Goal: Task Accomplishment & Management: Complete application form

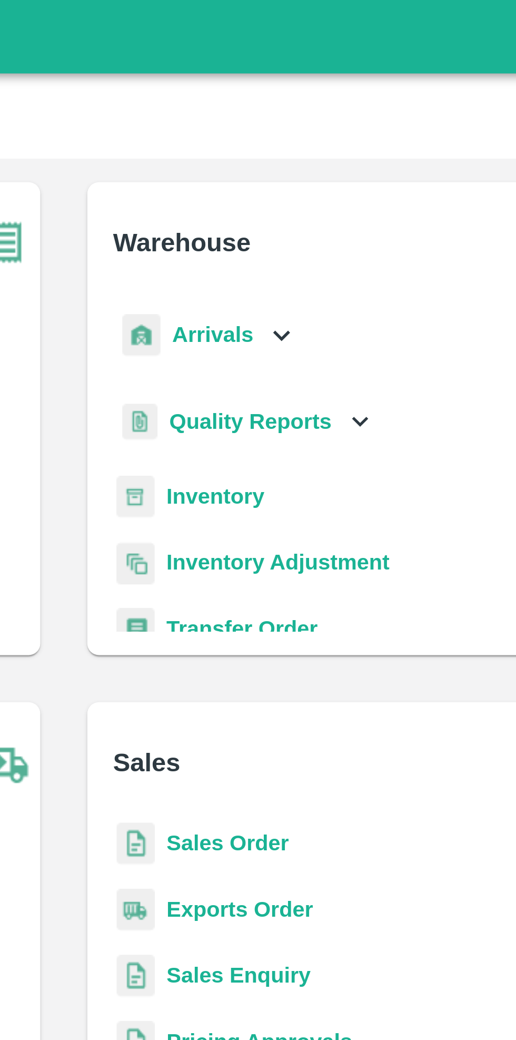
click at [325, 121] on div "Arrivals" at bounding box center [309, 121] width 65 height 24
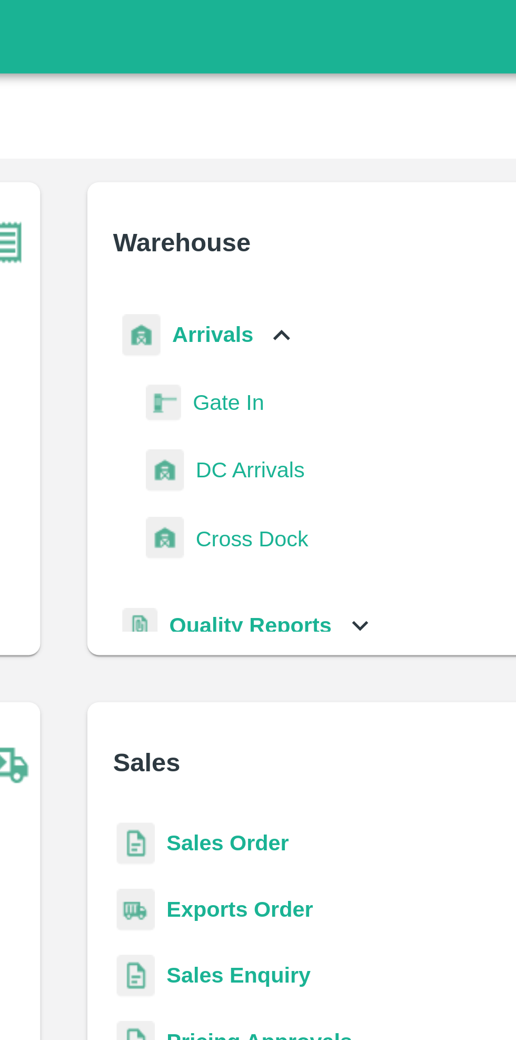
click at [329, 173] on span "DC Arrivals" at bounding box center [325, 169] width 39 height 12
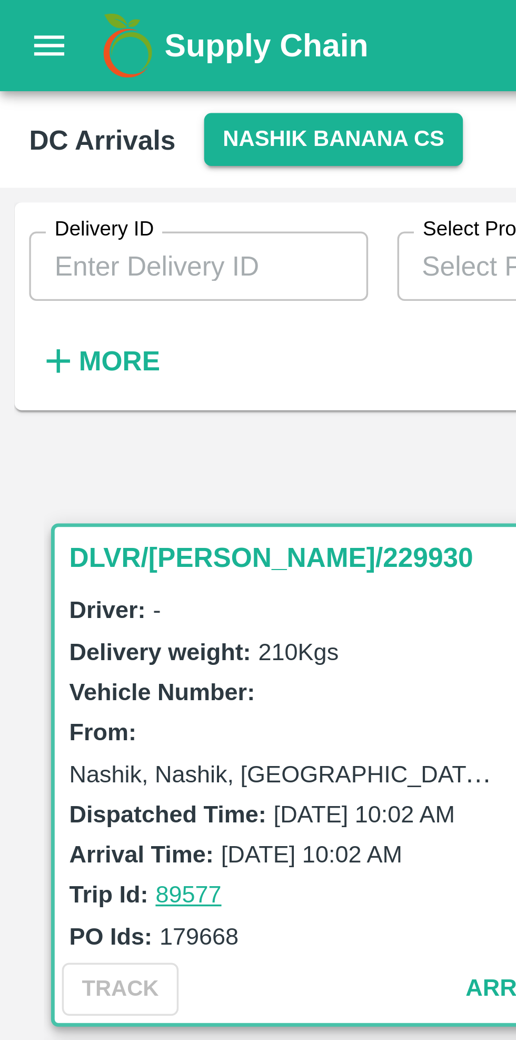
click at [95, 38] on button "Nashik Banana CS" at bounding box center [96, 40] width 75 height 15
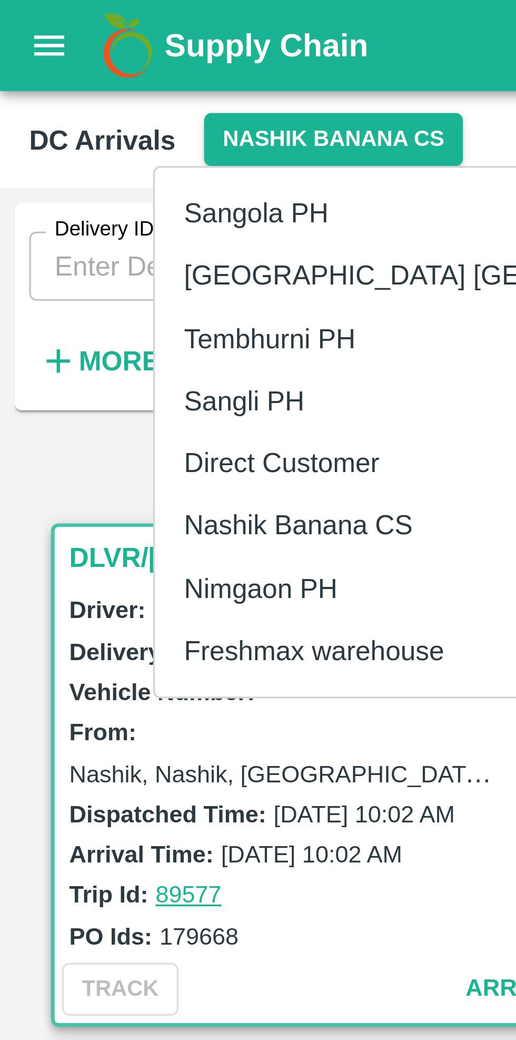
click at [21, 136] on div at bounding box center [258, 520] width 516 height 1040
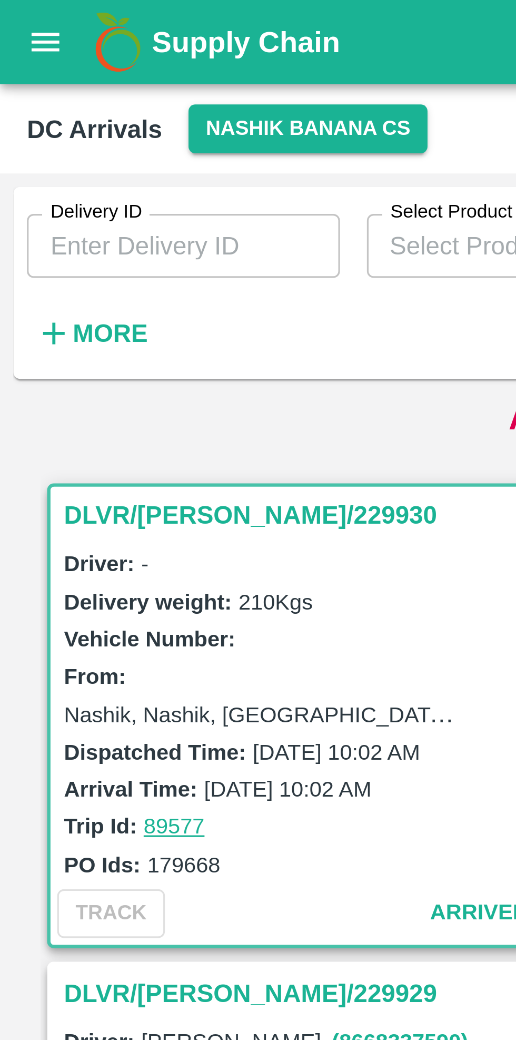
click at [26, 104] on strong "More" at bounding box center [35, 104] width 24 height 8
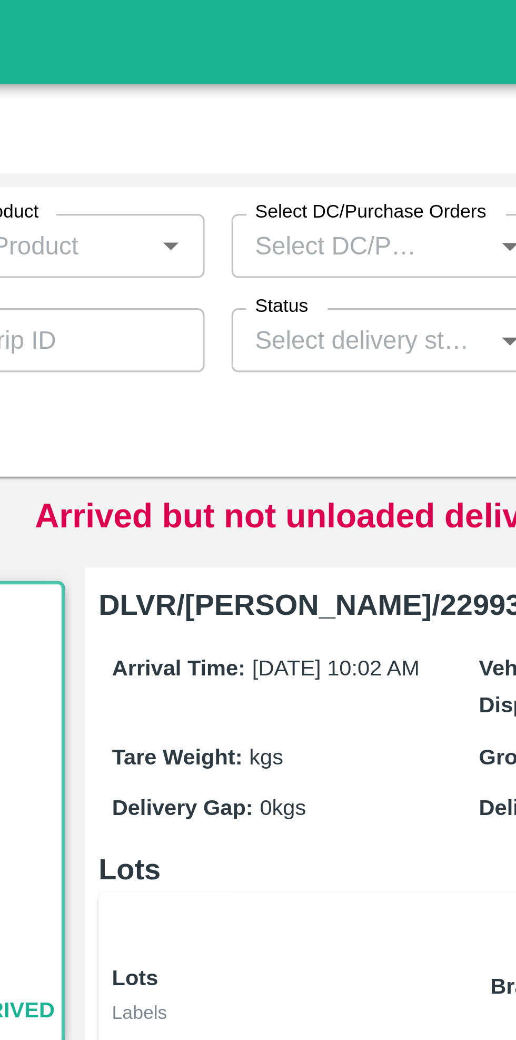
click at [274, 106] on input "Status" at bounding box center [261, 107] width 74 height 14
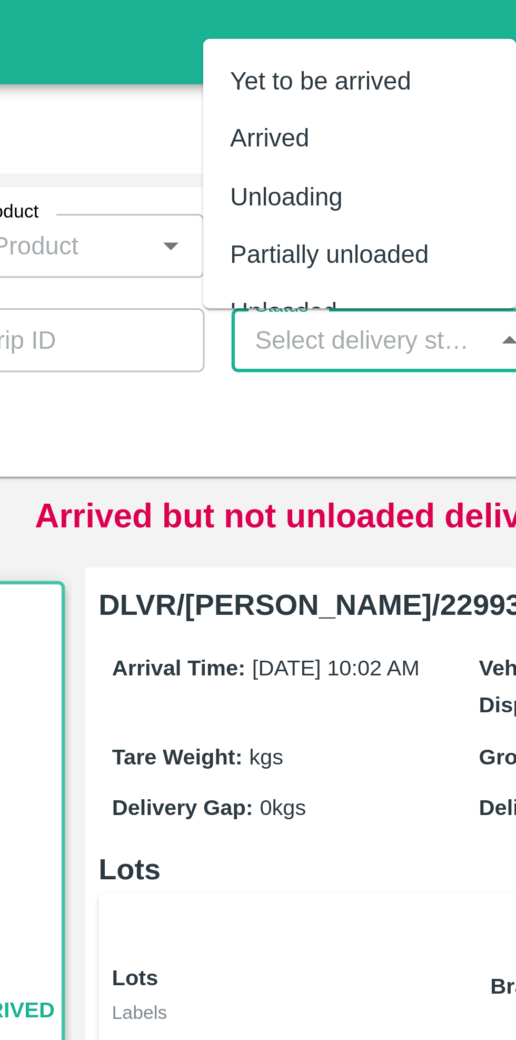
click at [258, 23] on div "Yet to be arrived" at bounding box center [248, 25] width 57 height 12
type input "Yet to be arrived"
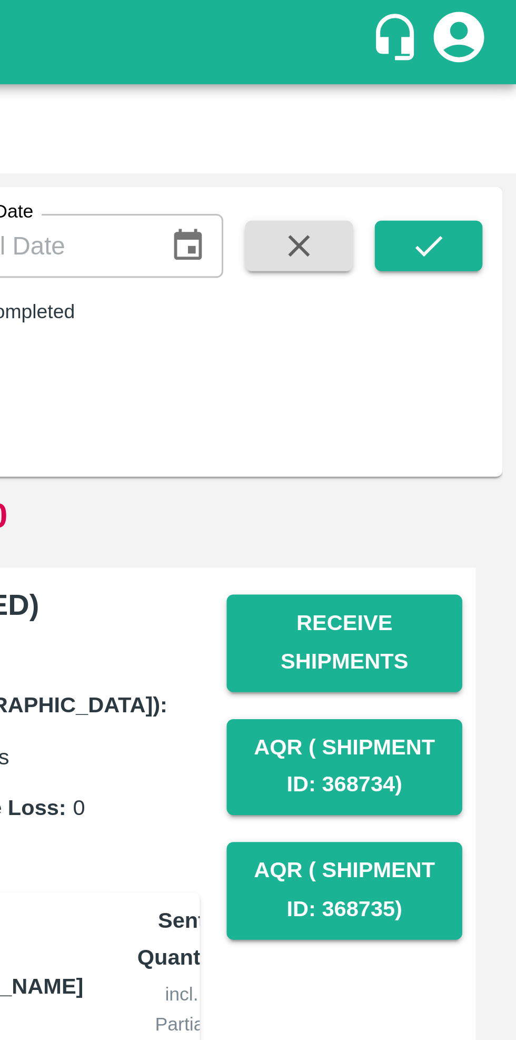
click at [487, 78] on icon "submit" at bounding box center [489, 77] width 12 height 12
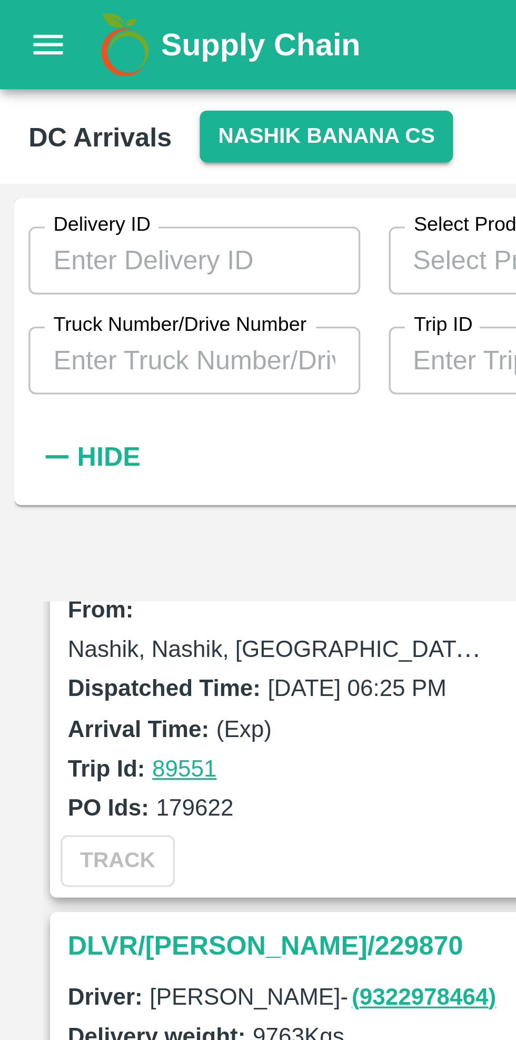
click at [77, 107] on input "Truck Number/Drive Number" at bounding box center [57, 106] width 98 height 20
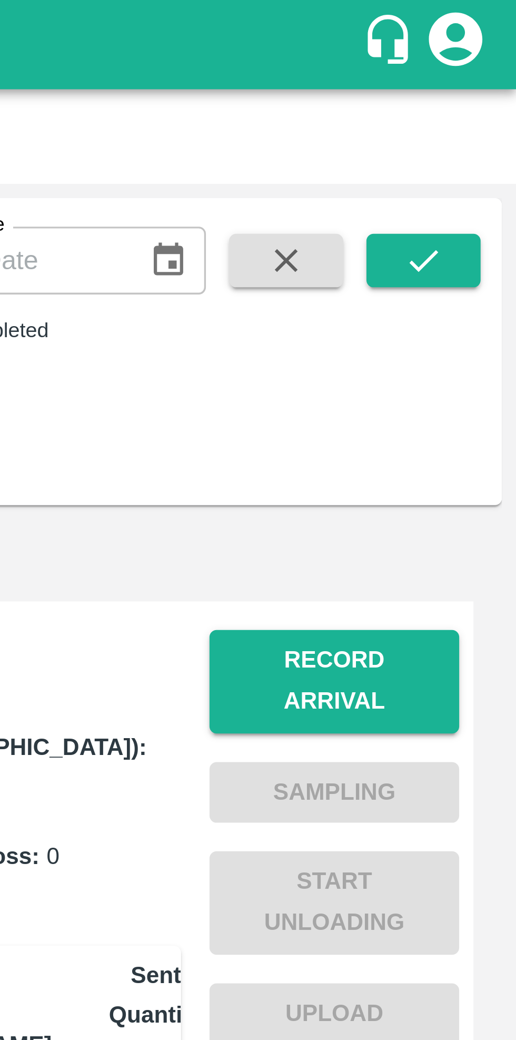
type input "1612"
click at [487, 81] on icon "submit" at bounding box center [489, 77] width 12 height 12
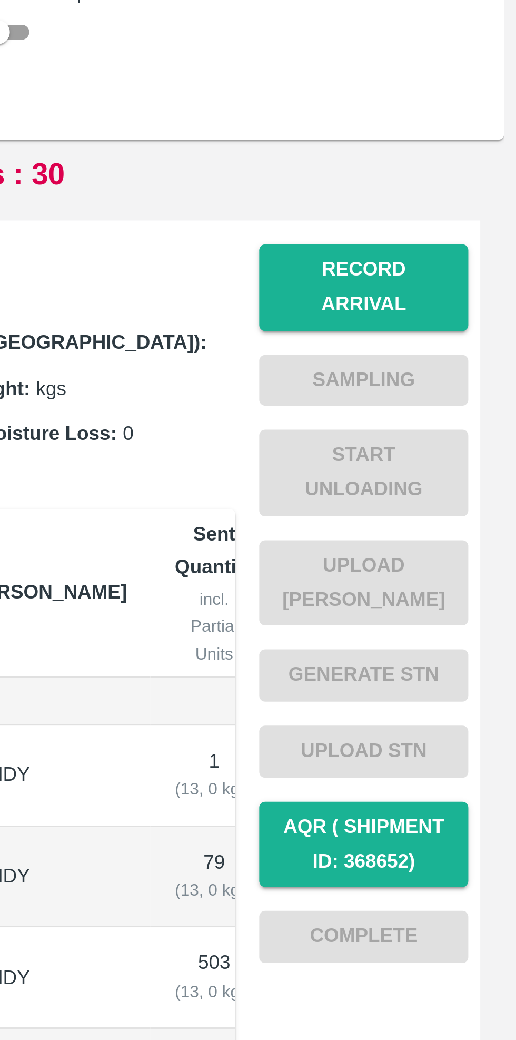
click at [468, 197] on button "Record Arrival" at bounding box center [463, 201] width 74 height 31
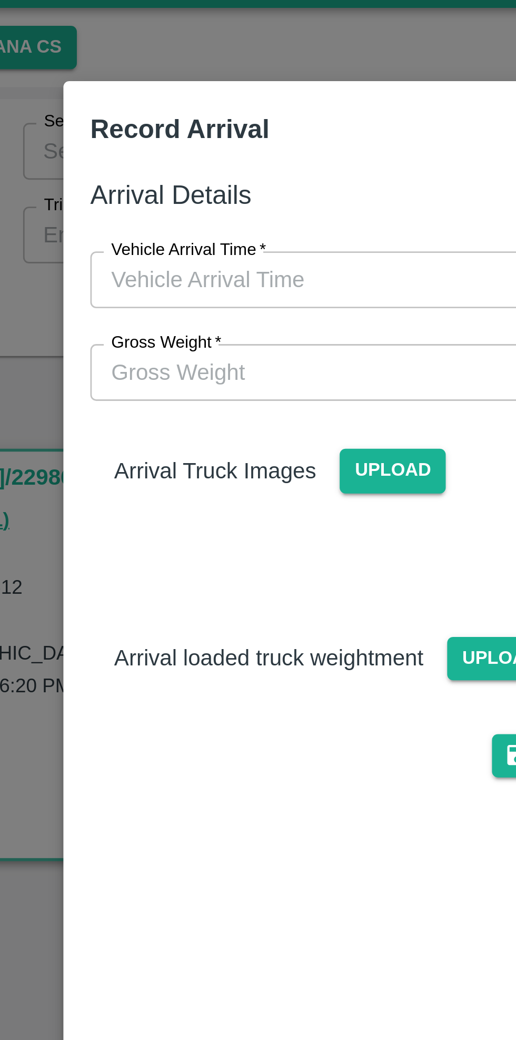
click at [241, 125] on input "Vehicle Arrival Time   *" at bounding box center [255, 122] width 232 height 20
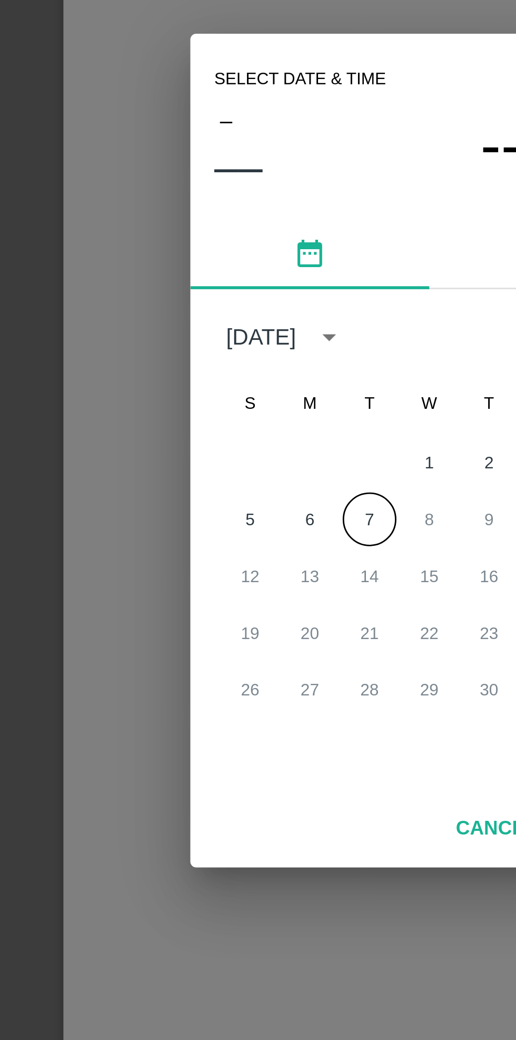
click at [239, 539] on button "7" at bounding box center [237, 544] width 19 height 19
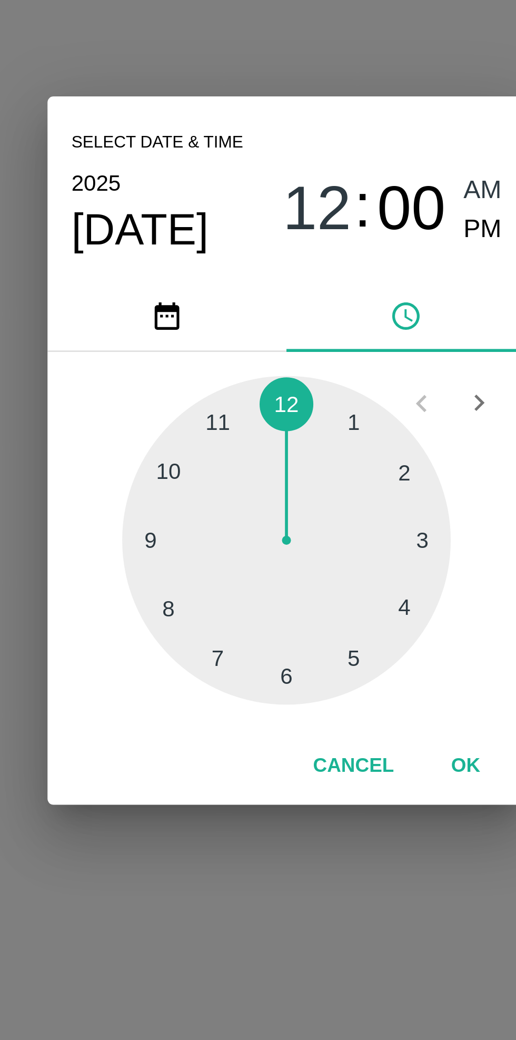
click at [283, 594] on div at bounding box center [258, 552] width 116 height 116
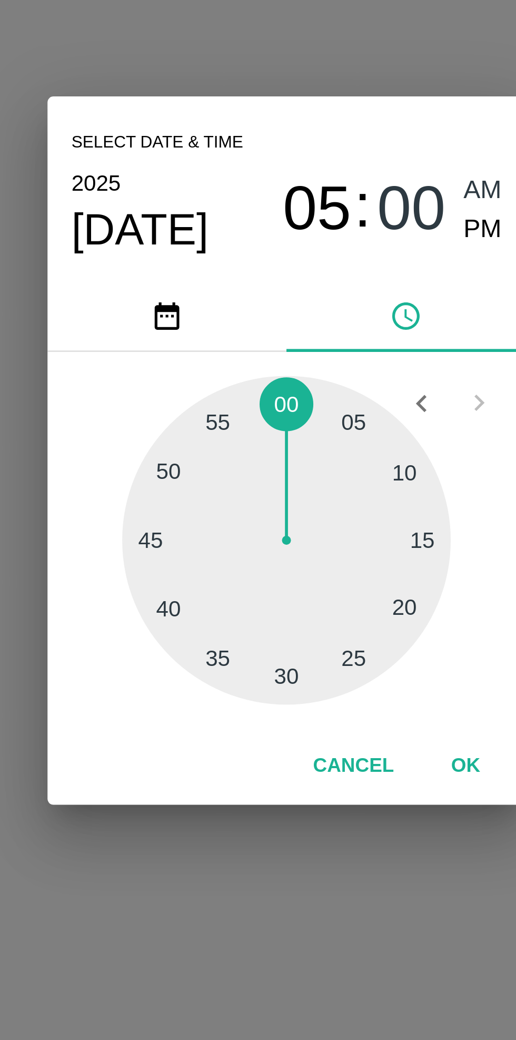
click at [258, 603] on div at bounding box center [258, 552] width 116 height 116
type input "[DATE] 05:30 AM"
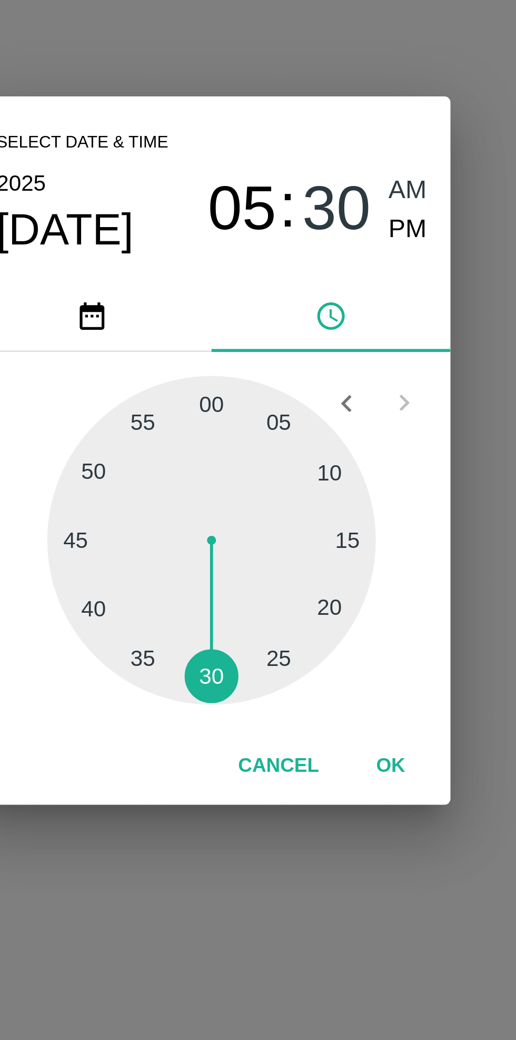
click at [324, 634] on button "OK" at bounding box center [321, 631] width 34 height 18
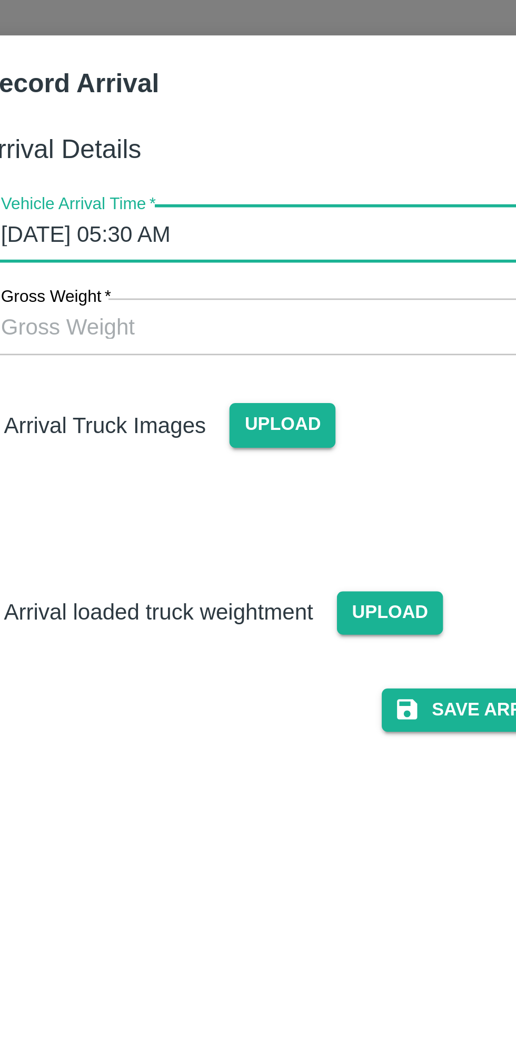
click at [241, 191] on span "Upload" at bounding box center [245, 189] width 37 height 15
click at [0, 0] on input "Upload" at bounding box center [0, 0] width 0 height 0
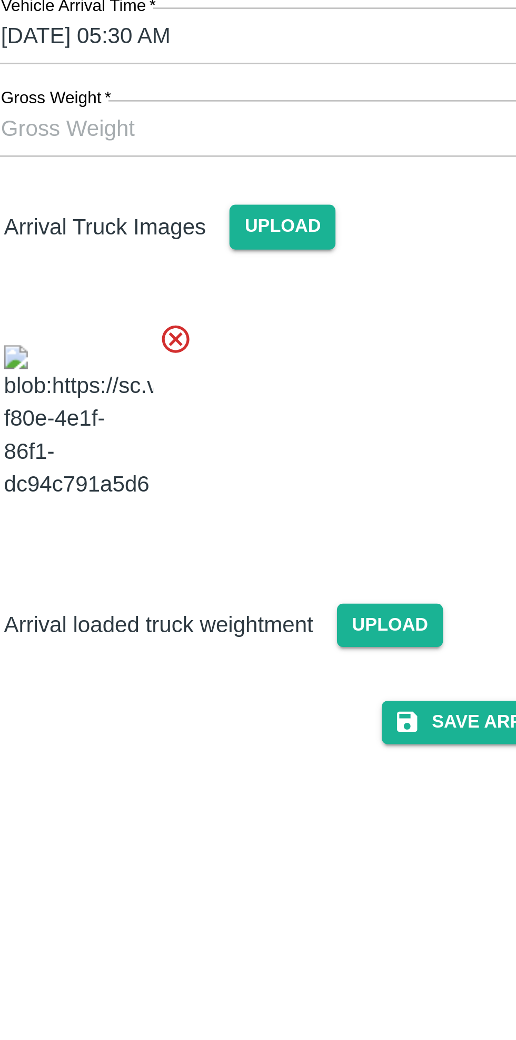
click at [310, 372] on button "Save Arrival Details" at bounding box center [328, 364] width 97 height 15
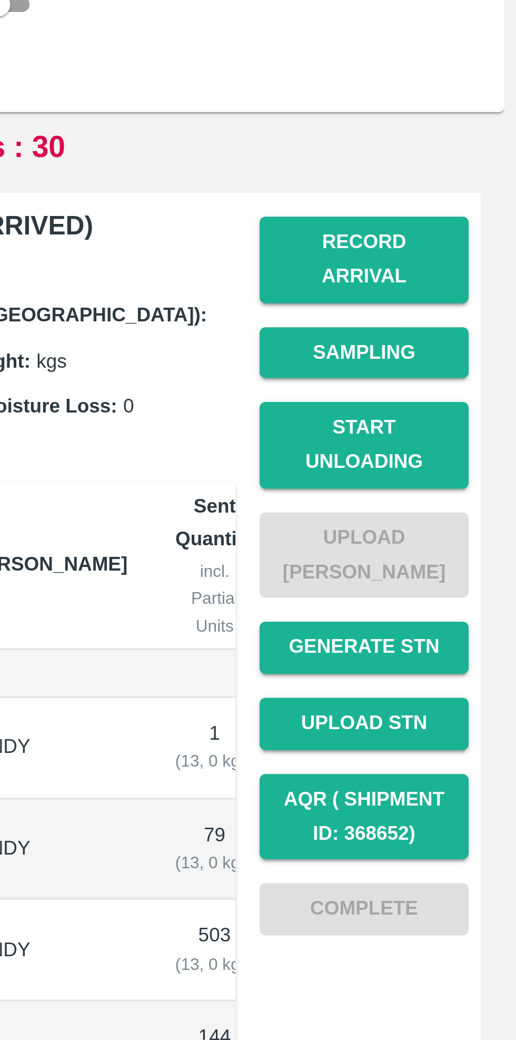
click at [466, 251] on button "Start Unloading" at bounding box center [463, 266] width 74 height 31
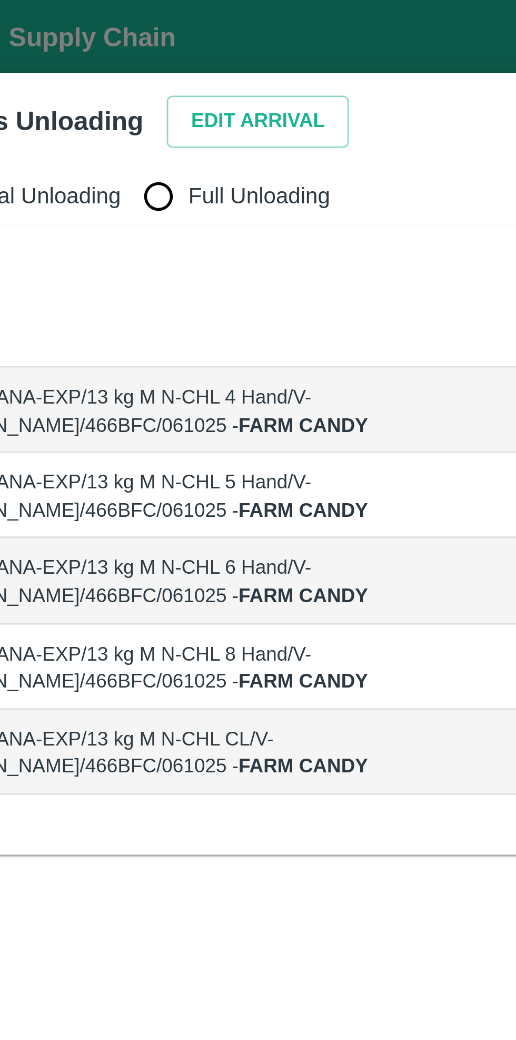
click at [124, 44] on button "Edit Arrival" at bounding box center [135, 43] width 64 height 18
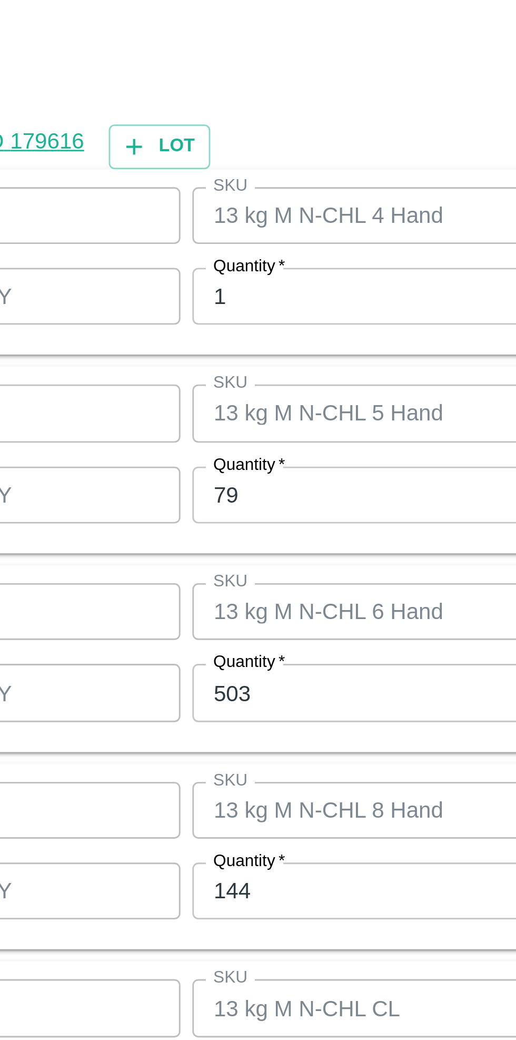
click at [217, 540] on input "503" at bounding box center [238, 539] width 137 height 20
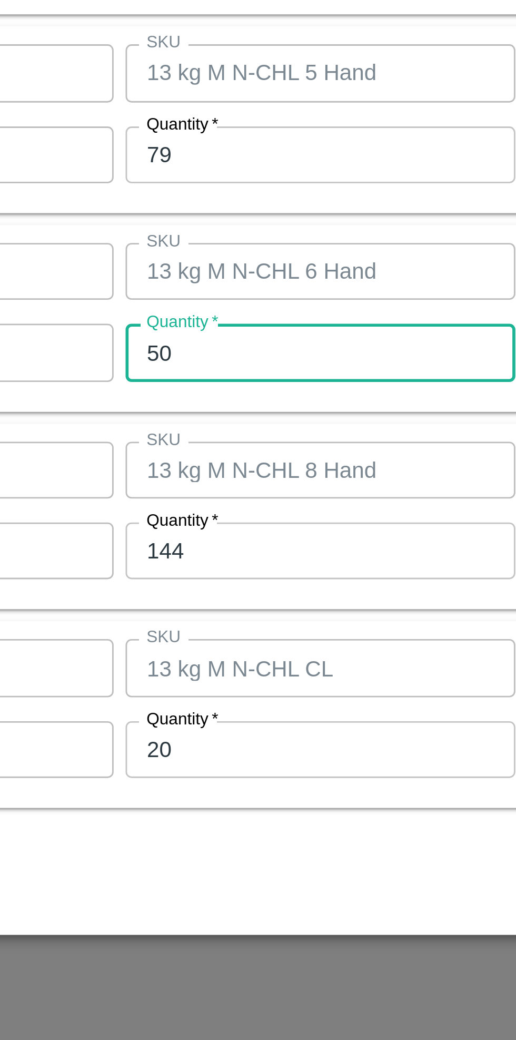
type input "5"
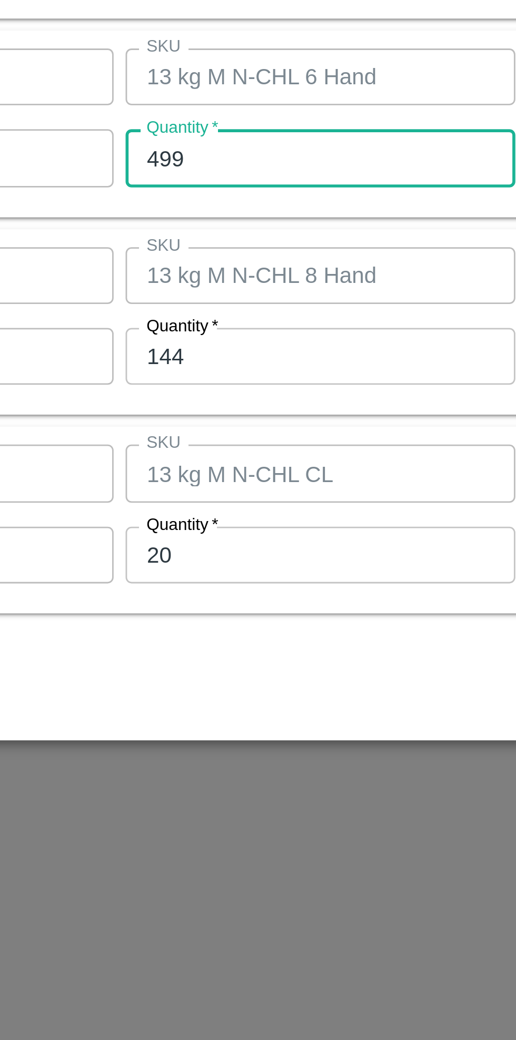
type input "499"
click at [224, 612] on input "144" at bounding box center [238, 609] width 137 height 20
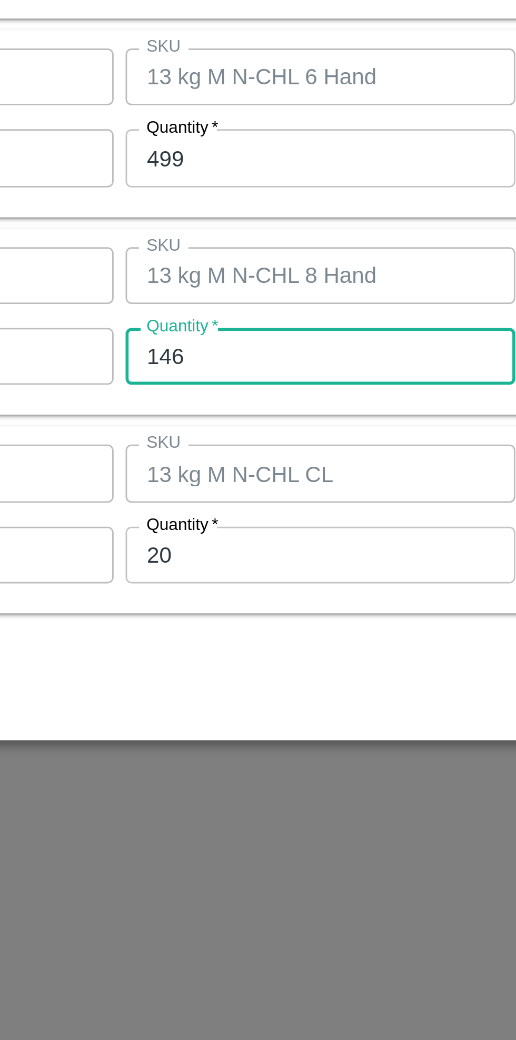
type input "146"
click at [215, 676] on input "20" at bounding box center [238, 679] width 137 height 20
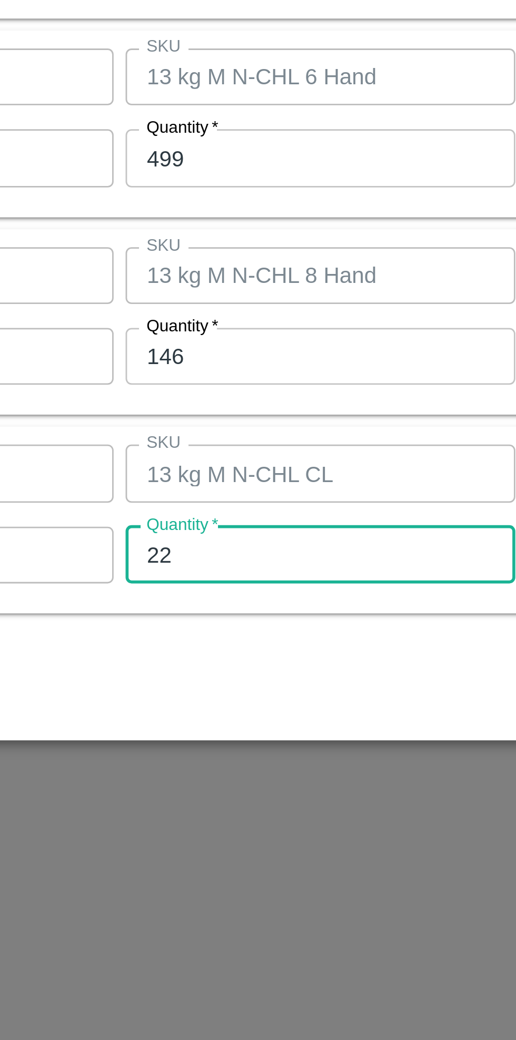
type input "22"
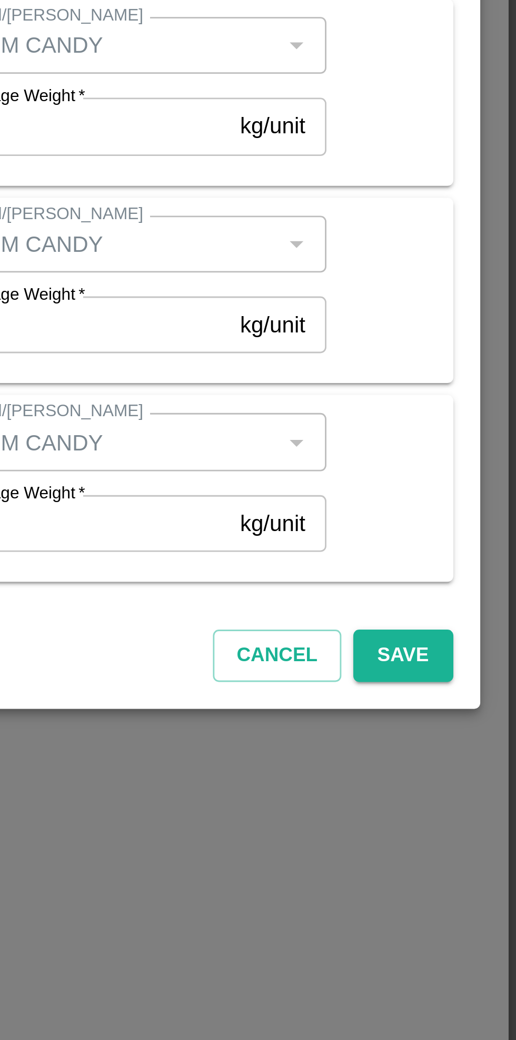
click at [477, 724] on button "Save" at bounding box center [476, 726] width 35 height 18
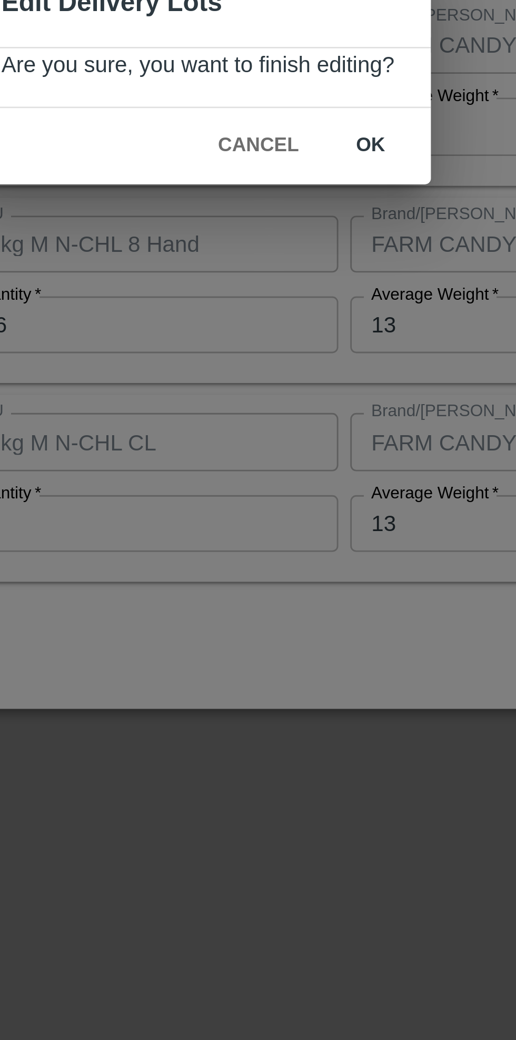
click at [319, 548] on button "ok" at bounding box center [319, 546] width 34 height 18
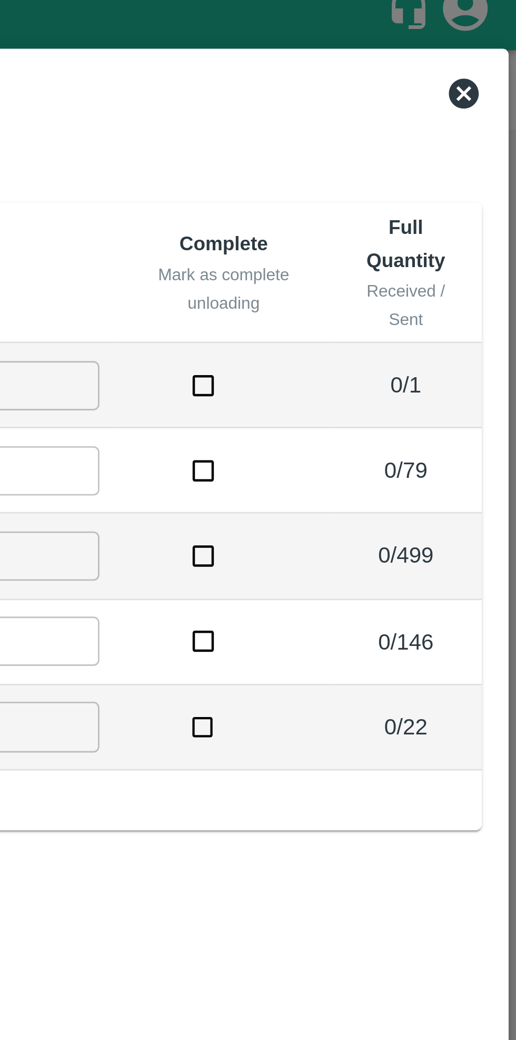
click at [498, 41] on icon at bounding box center [497, 41] width 13 height 13
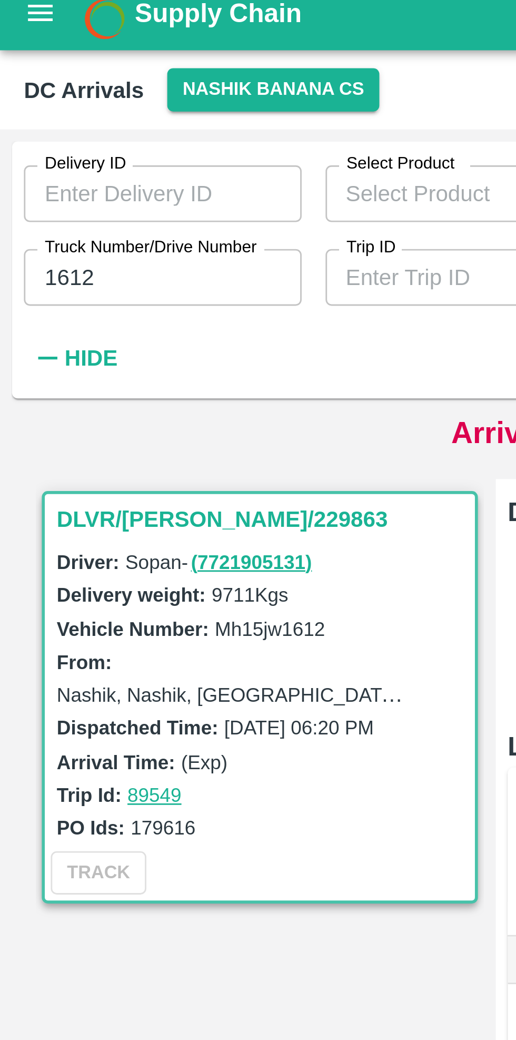
click at [47, 108] on input "1612" at bounding box center [57, 106] width 98 height 20
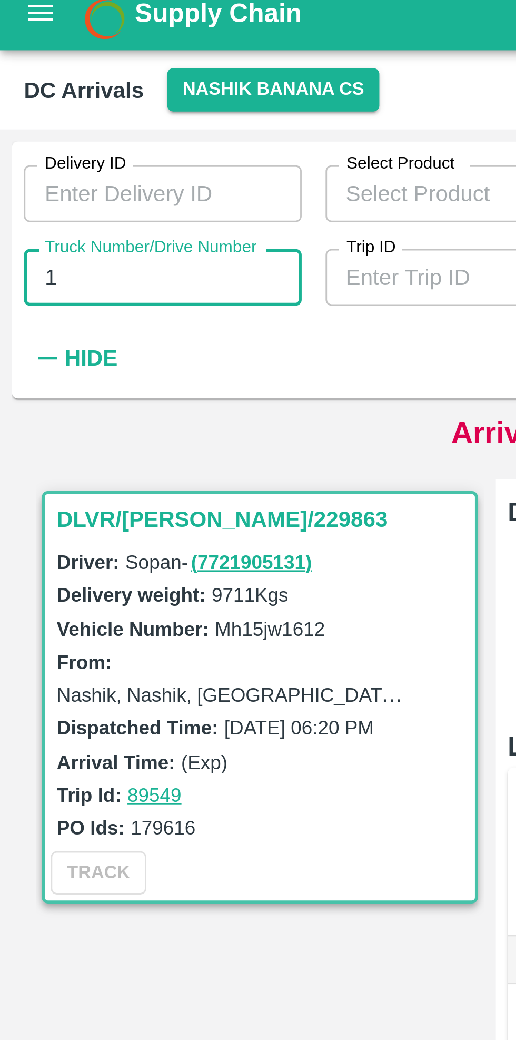
type input "1"
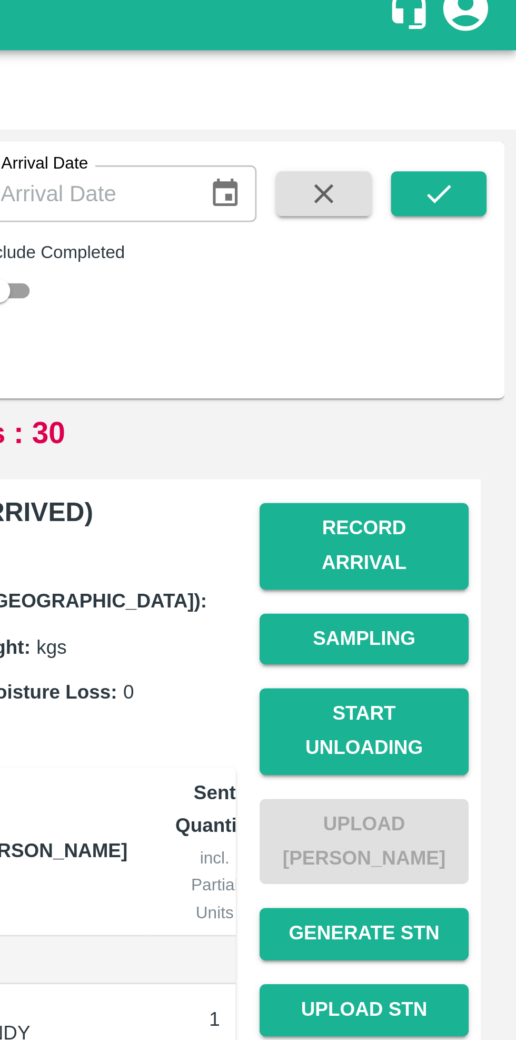
type input "2963"
click at [491, 74] on icon "submit" at bounding box center [489, 77] width 12 height 12
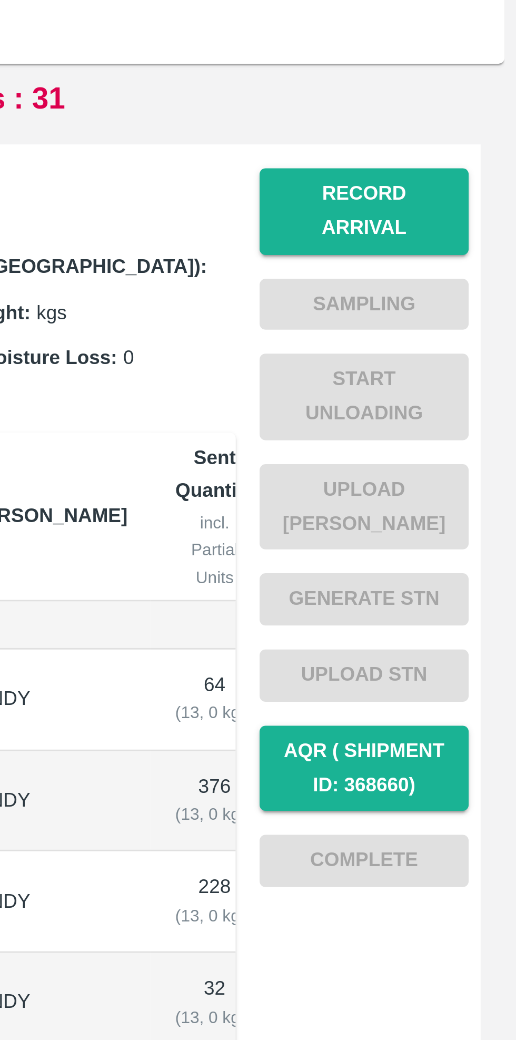
click at [468, 194] on button "Record Arrival" at bounding box center [463, 201] width 74 height 31
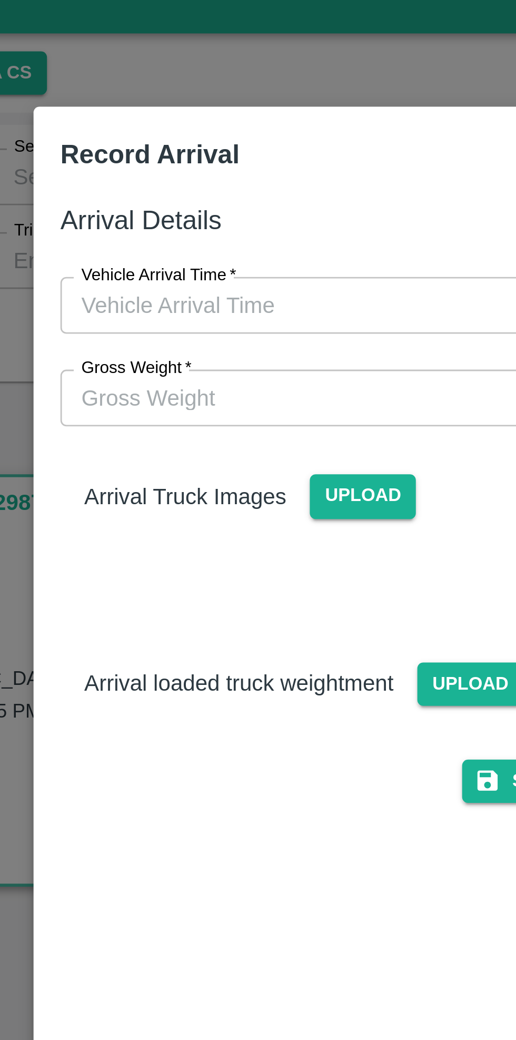
click at [232, 124] on input "Vehicle Arrival Time   *" at bounding box center [255, 122] width 232 height 20
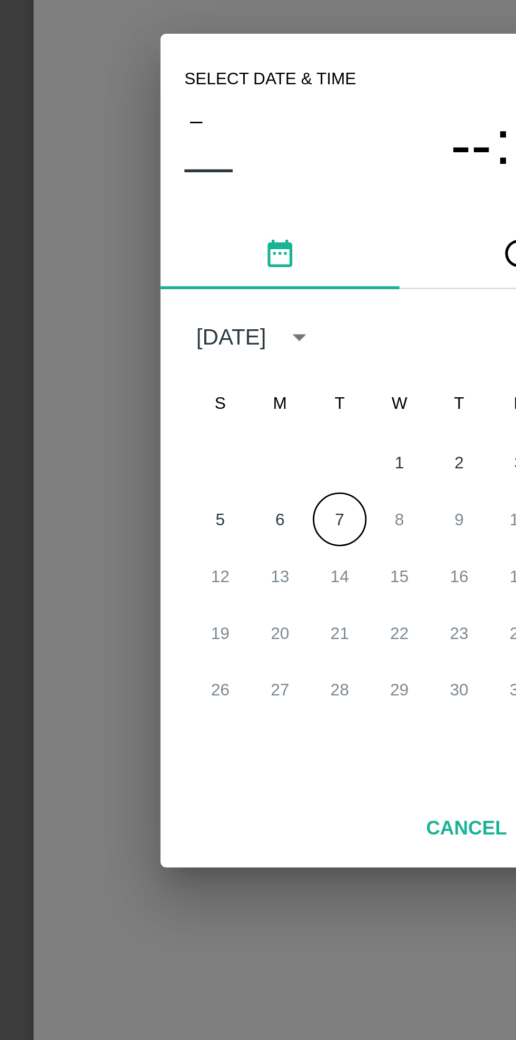
click at [239, 547] on button "7" at bounding box center [237, 544] width 19 height 19
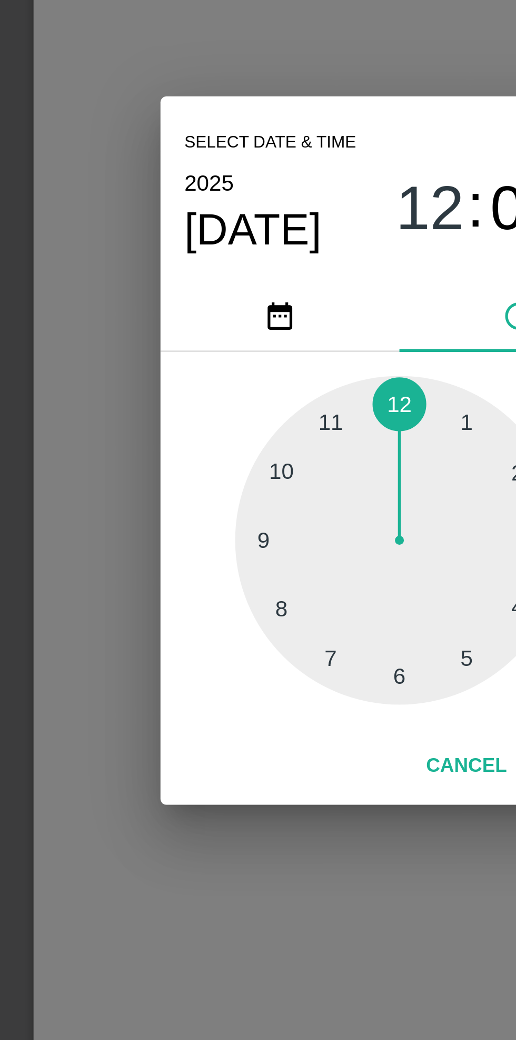
click at [259, 606] on div at bounding box center [258, 552] width 116 height 116
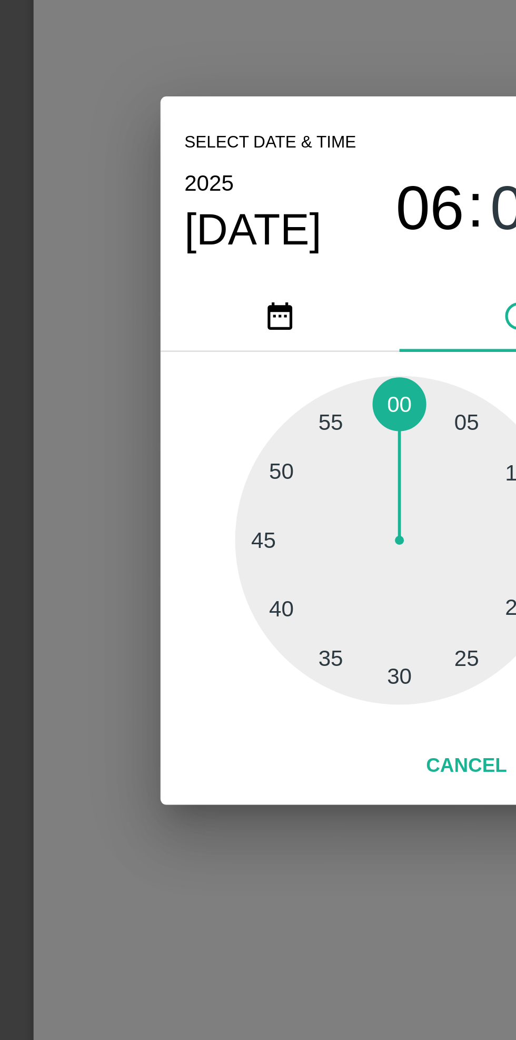
click at [218, 574] on div at bounding box center [258, 552] width 116 height 116
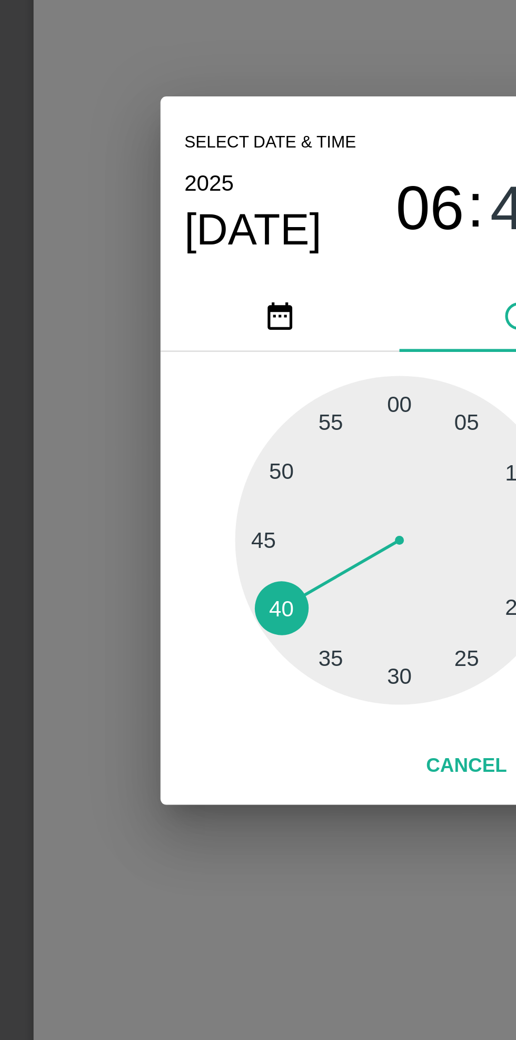
type input "[DATE] 06:40 AM"
click at [147, 533] on div "Select date & time [DATE] 06 : 40 AM PM 05 10 15 20 25 30 35 40 45 50 55 00 Can…" at bounding box center [258, 520] width 516 height 1040
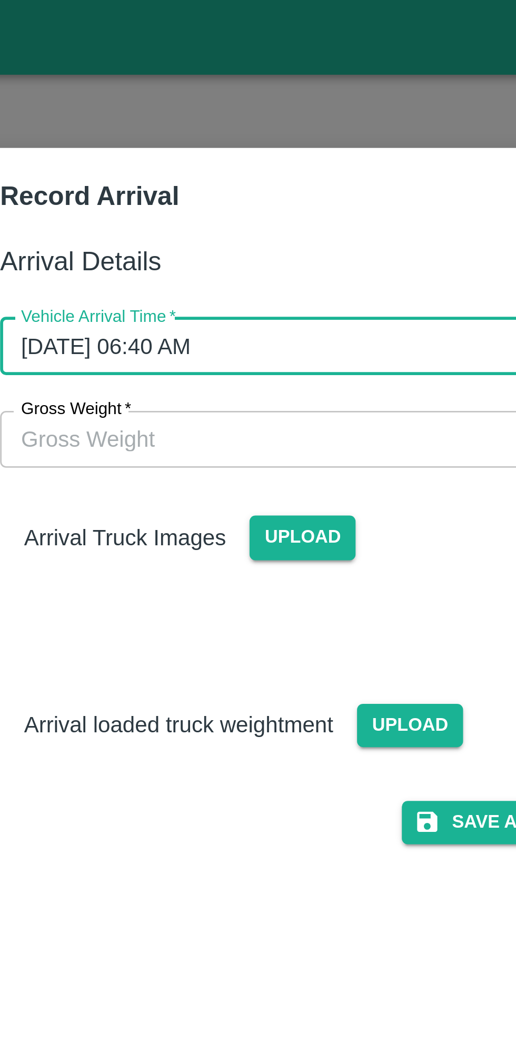
click at [247, 189] on span "Upload" at bounding box center [245, 189] width 37 height 15
click at [0, 0] on input "Upload" at bounding box center [0, 0] width 0 height 0
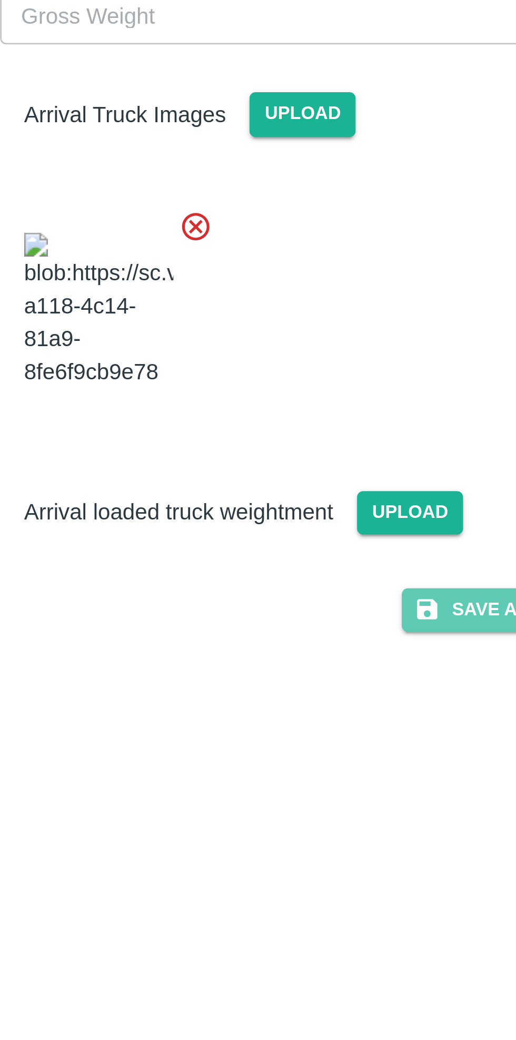
click at [303, 372] on button "Save Arrival Details" at bounding box center [328, 364] width 97 height 15
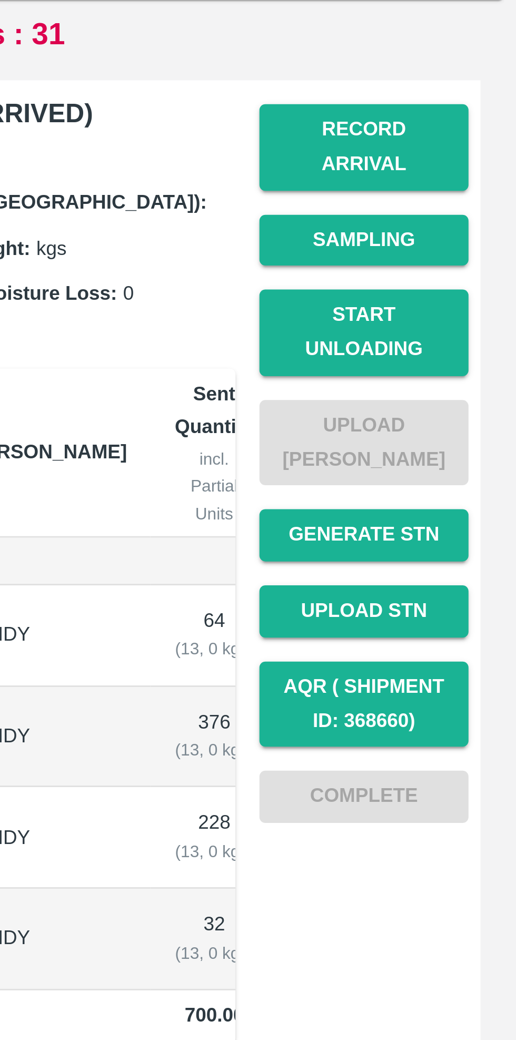
click at [469, 251] on button "Start Unloading" at bounding box center [463, 266] width 74 height 31
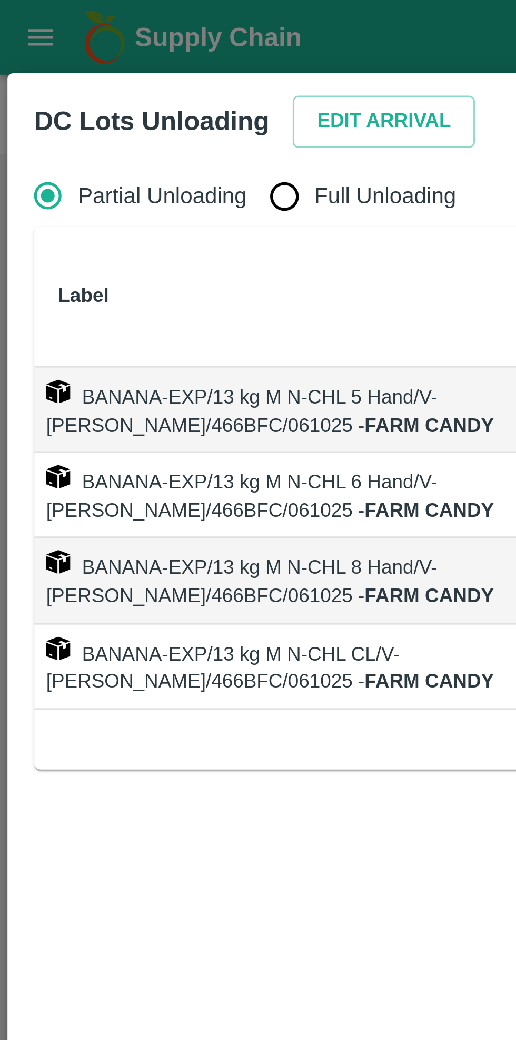
click at [129, 41] on button "Edit Arrival" at bounding box center [135, 43] width 64 height 18
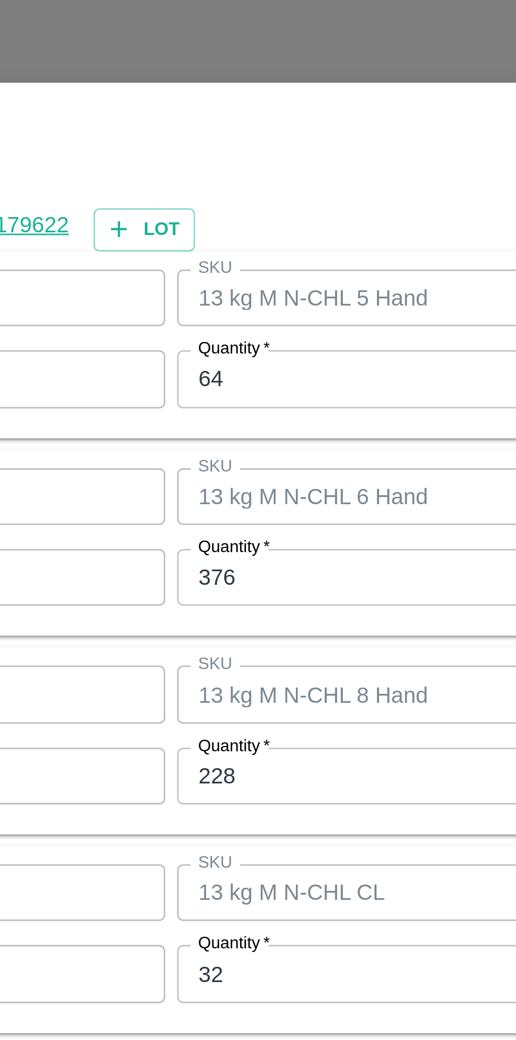
click at [209, 434] on input "64" at bounding box center [238, 435] width 137 height 20
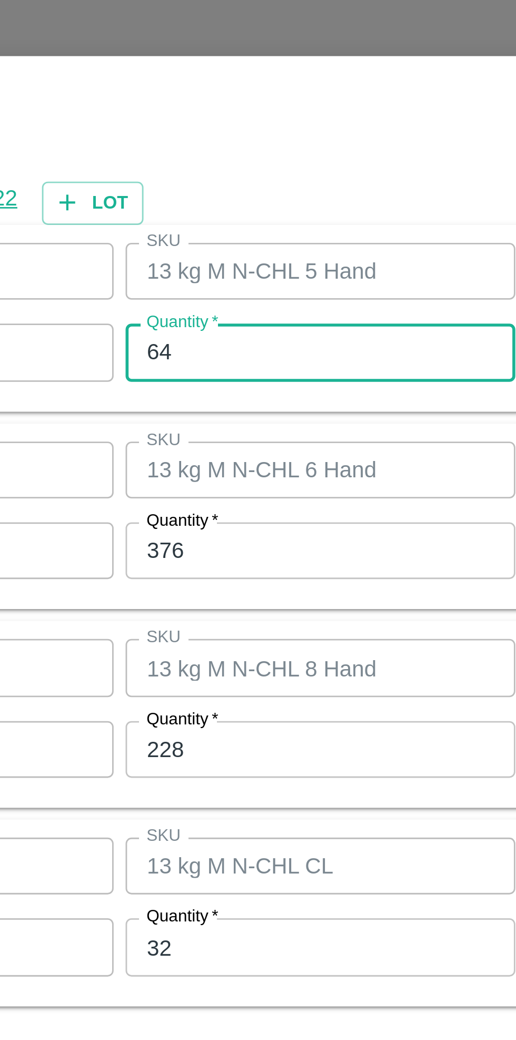
type input "6"
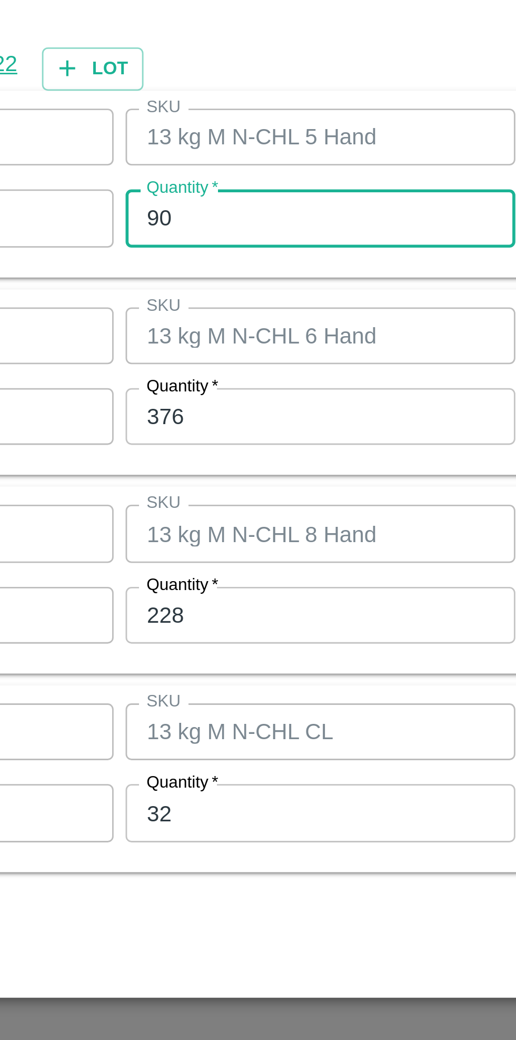
type input "90"
click at [221, 503] on input "376" at bounding box center [238, 505] width 137 height 20
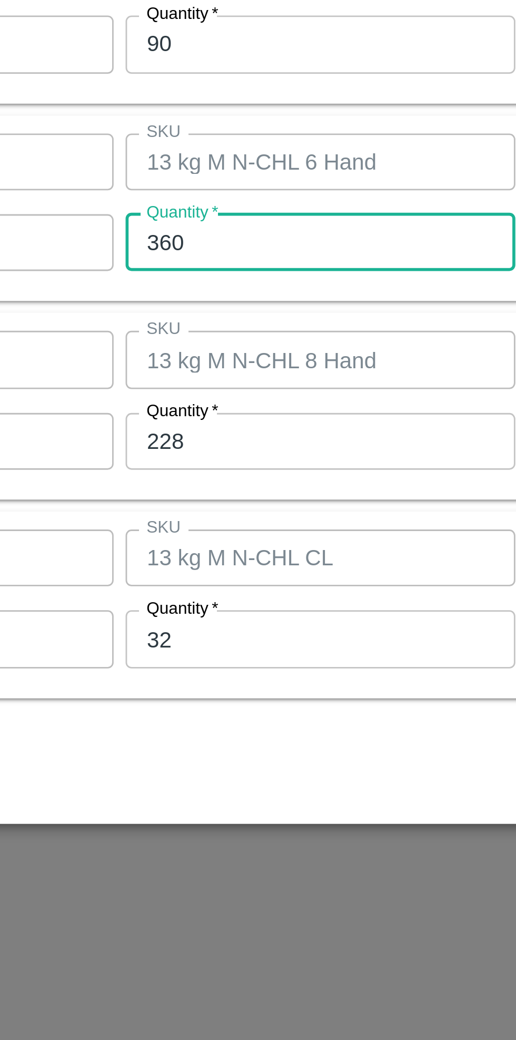
type input "360"
click at [222, 579] on input "228" at bounding box center [238, 575] width 137 height 20
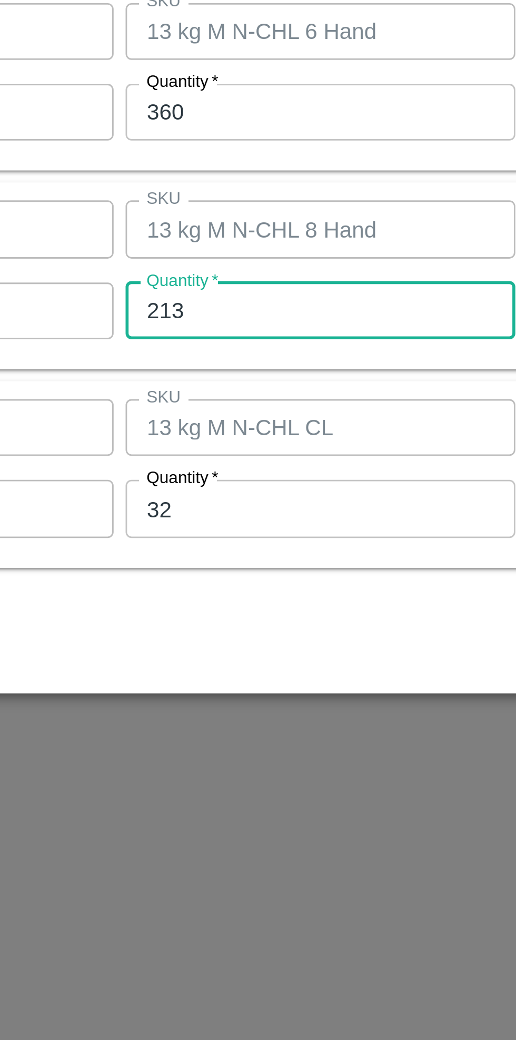
type input "213"
click at [221, 647] on input "32" at bounding box center [238, 644] width 137 height 20
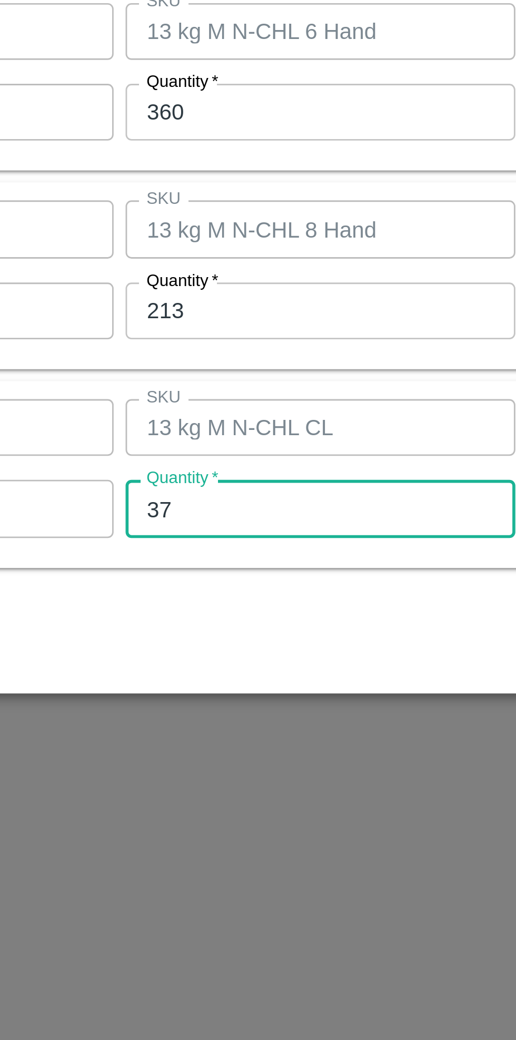
type input "37"
click at [227, 677] on div "Cancel Save" at bounding box center [258, 689] width 480 height 31
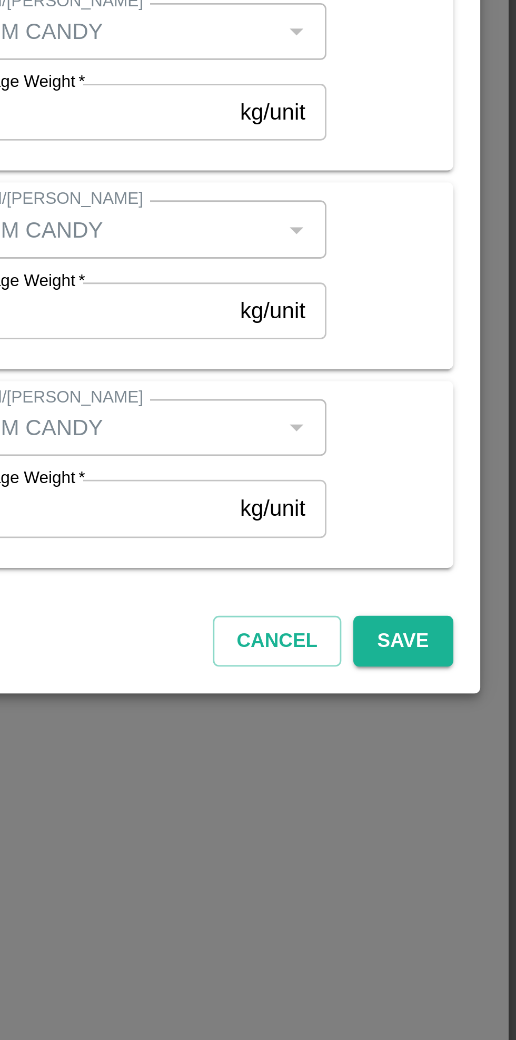
click at [479, 694] on button "Save" at bounding box center [476, 691] width 35 height 18
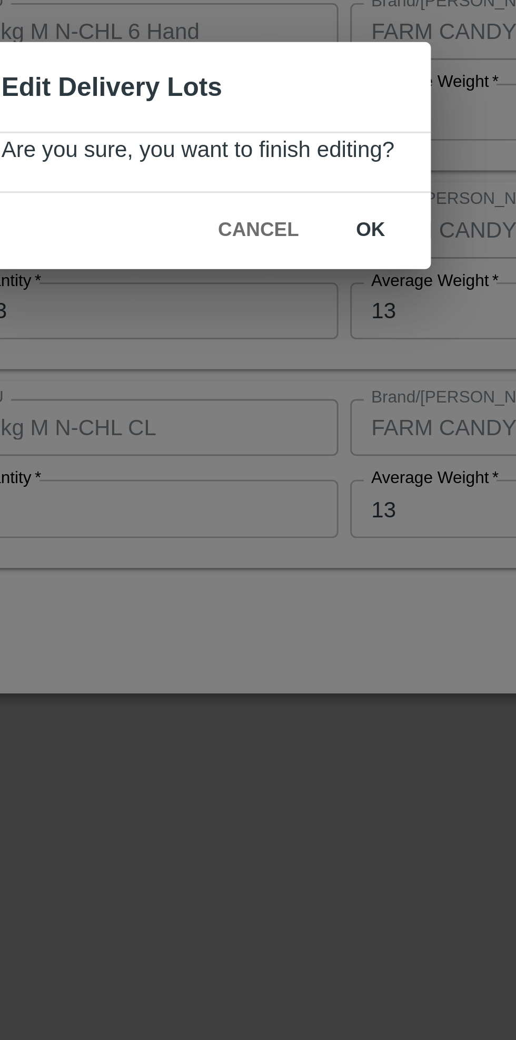
click at [320, 542] on button "ok" at bounding box center [319, 546] width 34 height 18
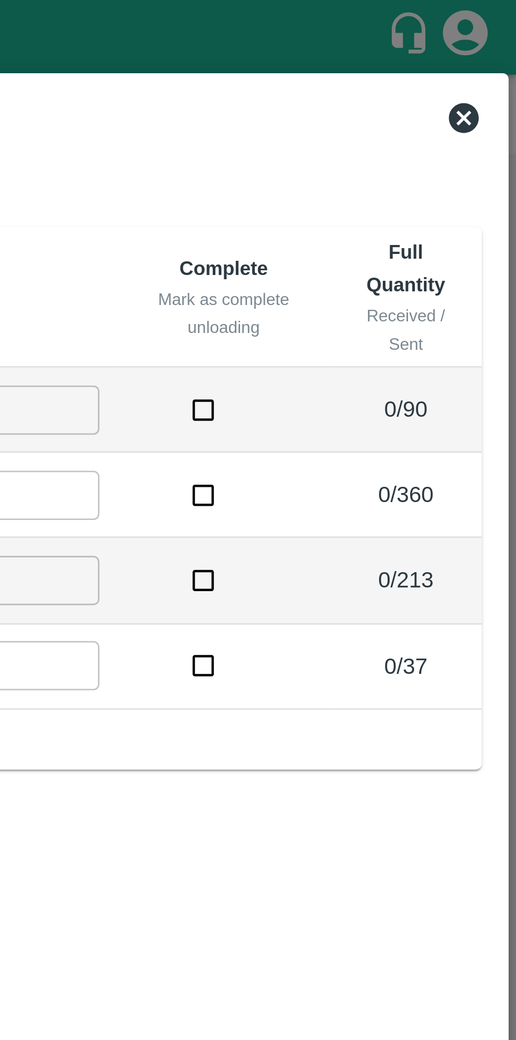
click at [498, 40] on icon at bounding box center [498, 41] width 11 height 11
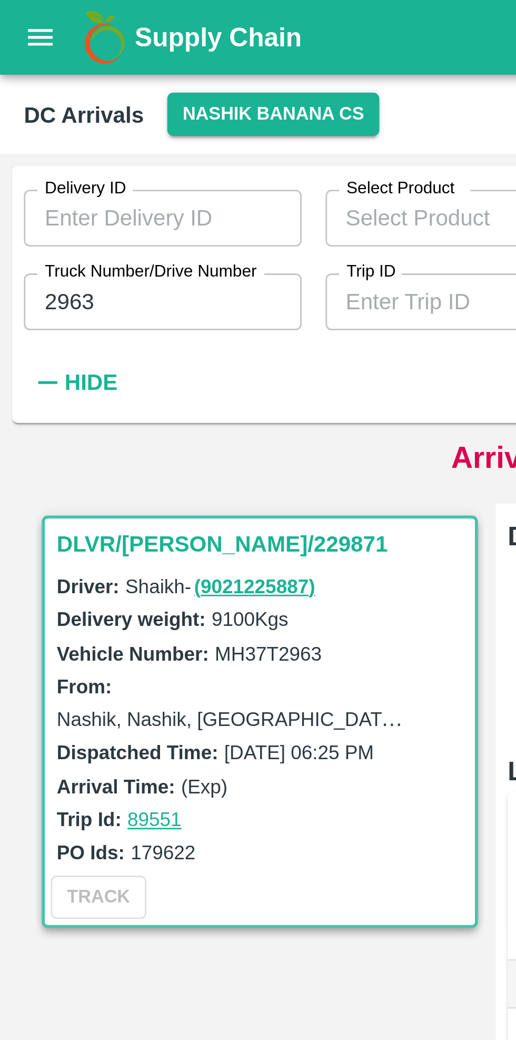
click at [49, 107] on input "2963" at bounding box center [57, 106] width 98 height 20
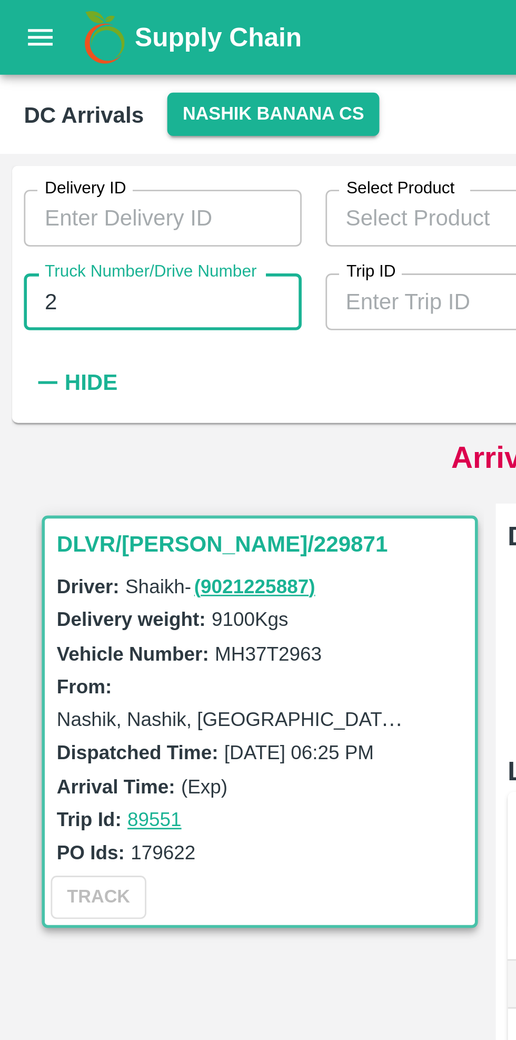
type input "2"
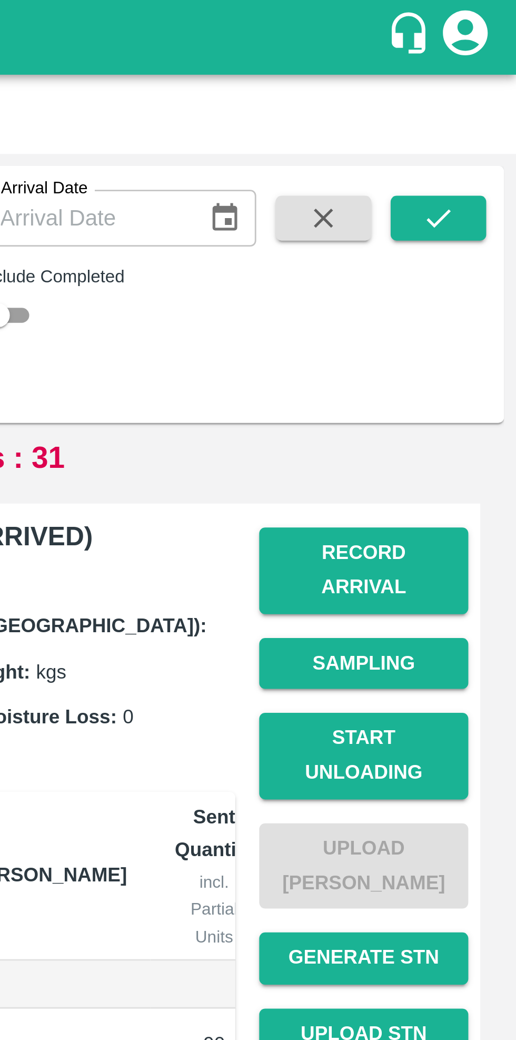
click at [485, 77] on icon "submit" at bounding box center [489, 77] width 12 height 12
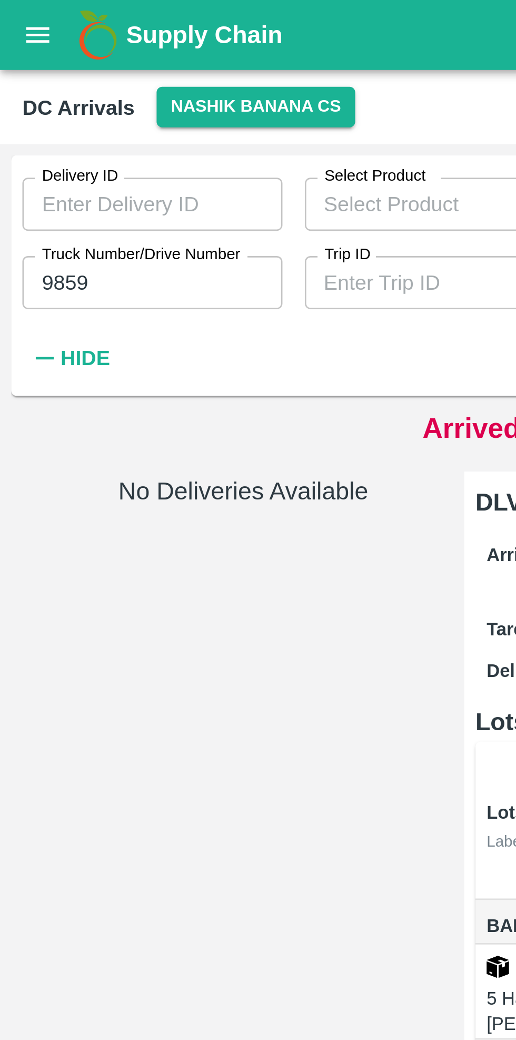
click at [24, 106] on input "9859" at bounding box center [57, 106] width 98 height 20
click at [54, 110] on input "9859" at bounding box center [57, 106] width 98 height 20
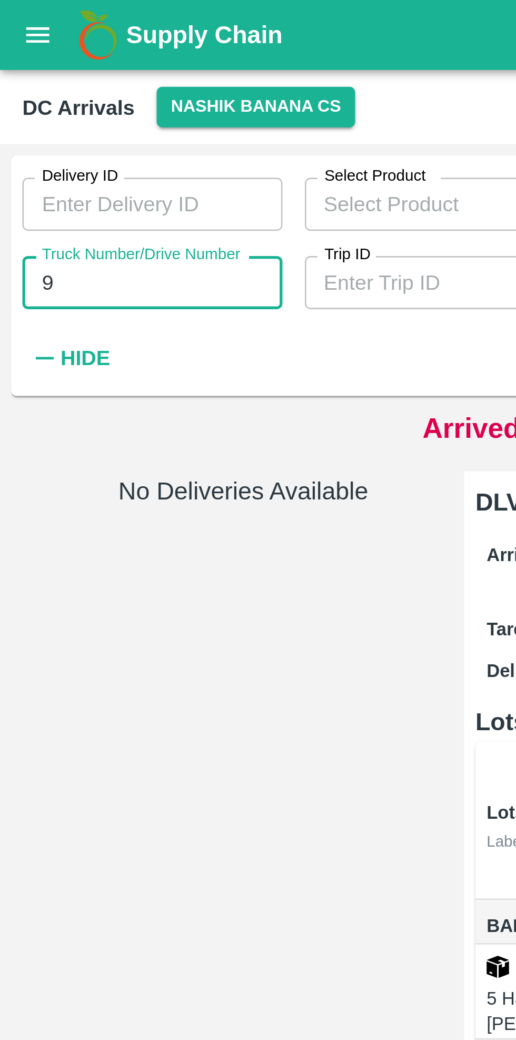
type input "9"
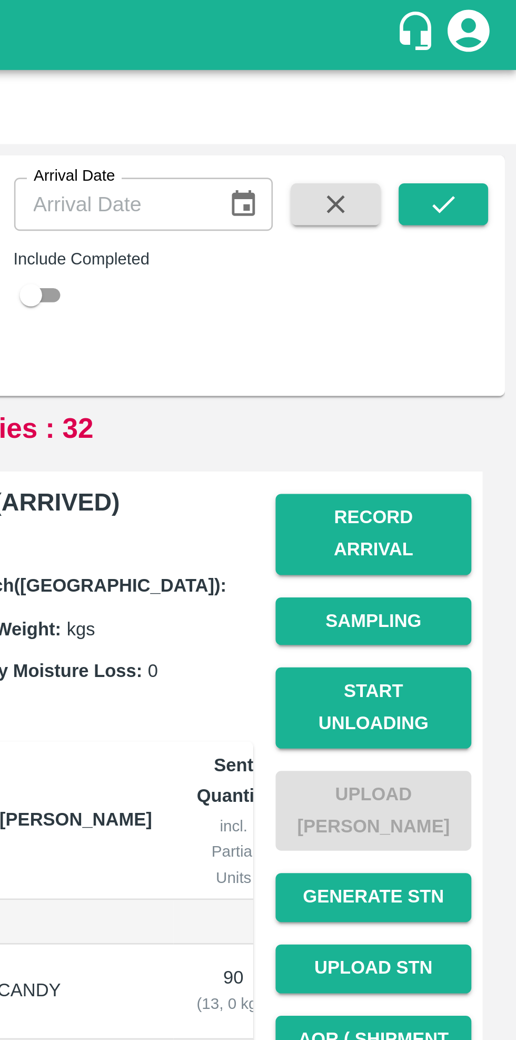
click at [488, 78] on icon "submit" at bounding box center [489, 77] width 12 height 12
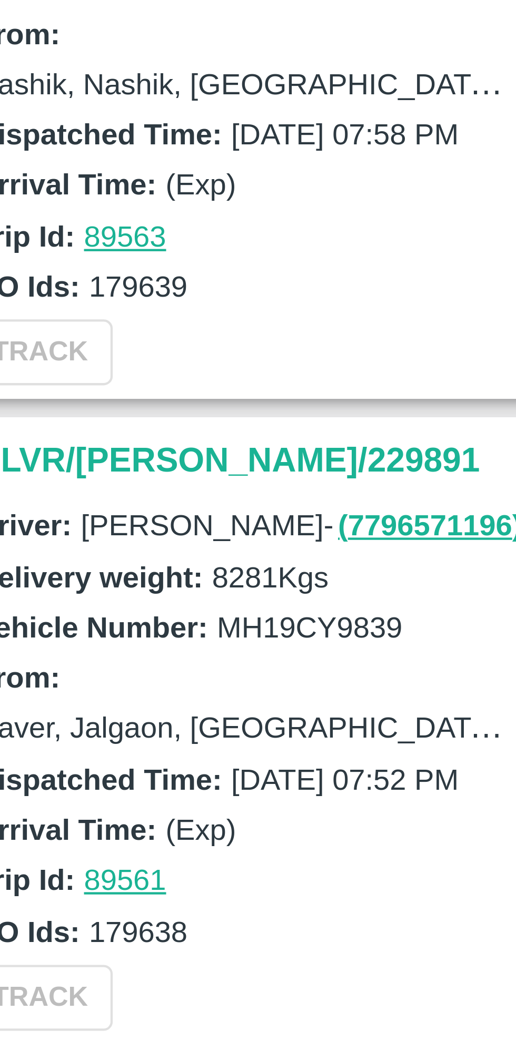
scroll to position [107, 0]
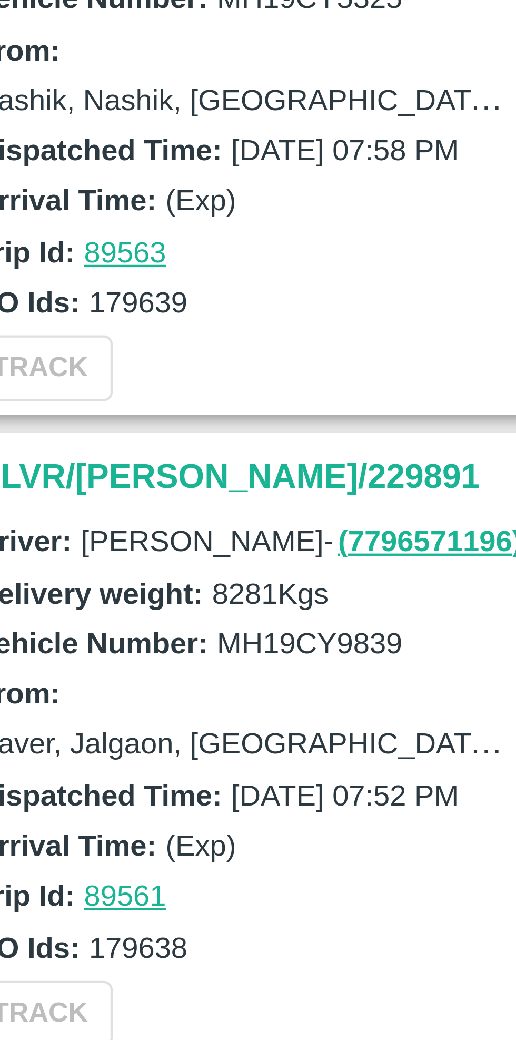
click at [54, 832] on h3 "DLVR/[PERSON_NAME]/229891" at bounding box center [93, 832] width 146 height 14
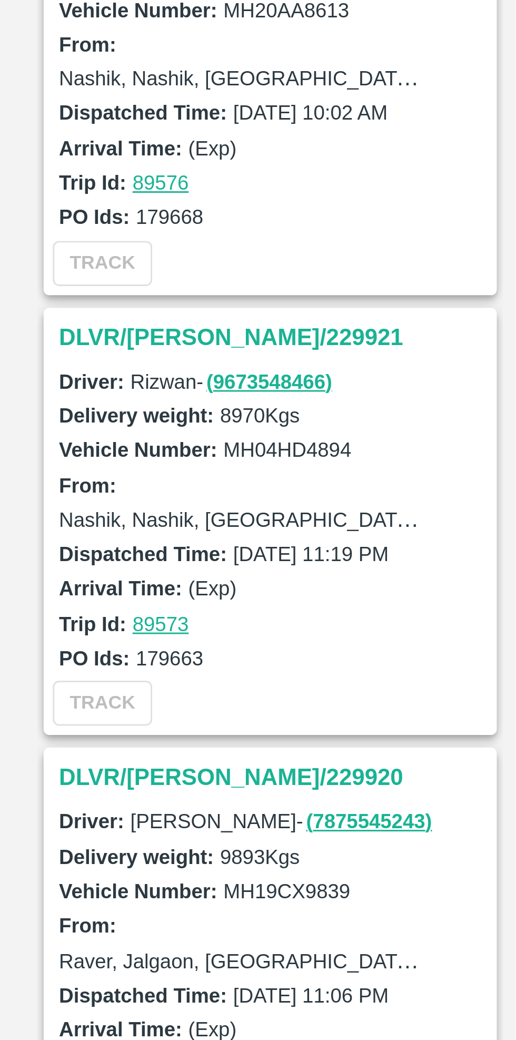
click at [78, 490] on h3 "DLVR/[PERSON_NAME]/229920" at bounding box center [93, 491] width 146 height 14
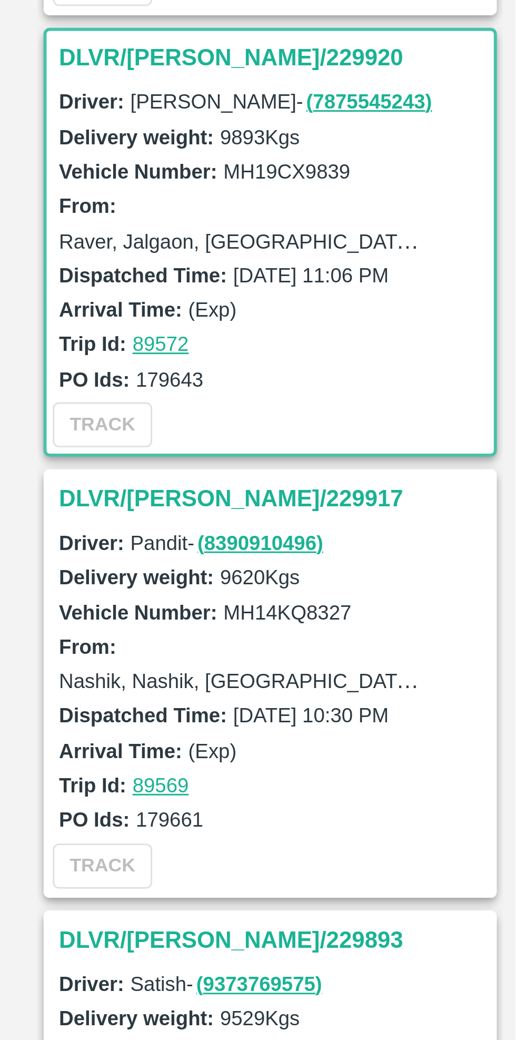
scroll to position [303, 0]
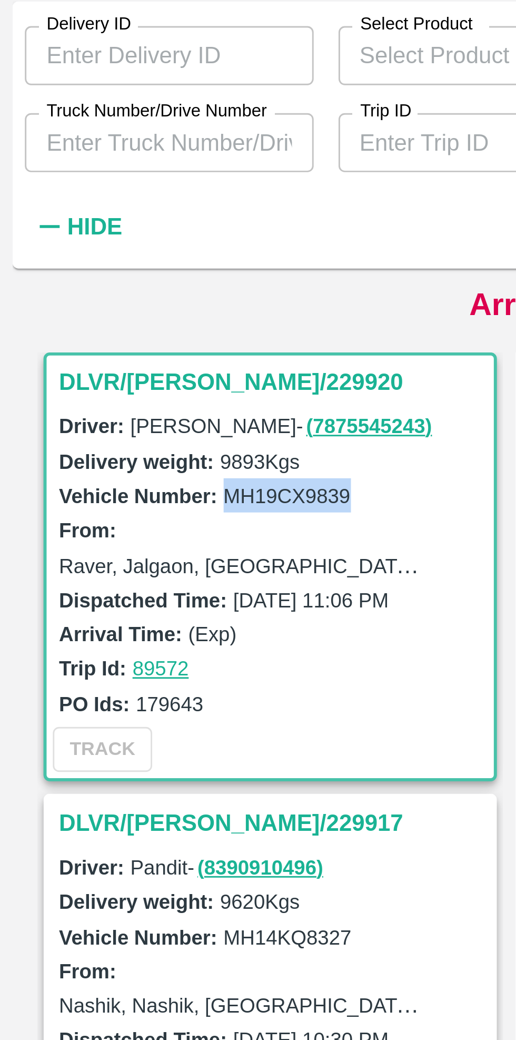
copy label "MH19CX9839"
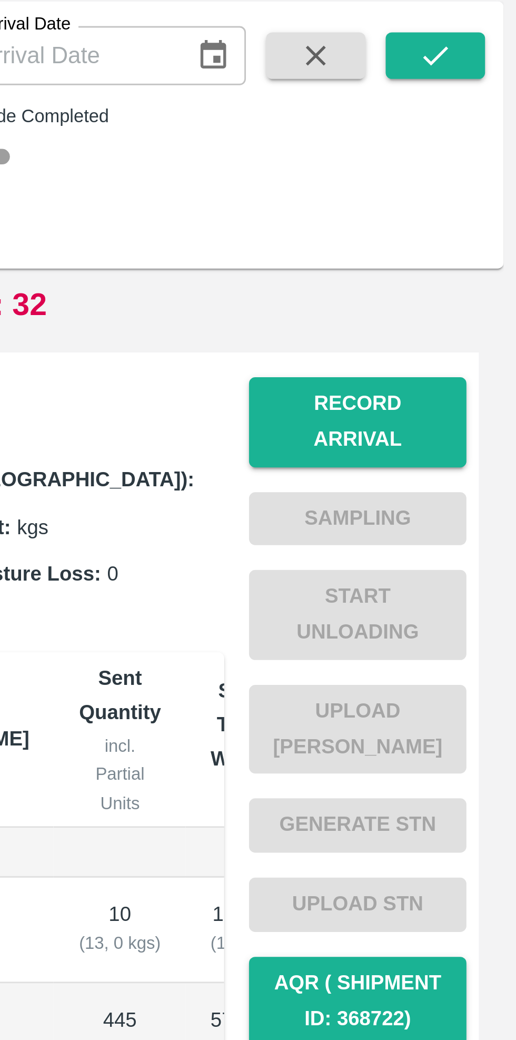
click at [471, 193] on button "Record Arrival" at bounding box center [463, 201] width 74 height 31
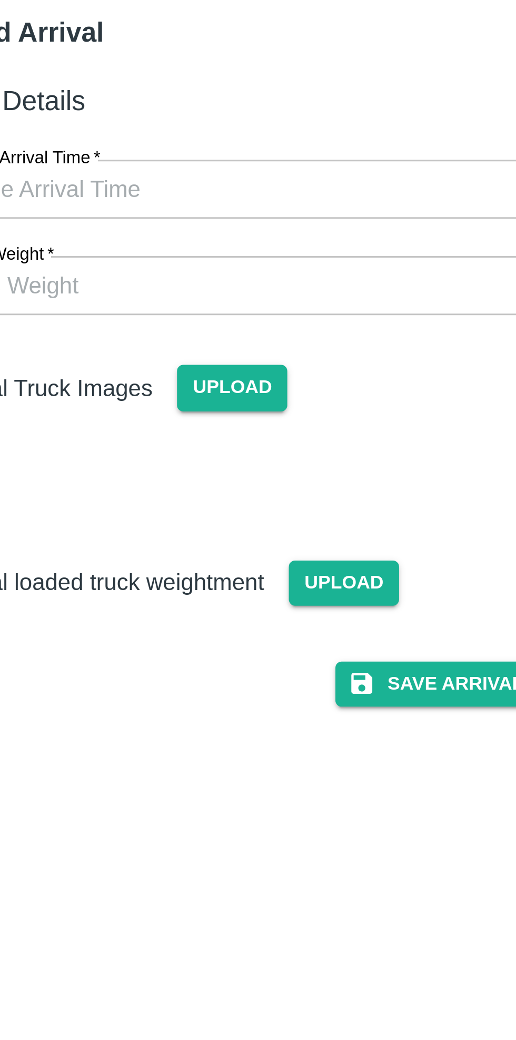
click at [288, 123] on input "Vehicle Arrival Time   *" at bounding box center [255, 122] width 232 height 20
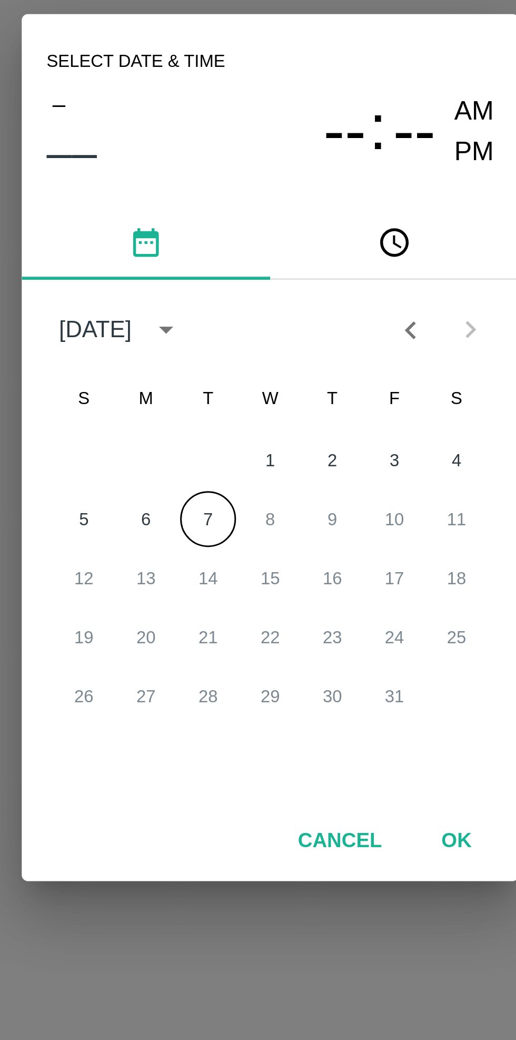
click at [239, 548] on button "7" at bounding box center [237, 544] width 19 height 19
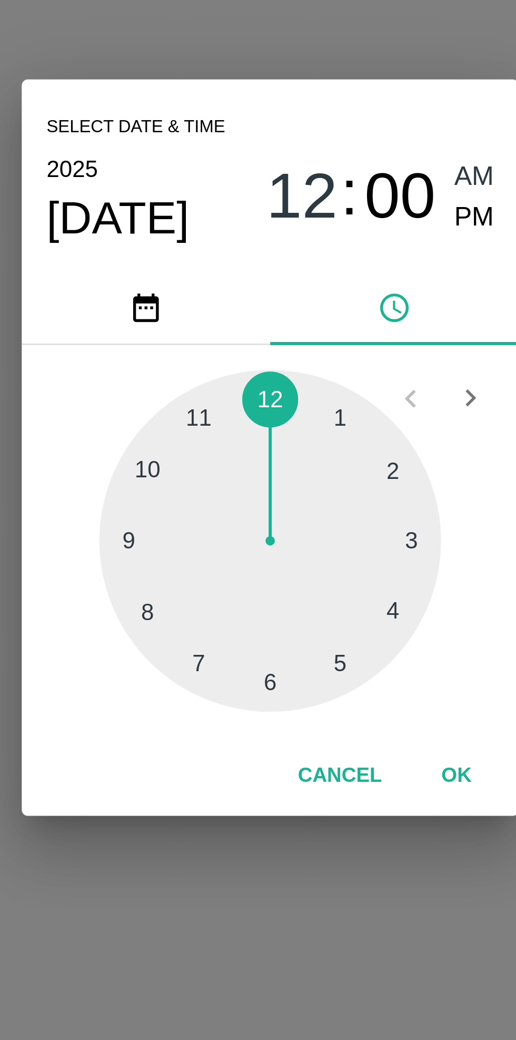
click at [301, 577] on div at bounding box center [258, 552] width 116 height 116
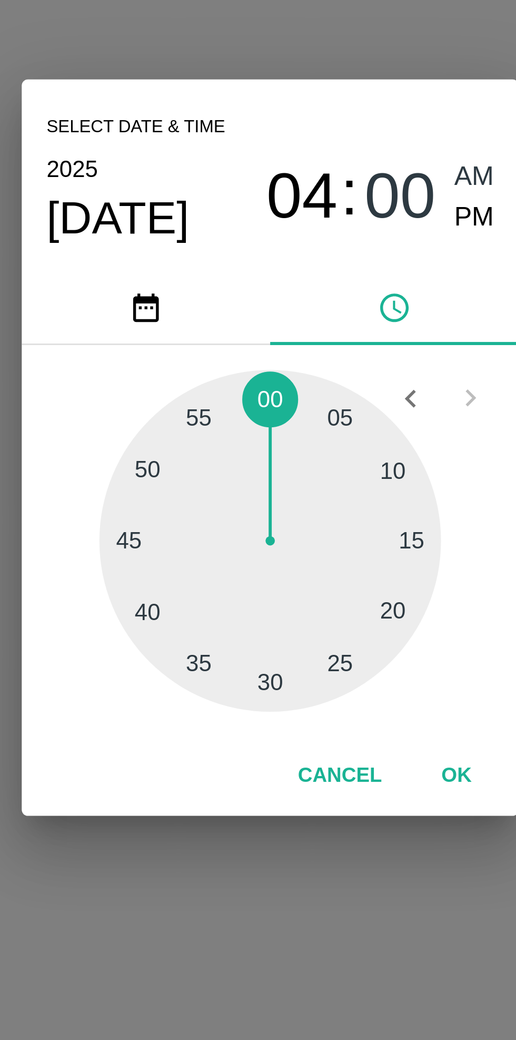
click at [303, 576] on div at bounding box center [258, 552] width 116 height 116
type input "[DATE] 04:20 AM"
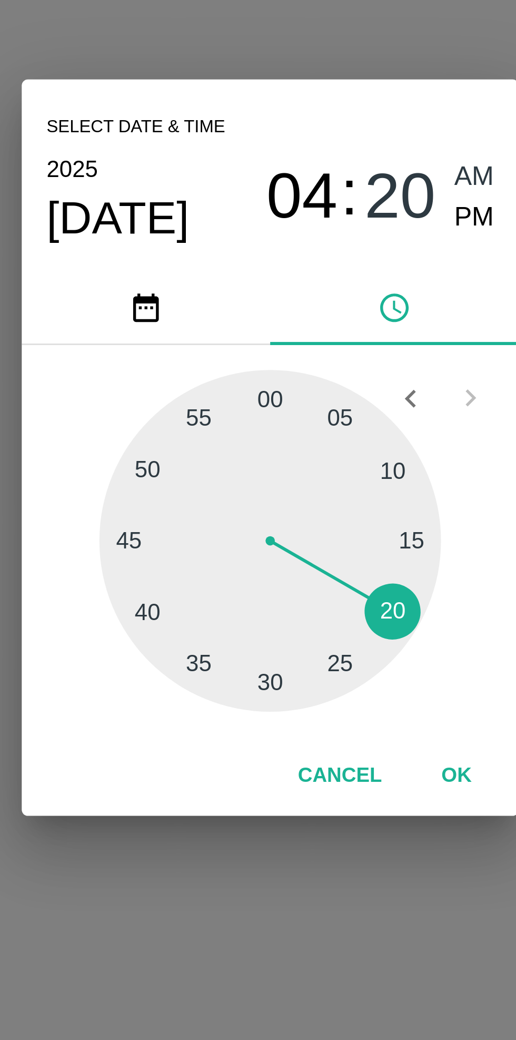
click at [320, 632] on button "OK" at bounding box center [321, 631] width 34 height 18
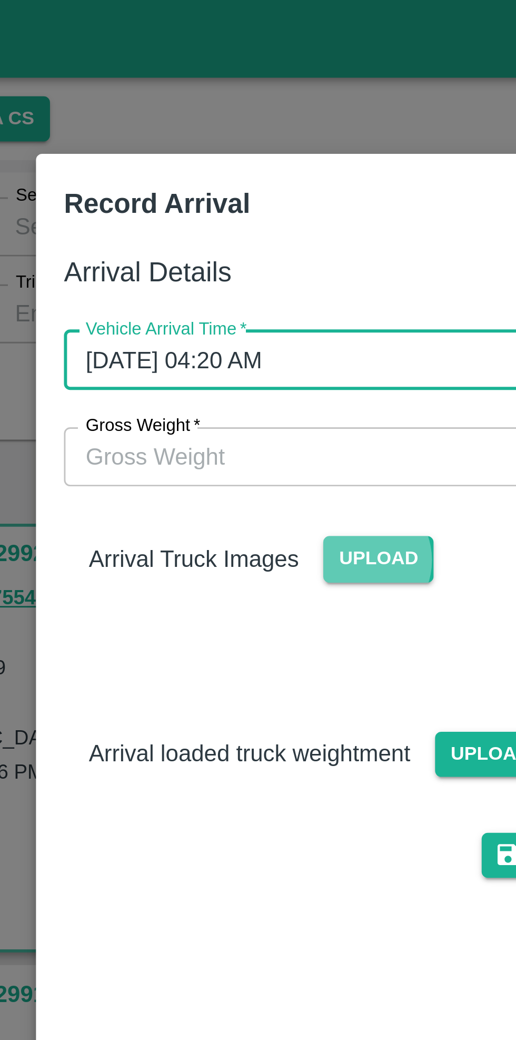
click at [237, 190] on span "Upload" at bounding box center [245, 189] width 37 height 15
click at [0, 0] on input "Upload" at bounding box center [0, 0] width 0 height 0
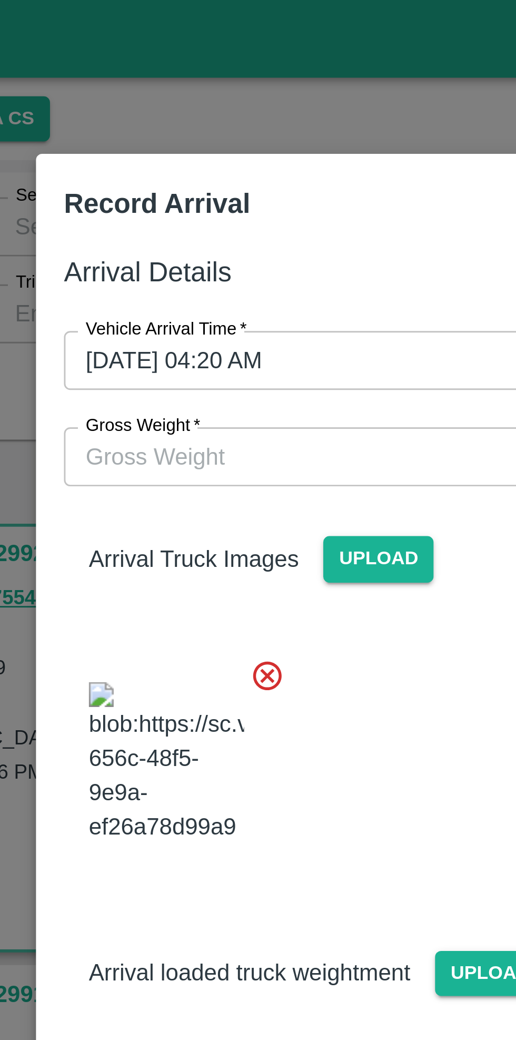
click at [243, 317] on div "Arrival loaded truck weightment Upload" at bounding box center [254, 321] width 248 height 49
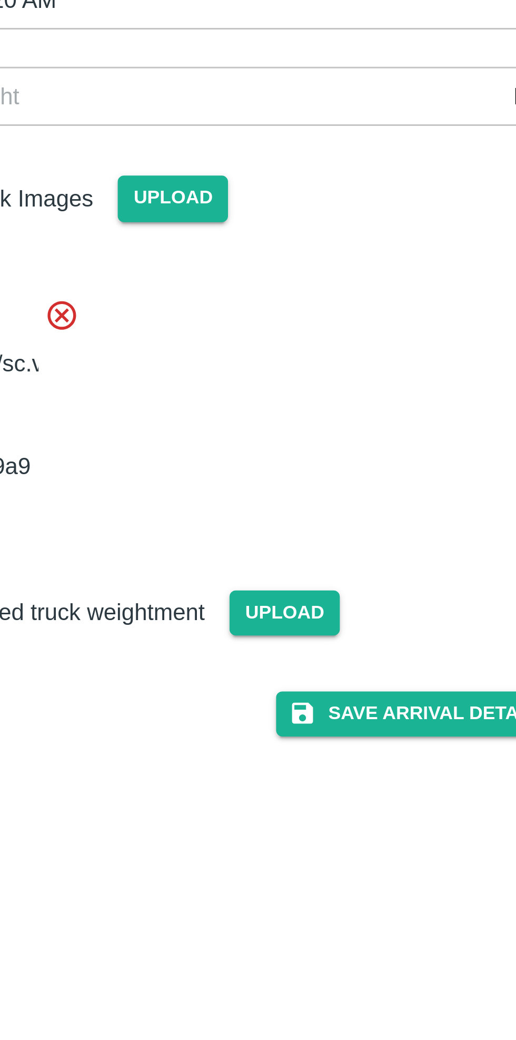
click at [331, 372] on button "Save Arrival Details" at bounding box center [328, 364] width 97 height 15
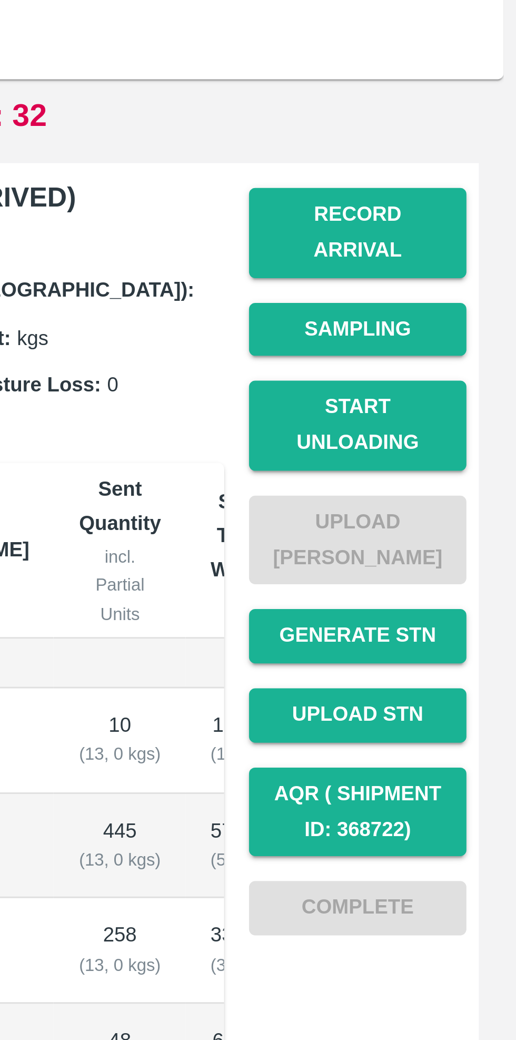
click at [466, 252] on button "Start Unloading" at bounding box center [463, 266] width 74 height 31
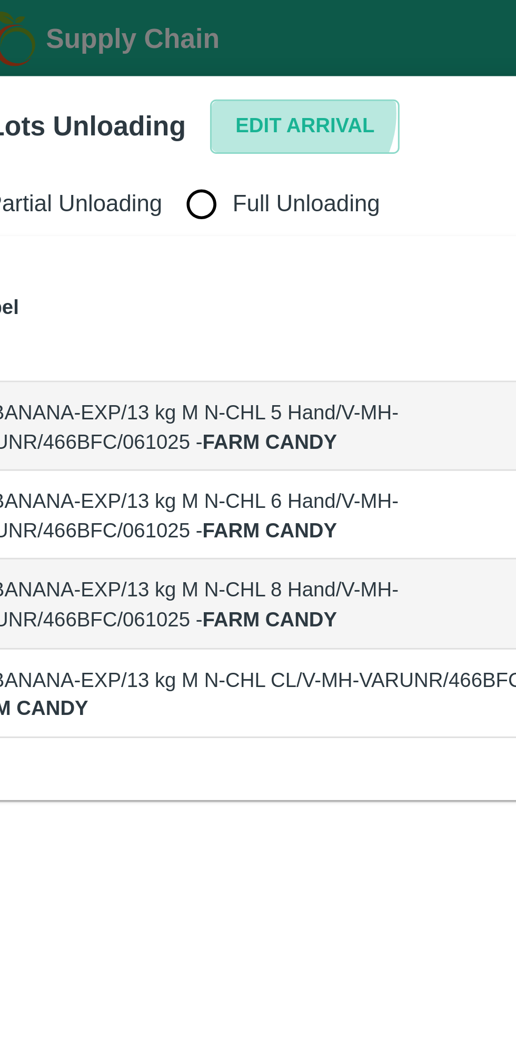
click at [123, 38] on button "Edit Arrival" at bounding box center [135, 43] width 64 height 18
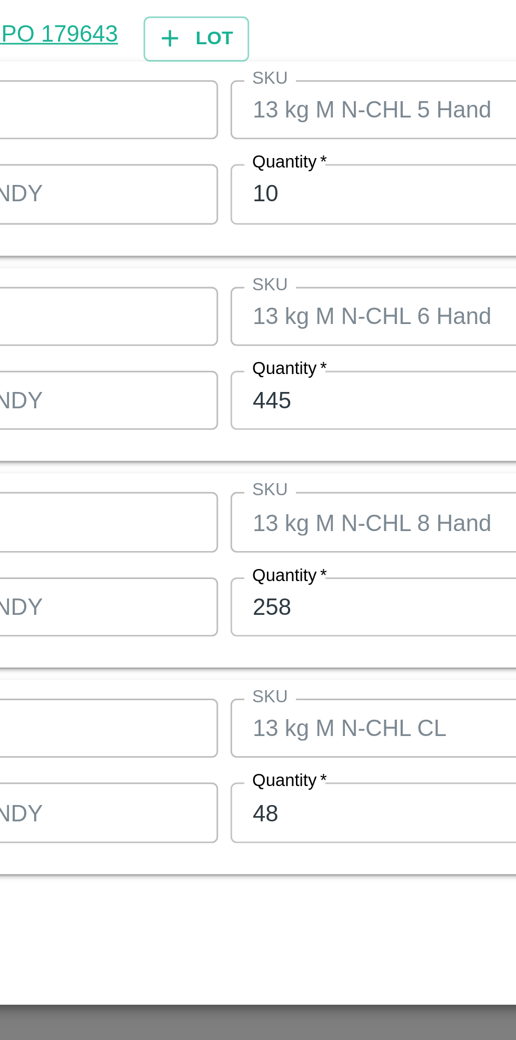
click at [206, 439] on input "10" at bounding box center [238, 435] width 137 height 20
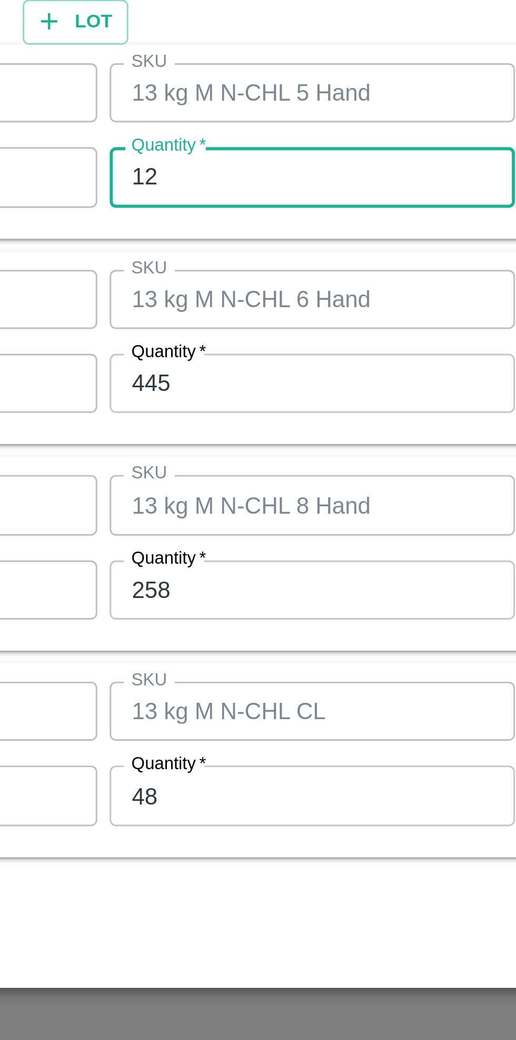
type input "12"
click at [222, 507] on input "445" at bounding box center [238, 505] width 137 height 20
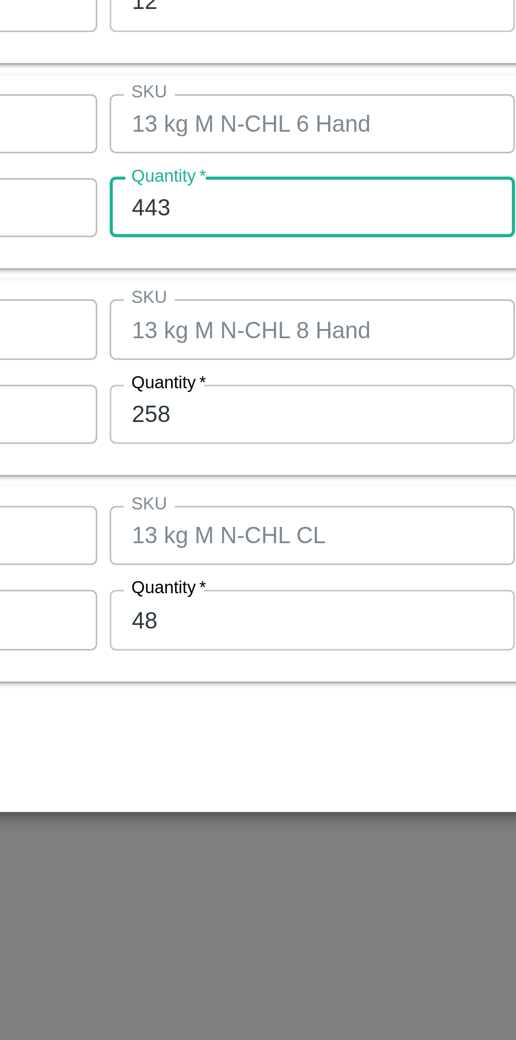
type input "443"
click at [221, 572] on input "258" at bounding box center [238, 575] width 137 height 20
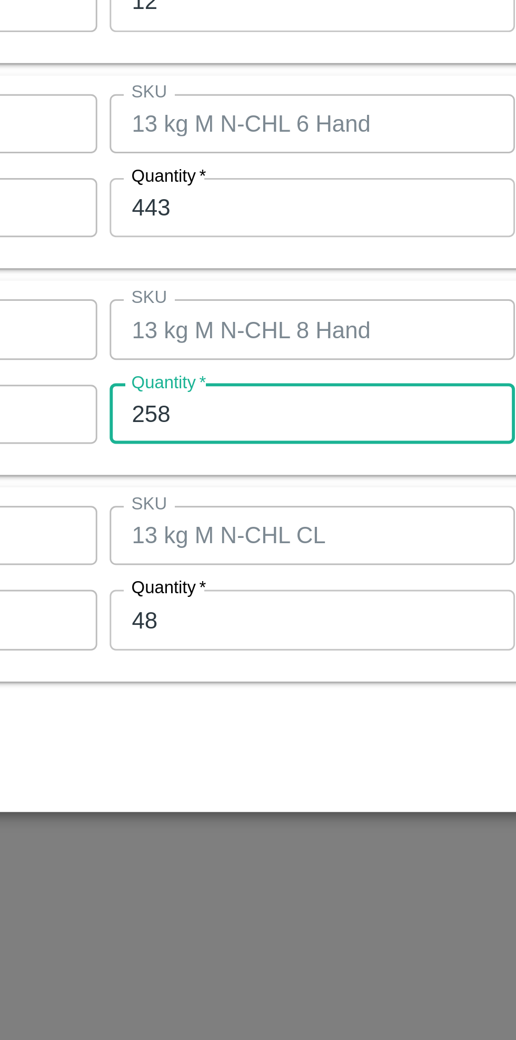
click at [205, 646] on input "48" at bounding box center [238, 644] width 137 height 20
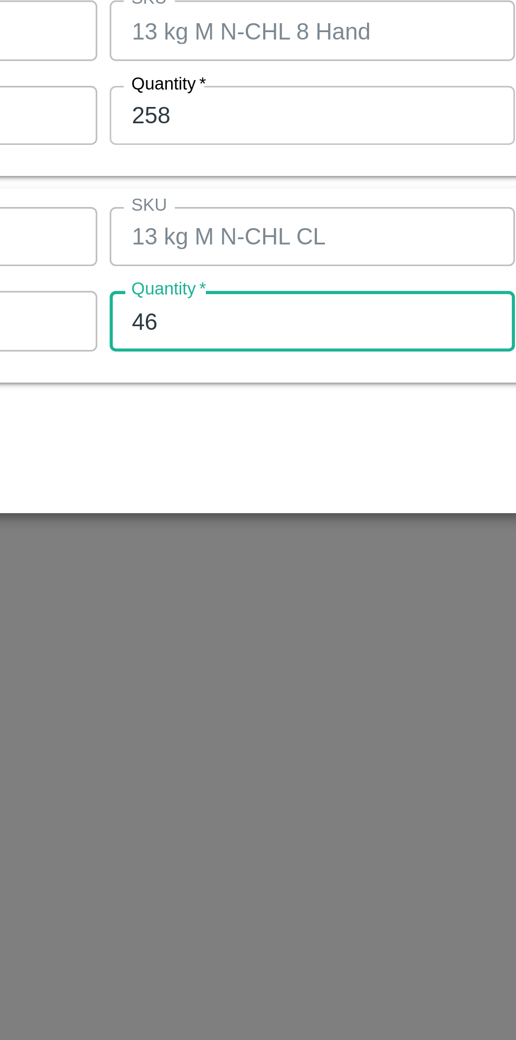
type input "46"
click at [175, 698] on div "Cancel Save" at bounding box center [258, 689] width 480 height 31
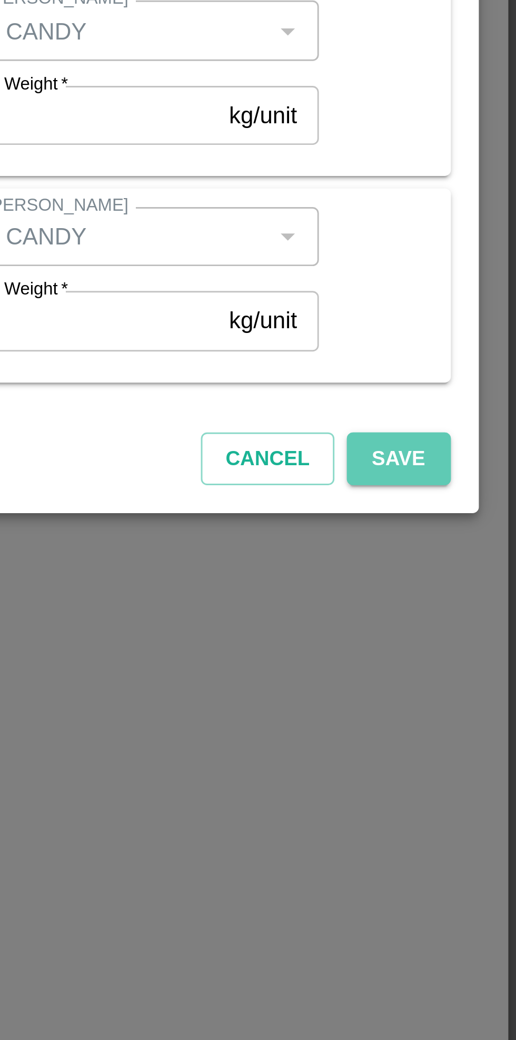
click at [480, 690] on button "Save" at bounding box center [476, 691] width 35 height 18
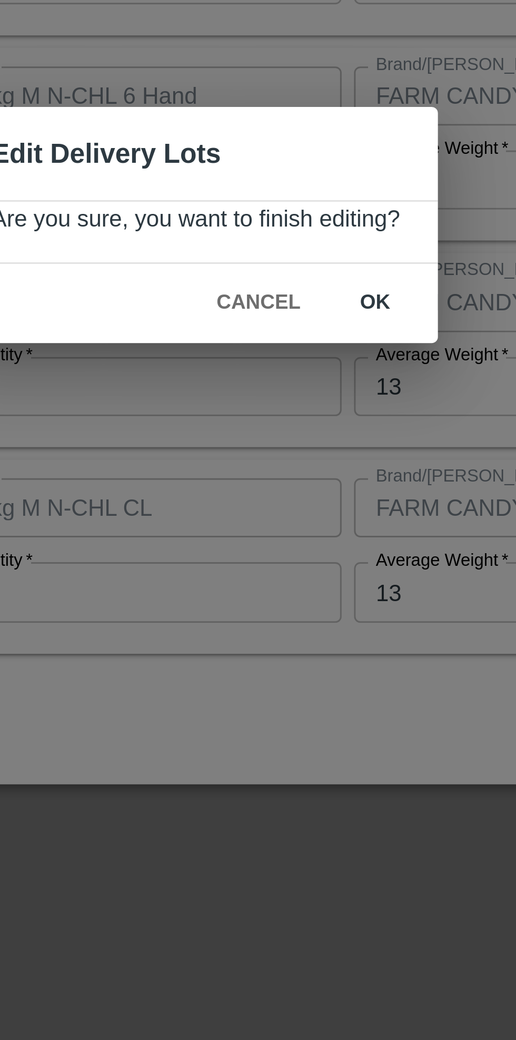
click at [320, 544] on button "ok" at bounding box center [319, 546] width 34 height 18
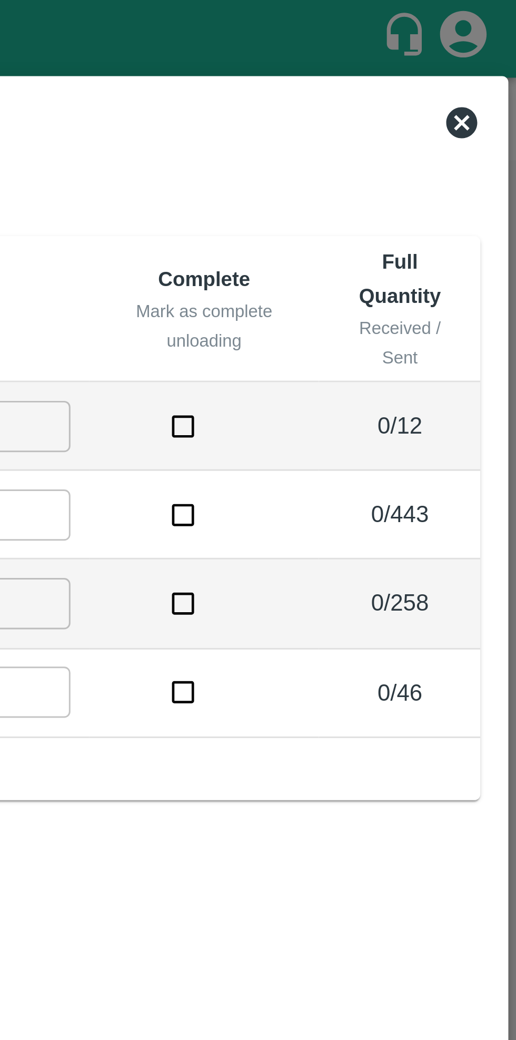
click at [497, 38] on icon at bounding box center [498, 41] width 11 height 11
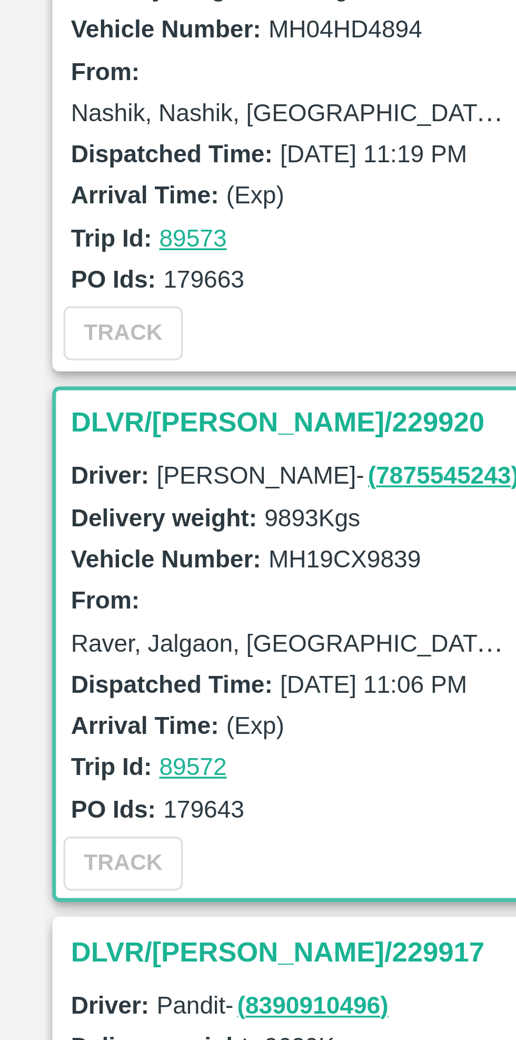
scroll to position [0, 0]
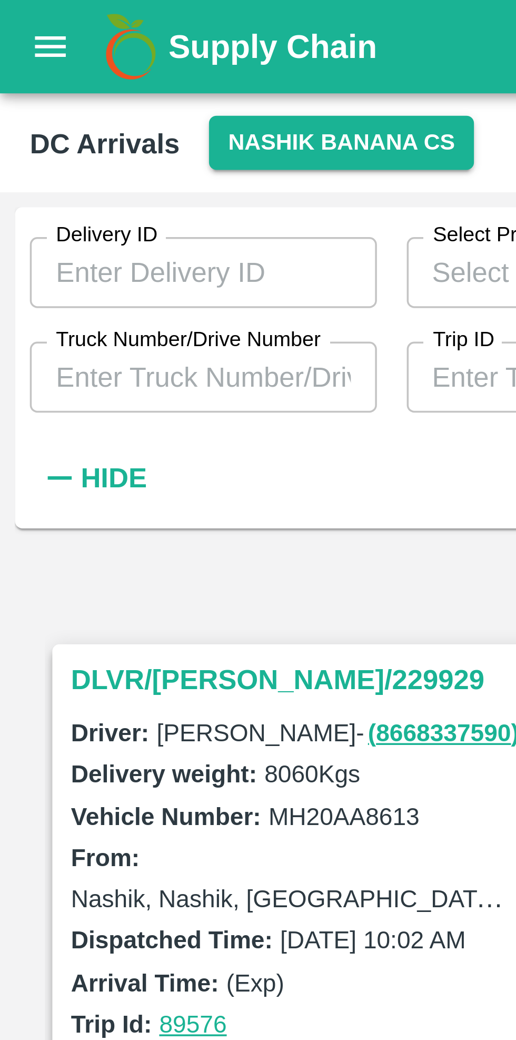
click at [61, 105] on input "Truck Number/Drive Number" at bounding box center [57, 106] width 98 height 20
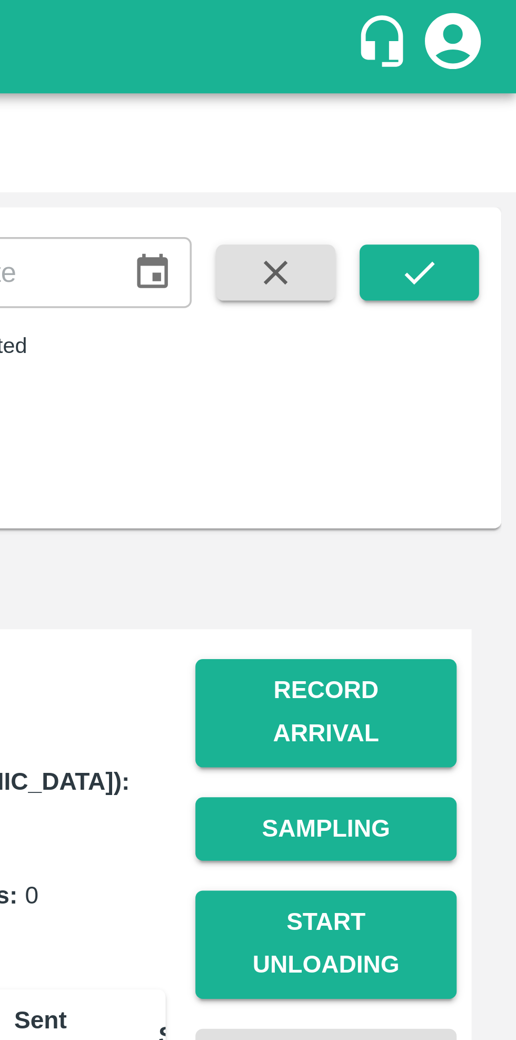
type input "2663"
click at [485, 74] on icon "submit" at bounding box center [489, 77] width 12 height 12
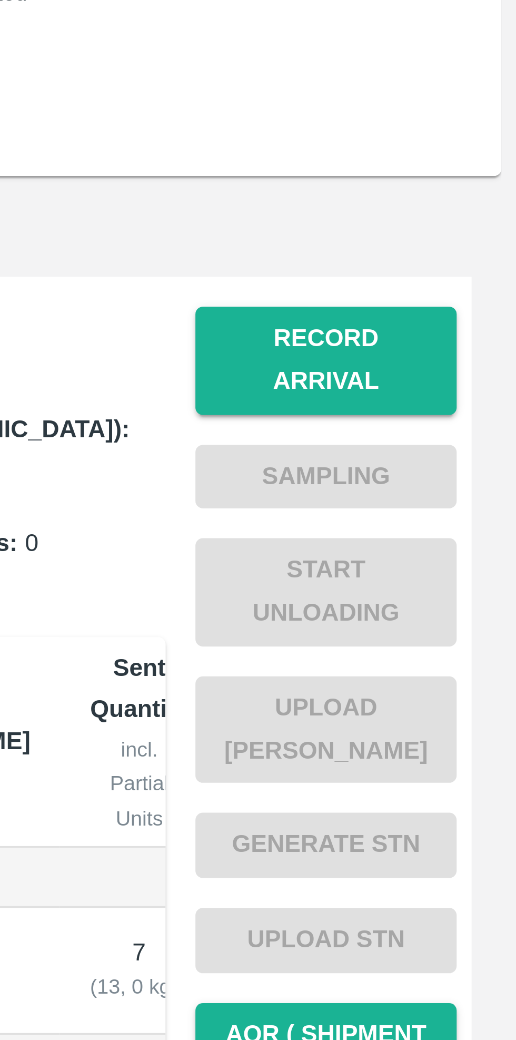
click at [469, 193] on button "Record Arrival" at bounding box center [463, 201] width 74 height 31
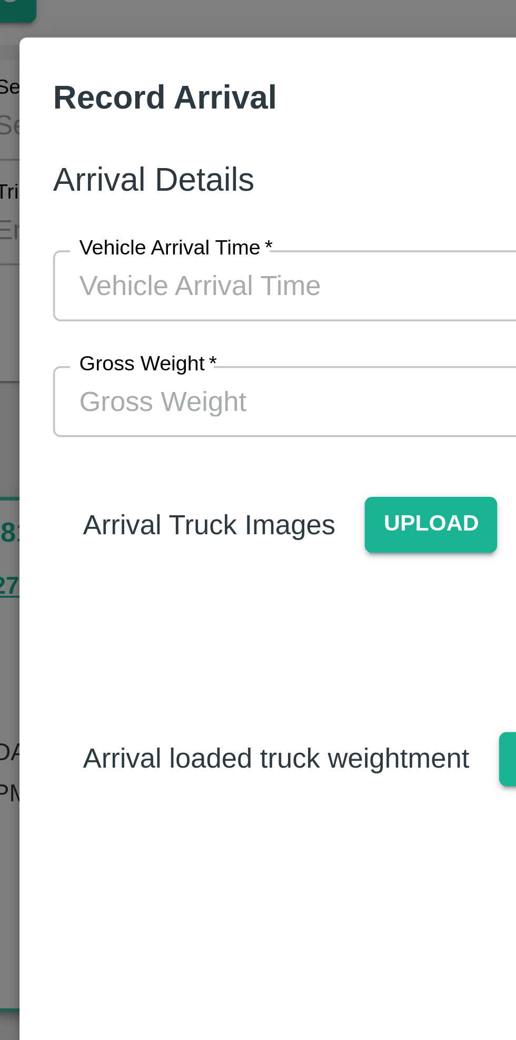
click at [225, 122] on input "Vehicle Arrival Time   *" at bounding box center [255, 122] width 232 height 20
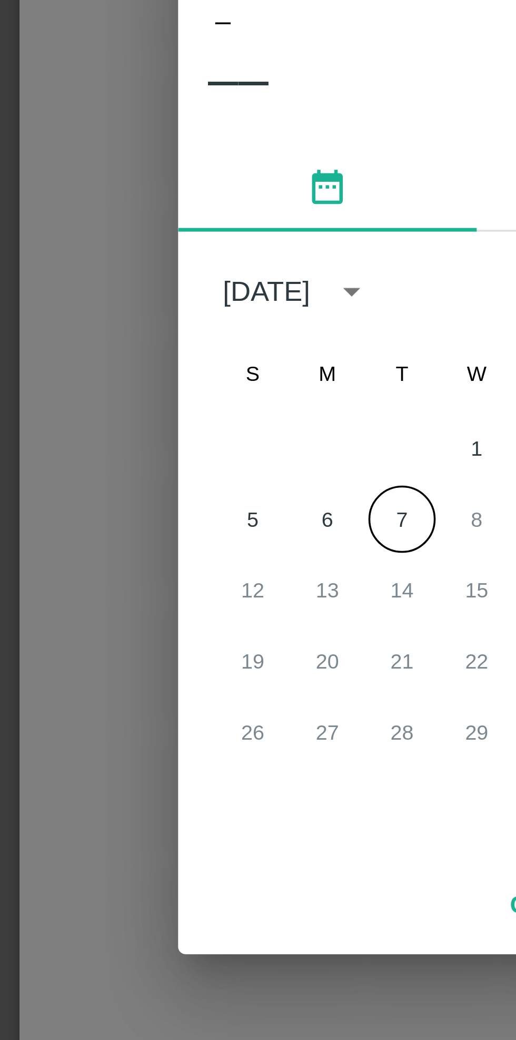
click at [232, 545] on button "7" at bounding box center [237, 544] width 19 height 19
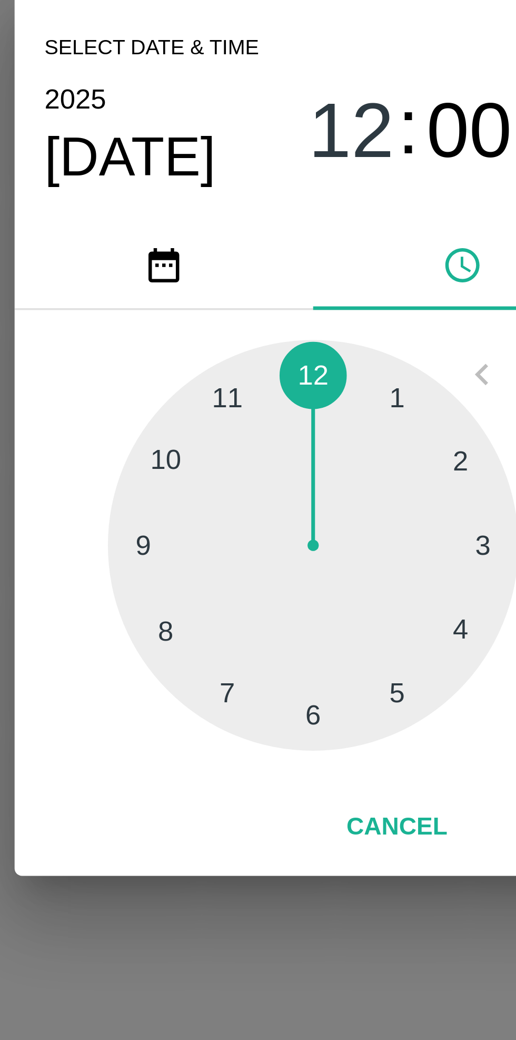
click at [281, 597] on div at bounding box center [258, 552] width 116 height 116
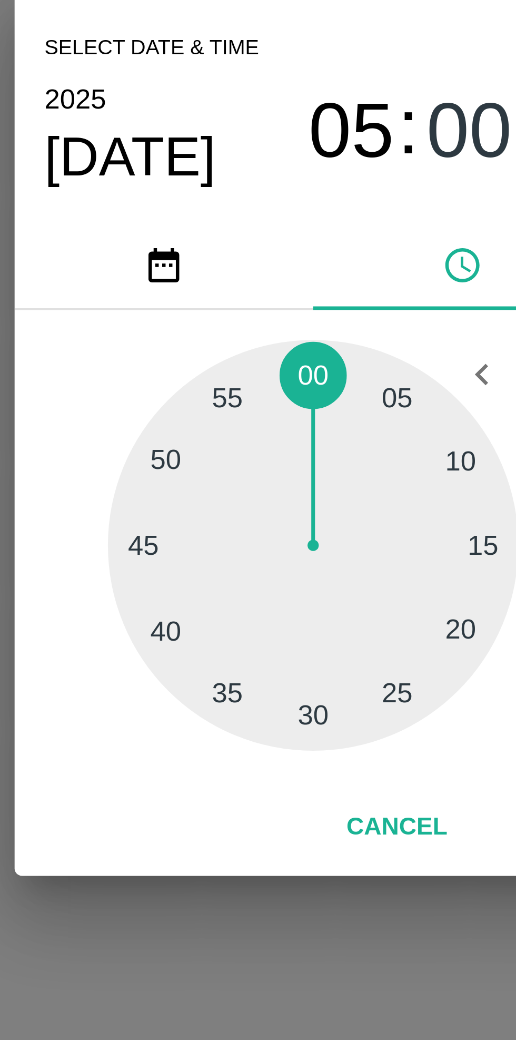
click at [300, 577] on div at bounding box center [258, 552] width 116 height 116
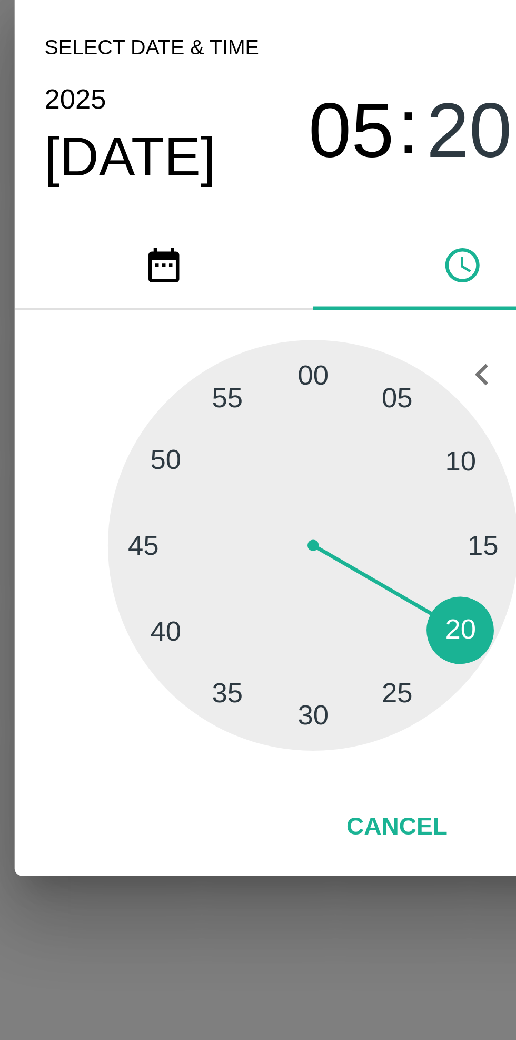
type input "[DATE] 05:20 AM"
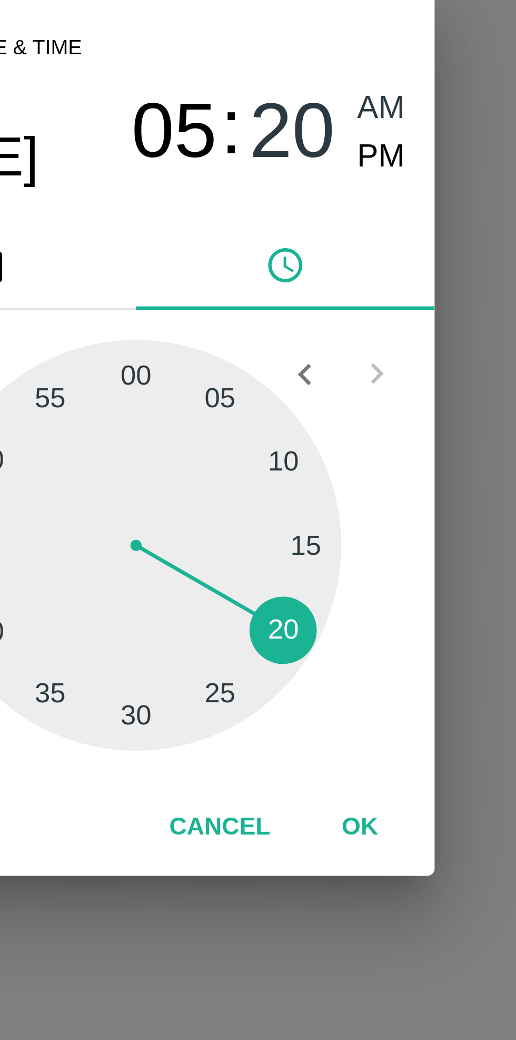
click at [319, 634] on button "OK" at bounding box center [321, 631] width 34 height 18
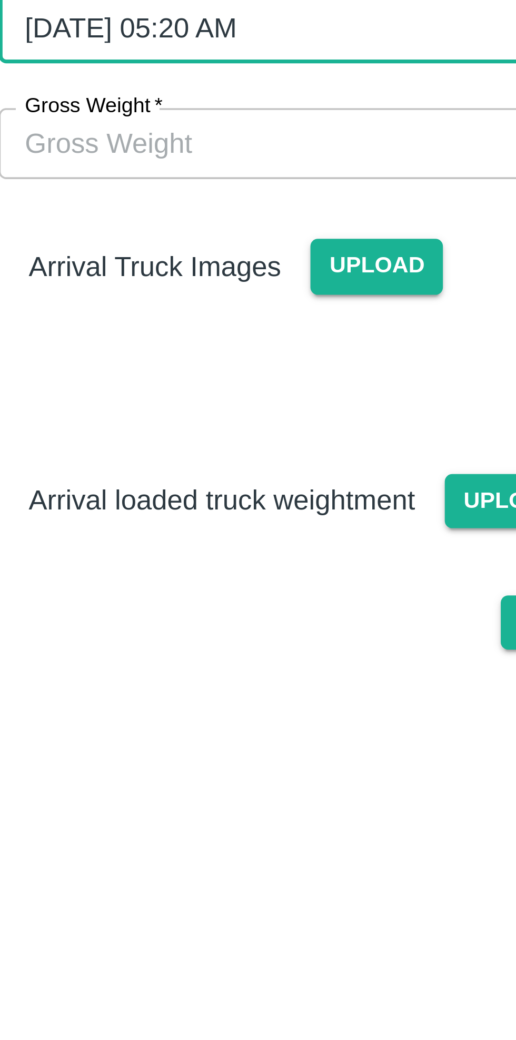
click at [238, 194] on span "Upload" at bounding box center [245, 189] width 37 height 15
click at [0, 0] on input "Upload" at bounding box center [0, 0] width 0 height 0
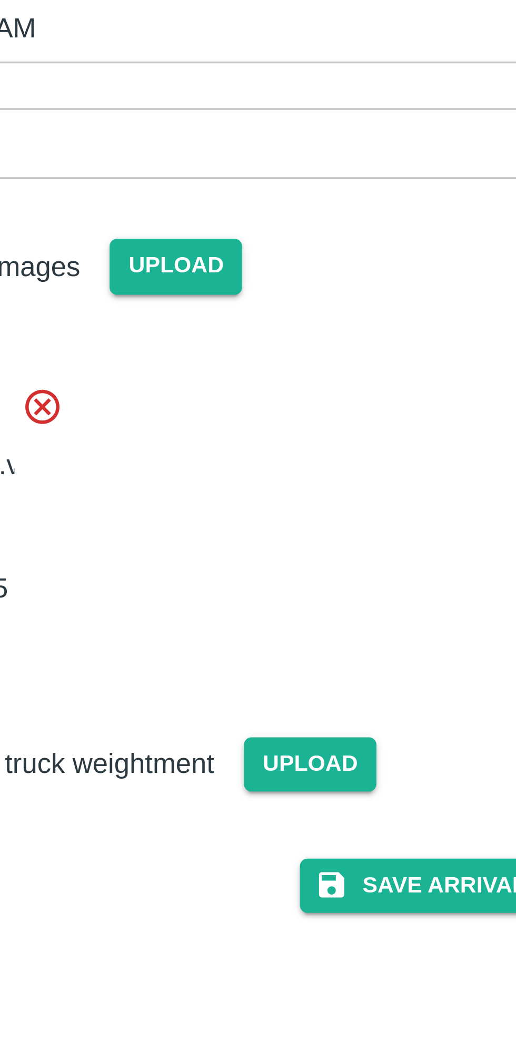
click at [324, 372] on button "Save Arrival Details" at bounding box center [328, 364] width 97 height 15
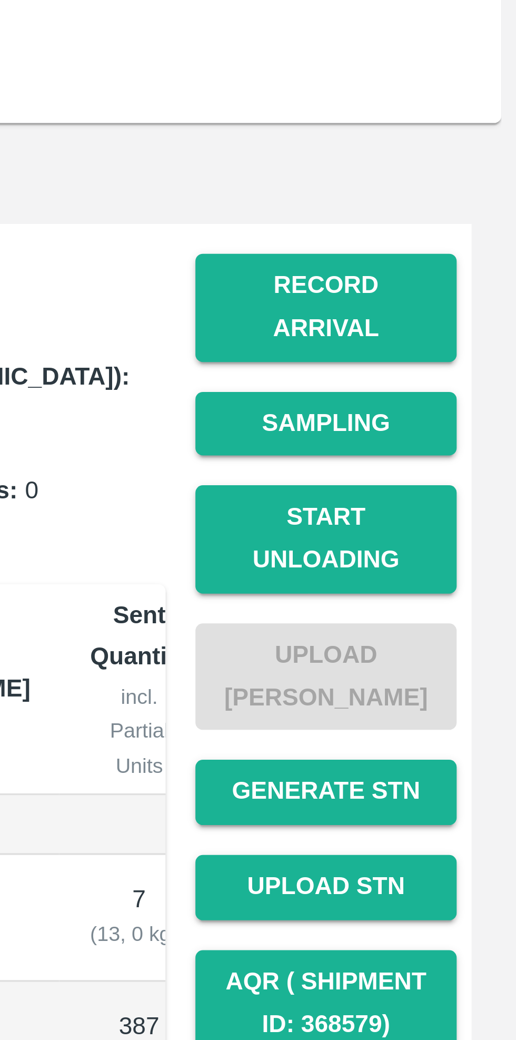
click at [473, 252] on button "Start Unloading" at bounding box center [463, 266] width 74 height 31
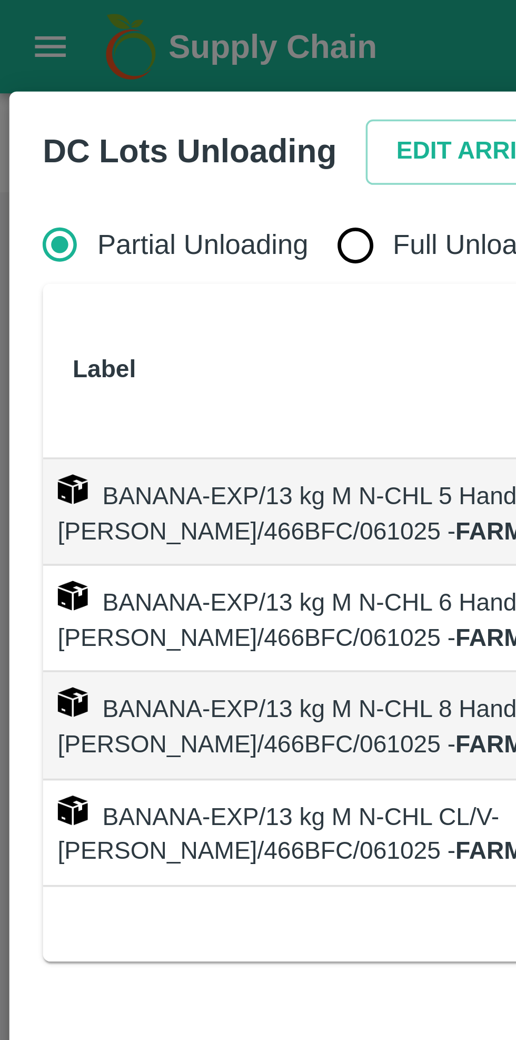
click at [127, 40] on button "Edit Arrival" at bounding box center [135, 43] width 64 height 18
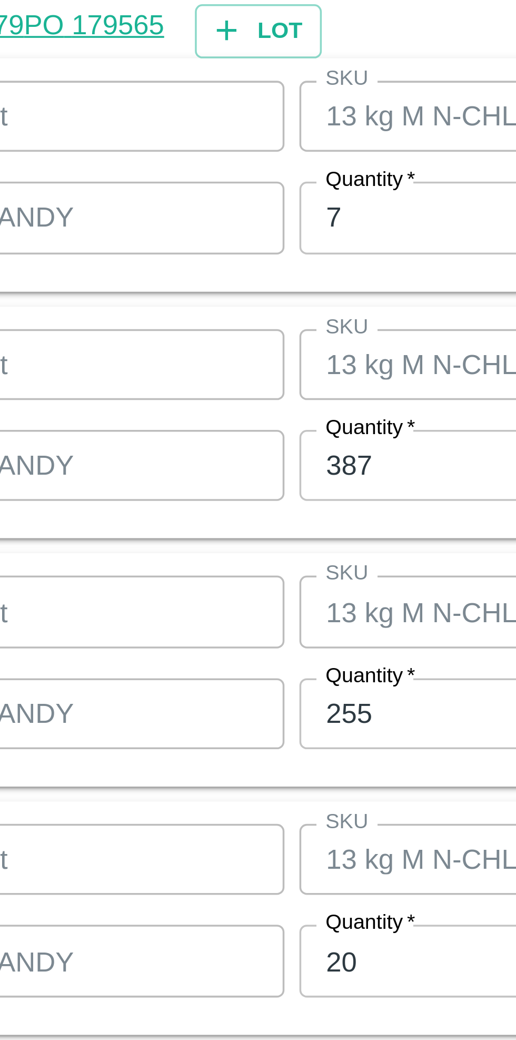
click at [196, 437] on input "7" at bounding box center [238, 435] width 137 height 20
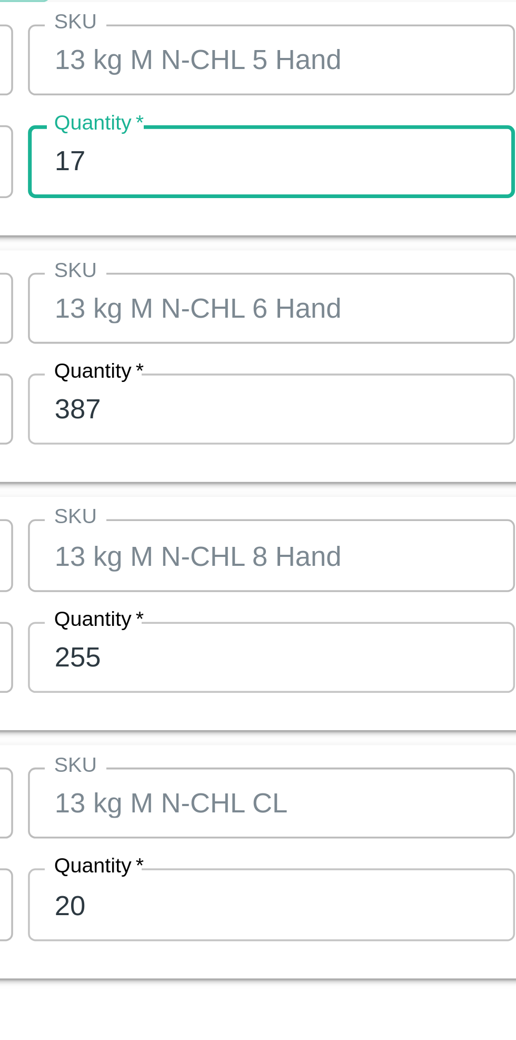
type input "17"
click at [225, 505] on input "387" at bounding box center [238, 505] width 137 height 20
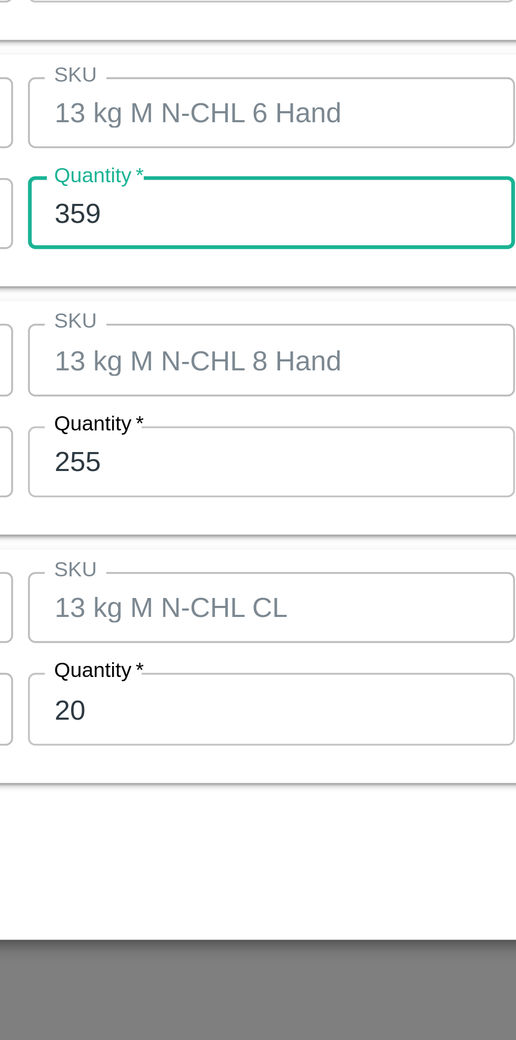
type input "359"
click at [224, 577] on input "255" at bounding box center [238, 575] width 137 height 20
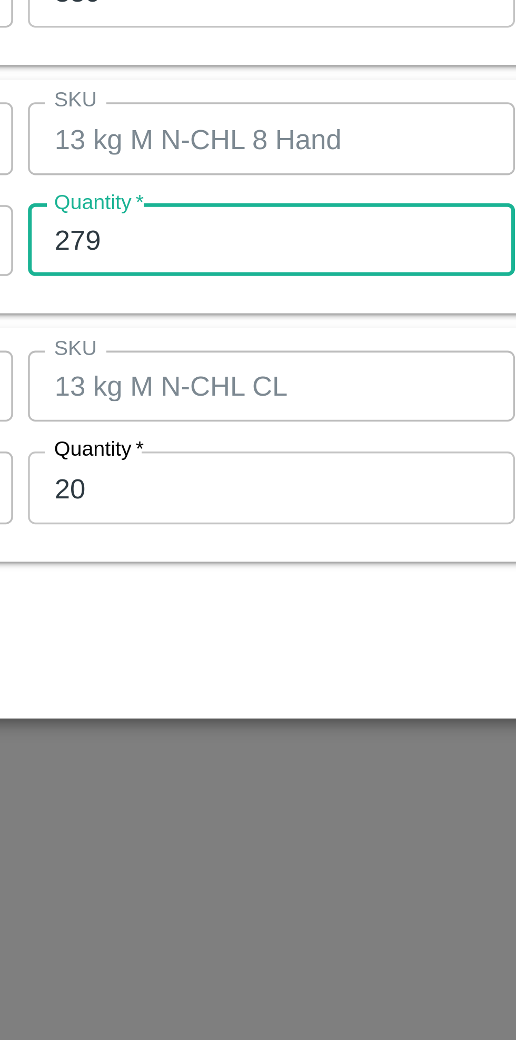
type input "279"
click at [226, 646] on input "20" at bounding box center [238, 644] width 137 height 20
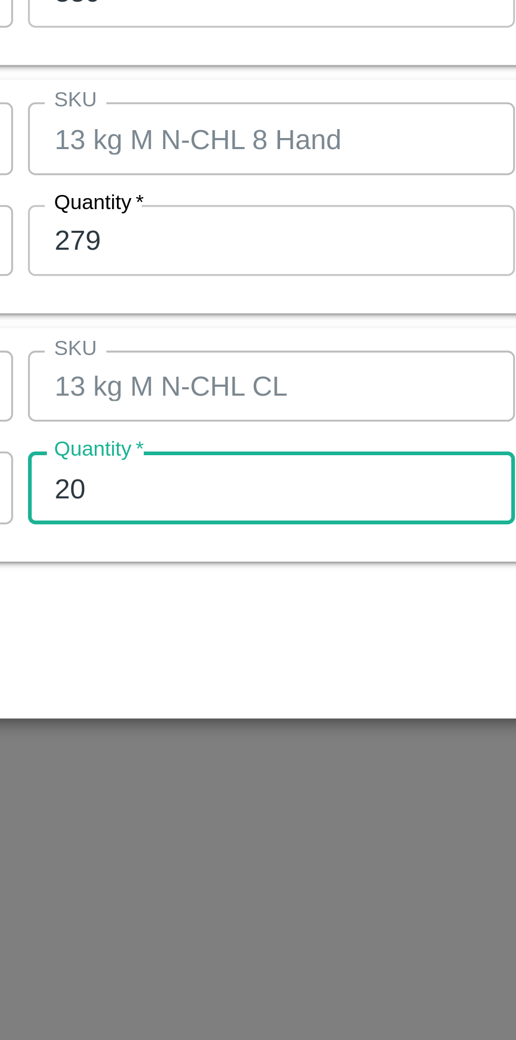
type input "2"
type input "14"
click at [244, 659] on div "Product Banana Export Product SKU 13 kg M N-CHL CL SKU Brand/Marka Brand/Marka …" at bounding box center [258, 632] width 471 height 66
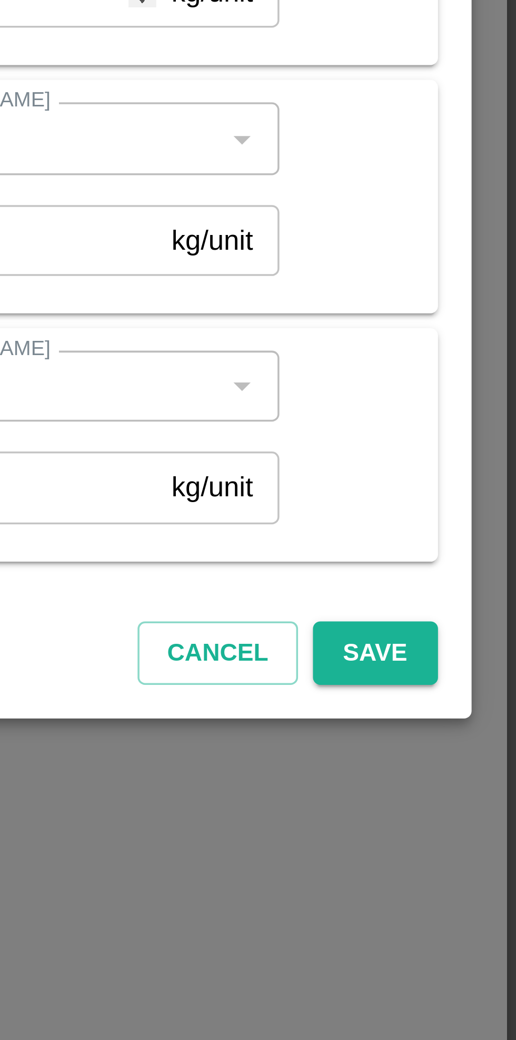
click at [481, 690] on button "Save" at bounding box center [476, 691] width 35 height 18
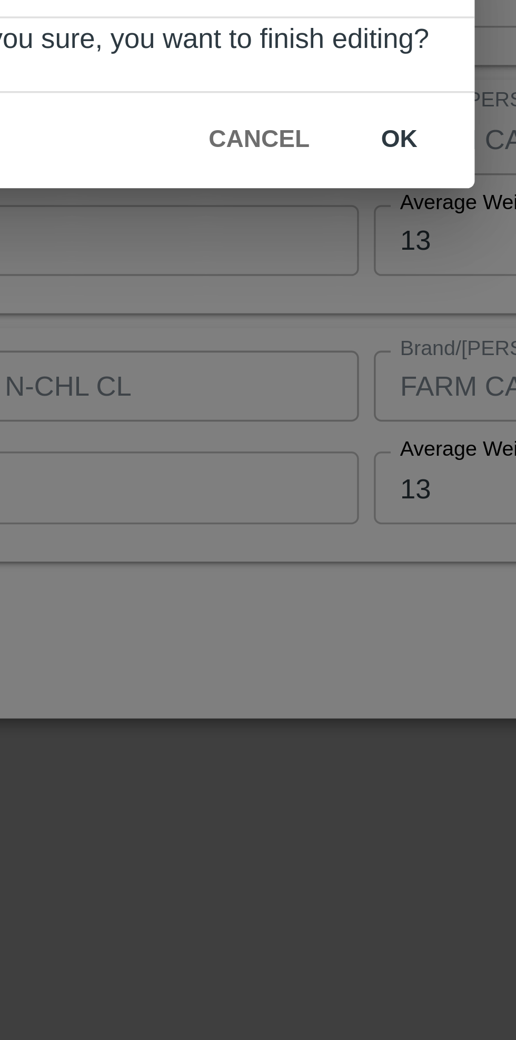
click at [319, 545] on button "ok" at bounding box center [319, 546] width 34 height 18
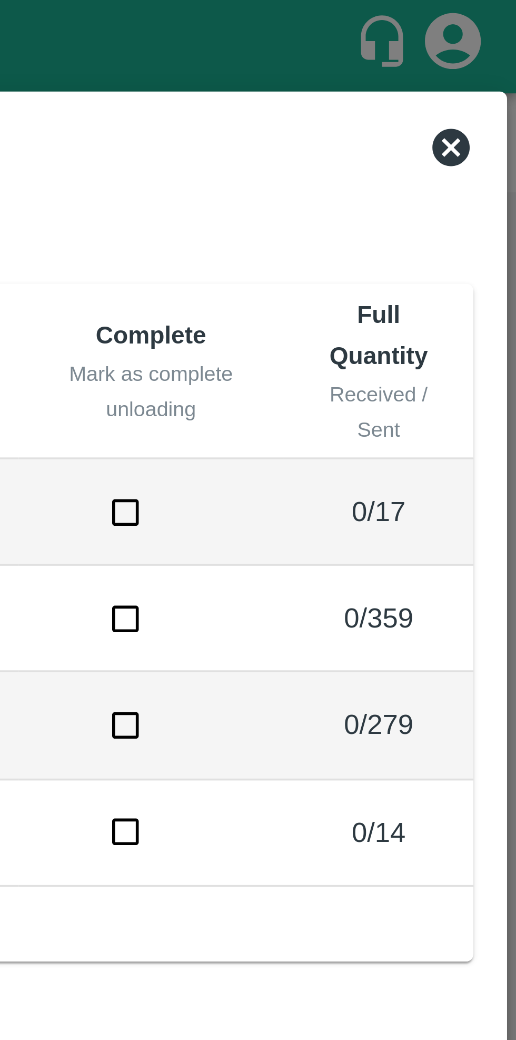
click at [500, 37] on icon at bounding box center [498, 41] width 11 height 11
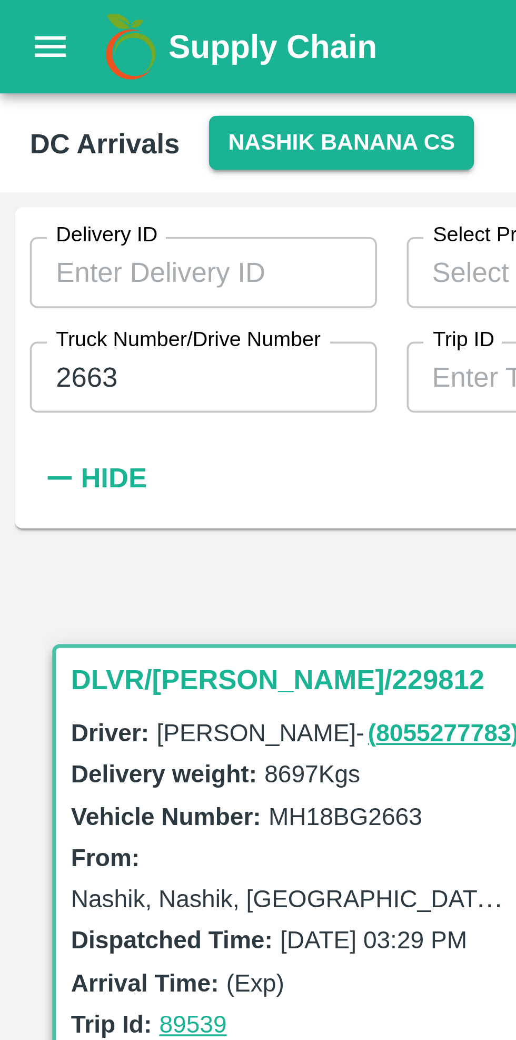
click at [64, 106] on input "2663" at bounding box center [57, 106] width 98 height 20
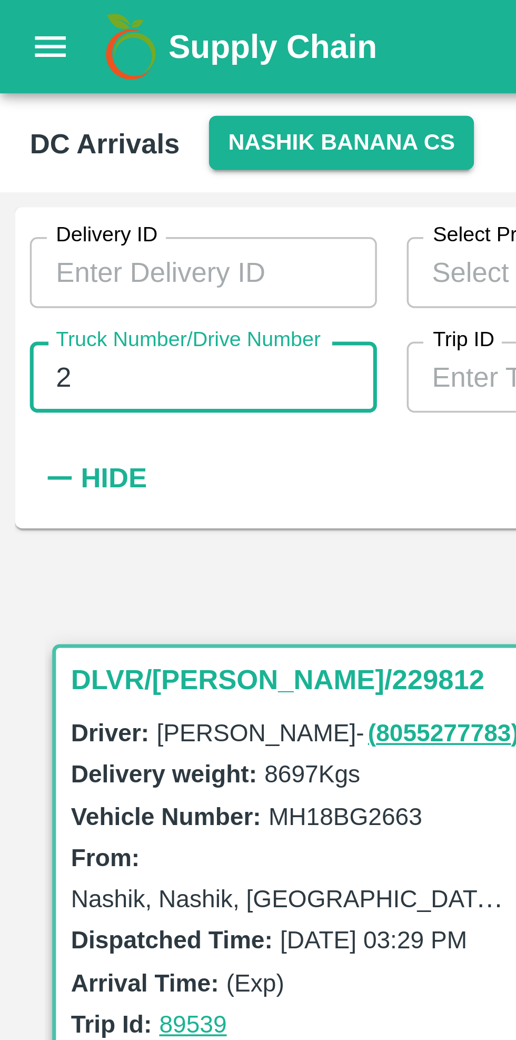
type input "2"
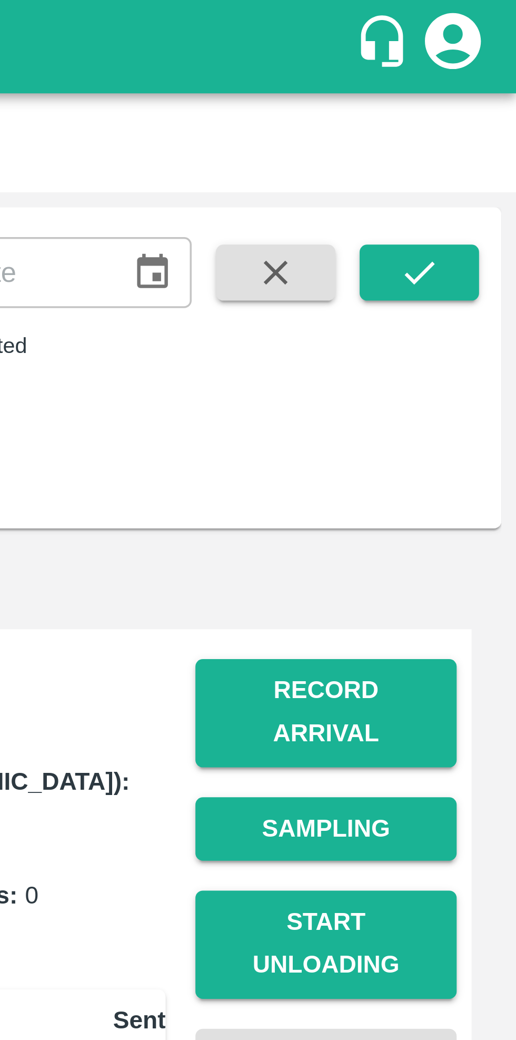
type input "8613"
click at [490, 77] on icon "submit" at bounding box center [489, 77] width 12 height 12
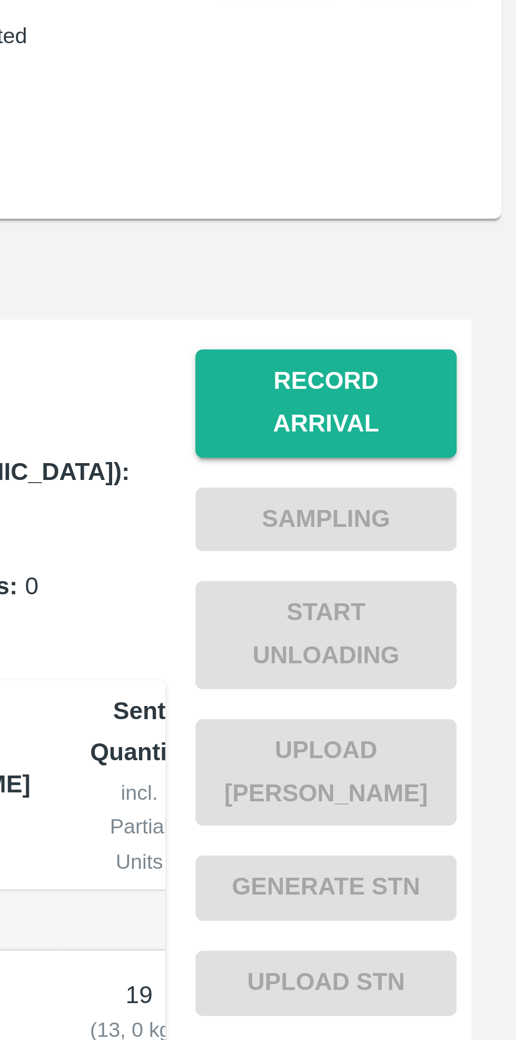
click at [466, 195] on button "Record Arrival" at bounding box center [463, 201] width 74 height 31
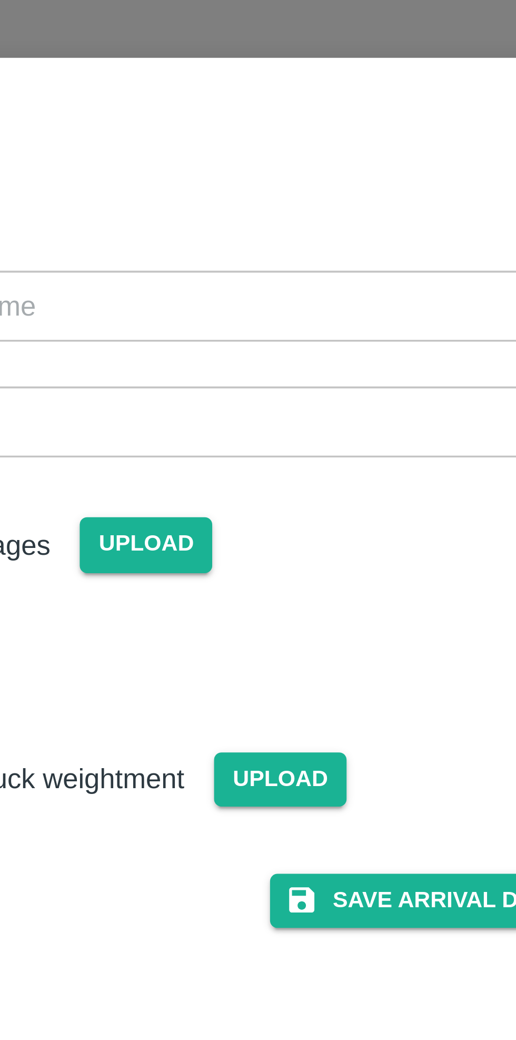
click at [302, 127] on input "Vehicle Arrival Time   *" at bounding box center [255, 122] width 232 height 20
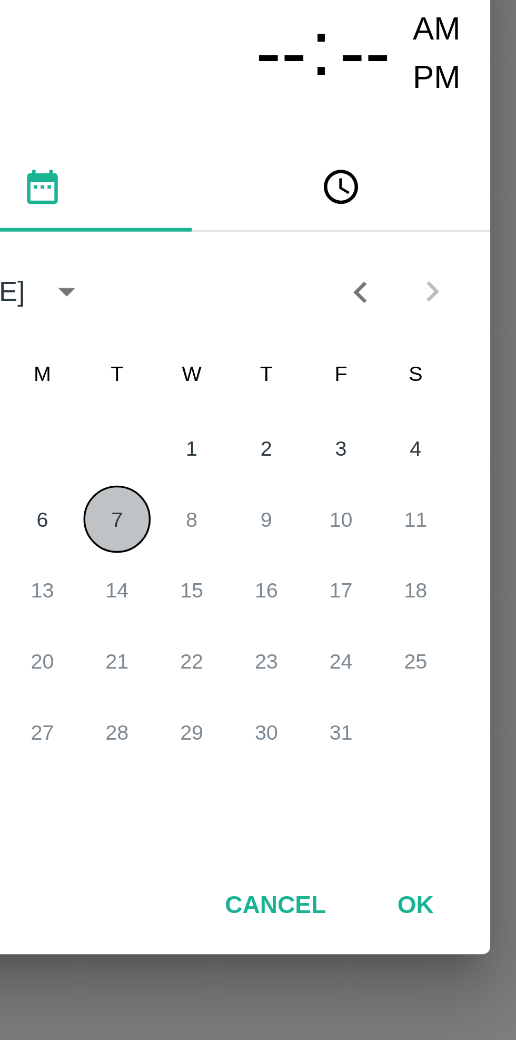
click at [235, 548] on button "7" at bounding box center [237, 544] width 19 height 19
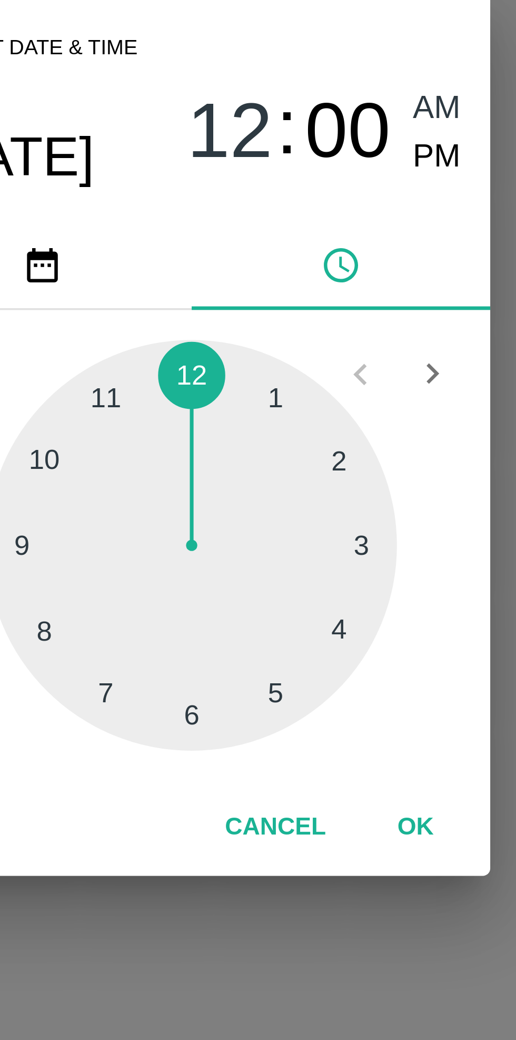
click at [257, 602] on div at bounding box center [258, 552] width 116 height 116
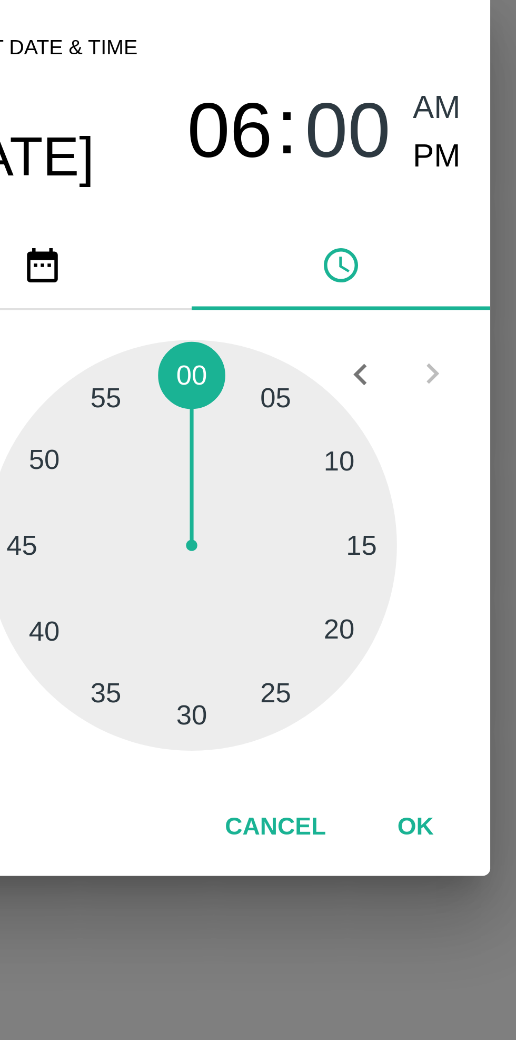
click at [302, 576] on div at bounding box center [258, 552] width 116 height 116
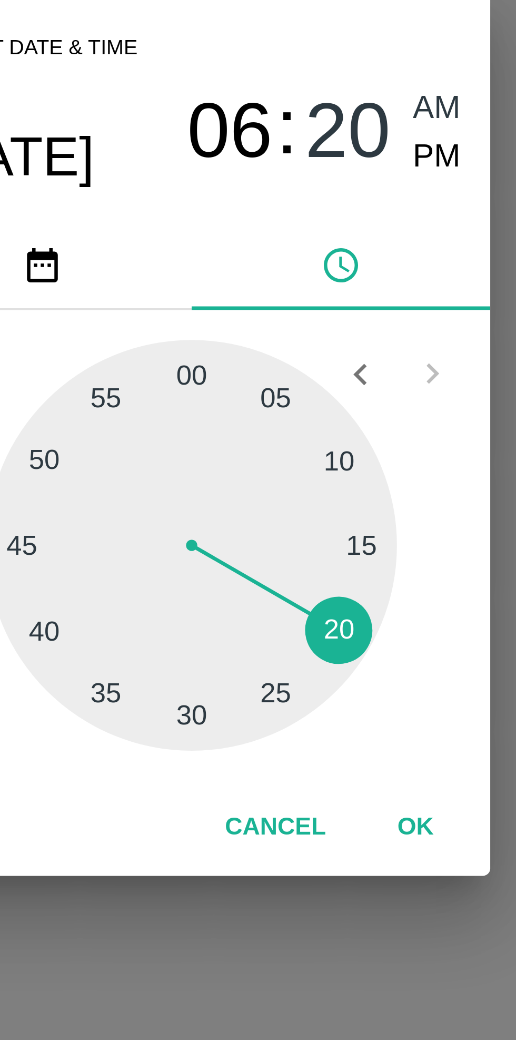
type input "[DATE] 06:20 AM"
click at [322, 634] on button "OK" at bounding box center [321, 631] width 34 height 18
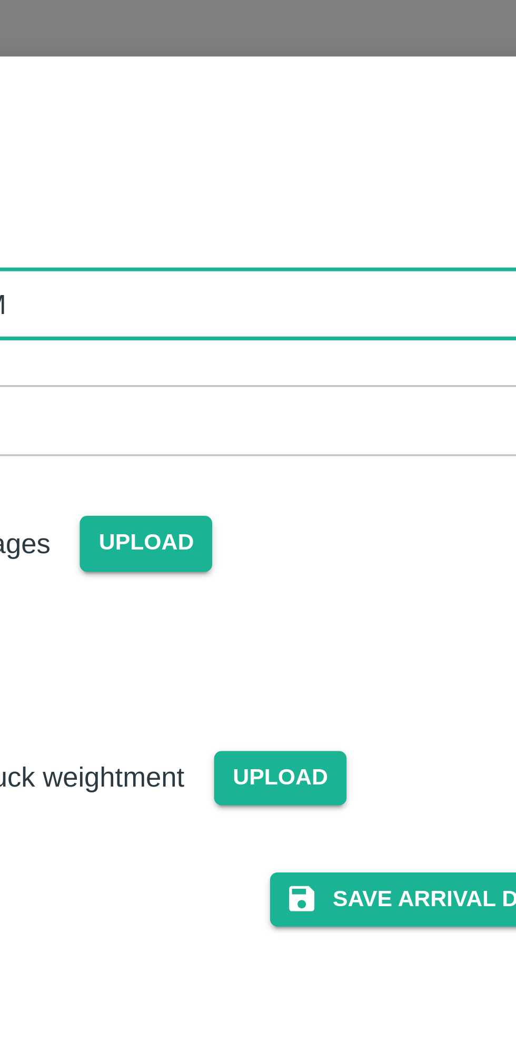
click at [249, 188] on span "Upload" at bounding box center [245, 189] width 37 height 15
click at [0, 0] on input "Upload" at bounding box center [0, 0] width 0 height 0
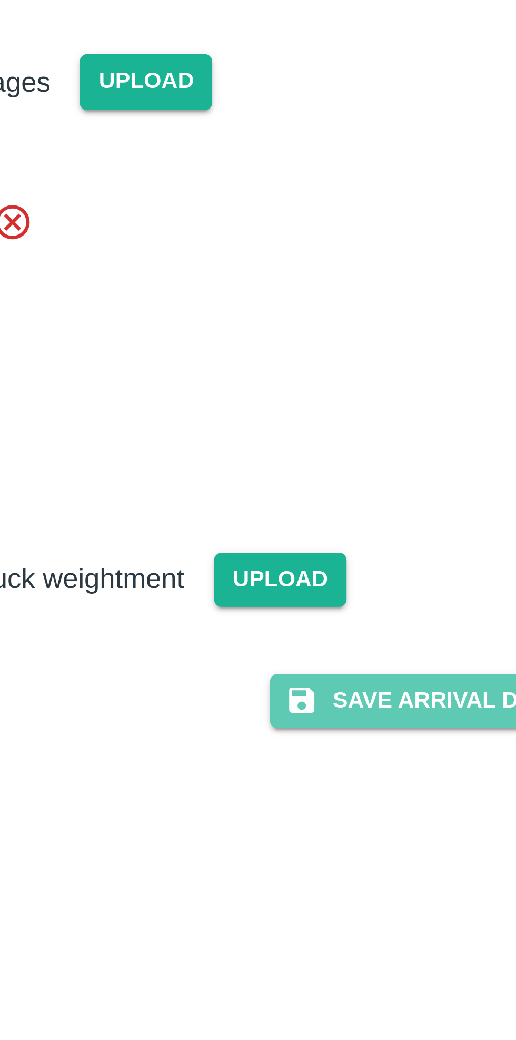
click at [328, 372] on button "Save Arrival Details" at bounding box center [328, 364] width 97 height 15
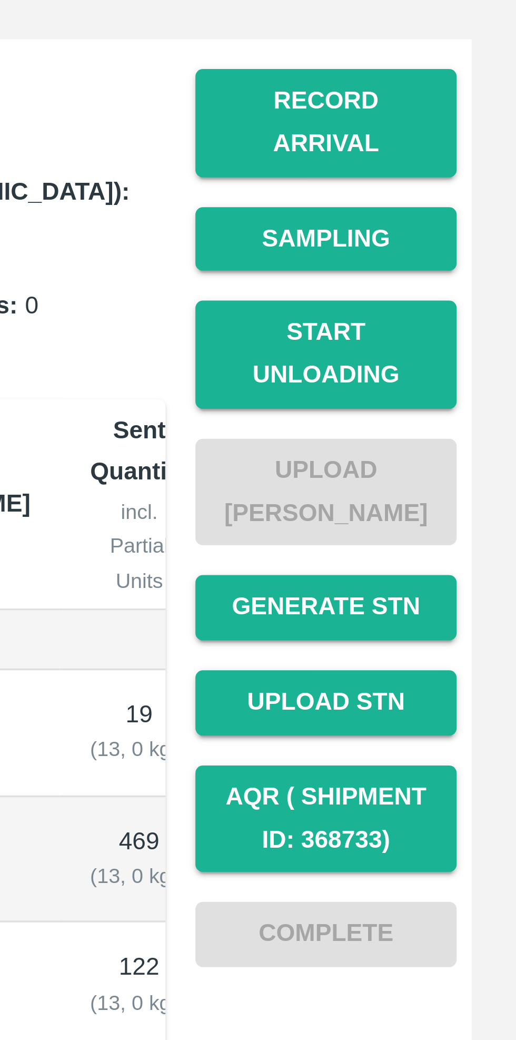
click at [472, 255] on button "Start Unloading" at bounding box center [463, 266] width 74 height 31
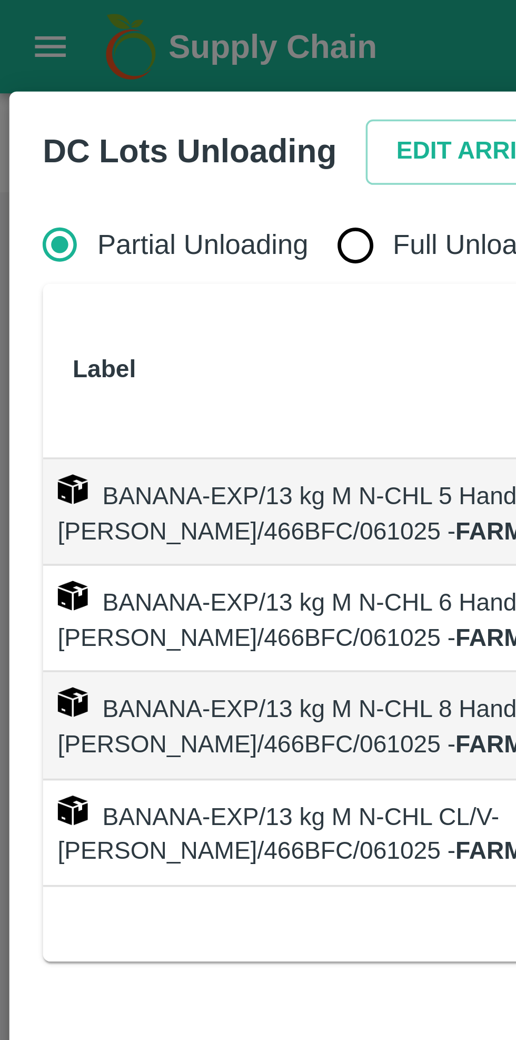
click at [119, 42] on button "Edit Arrival" at bounding box center [135, 43] width 64 height 18
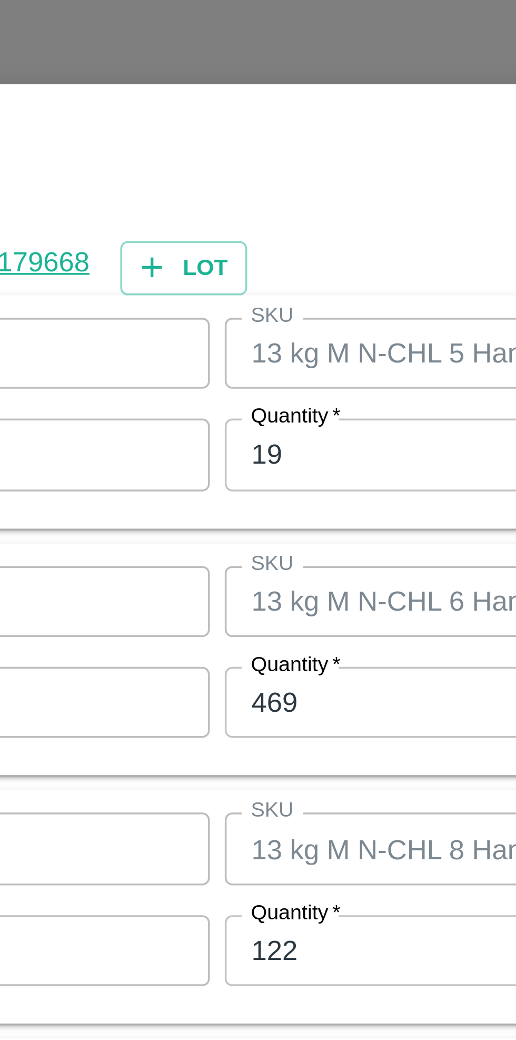
click at [201, 439] on input "19" at bounding box center [238, 435] width 137 height 20
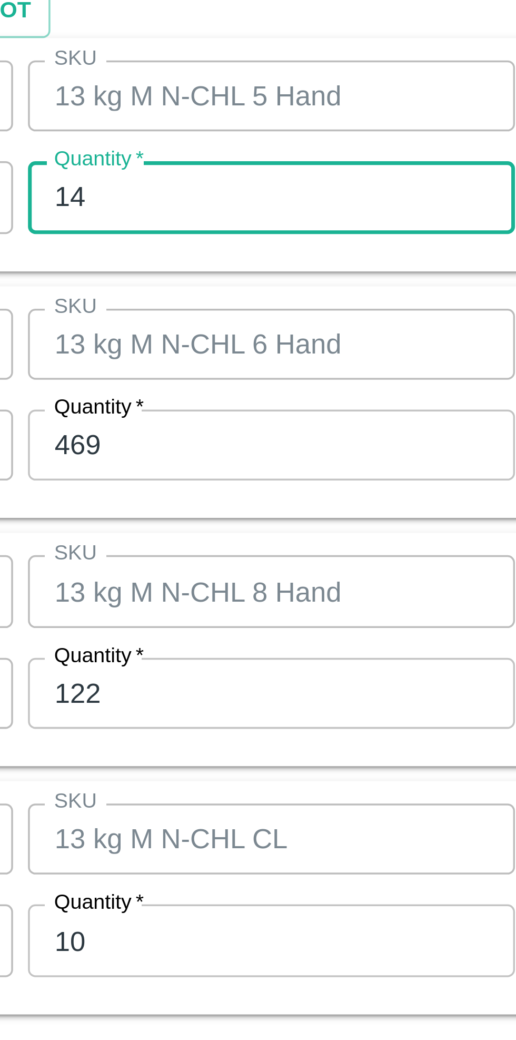
type input "14"
click at [214, 505] on input "469" at bounding box center [238, 505] width 137 height 20
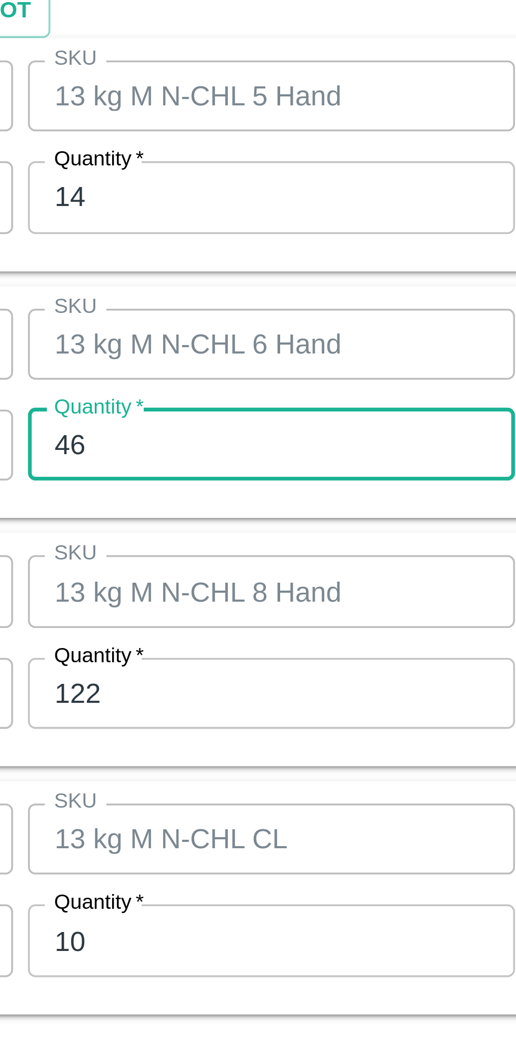
type input "4"
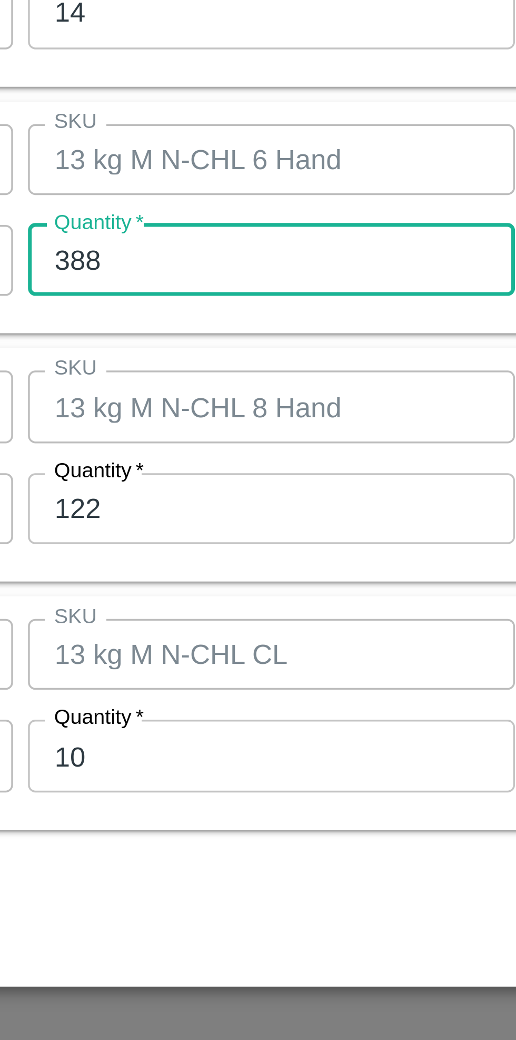
type input "388"
click at [216, 577] on input "122" at bounding box center [238, 575] width 137 height 20
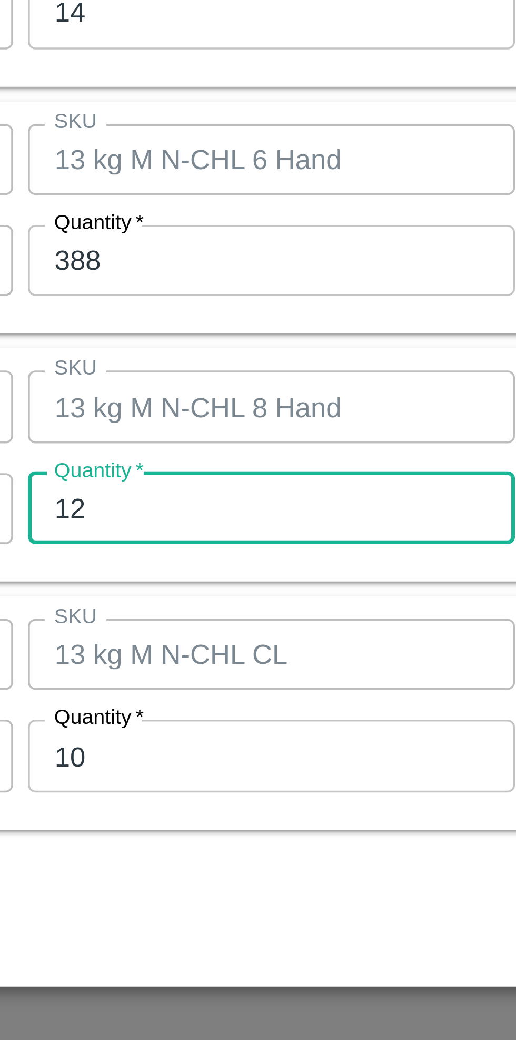
type input "1"
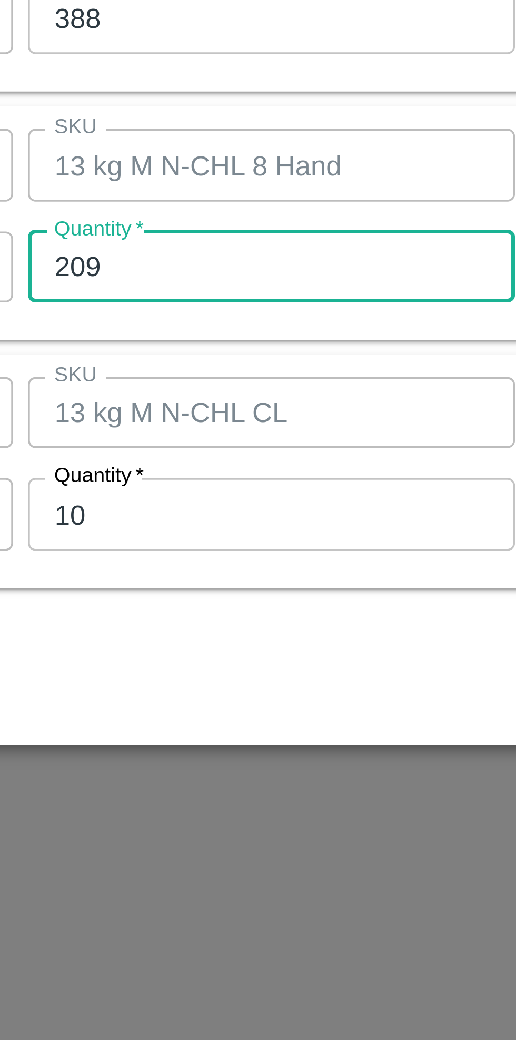
type input "209"
click at [197, 647] on input "10" at bounding box center [238, 644] width 137 height 20
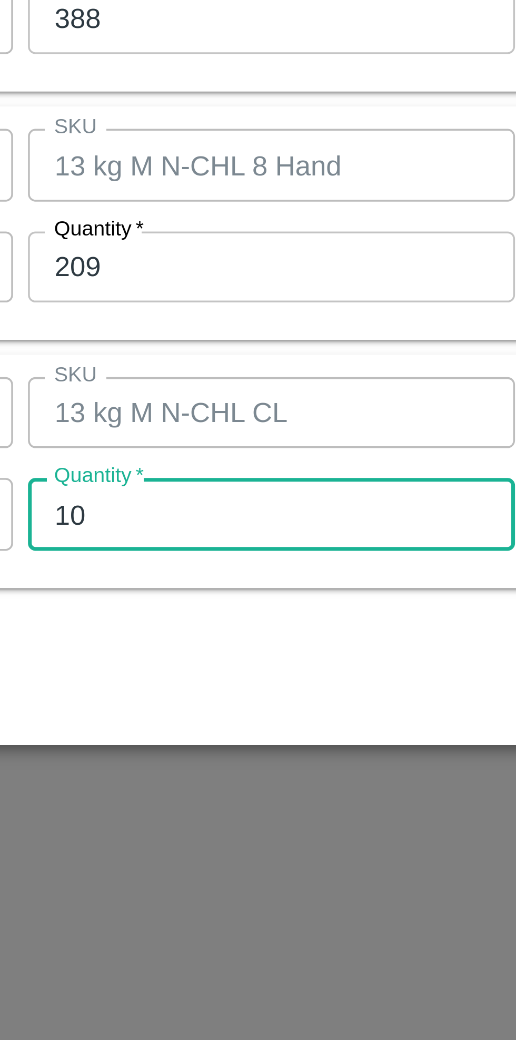
type input "1"
type input "9"
click at [243, 662] on div "Product Banana Export Product SKU 13 kg M N-CHL CL SKU Brand/Marka Brand/Marka …" at bounding box center [258, 632] width 471 height 66
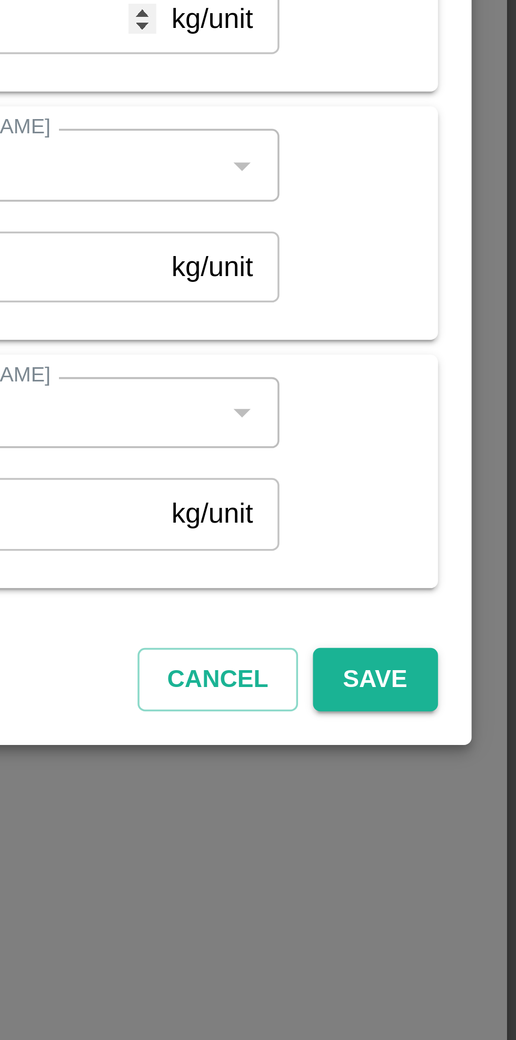
click at [478, 691] on button "Save" at bounding box center [476, 691] width 35 height 18
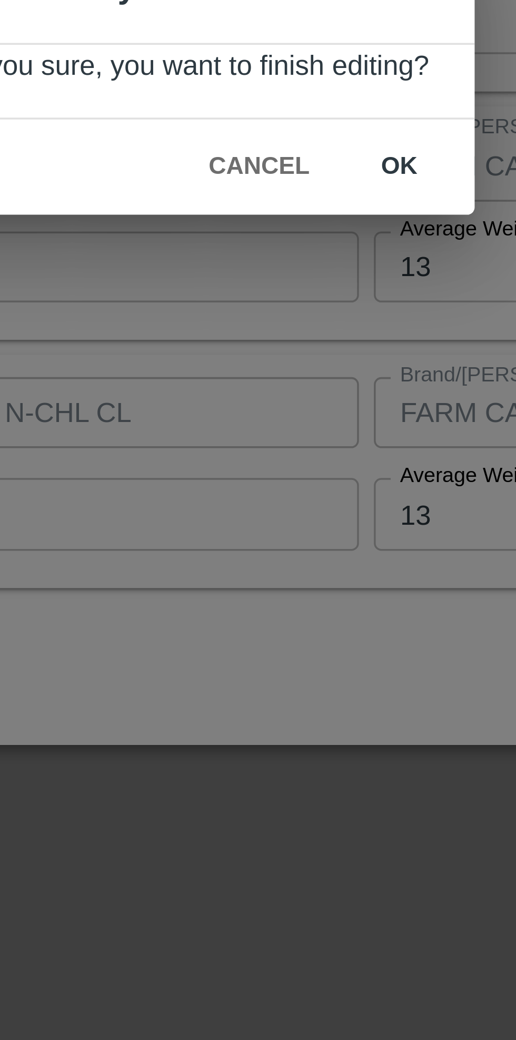
click at [316, 547] on button "ok" at bounding box center [319, 546] width 34 height 18
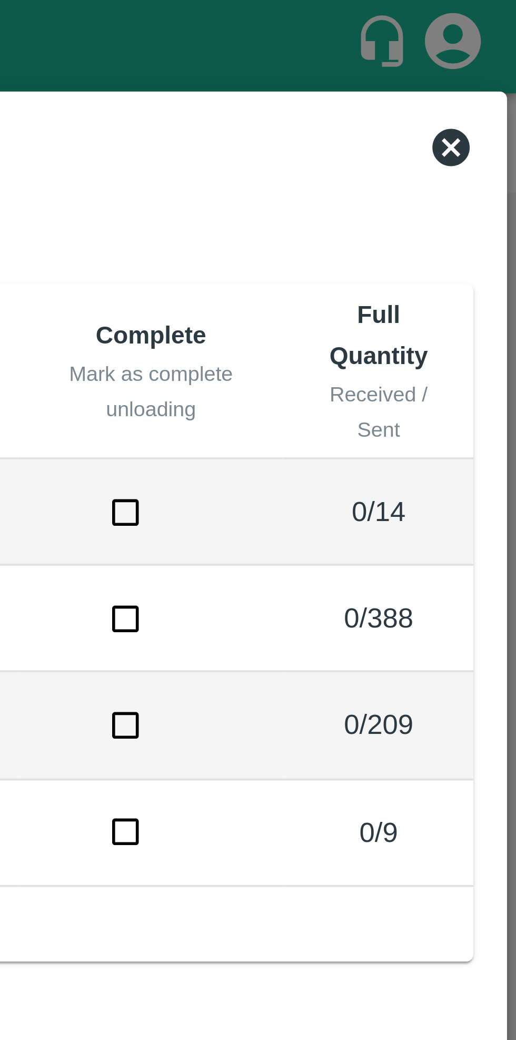
click at [497, 42] on icon at bounding box center [497, 41] width 13 height 13
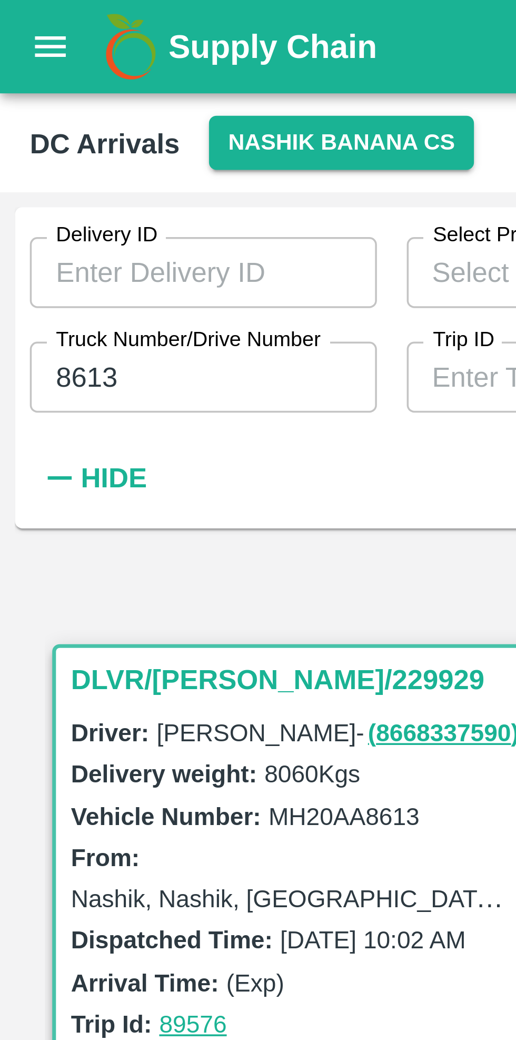
click at [48, 107] on input "8613" at bounding box center [57, 106] width 98 height 20
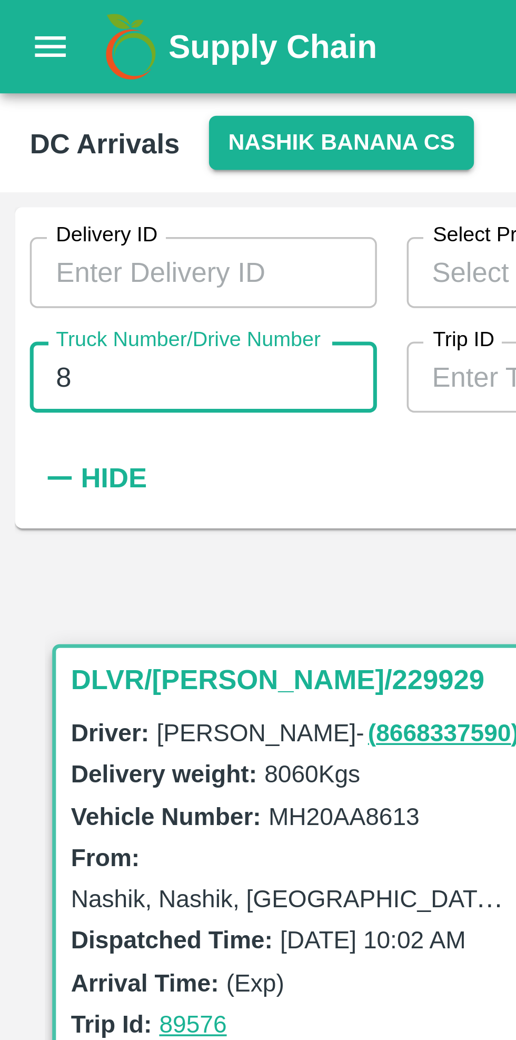
type input "8"
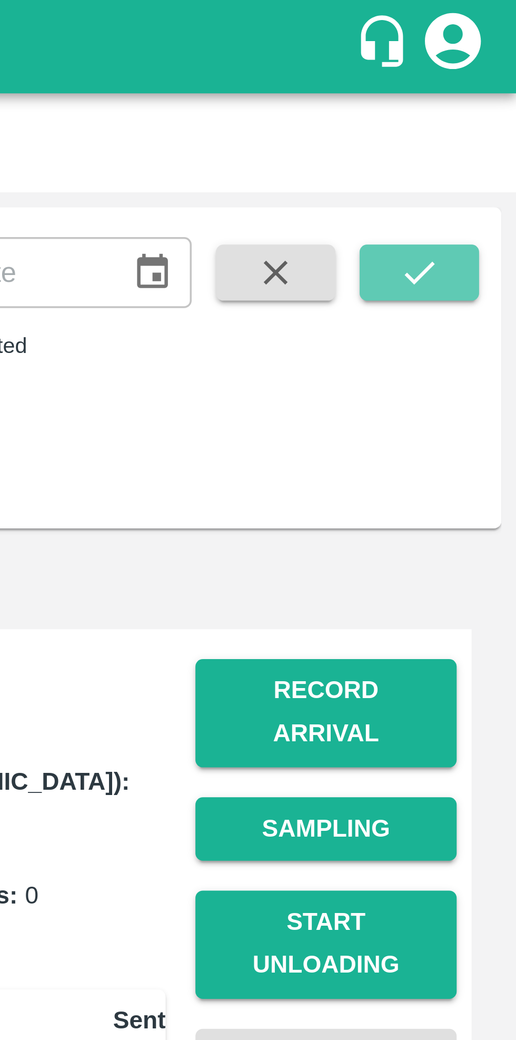
click at [487, 72] on icon "submit" at bounding box center [489, 77] width 12 height 12
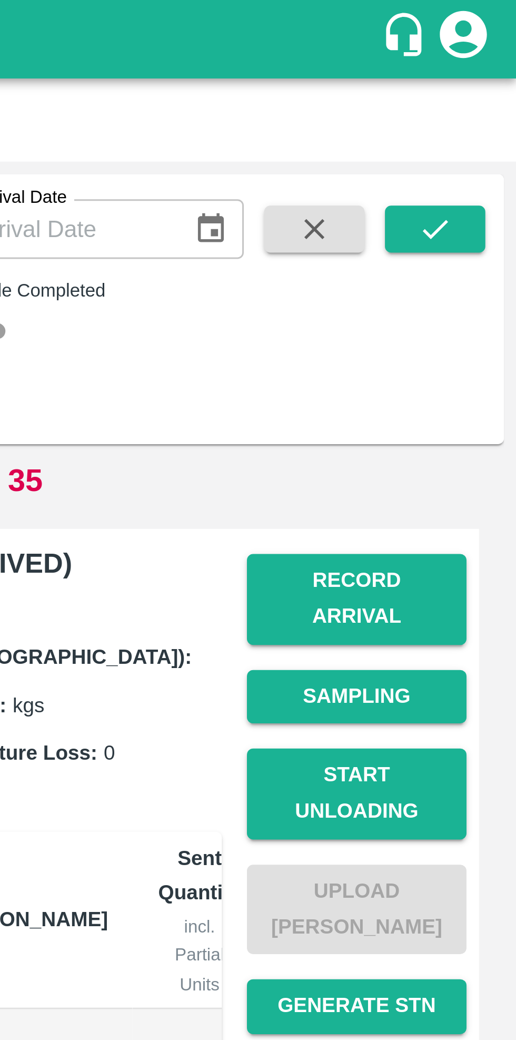
click at [493, 80] on icon "submit" at bounding box center [489, 77] width 12 height 12
click at [485, 83] on button "submit" at bounding box center [489, 77] width 34 height 16
click at [488, 78] on icon "submit" at bounding box center [489, 77] width 8 height 6
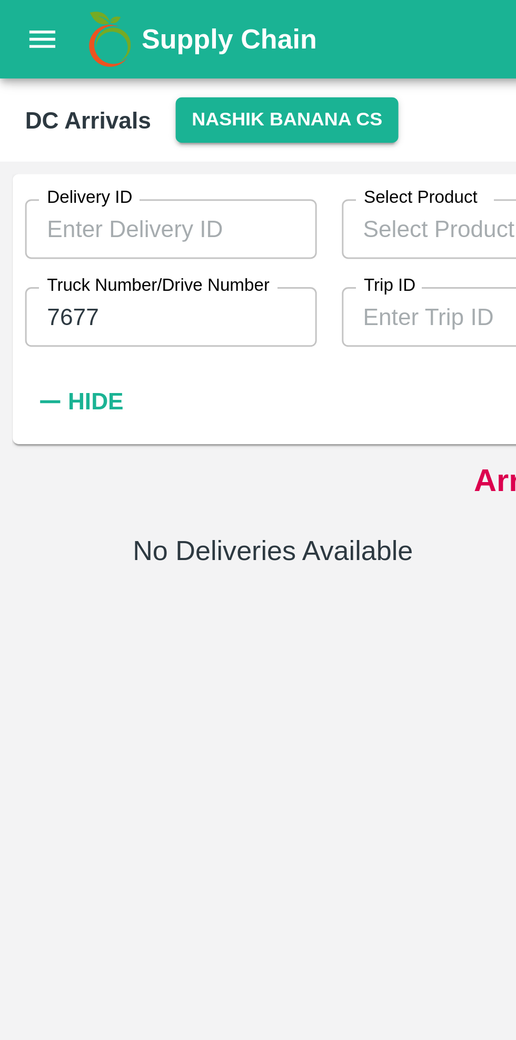
click at [48, 108] on input "7677" at bounding box center [57, 106] width 98 height 20
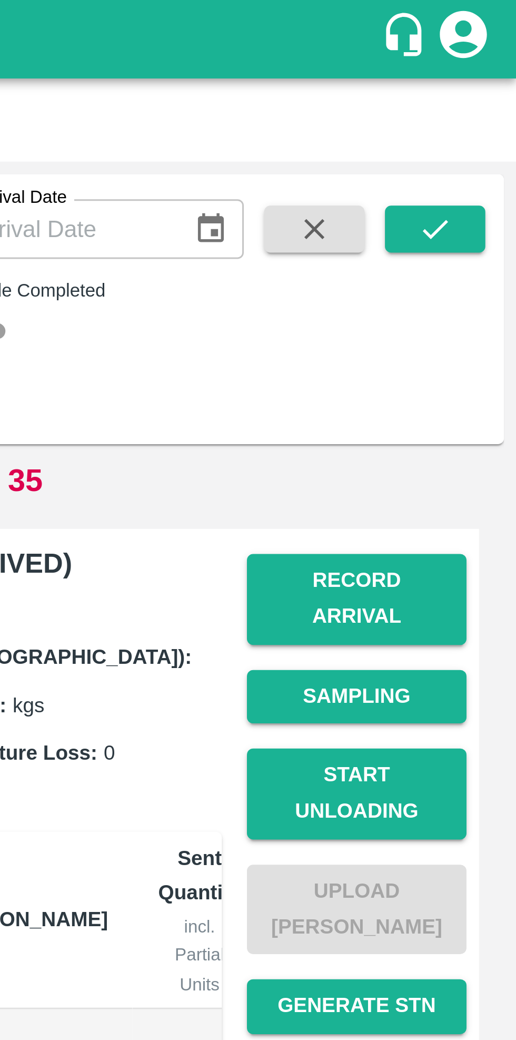
type input "7094"
click at [486, 80] on icon "submit" at bounding box center [489, 77] width 12 height 12
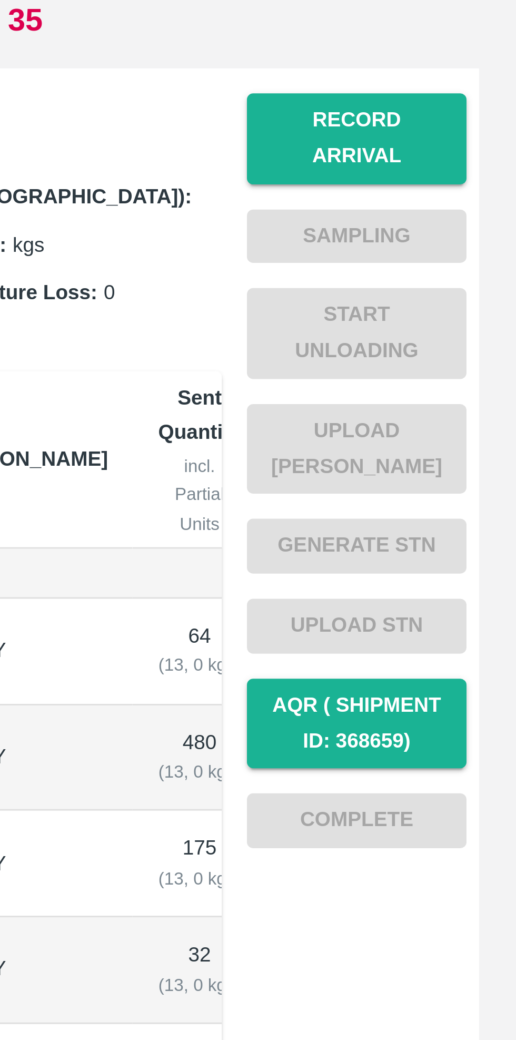
click at [467, 194] on button "Record Arrival" at bounding box center [463, 201] width 74 height 31
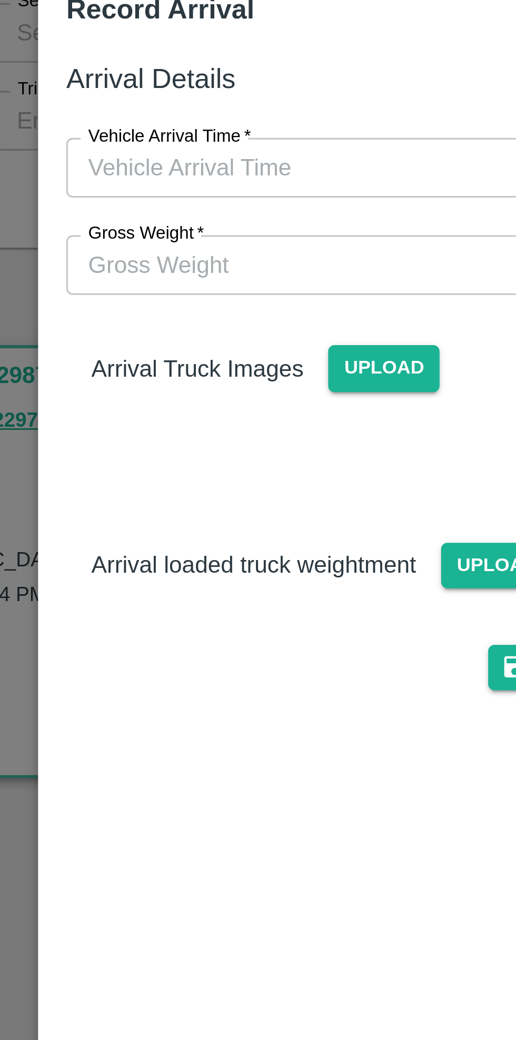
click at [245, 119] on input "Vehicle Arrival Time   *" at bounding box center [255, 122] width 232 height 20
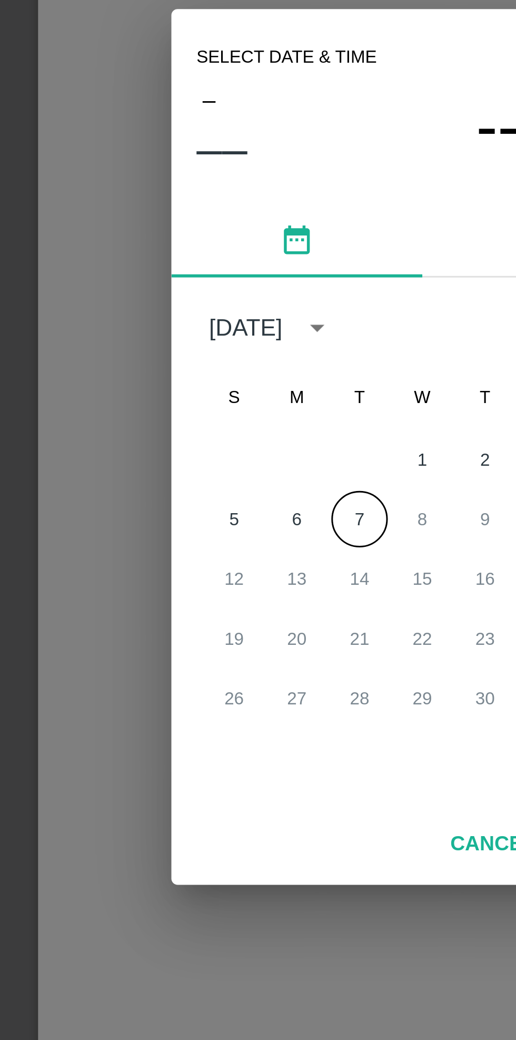
click at [235, 541] on button "7" at bounding box center [237, 544] width 19 height 19
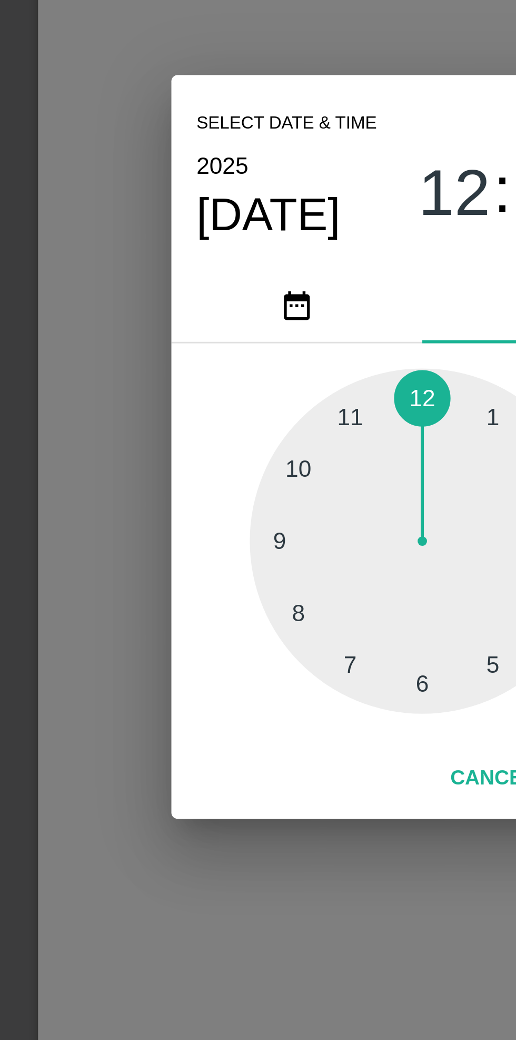
click at [233, 593] on div at bounding box center [258, 552] width 116 height 116
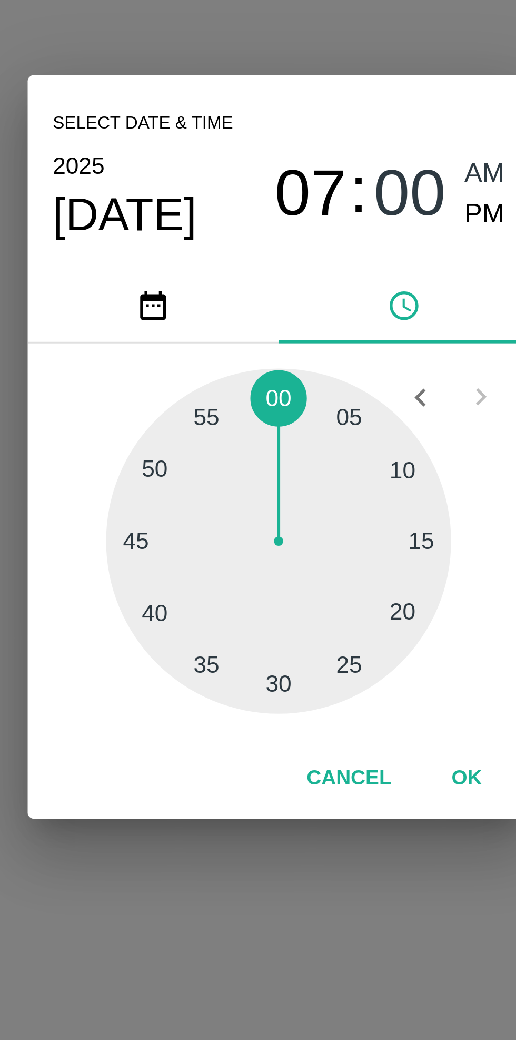
click at [300, 573] on div at bounding box center [258, 552] width 116 height 116
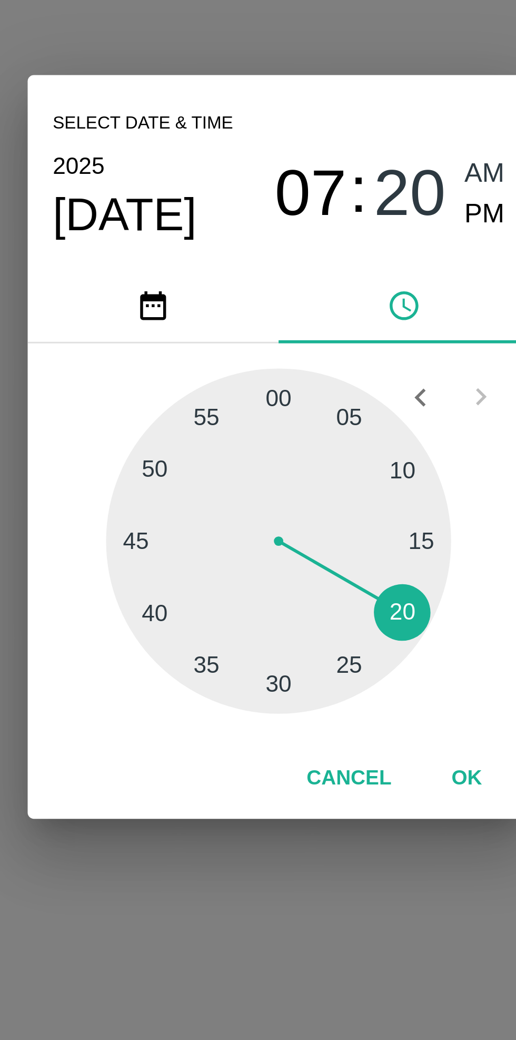
type input "[DATE] 07:20 AM"
click at [320, 634] on button "OK" at bounding box center [321, 631] width 34 height 18
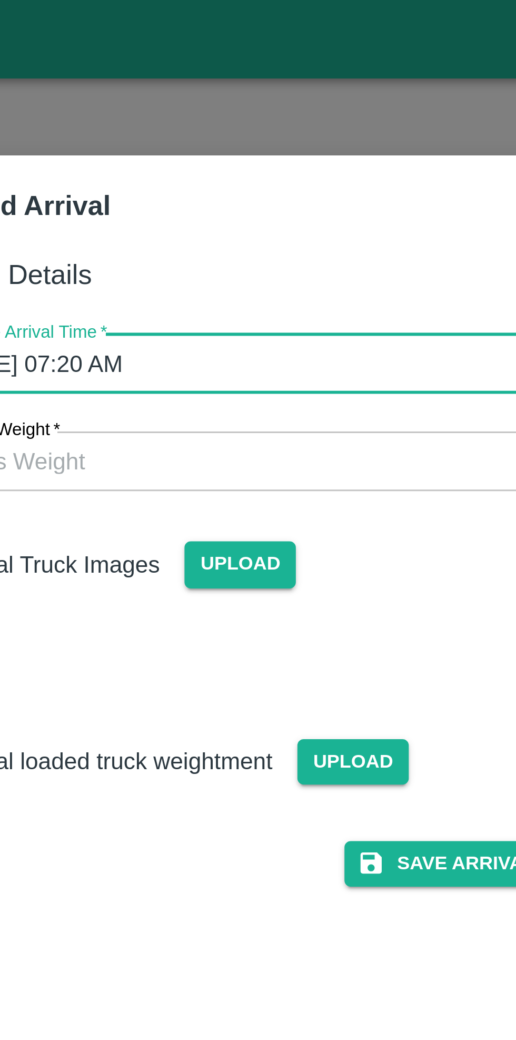
click at [248, 188] on span "Upload" at bounding box center [245, 189] width 37 height 15
click at [0, 0] on input "Upload" at bounding box center [0, 0] width 0 height 0
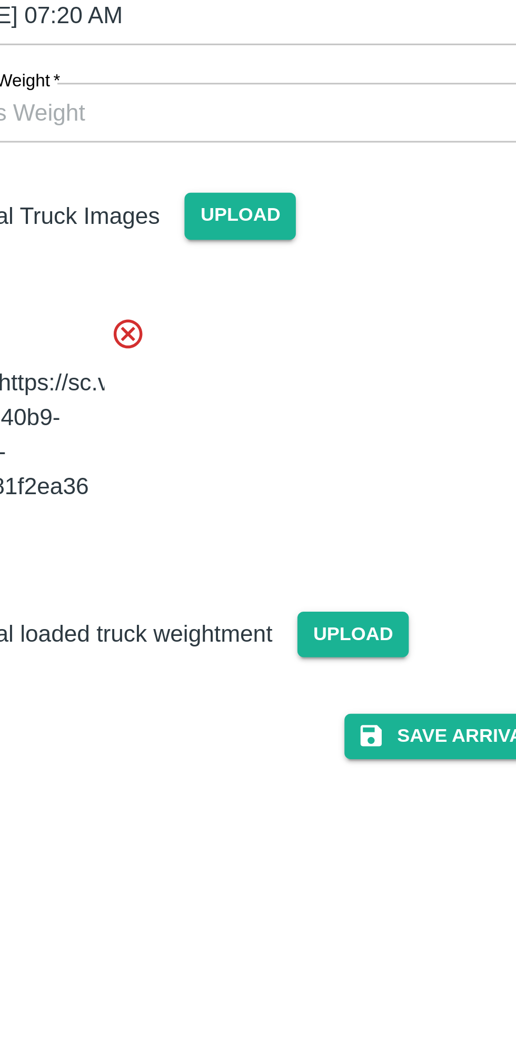
click at [321, 372] on button "Save Arrival Details" at bounding box center [328, 364] width 97 height 15
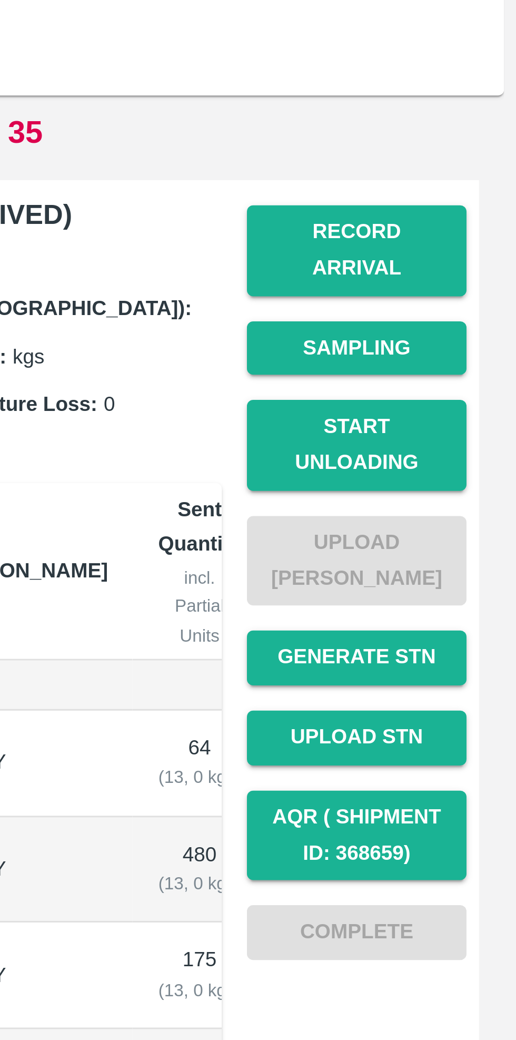
click at [470, 251] on button "Start Unloading" at bounding box center [463, 266] width 74 height 31
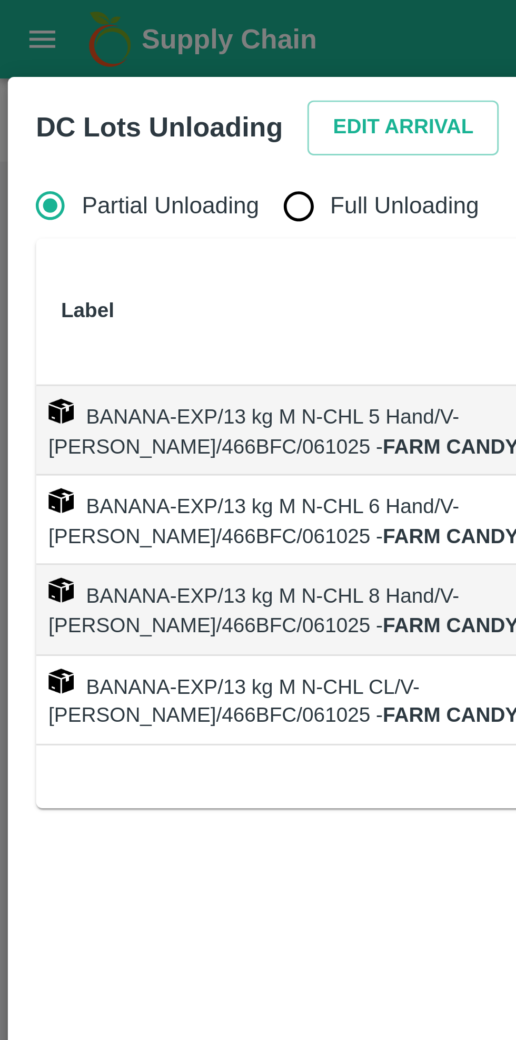
click at [122, 36] on button "Edit Arrival" at bounding box center [135, 43] width 64 height 18
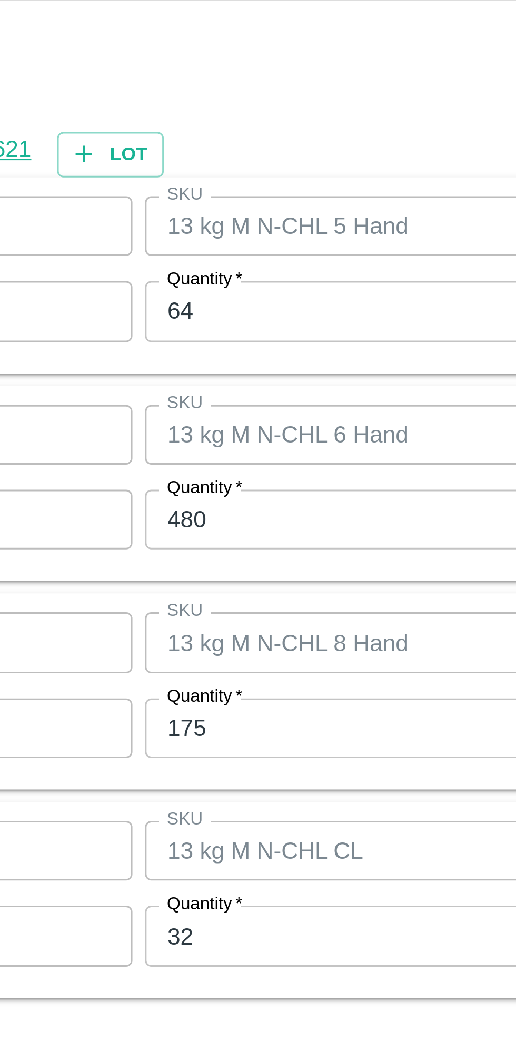
click at [209, 436] on input "64" at bounding box center [238, 435] width 137 height 20
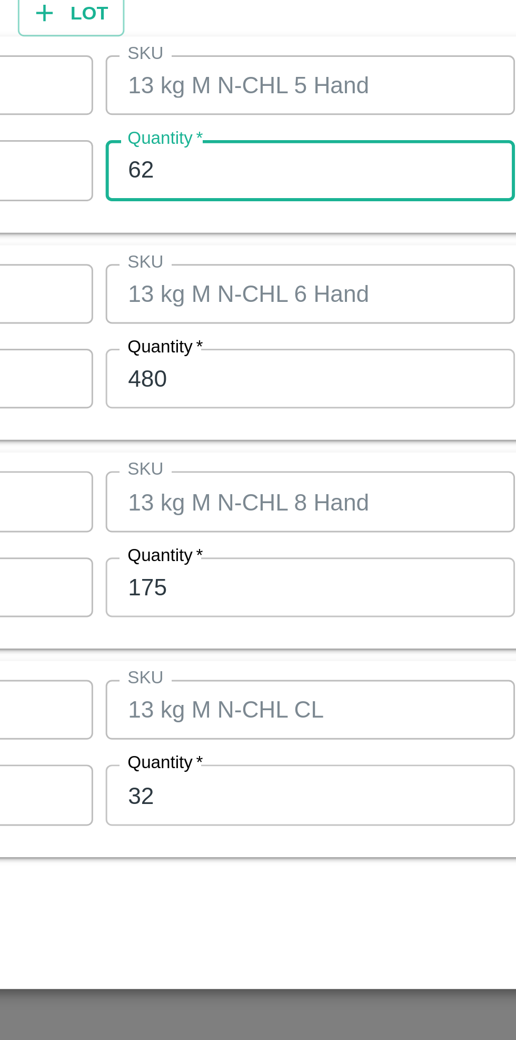
type input "62"
click at [220, 504] on input "480" at bounding box center [238, 505] width 137 height 20
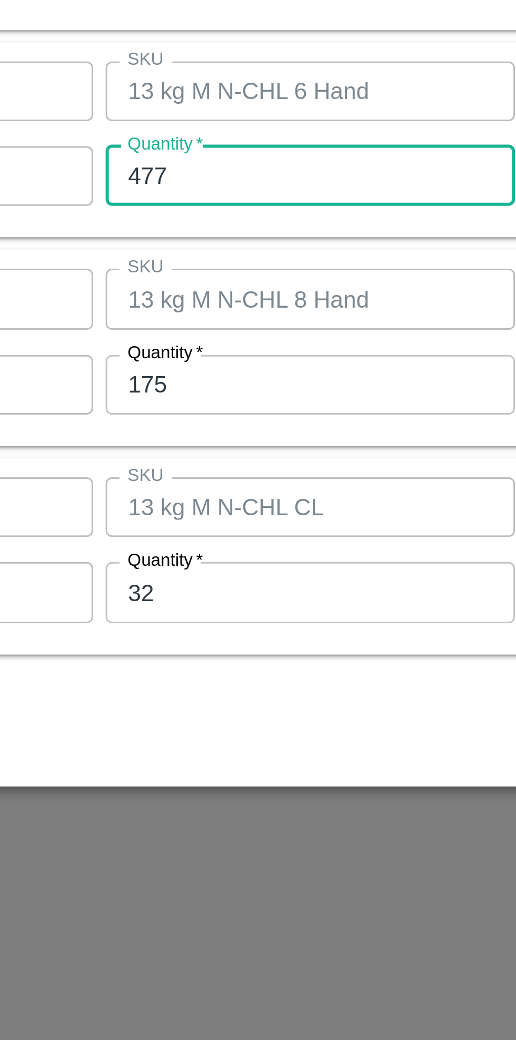
type input "477"
click at [220, 578] on input "175" at bounding box center [238, 575] width 137 height 20
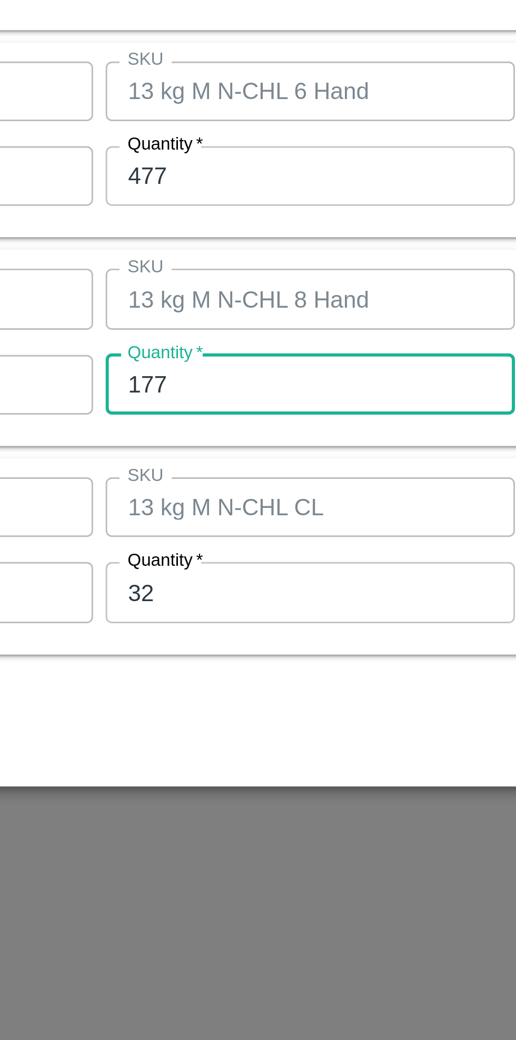
type input "177"
click at [213, 643] on input "32" at bounding box center [238, 644] width 137 height 20
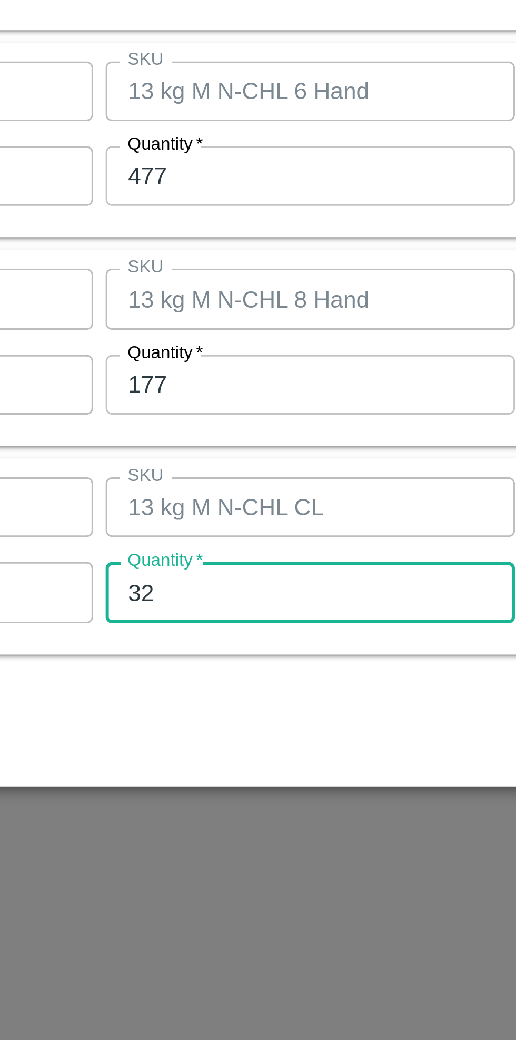
type input "3"
type input "27"
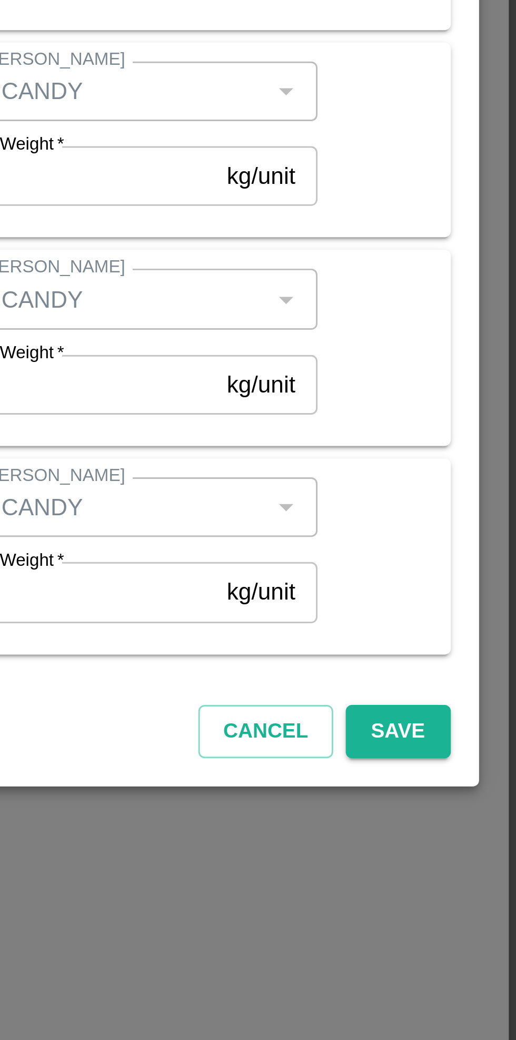
click at [475, 692] on button "Save" at bounding box center [476, 691] width 35 height 18
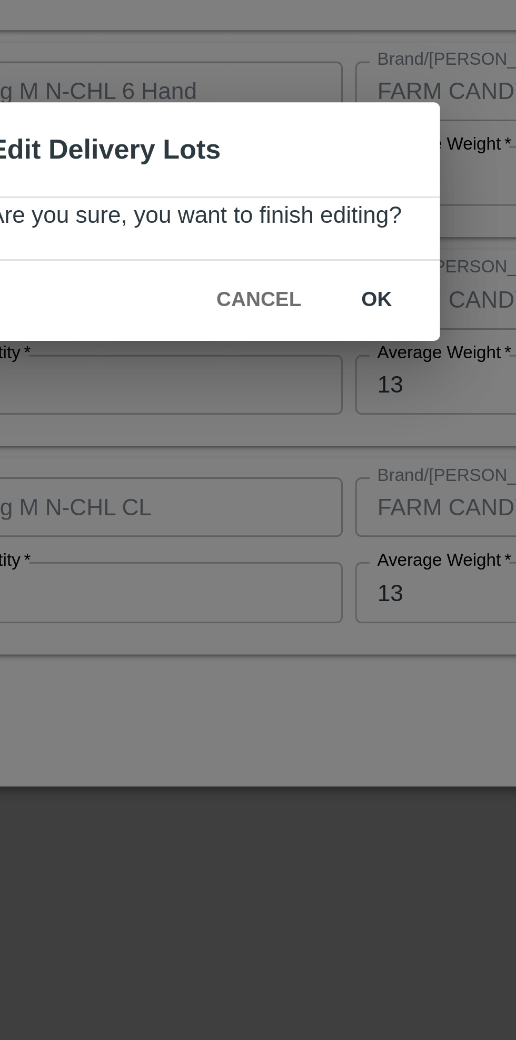
click at [321, 549] on button "ok" at bounding box center [319, 546] width 34 height 18
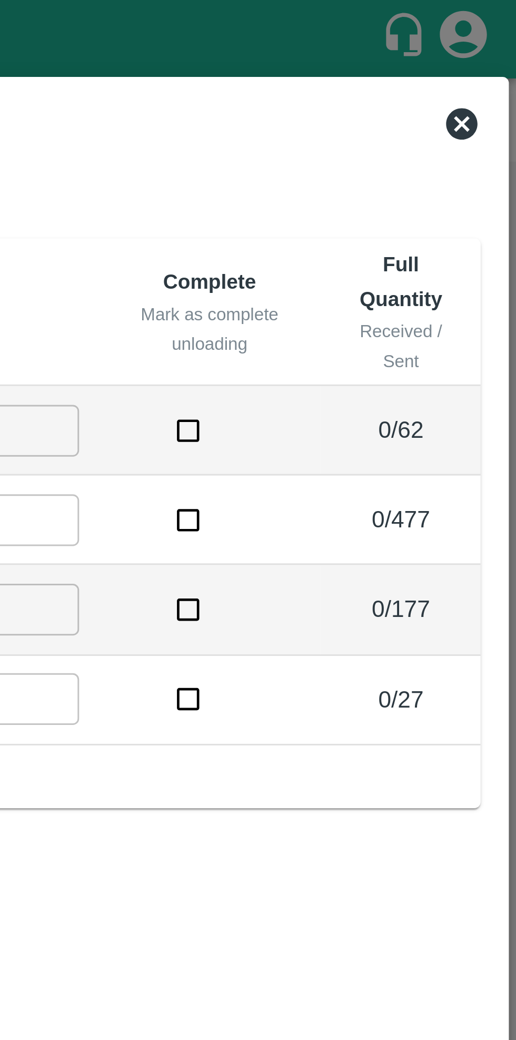
click at [496, 46] on icon at bounding box center [498, 41] width 11 height 11
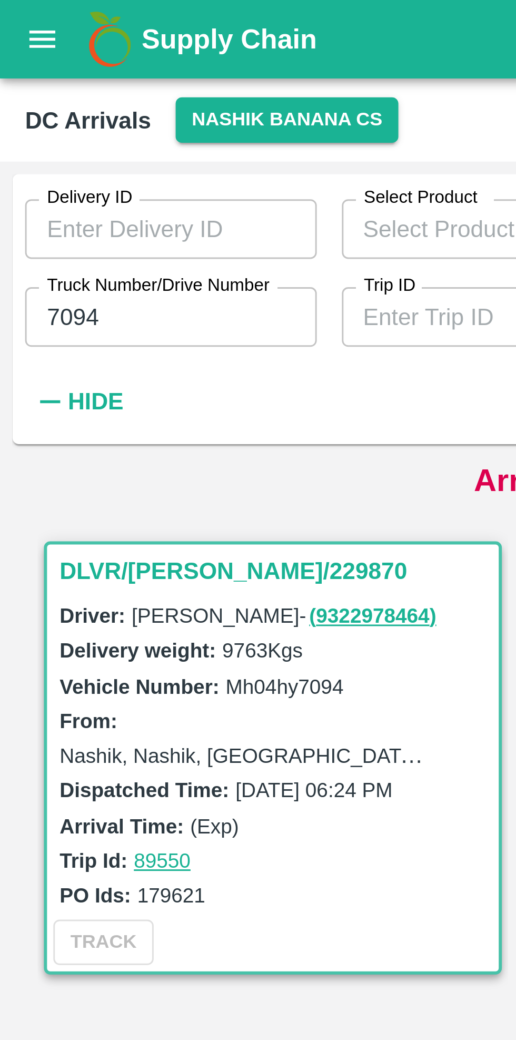
click at [49, 107] on input "7094" at bounding box center [57, 106] width 98 height 20
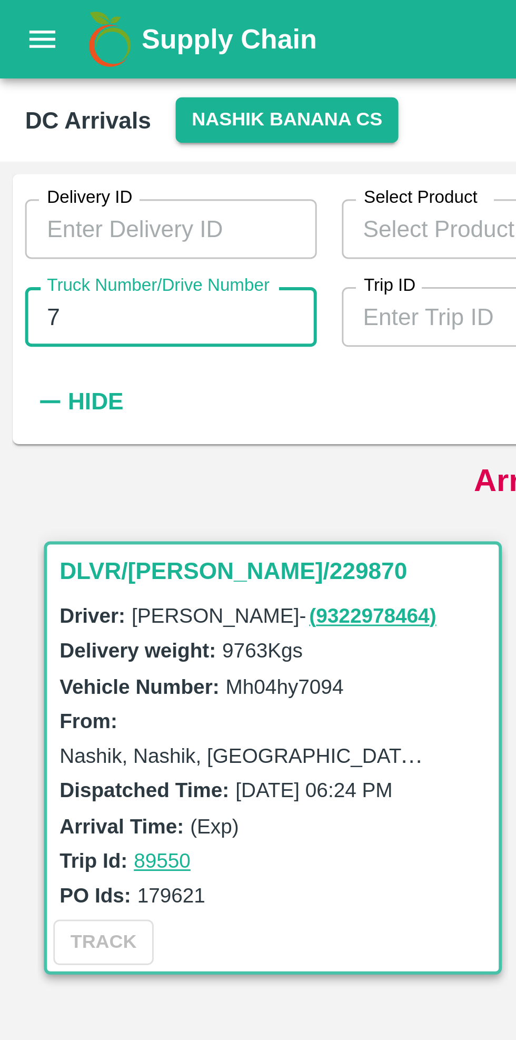
type input "7"
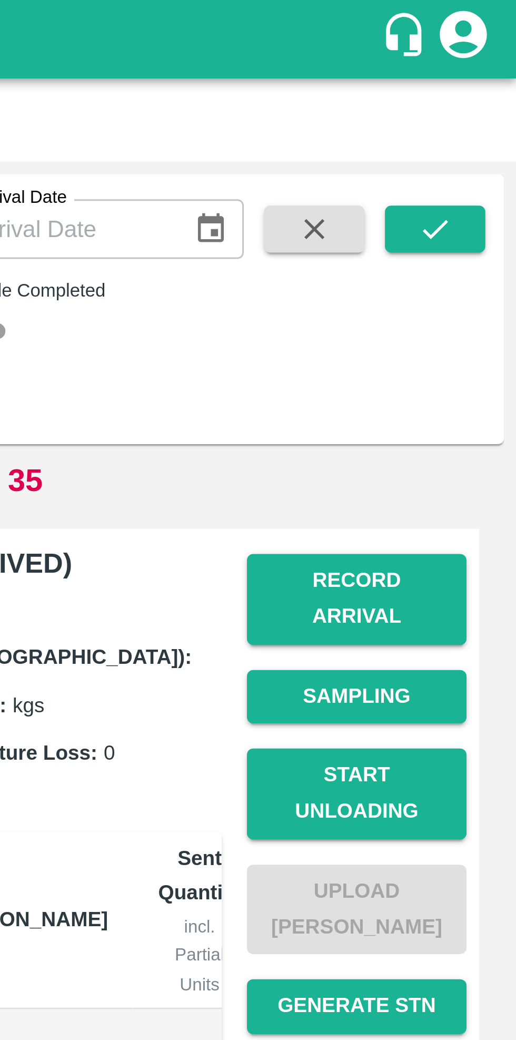
type input "4894"
click at [494, 77] on icon "submit" at bounding box center [489, 77] width 12 height 12
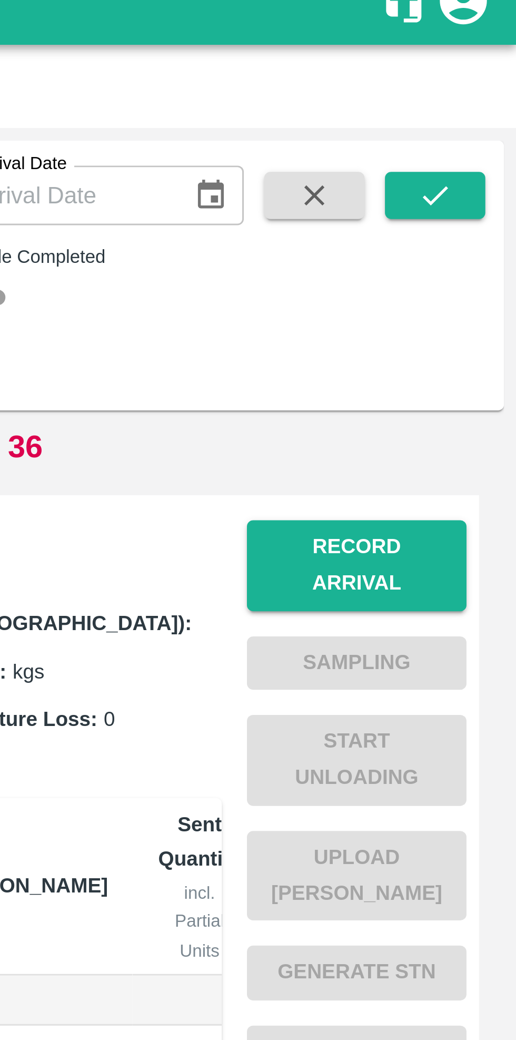
click at [466, 192] on button "Record Arrival" at bounding box center [463, 201] width 74 height 31
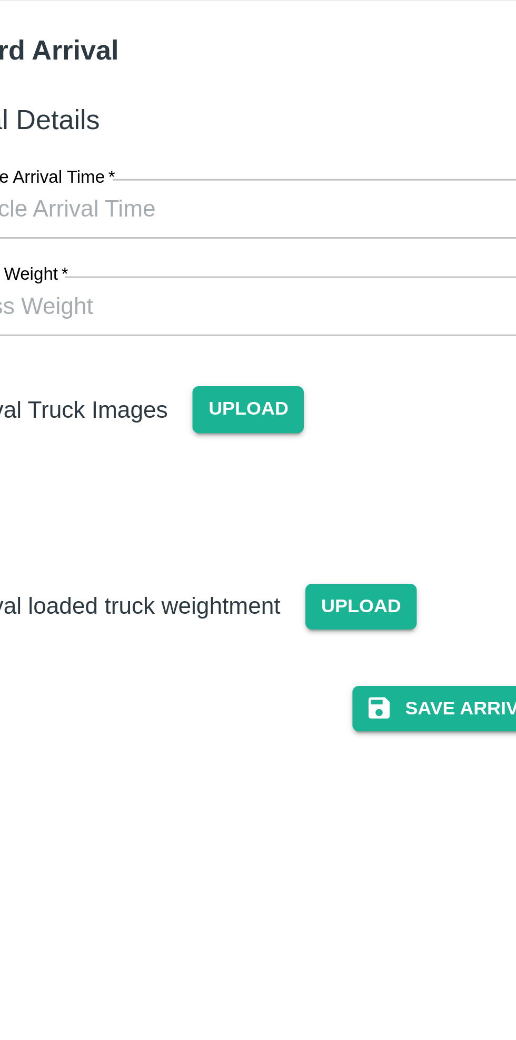
click at [268, 123] on input "Vehicle Arrival Time   *" at bounding box center [255, 122] width 232 height 20
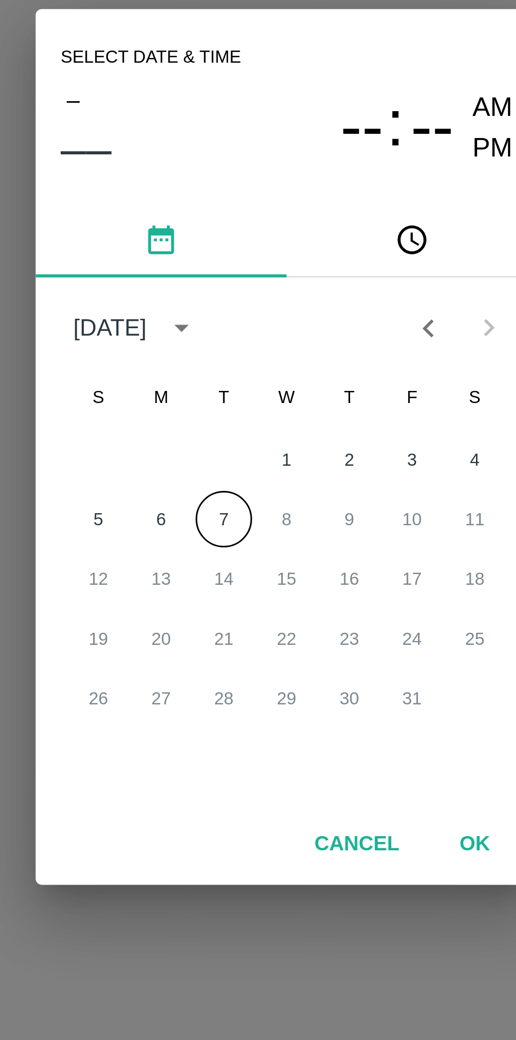
click at [236, 548] on button "7" at bounding box center [237, 544] width 19 height 19
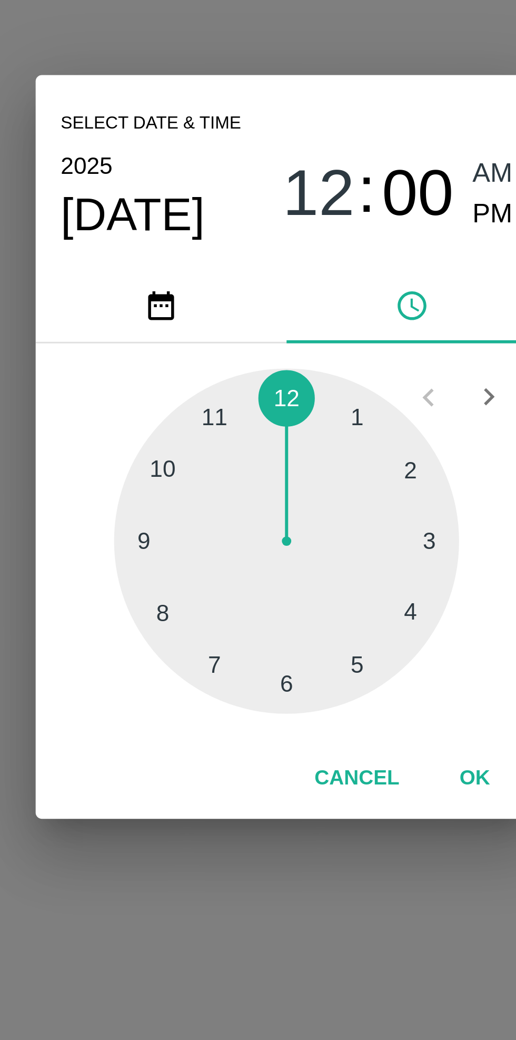
click at [220, 584] on div at bounding box center [258, 552] width 116 height 116
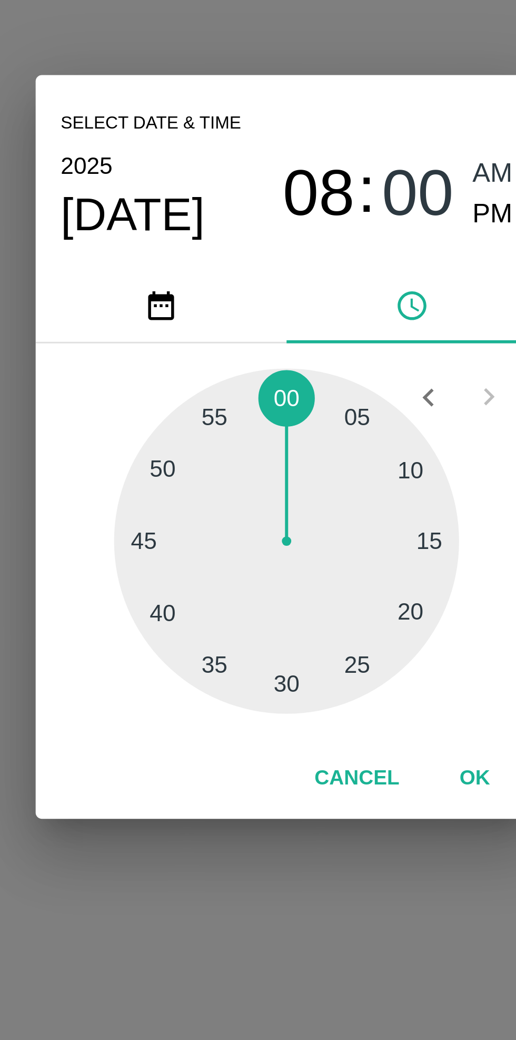
click at [300, 528] on div at bounding box center [258, 552] width 116 height 116
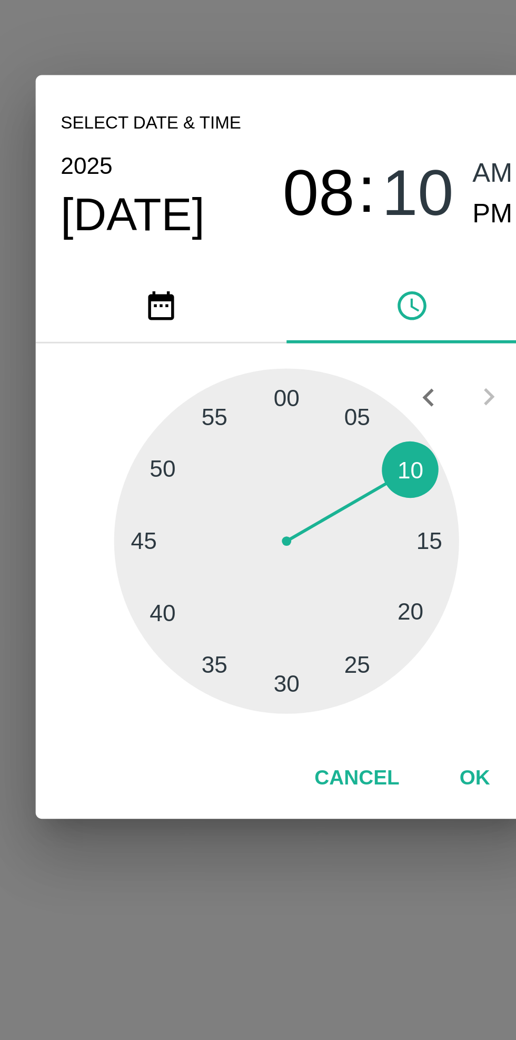
type input "[DATE] 08:10 AM"
click at [322, 632] on button "OK" at bounding box center [321, 631] width 34 height 18
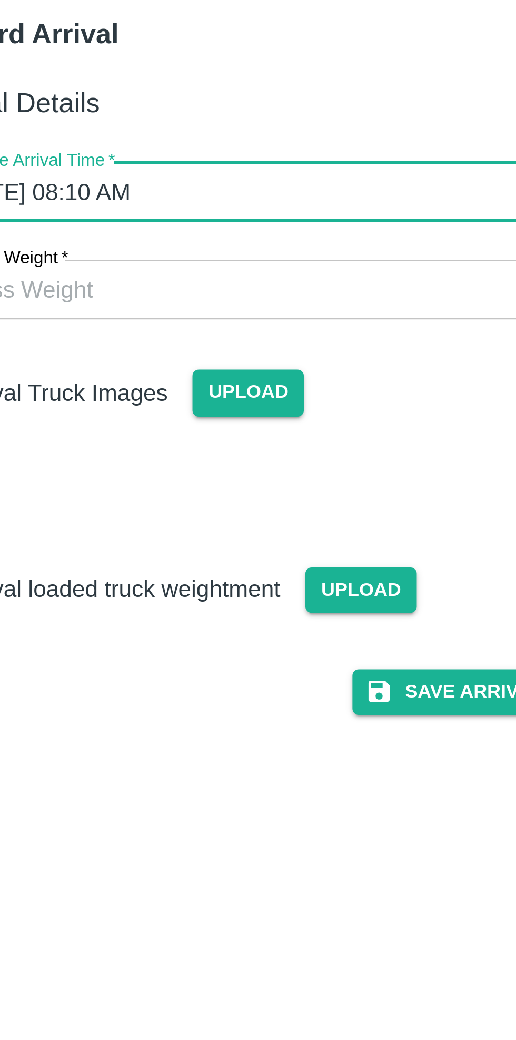
click at [245, 187] on span "Upload" at bounding box center [245, 189] width 37 height 15
click at [0, 0] on input "Upload" at bounding box center [0, 0] width 0 height 0
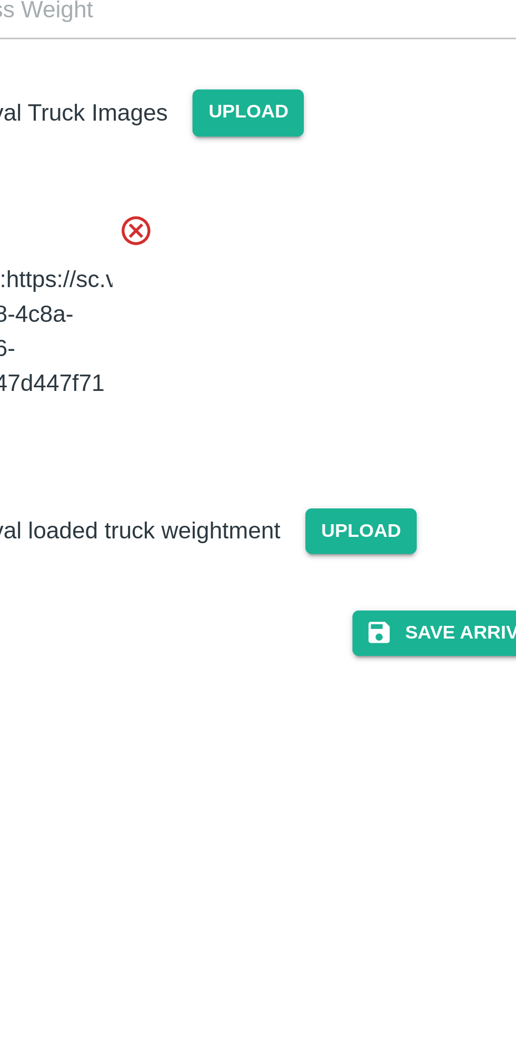
click at [317, 372] on button "Save Arrival Details" at bounding box center [328, 364] width 97 height 15
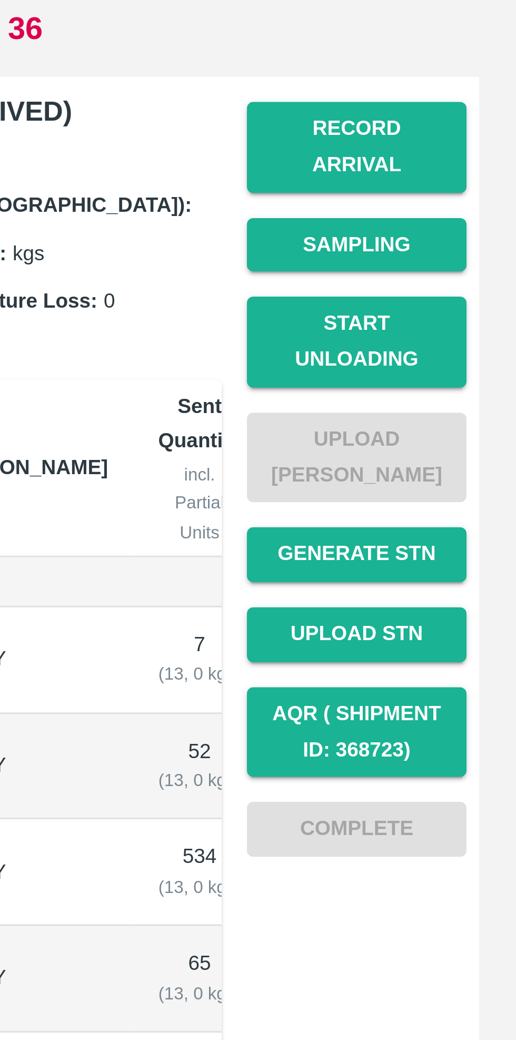
click at [471, 257] on button "Start Unloading" at bounding box center [463, 266] width 74 height 31
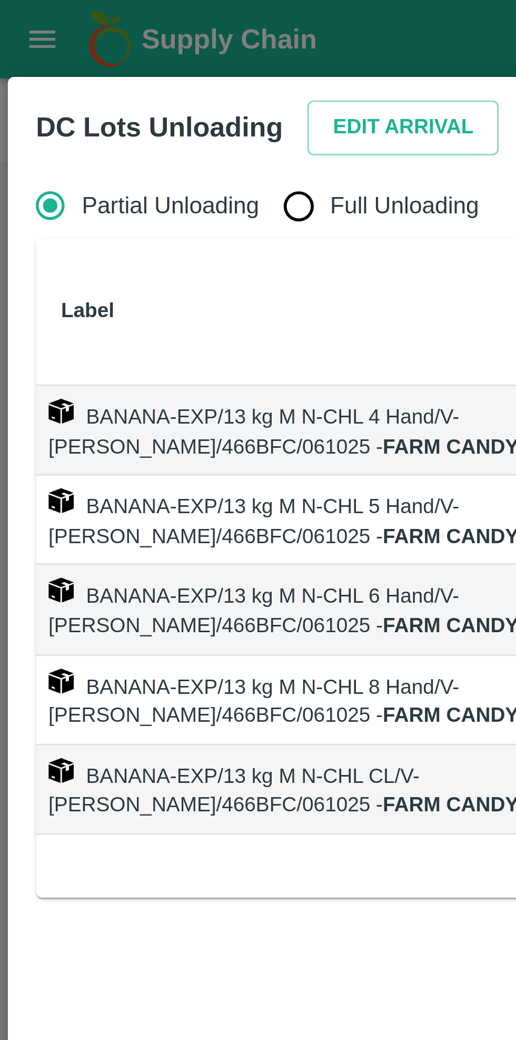
click at [130, 43] on button "Edit Arrival" at bounding box center [135, 43] width 64 height 18
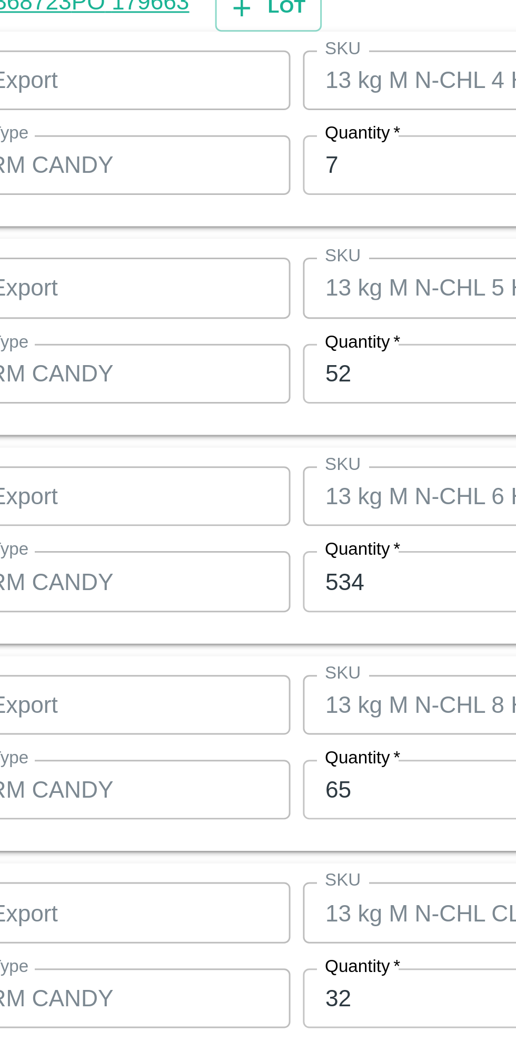
click at [199, 401] on input "7" at bounding box center [238, 400] width 137 height 20
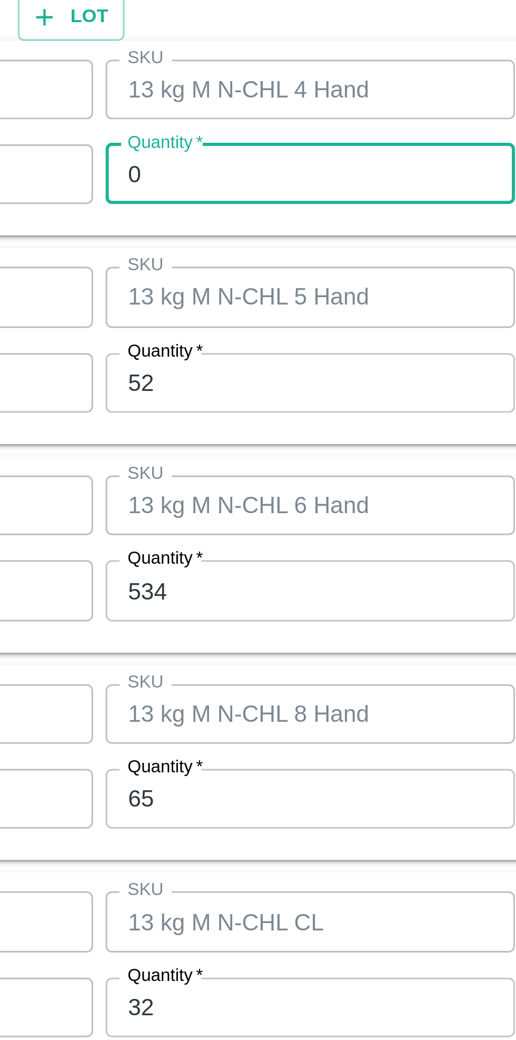
type input "0"
click at [211, 471] on input "52" at bounding box center [238, 470] width 137 height 20
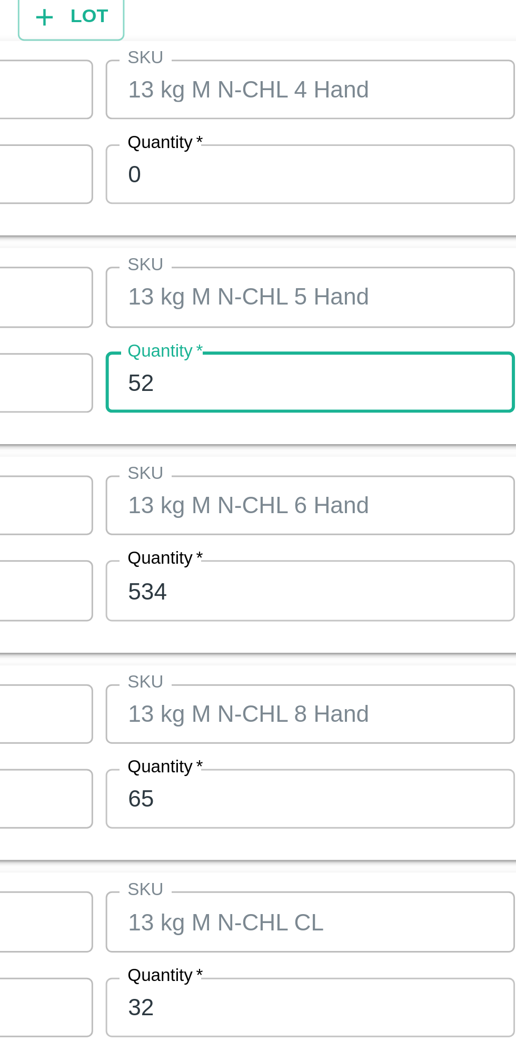
type input "5"
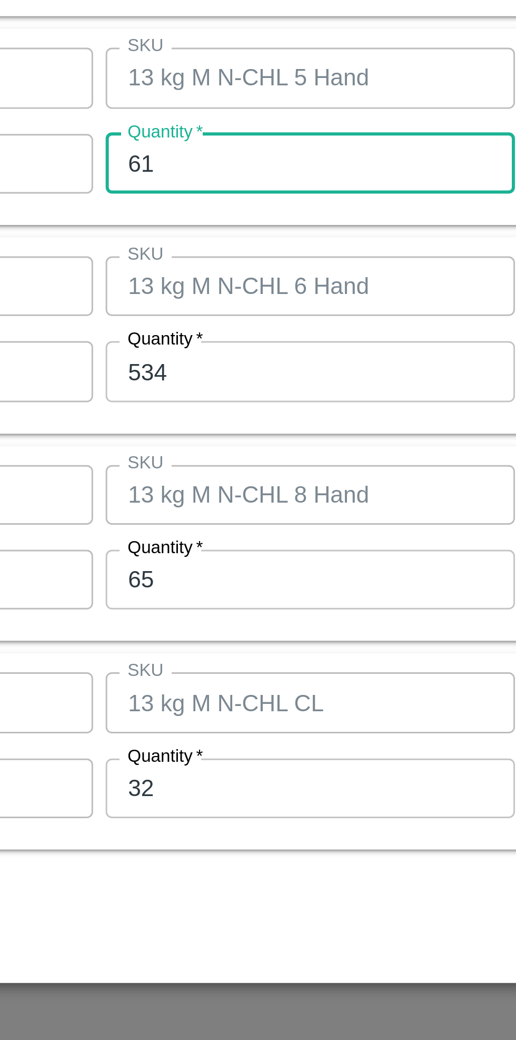
type input "61"
click at [217, 542] on input "534" at bounding box center [238, 539] width 137 height 20
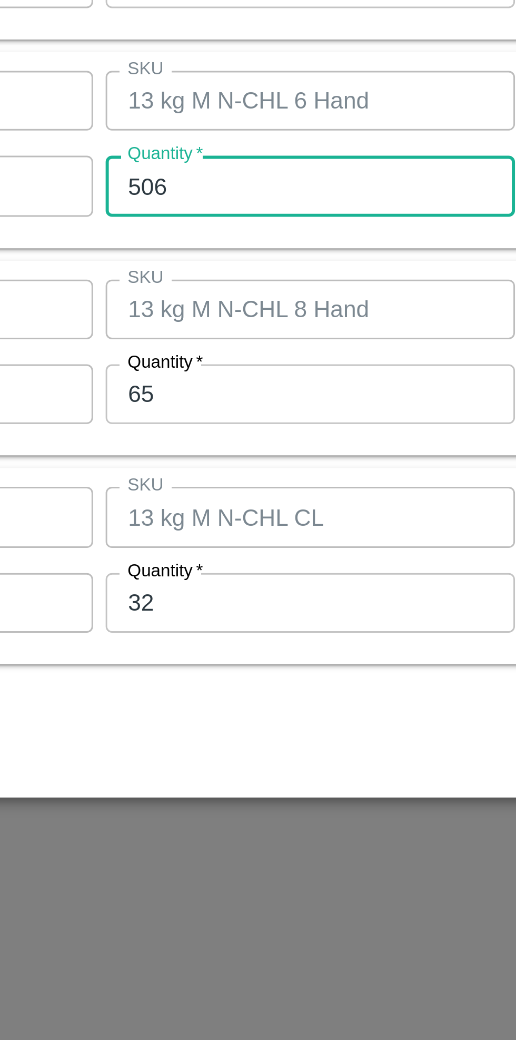
type input "506"
click at [218, 610] on input "65" at bounding box center [238, 609] width 137 height 20
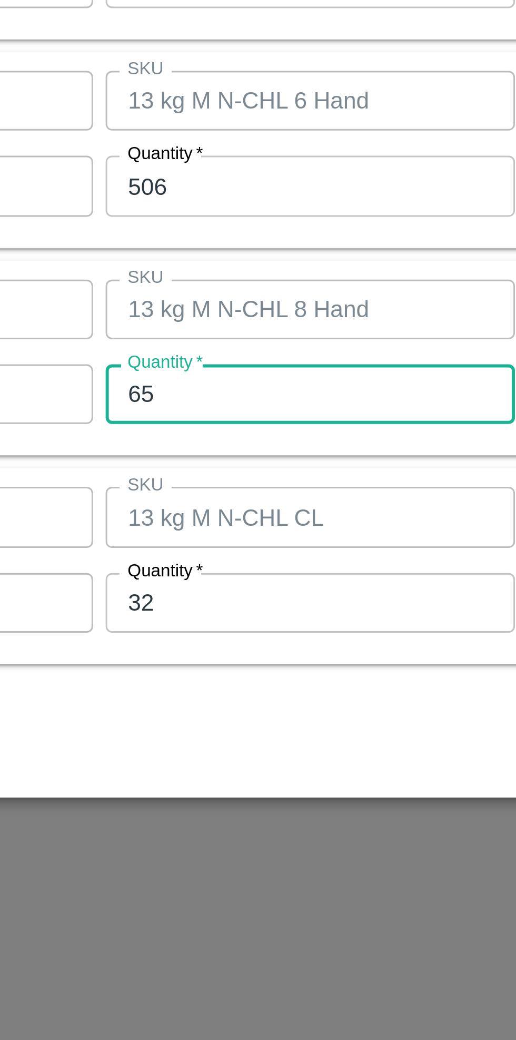
click at [215, 608] on input "65" at bounding box center [238, 609] width 137 height 20
type input "6"
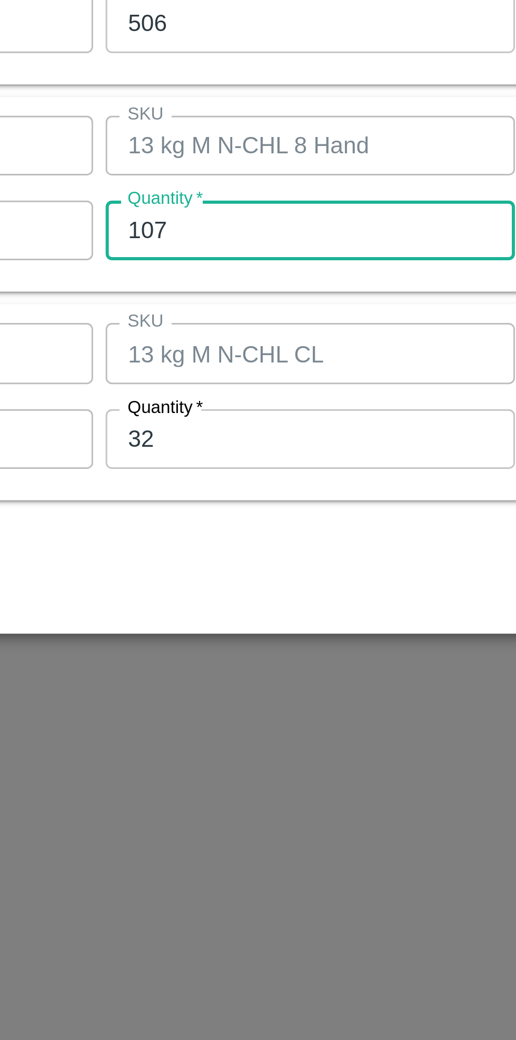
type input "107"
click at [209, 683] on input "32" at bounding box center [238, 679] width 137 height 20
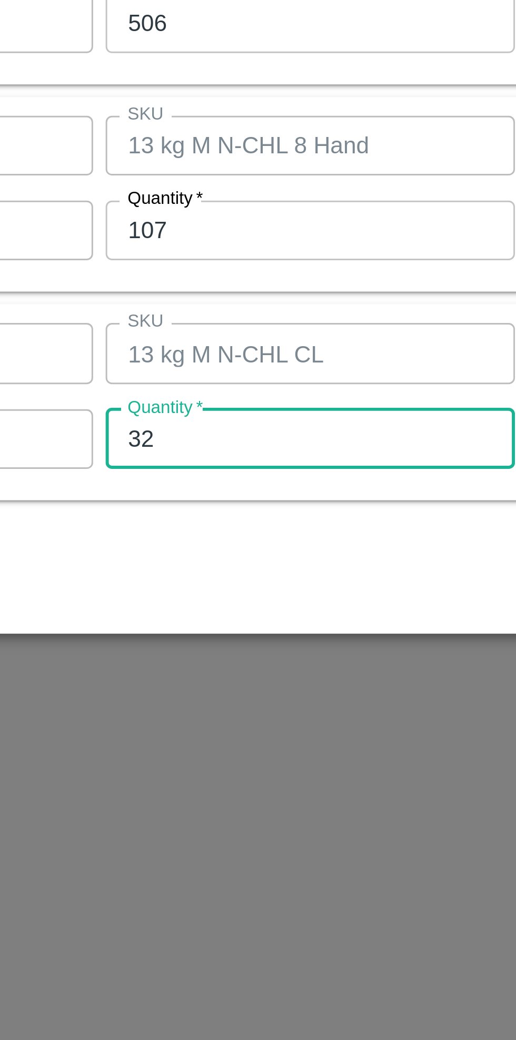
type input "3"
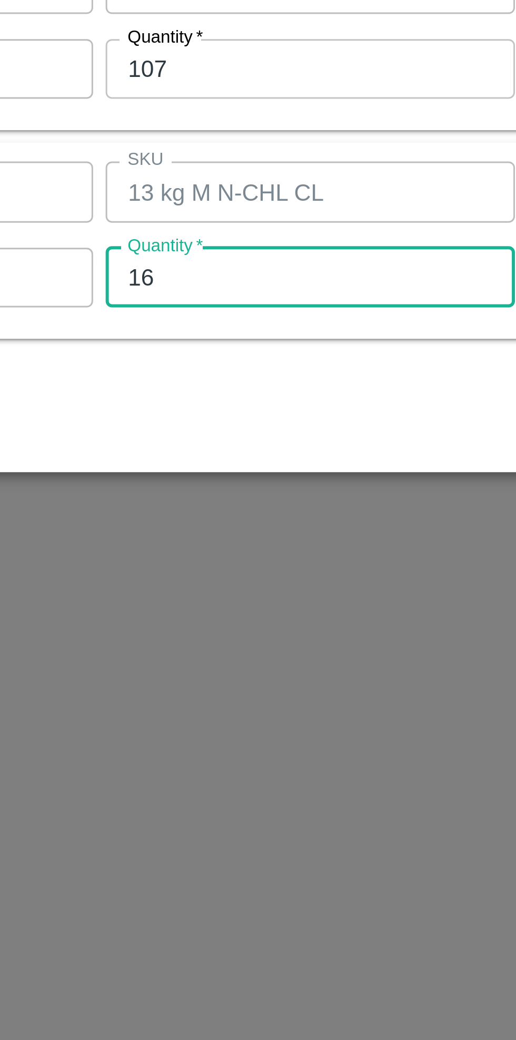
type input "16"
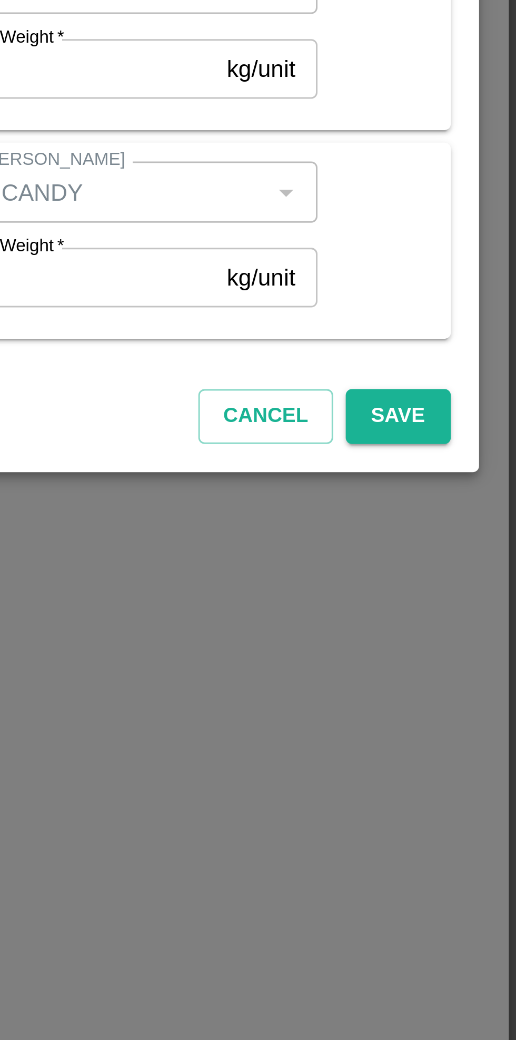
click at [480, 724] on button "Save" at bounding box center [476, 726] width 35 height 18
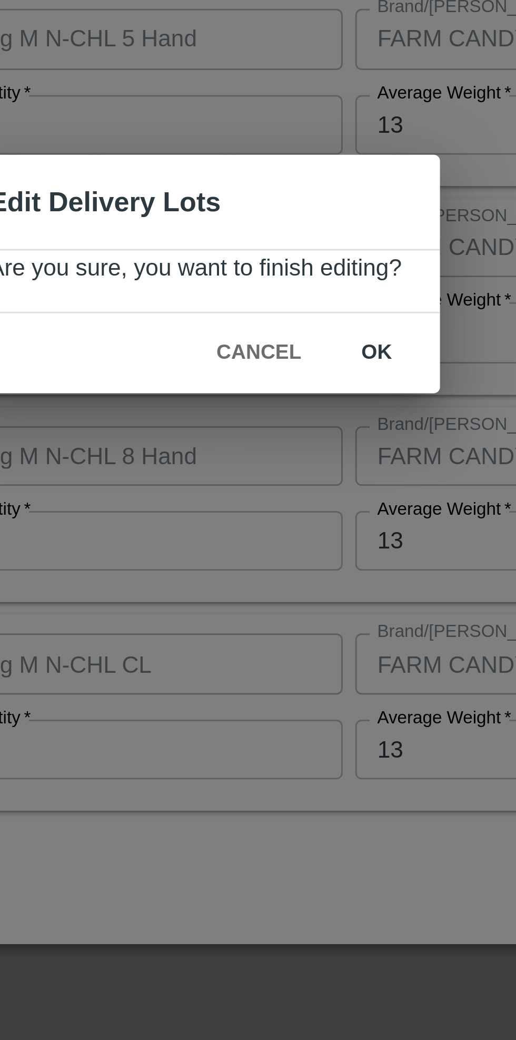
click at [317, 542] on button "ok" at bounding box center [319, 546] width 34 height 18
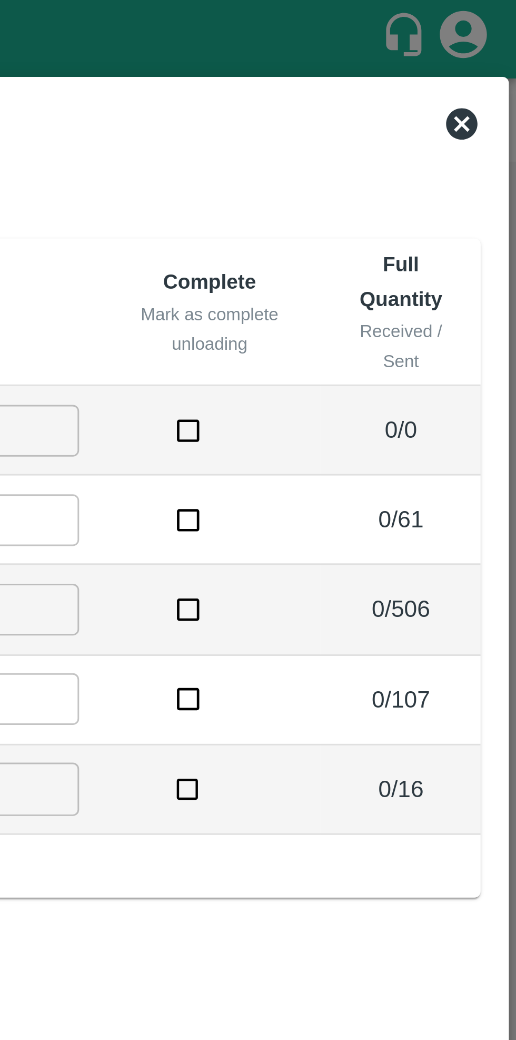
click at [502, 43] on icon at bounding box center [498, 41] width 11 height 11
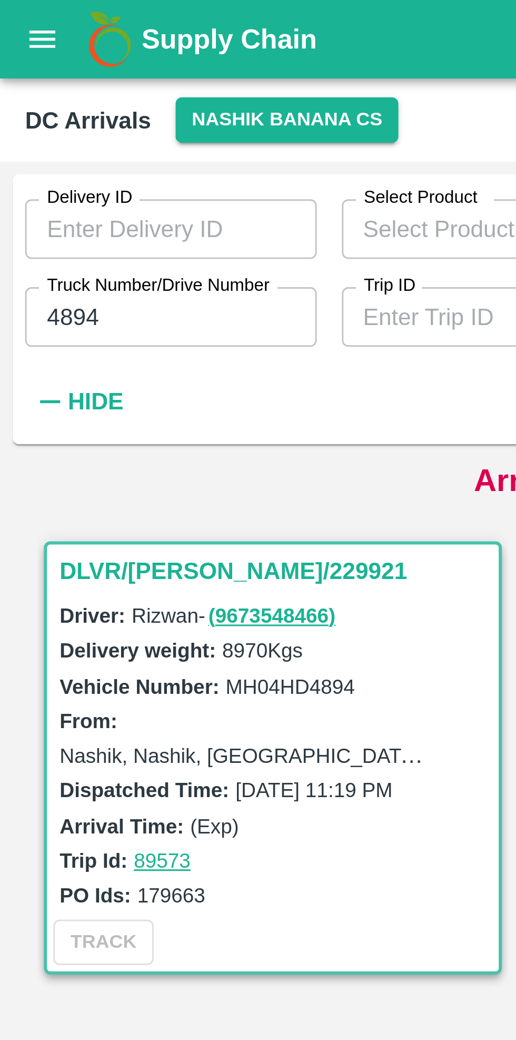
click at [54, 105] on input "4894" at bounding box center [57, 106] width 98 height 20
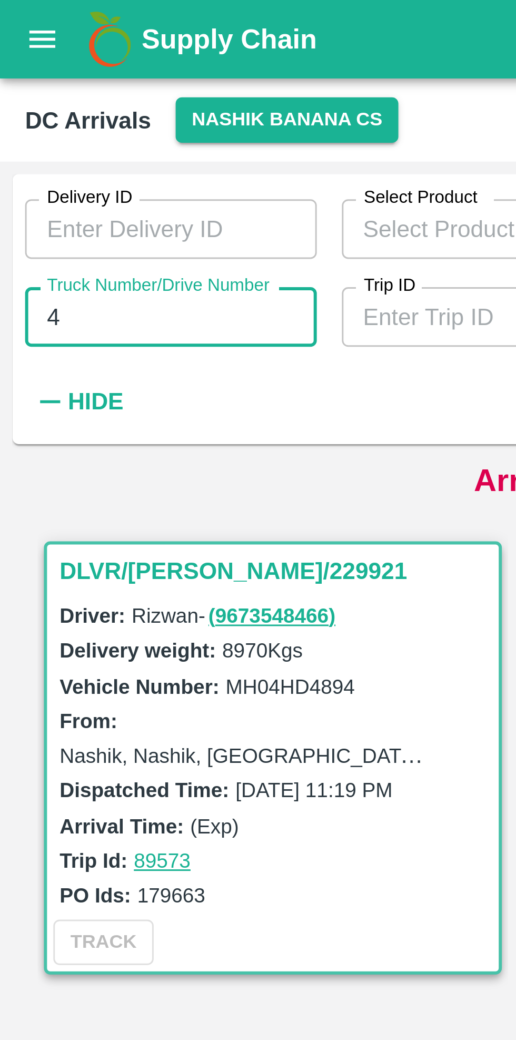
type input "4"
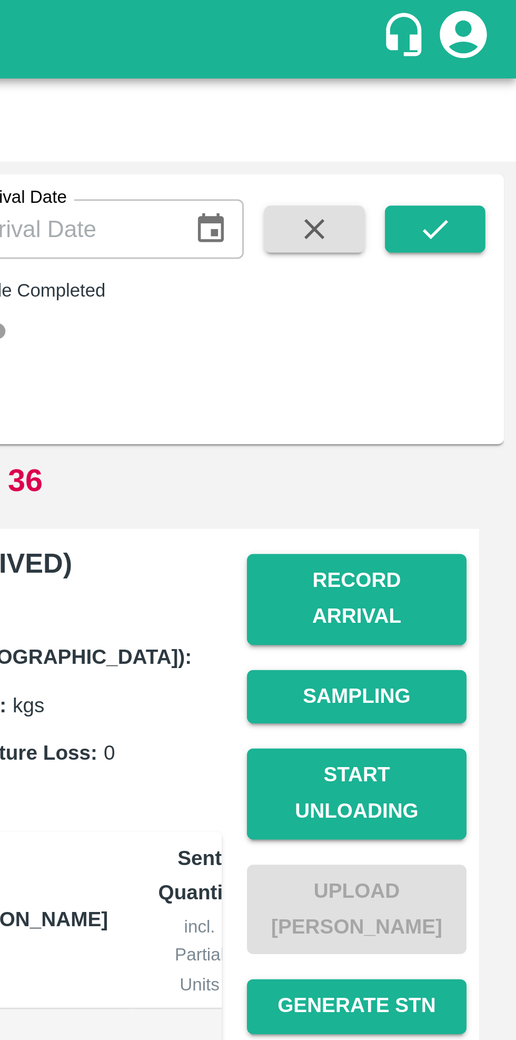
type input "9839"
click at [486, 79] on icon "submit" at bounding box center [489, 77] width 8 height 6
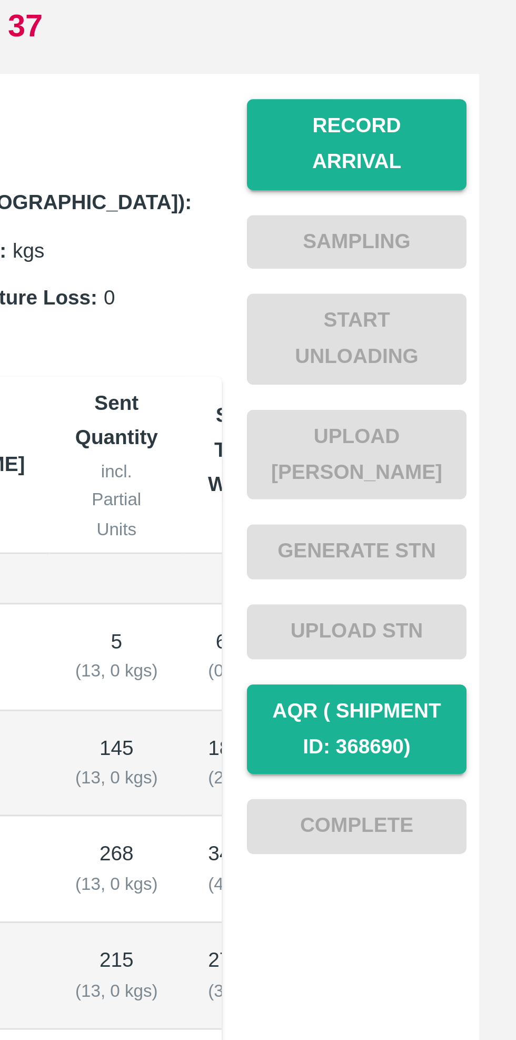
click at [468, 197] on button "Record Arrival" at bounding box center [463, 201] width 74 height 31
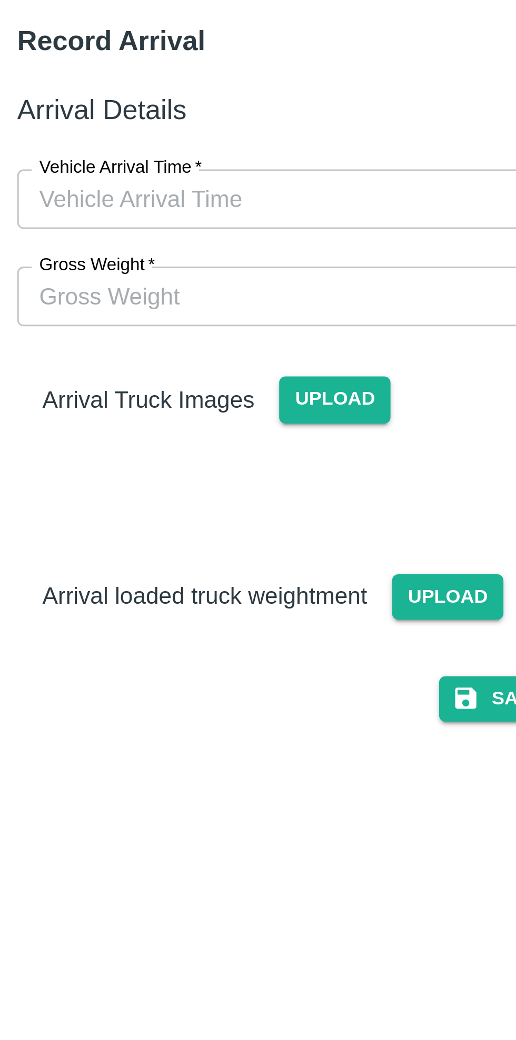
click at [242, 122] on input "Vehicle Arrival Time   *" at bounding box center [255, 122] width 232 height 20
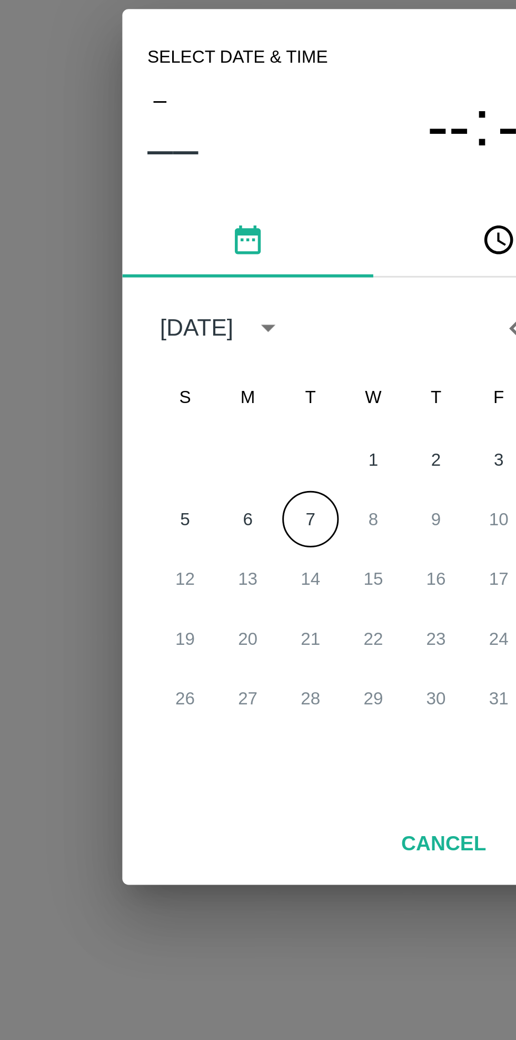
click at [235, 544] on button "7" at bounding box center [237, 544] width 19 height 19
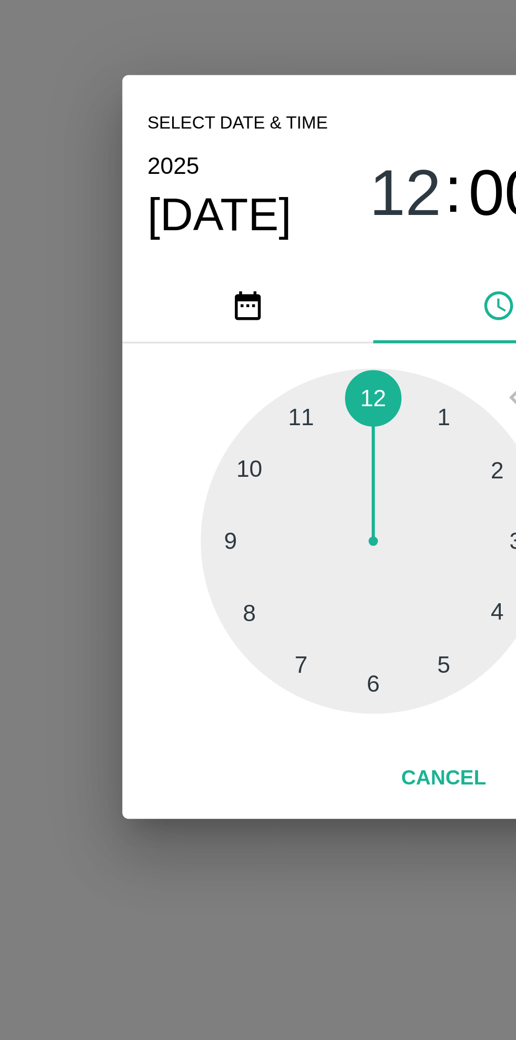
click at [238, 595] on div at bounding box center [258, 552] width 116 height 116
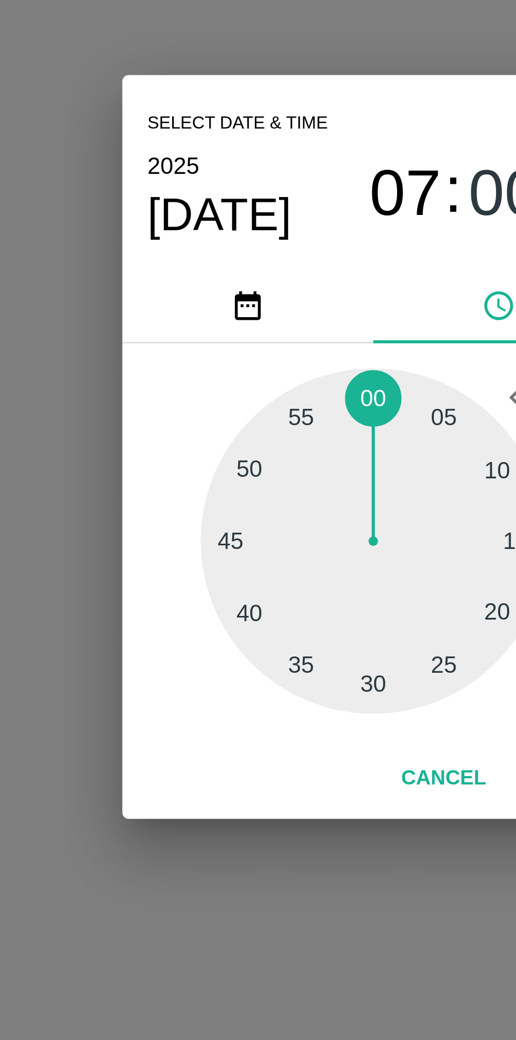
click at [218, 576] on div at bounding box center [258, 552] width 116 height 116
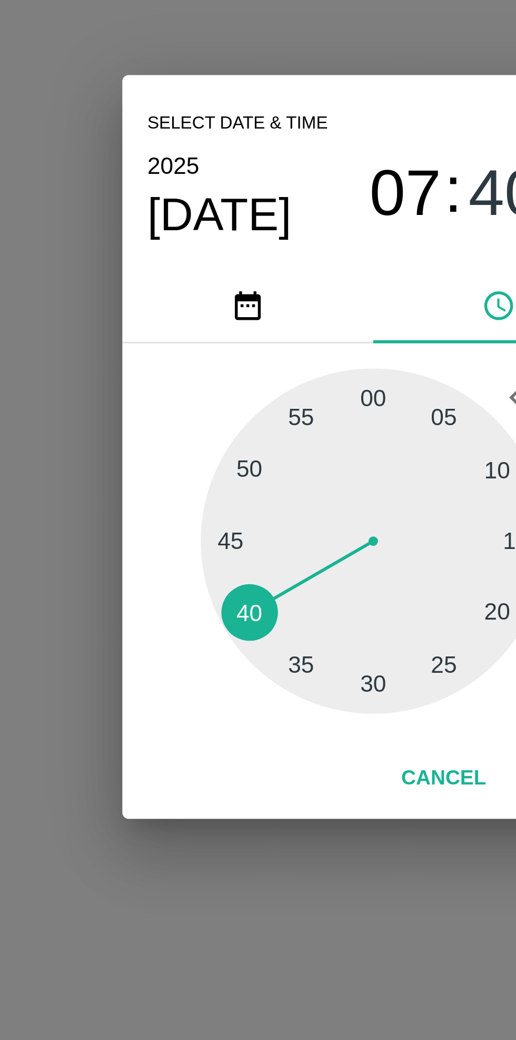
type input "[DATE] 07:40 AM"
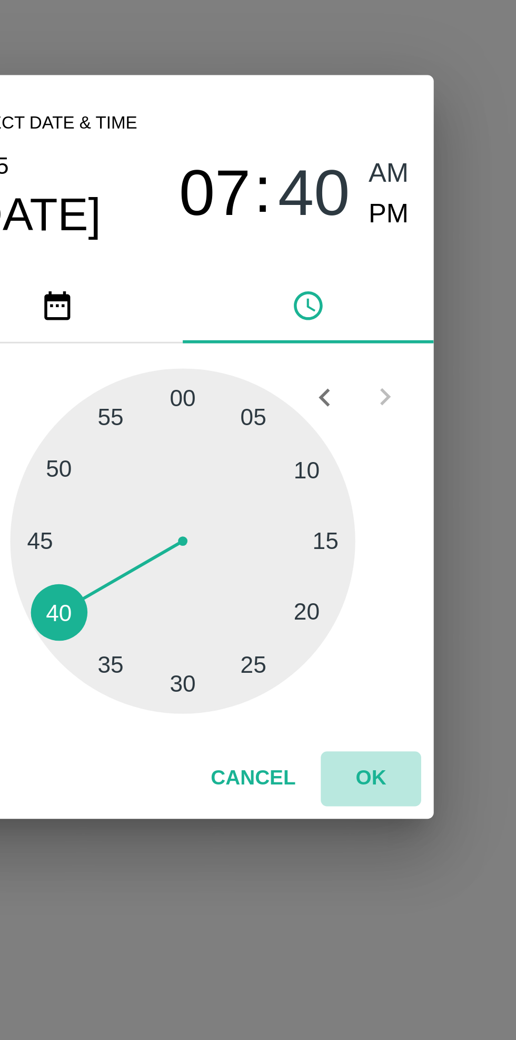
click at [322, 633] on button "OK" at bounding box center [321, 631] width 34 height 18
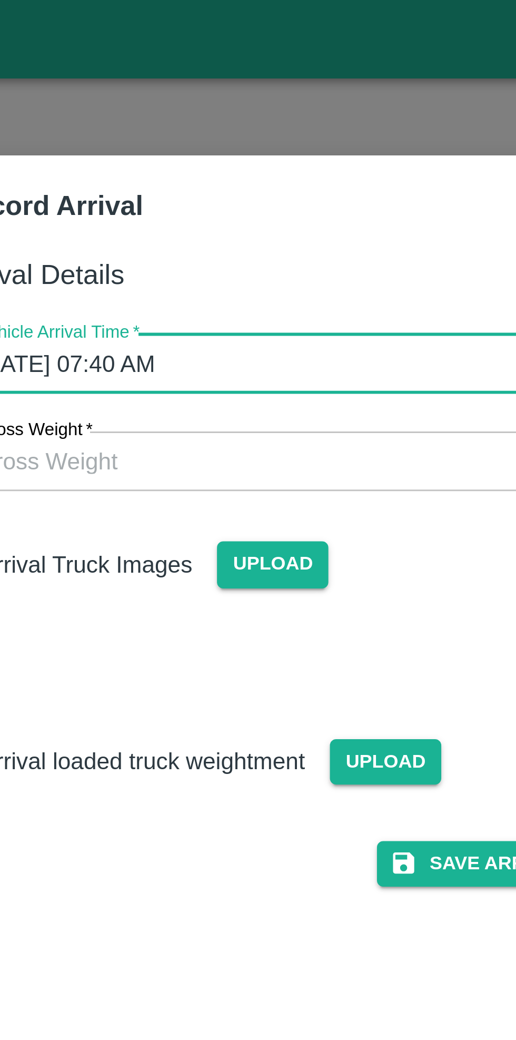
click at [243, 188] on span "Upload" at bounding box center [245, 189] width 37 height 15
click at [0, 0] on input "Upload" at bounding box center [0, 0] width 0 height 0
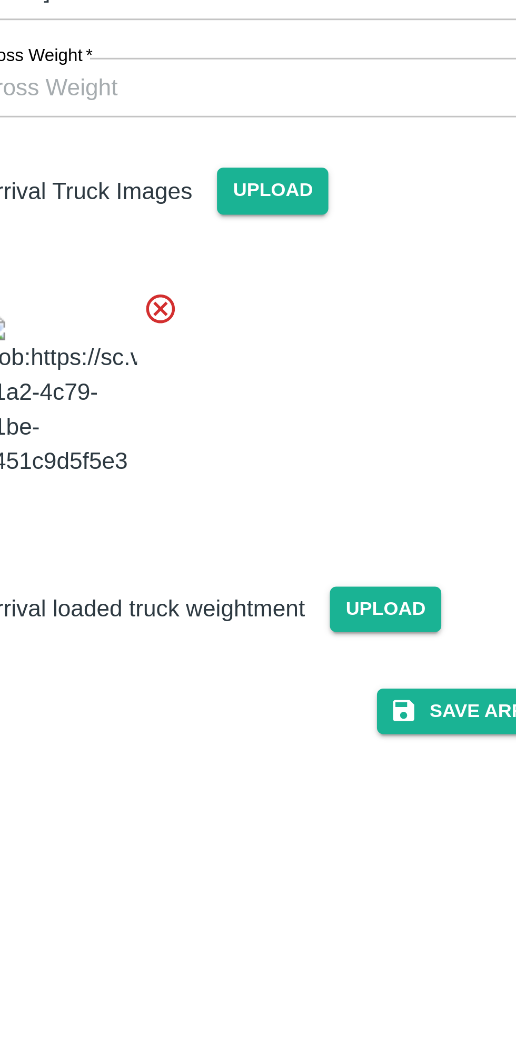
click at [309, 372] on button "Save Arrival Details" at bounding box center [328, 364] width 97 height 15
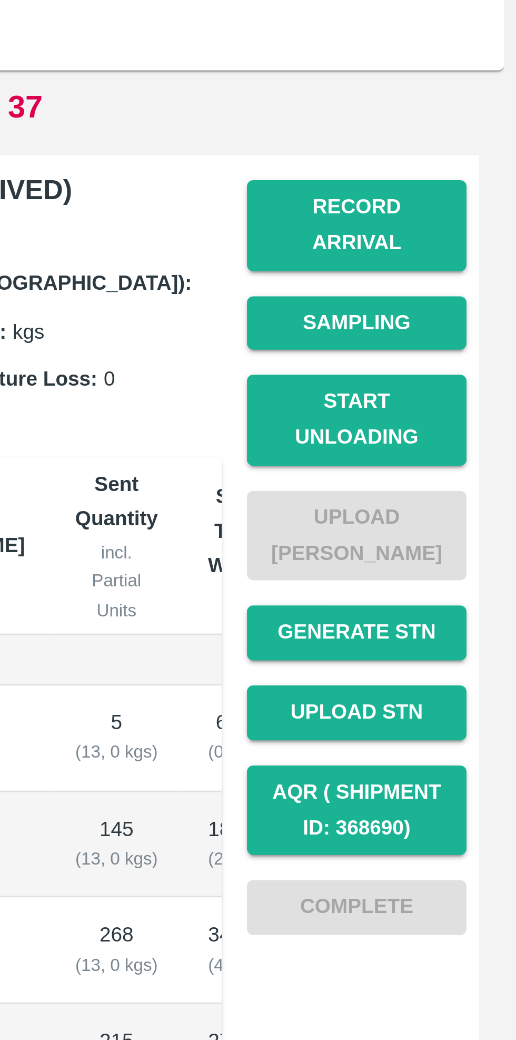
click at [471, 251] on button "Start Unloading" at bounding box center [463, 266] width 74 height 31
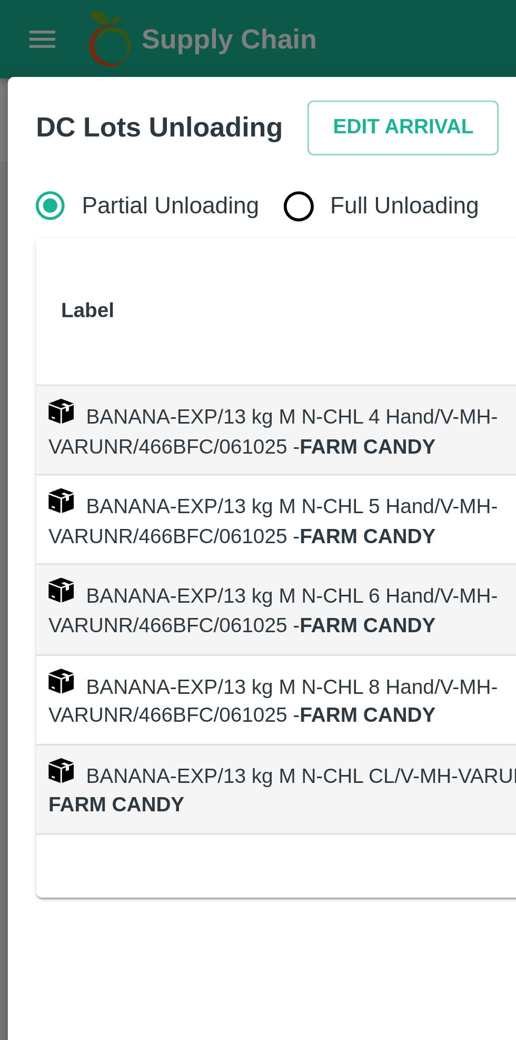
click at [131, 37] on button "Edit Arrival" at bounding box center [135, 43] width 64 height 18
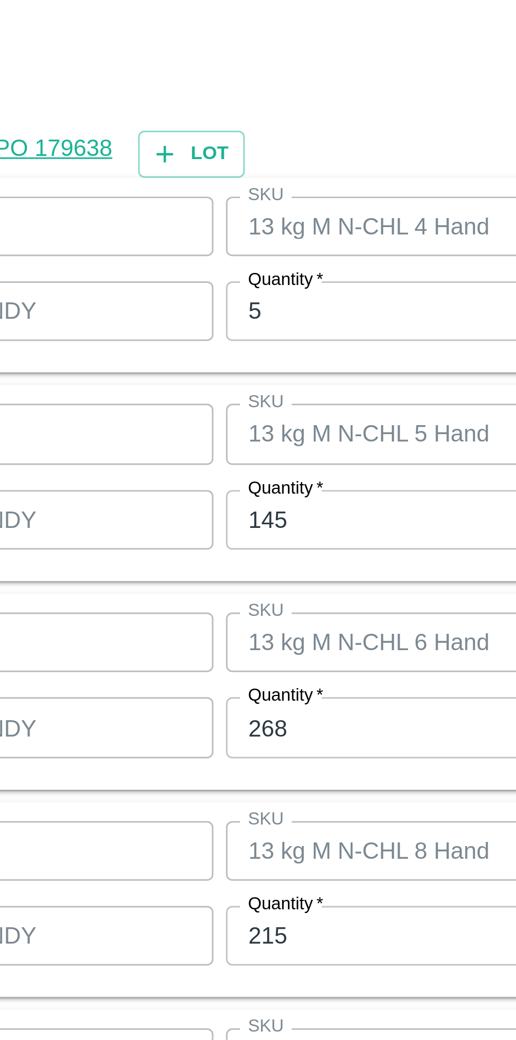
click at [203, 398] on input "5" at bounding box center [238, 400] width 137 height 20
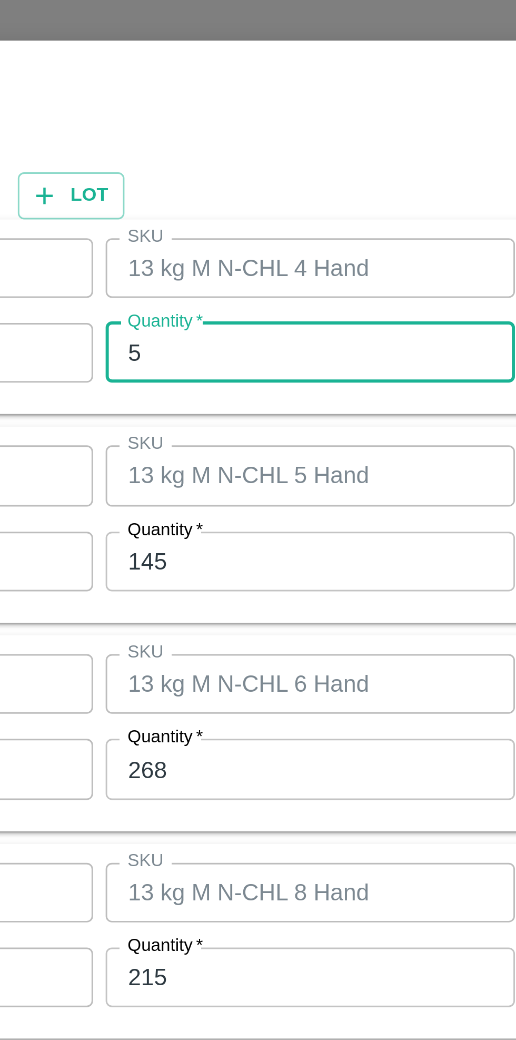
click at [218, 472] on input "145" at bounding box center [238, 470] width 137 height 20
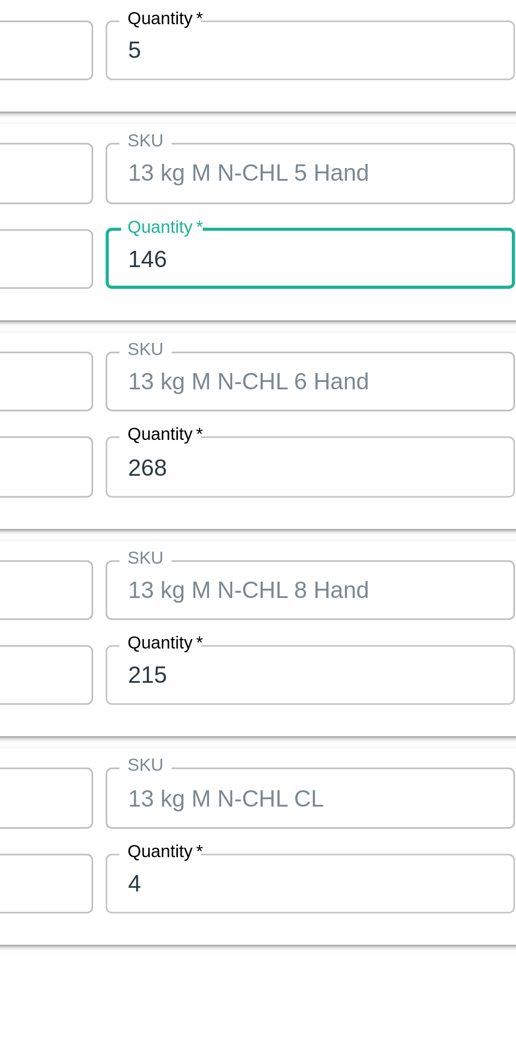
type input "146"
click at [213, 542] on input "268" at bounding box center [238, 539] width 137 height 20
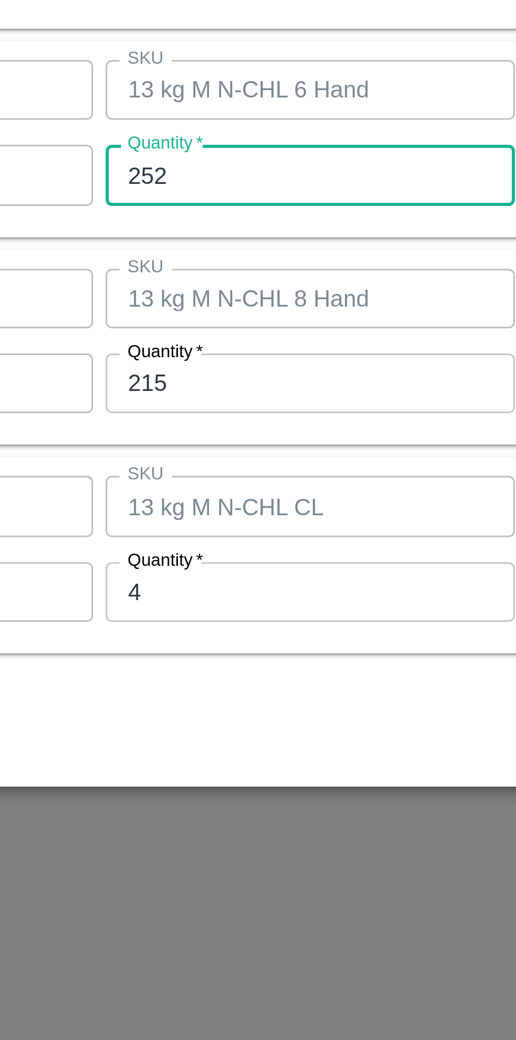
type input "252"
click at [224, 613] on input "215" at bounding box center [238, 609] width 137 height 20
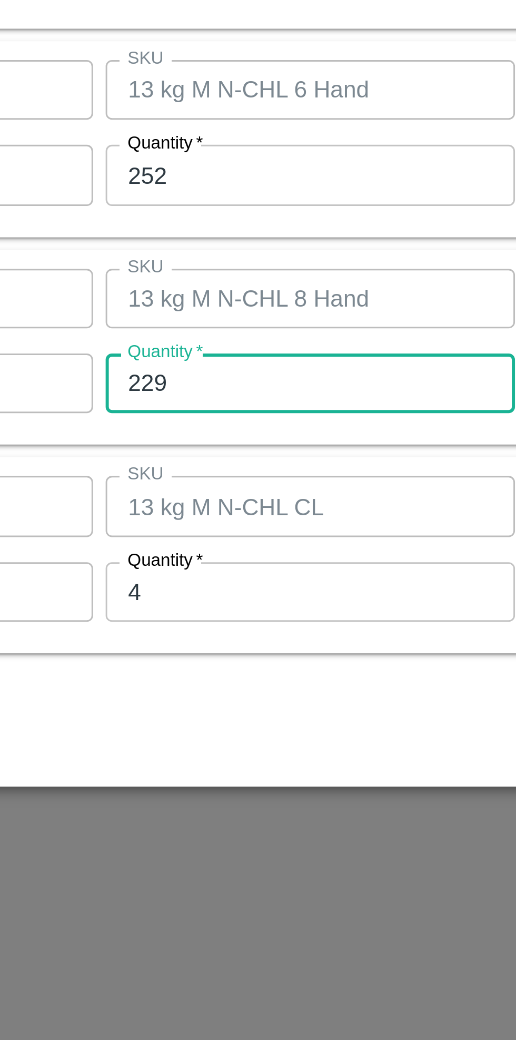
type input "229"
click at [210, 680] on input "4" at bounding box center [238, 679] width 137 height 20
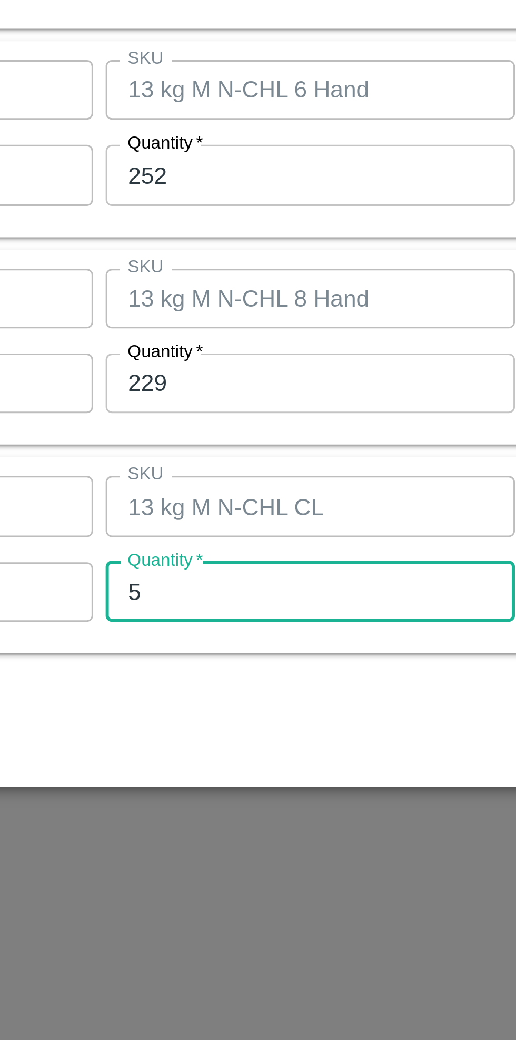
type input "5"
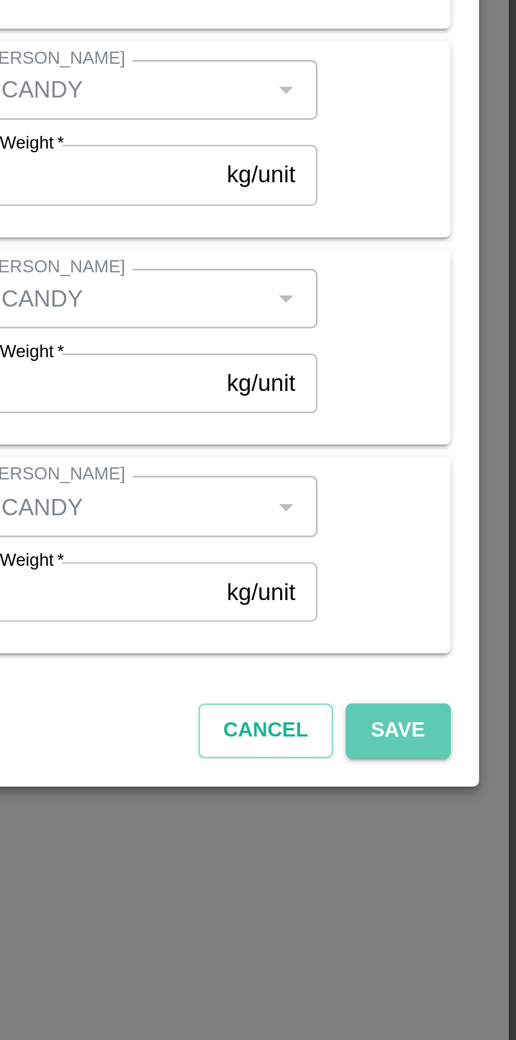
click at [478, 729] on button "Save" at bounding box center [476, 726] width 35 height 18
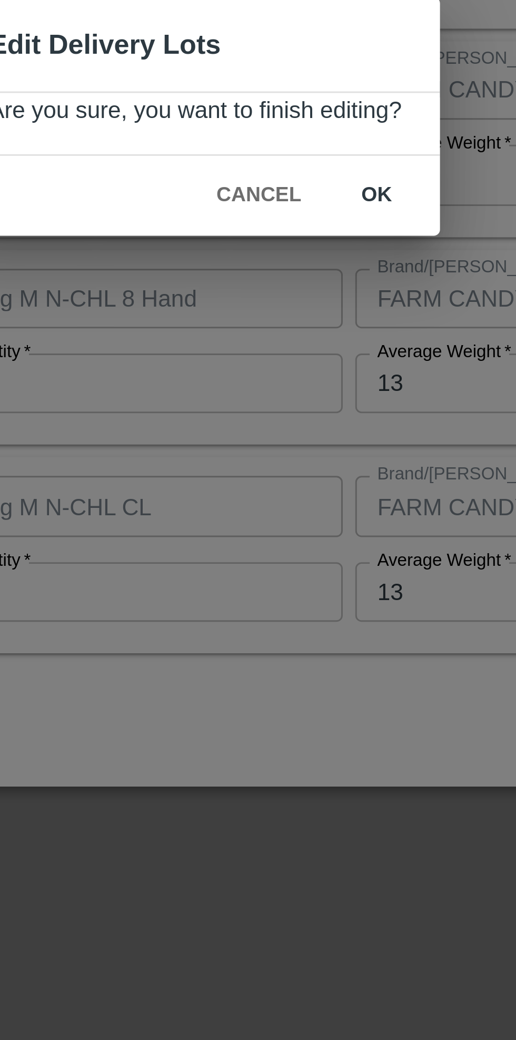
click at [318, 548] on button "ok" at bounding box center [319, 546] width 34 height 18
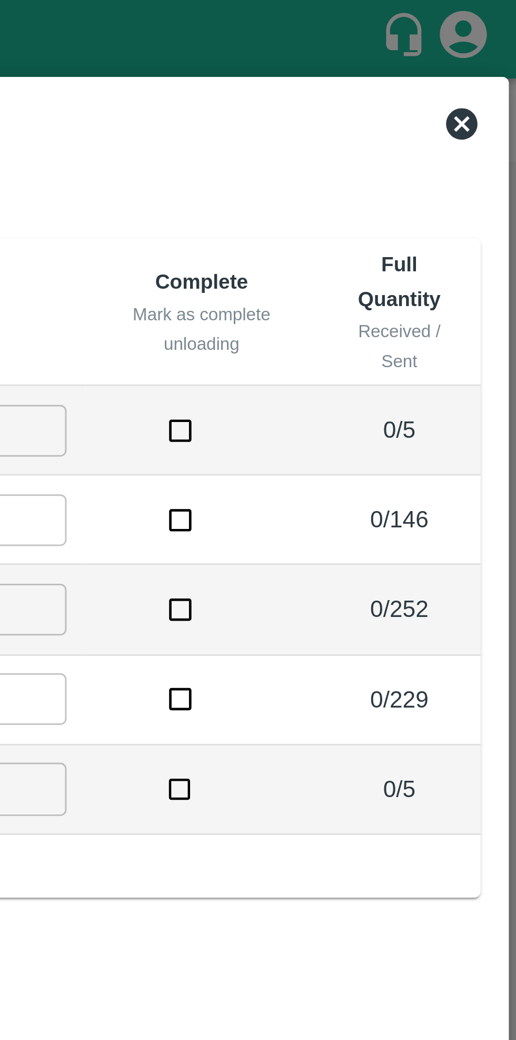
click at [500, 41] on icon at bounding box center [498, 41] width 11 height 11
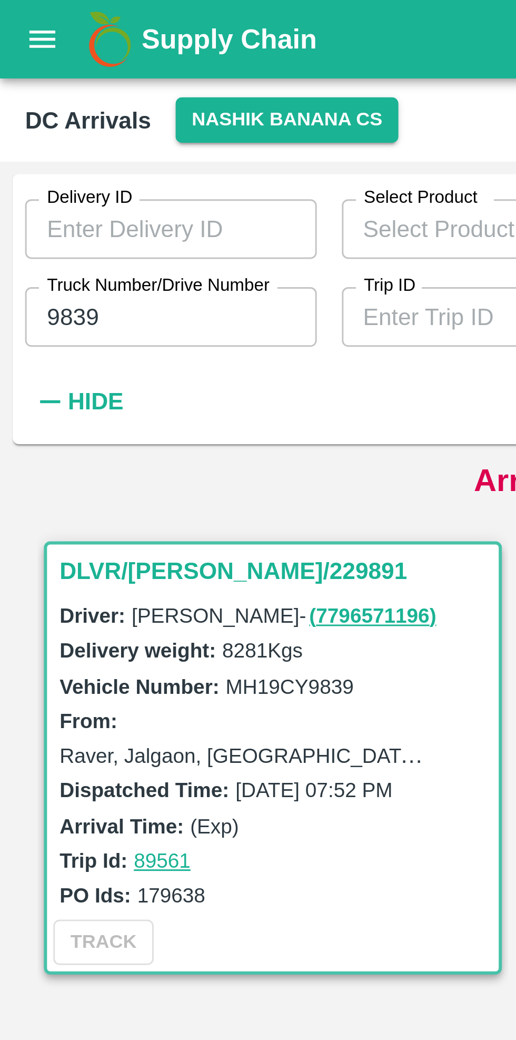
click at [53, 109] on input "9839" at bounding box center [57, 106] width 98 height 20
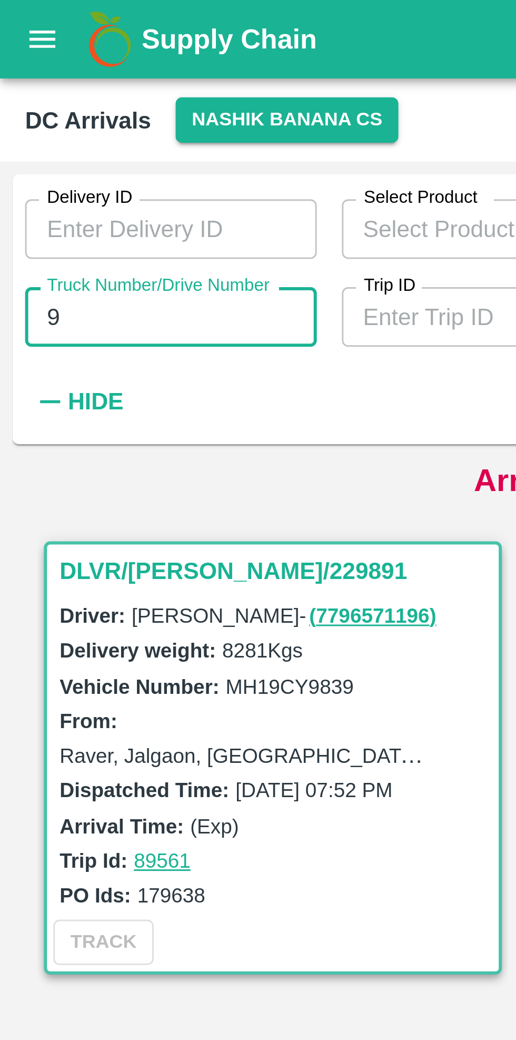
type input "9"
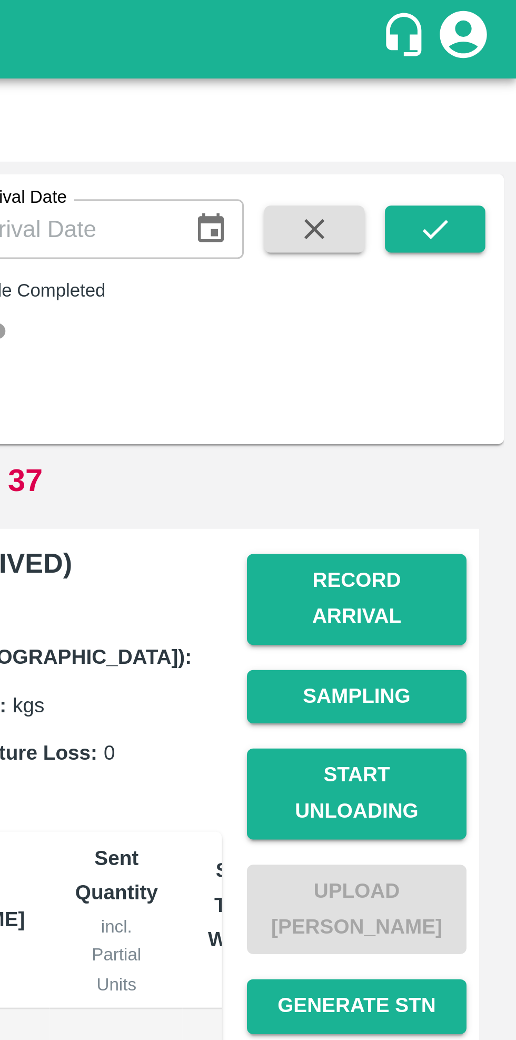
type input "0864"
click at [489, 77] on icon "submit" at bounding box center [489, 77] width 8 height 6
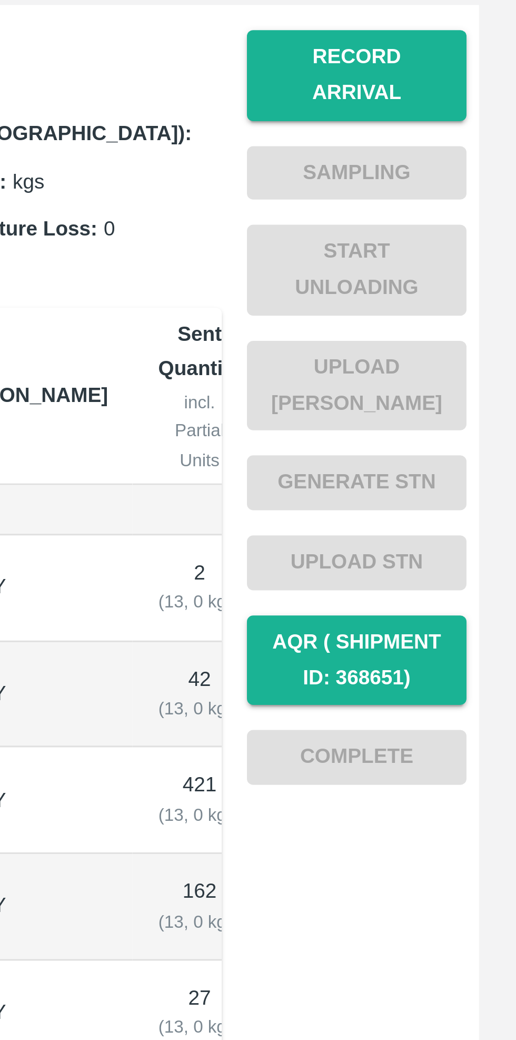
click at [461, 195] on button "Record Arrival" at bounding box center [463, 201] width 74 height 31
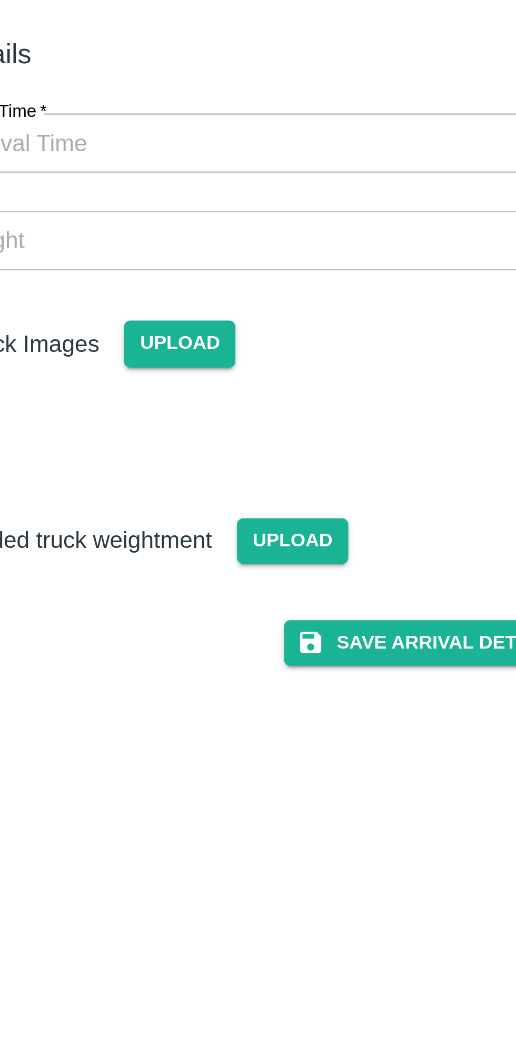
click at [311, 129] on input "Vehicle Arrival Time   *" at bounding box center [255, 122] width 232 height 20
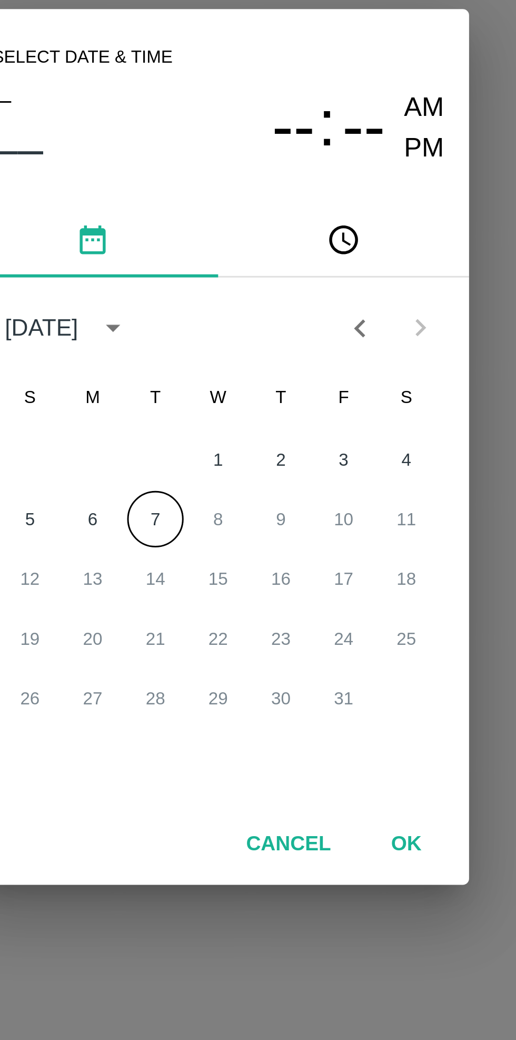
click at [238, 544] on button "7" at bounding box center [237, 544] width 19 height 19
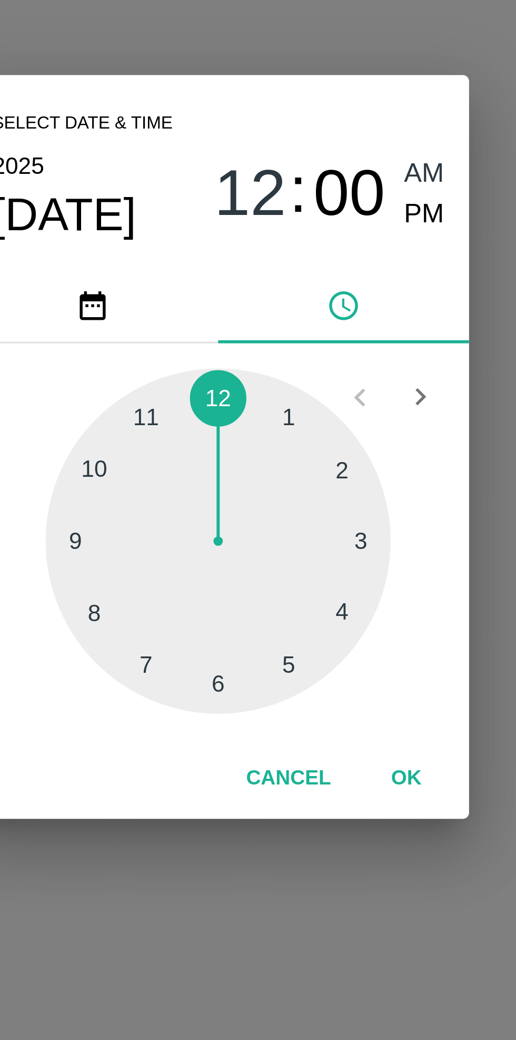
click at [208, 555] on div at bounding box center [258, 552] width 116 height 116
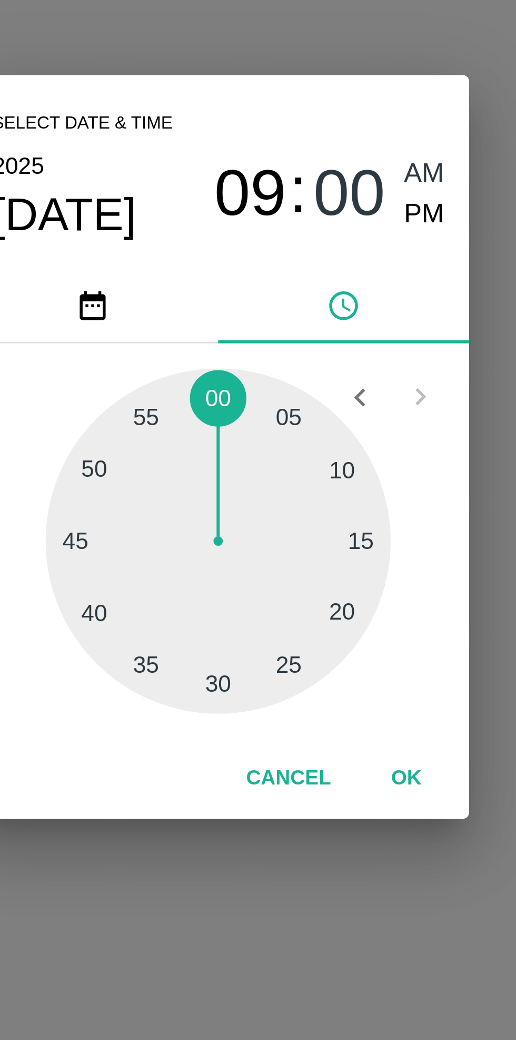
click at [300, 527] on div at bounding box center [258, 552] width 116 height 116
type input "[DATE] 09:10 AM"
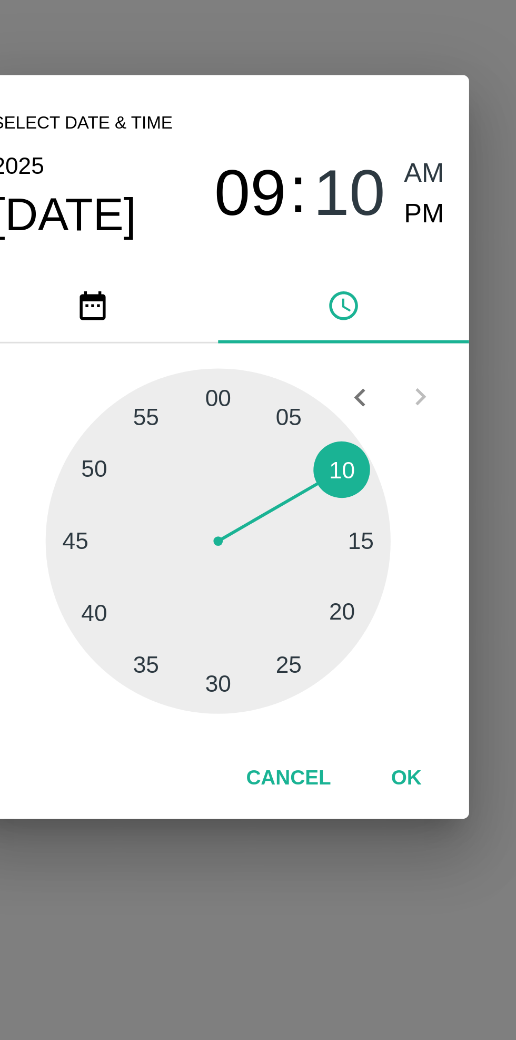
click at [321, 630] on button "OK" at bounding box center [321, 631] width 34 height 18
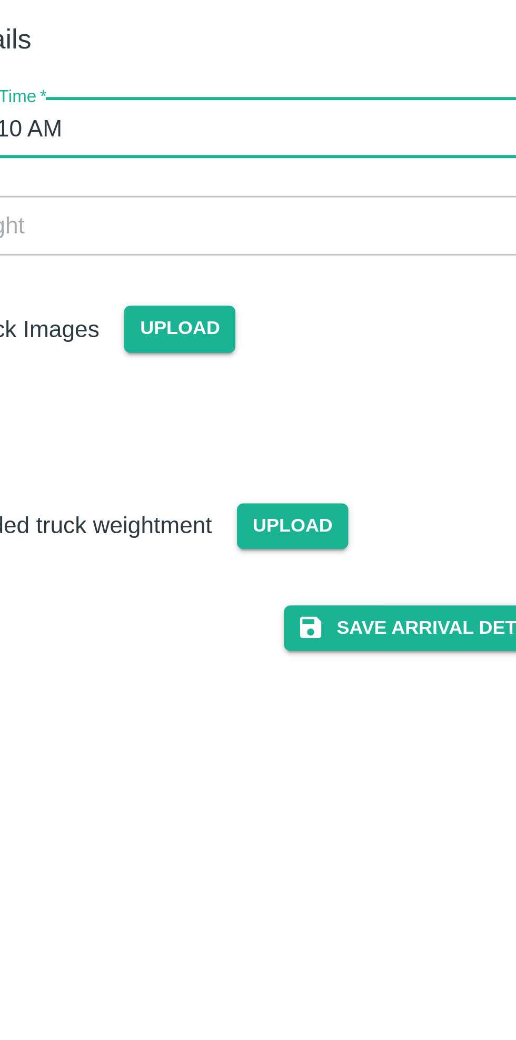
click at [242, 188] on span "Upload" at bounding box center [245, 189] width 37 height 15
click at [0, 0] on input "Upload" at bounding box center [0, 0] width 0 height 0
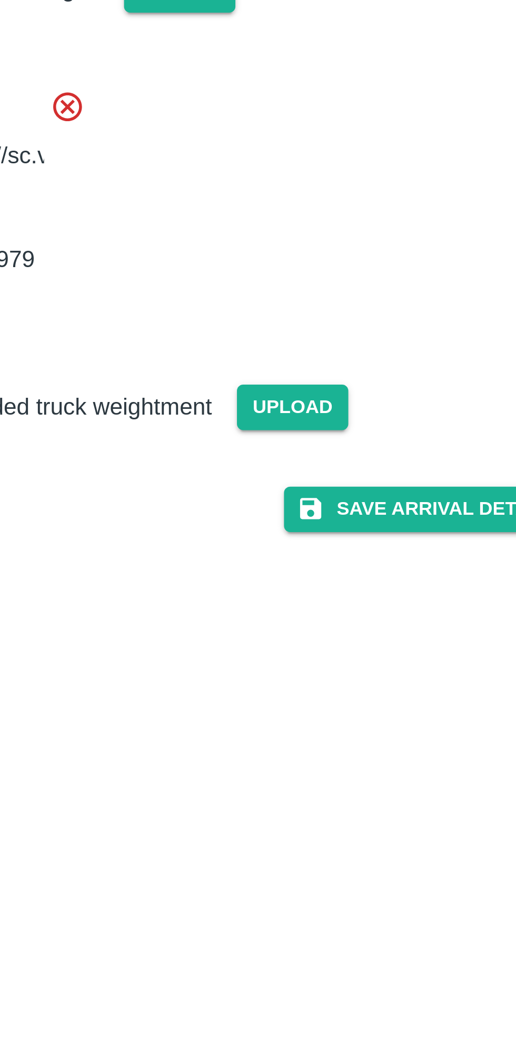
click at [330, 372] on button "Save Arrival Details" at bounding box center [328, 364] width 97 height 15
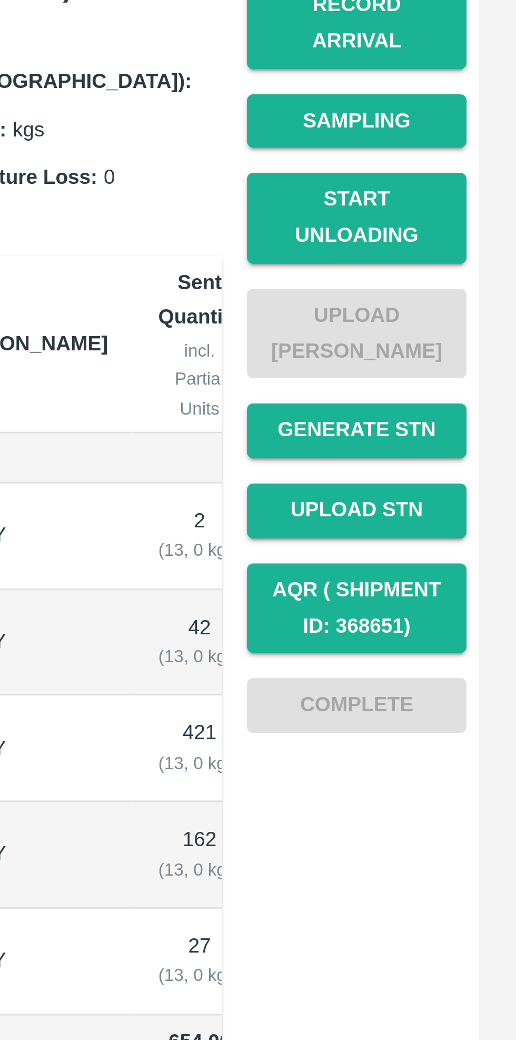
click at [462, 256] on button "Start Unloading" at bounding box center [463, 266] width 74 height 31
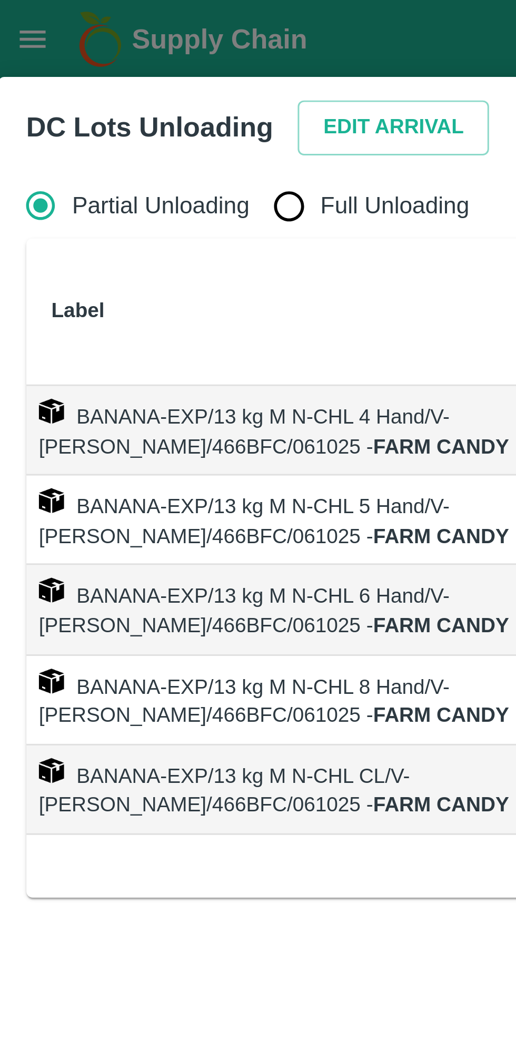
click at [128, 42] on button "Edit Arrival" at bounding box center [135, 43] width 64 height 18
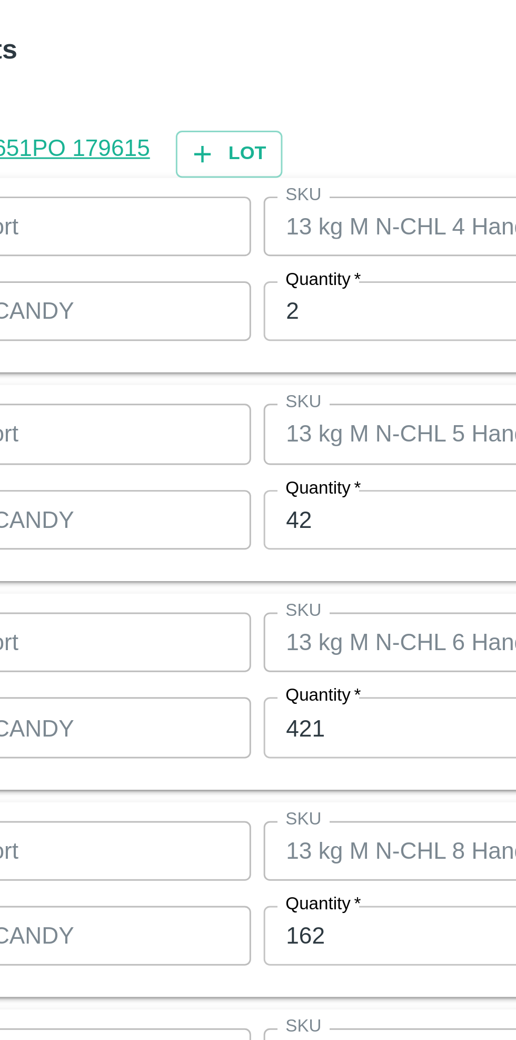
click at [208, 399] on input "2" at bounding box center [238, 400] width 137 height 20
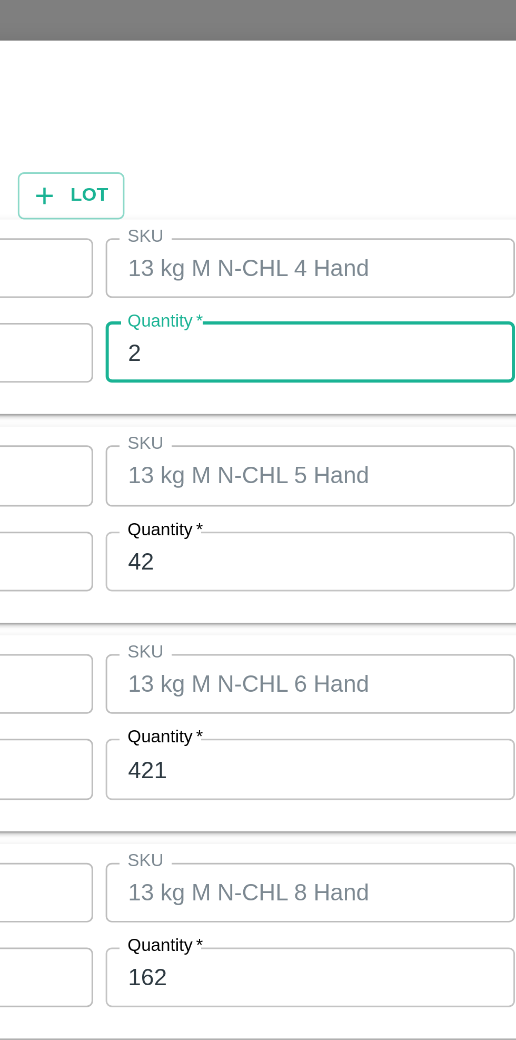
click at [212, 470] on input "42" at bounding box center [238, 470] width 137 height 20
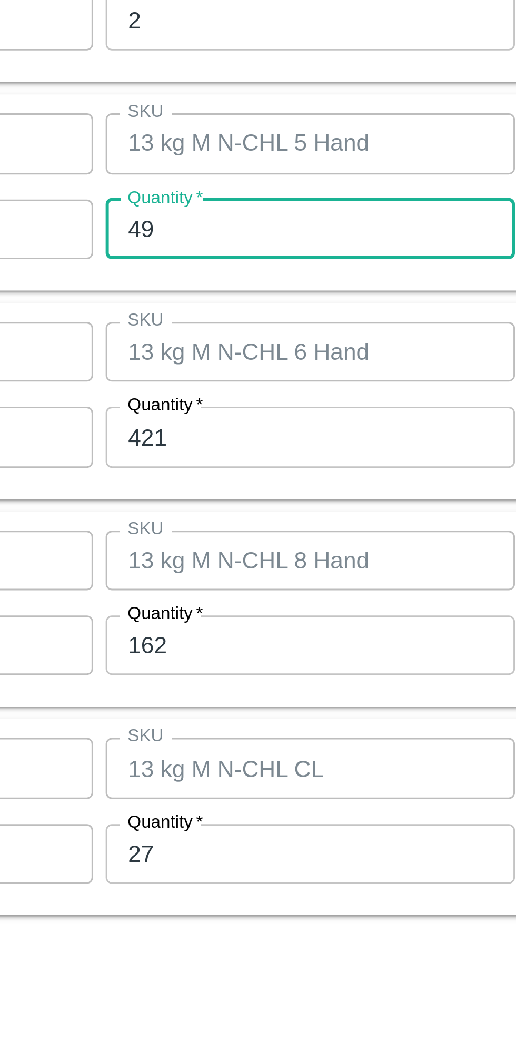
type input "49"
click at [214, 539] on input "421" at bounding box center [238, 539] width 137 height 20
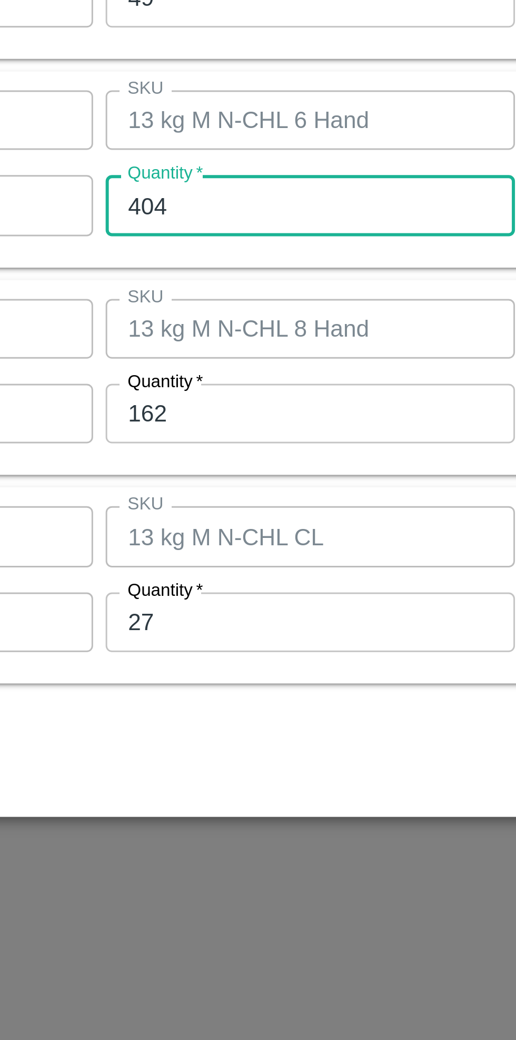
type input "404"
click at [220, 613] on input "162" at bounding box center [238, 609] width 137 height 20
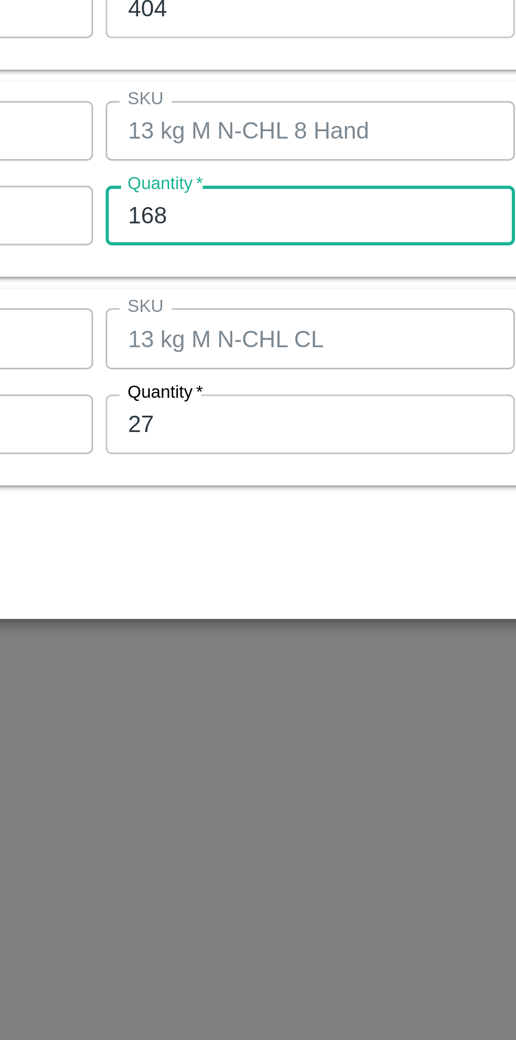
type input "168"
click at [208, 682] on input "27" at bounding box center [238, 679] width 137 height 20
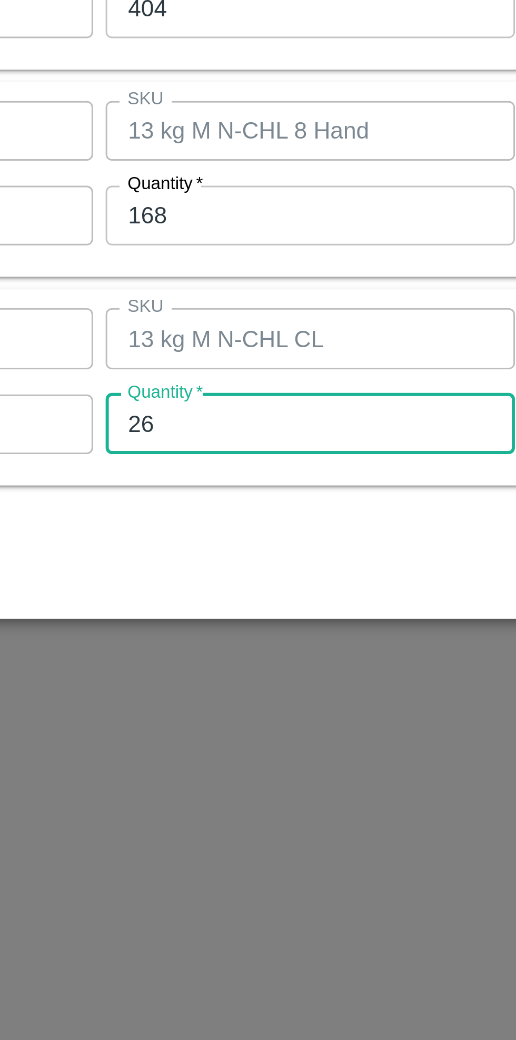
type input "26"
click at [256, 708] on div "Cancel Save" at bounding box center [258, 723] width 480 height 31
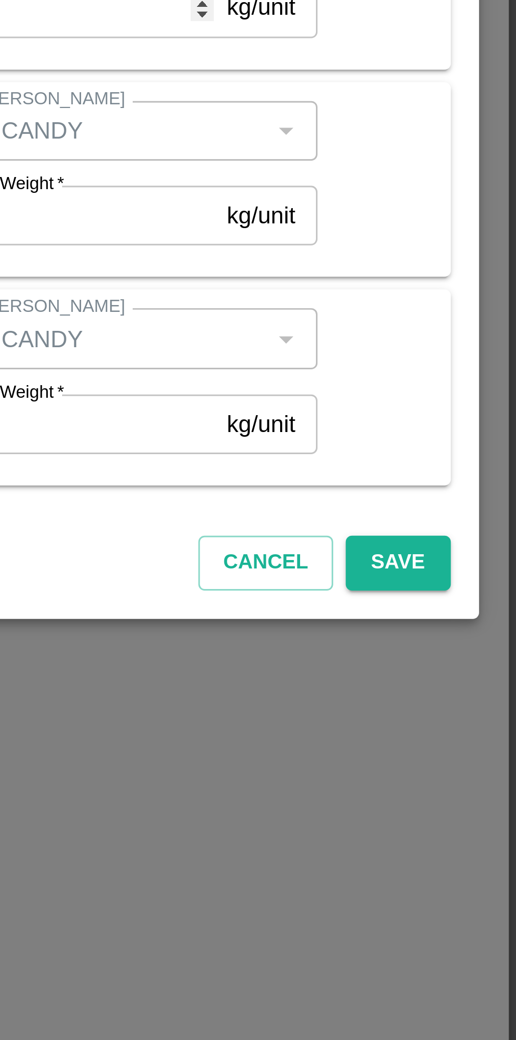
click at [477, 724] on button "Save" at bounding box center [476, 726] width 35 height 18
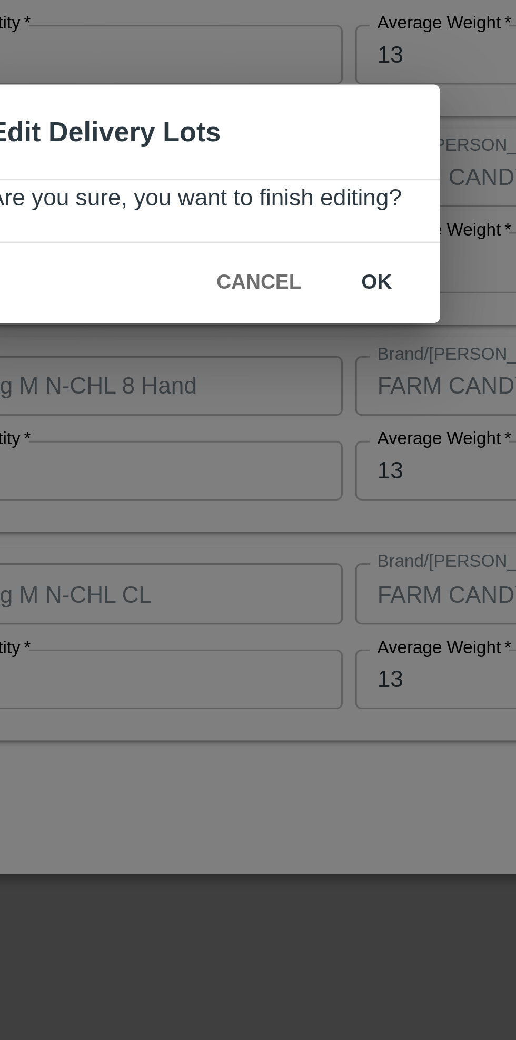
click at [320, 546] on button "ok" at bounding box center [319, 546] width 34 height 18
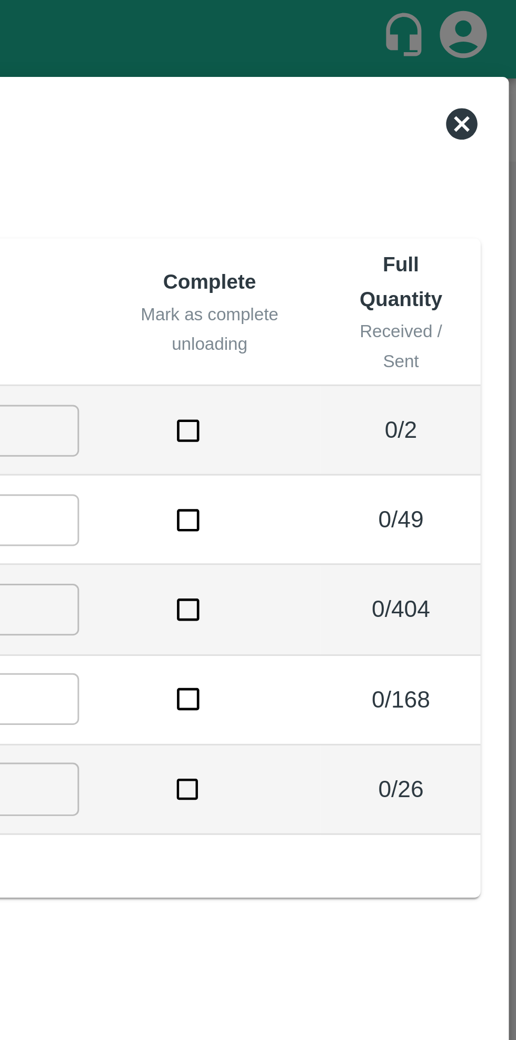
click at [494, 46] on icon at bounding box center [497, 41] width 13 height 13
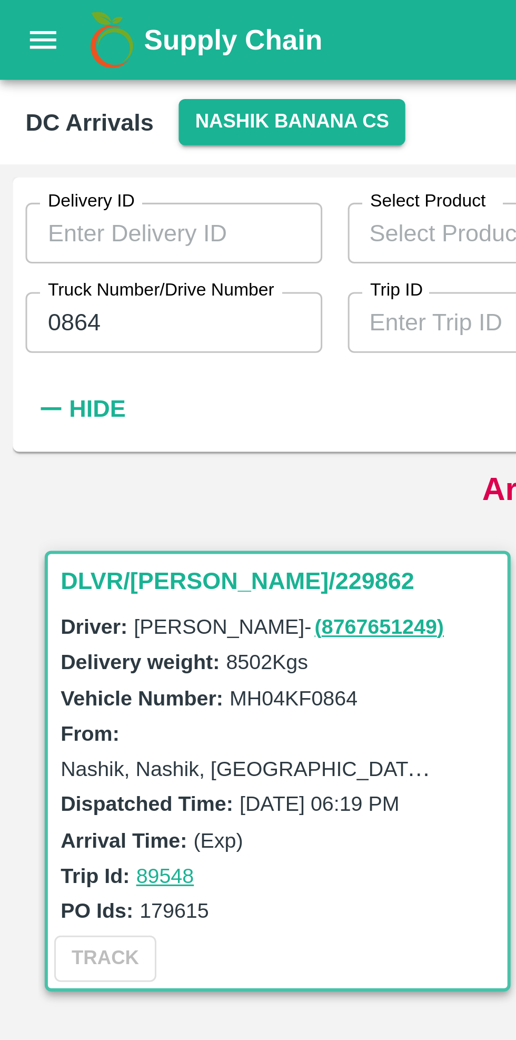
click at [47, 105] on input "0864" at bounding box center [57, 106] width 98 height 20
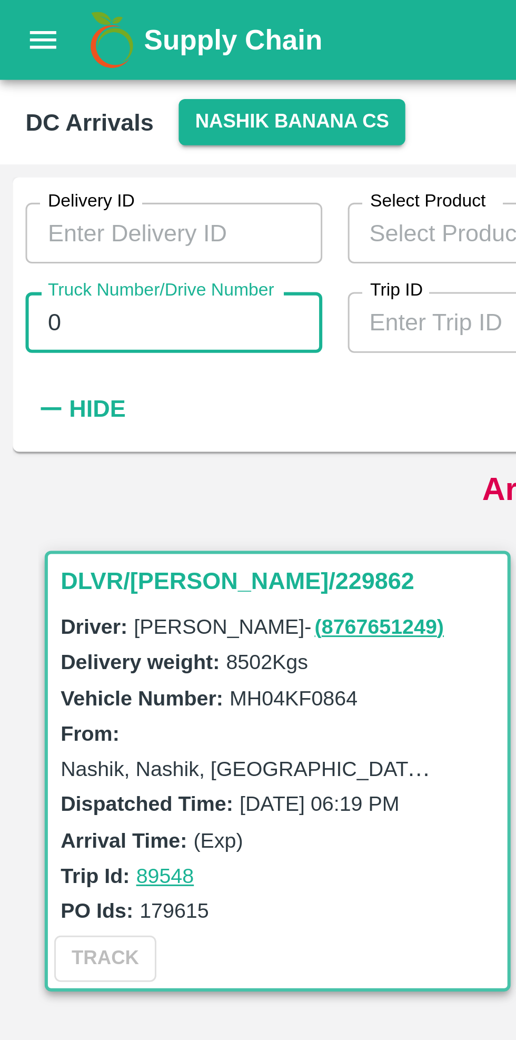
type input "0"
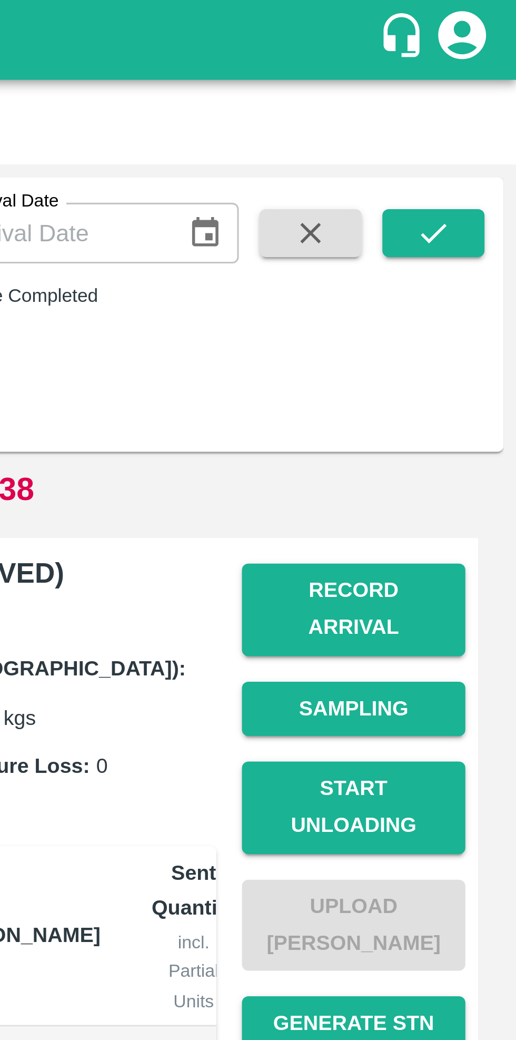
type input "5973"
click at [490, 76] on icon "submit" at bounding box center [489, 77] width 12 height 12
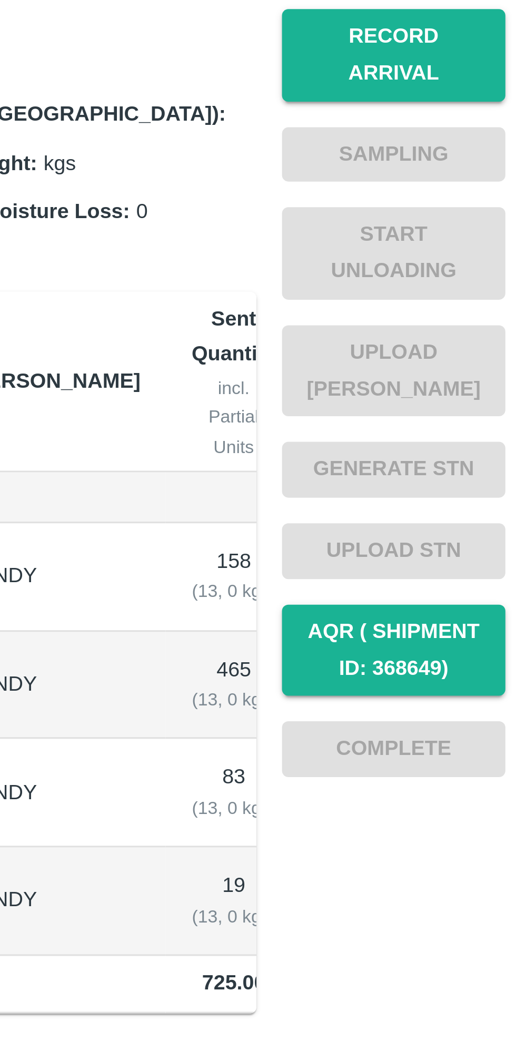
click at [471, 194] on button "Record Arrival" at bounding box center [463, 201] width 74 height 31
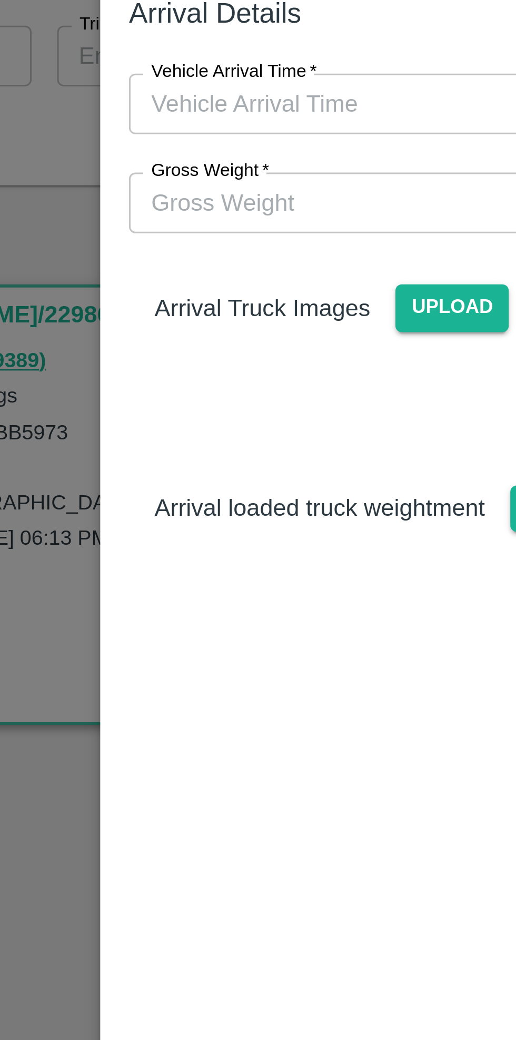
click at [229, 124] on input "Vehicle Arrival Time   *" at bounding box center [255, 122] width 232 height 20
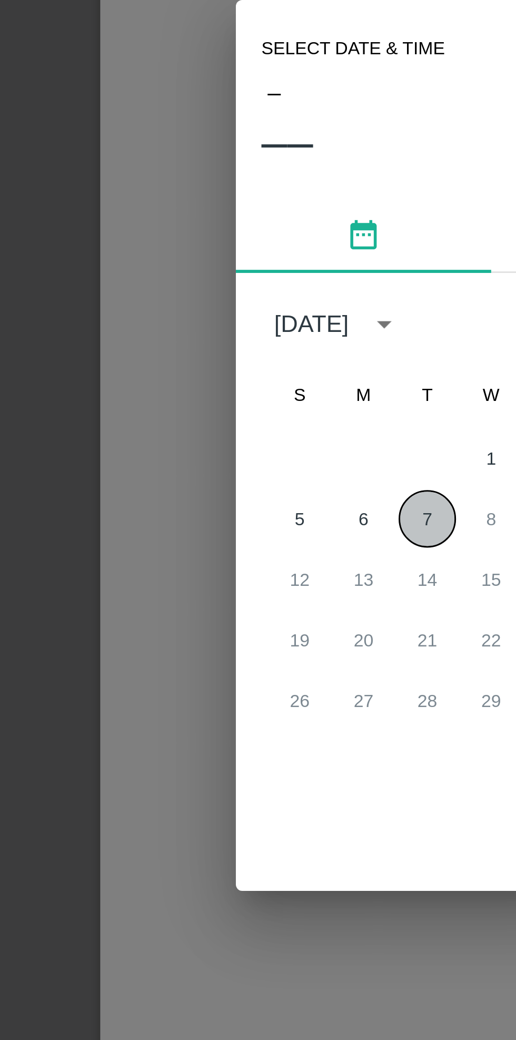
click at [237, 547] on button "7" at bounding box center [237, 544] width 19 height 19
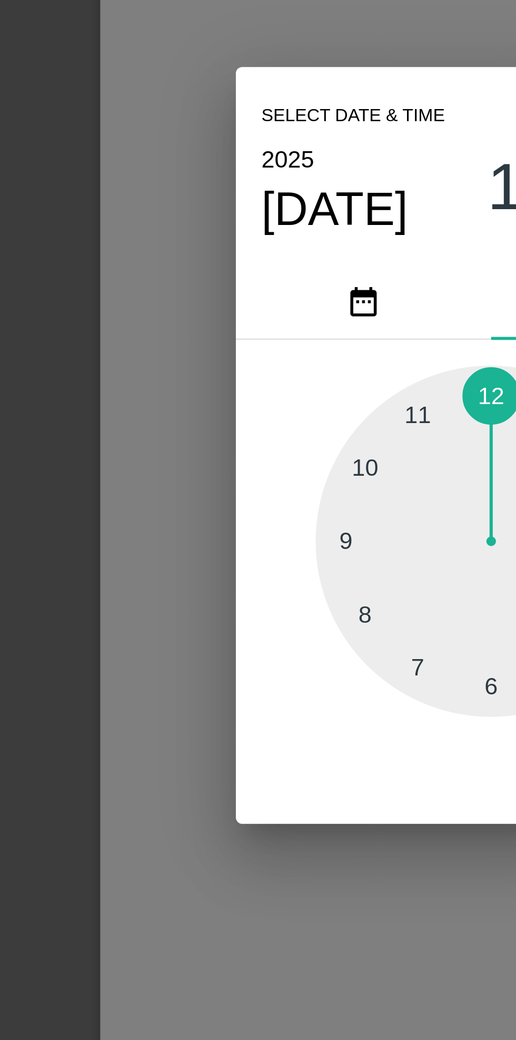
click at [217, 531] on div at bounding box center [258, 552] width 116 height 116
type input "[DATE] 10:00 AM"
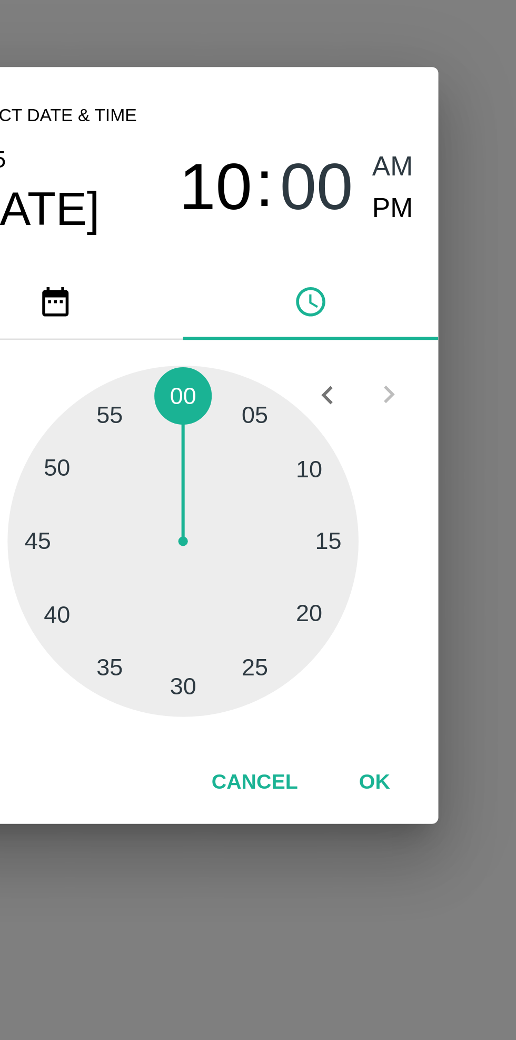
click at [322, 631] on button "OK" at bounding box center [321, 631] width 34 height 18
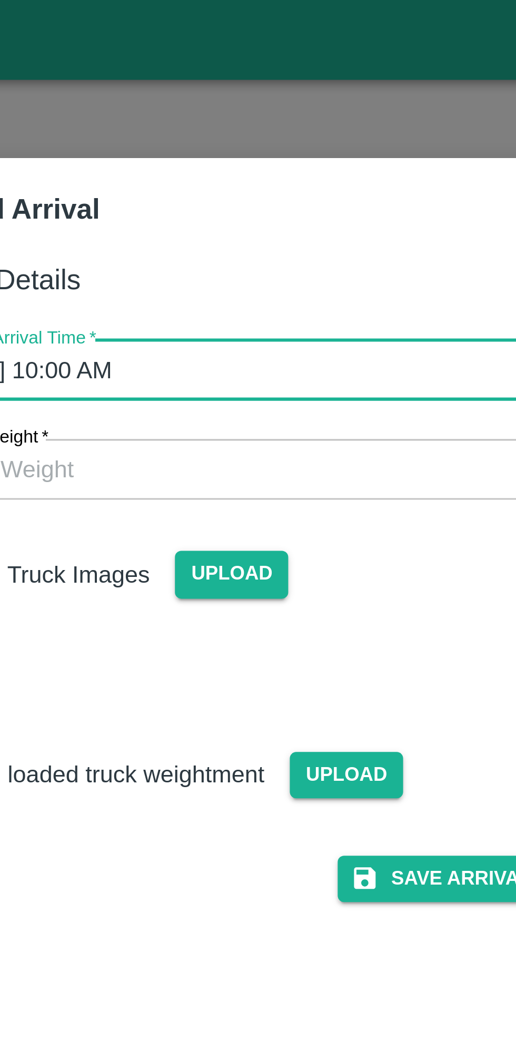
click at [248, 186] on span "Upload" at bounding box center [245, 189] width 37 height 15
click at [0, 0] on input "Upload" at bounding box center [0, 0] width 0 height 0
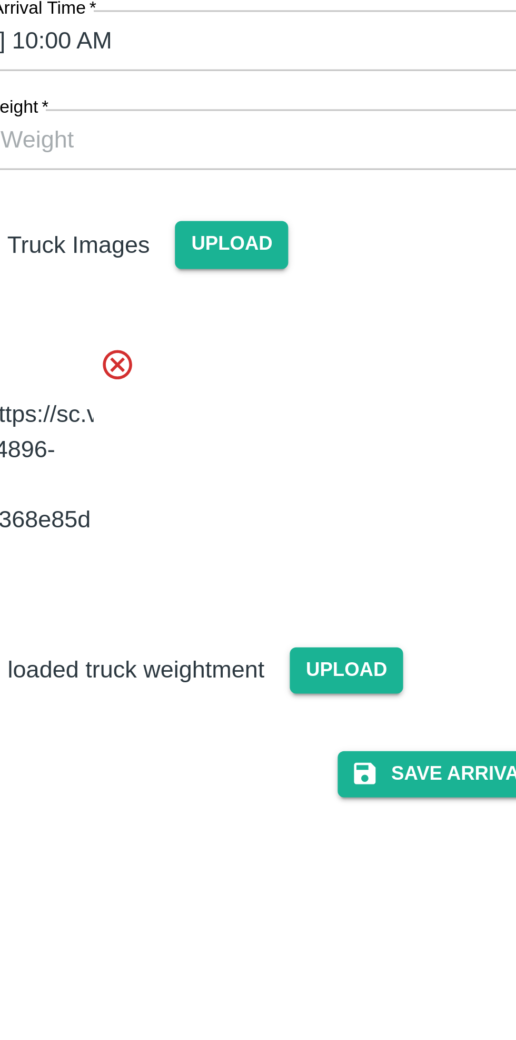
click at [318, 372] on button "Save Arrival Details" at bounding box center [328, 364] width 97 height 15
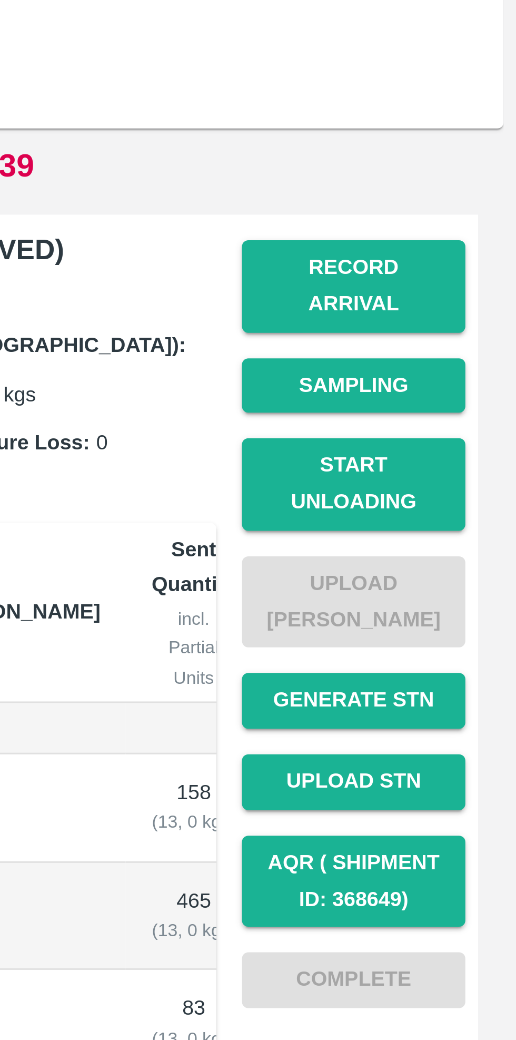
click at [464, 253] on button "Start Unloading" at bounding box center [463, 266] width 74 height 31
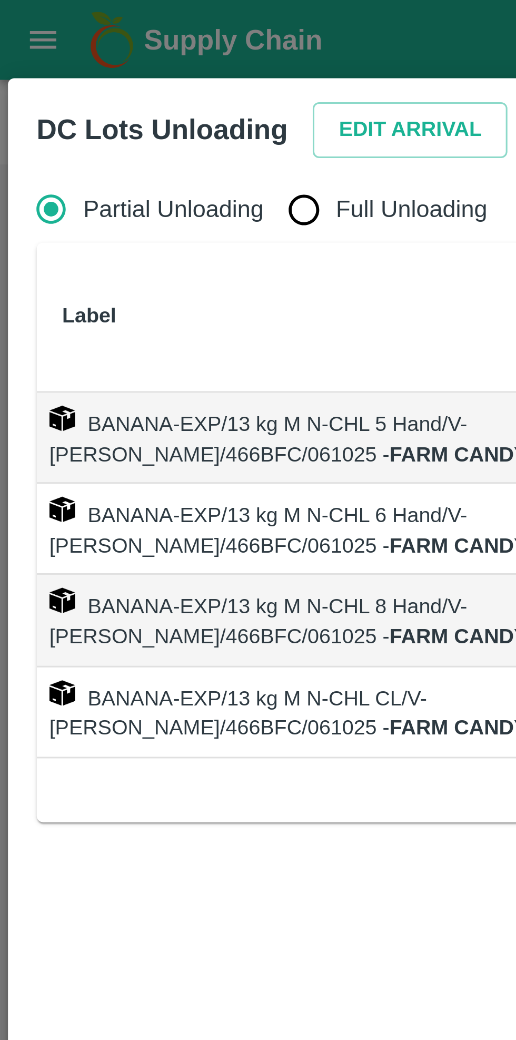
click at [130, 42] on button "Edit Arrival" at bounding box center [135, 43] width 64 height 18
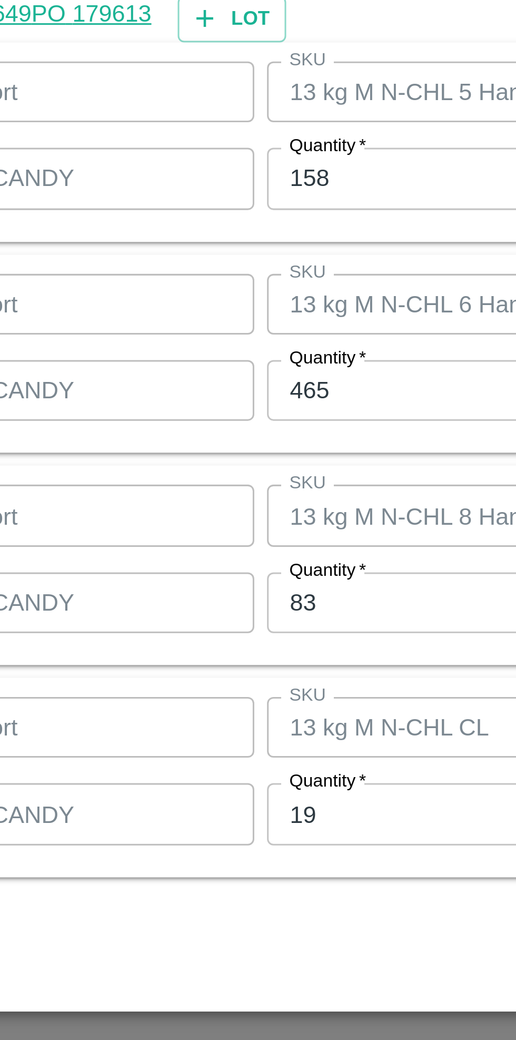
click at [210, 435] on input "158" at bounding box center [238, 435] width 137 height 20
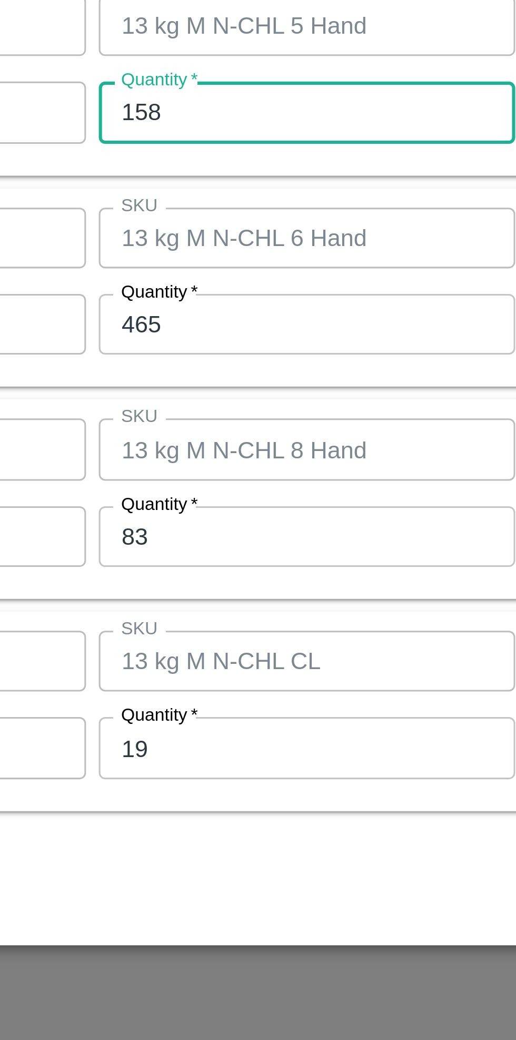
click at [215, 577] on input "83" at bounding box center [238, 575] width 137 height 20
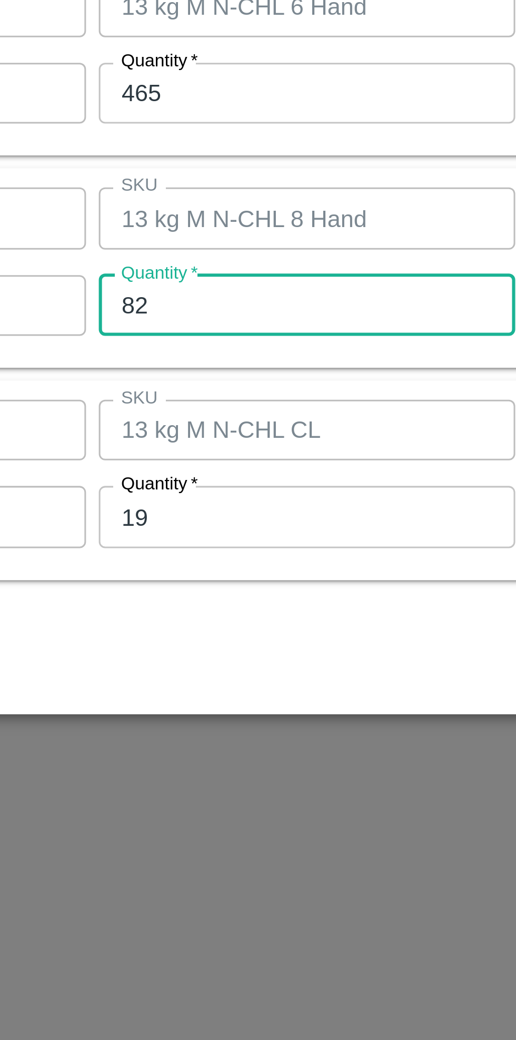
type input "82"
click at [210, 643] on input "19" at bounding box center [238, 644] width 137 height 20
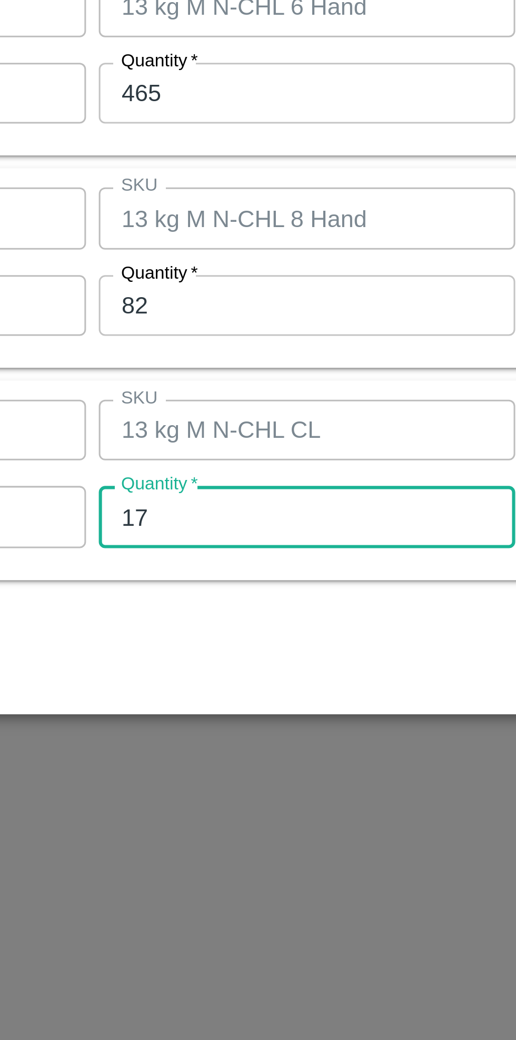
type input "17"
click at [249, 674] on div "Cancel Save" at bounding box center [258, 689] width 480 height 31
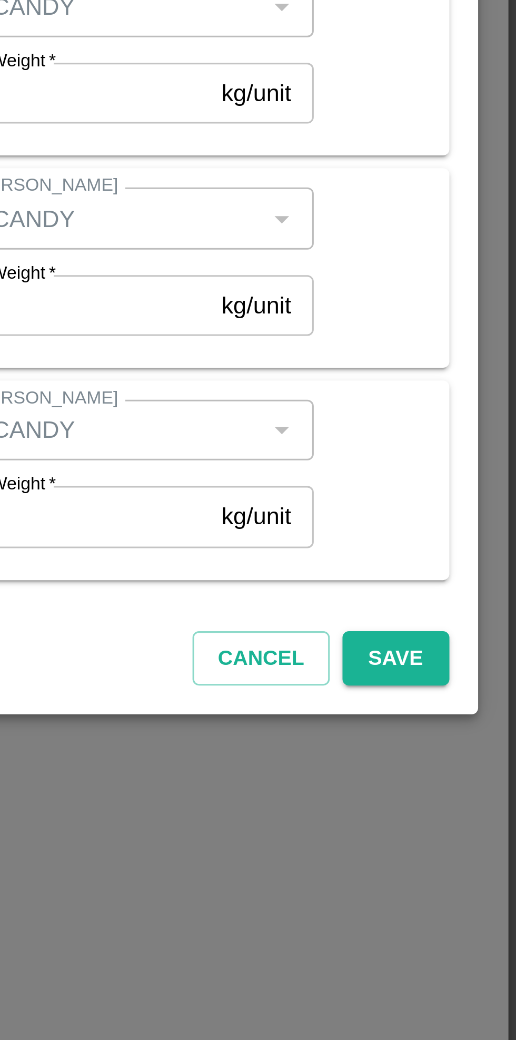
click at [477, 691] on button "Save" at bounding box center [476, 691] width 35 height 18
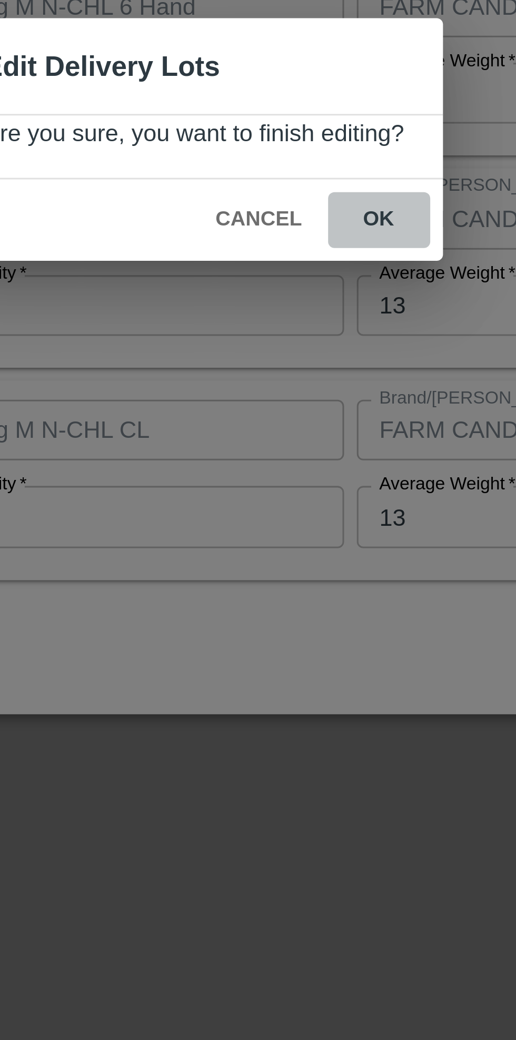
click at [320, 548] on button "ok" at bounding box center [319, 546] width 34 height 18
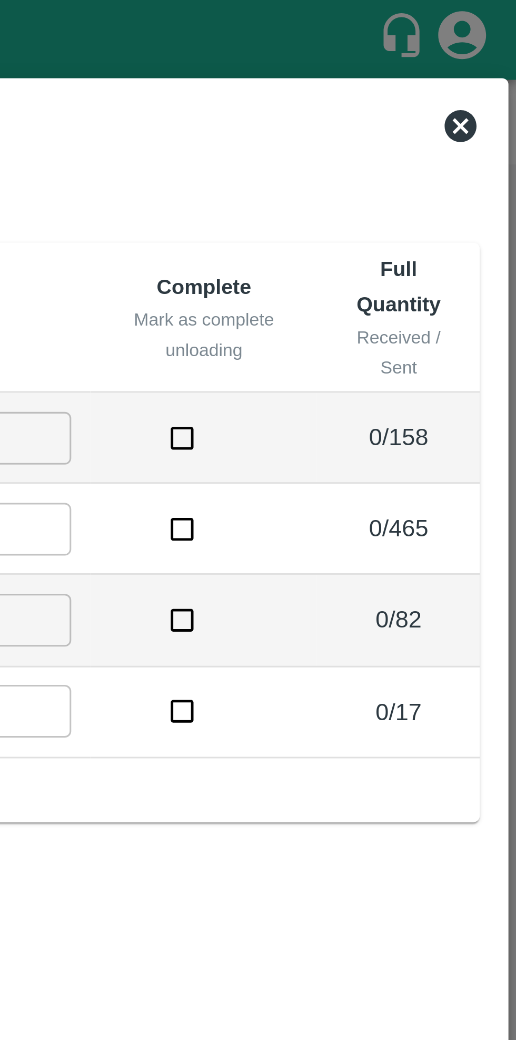
click at [497, 42] on icon at bounding box center [497, 41] width 13 height 13
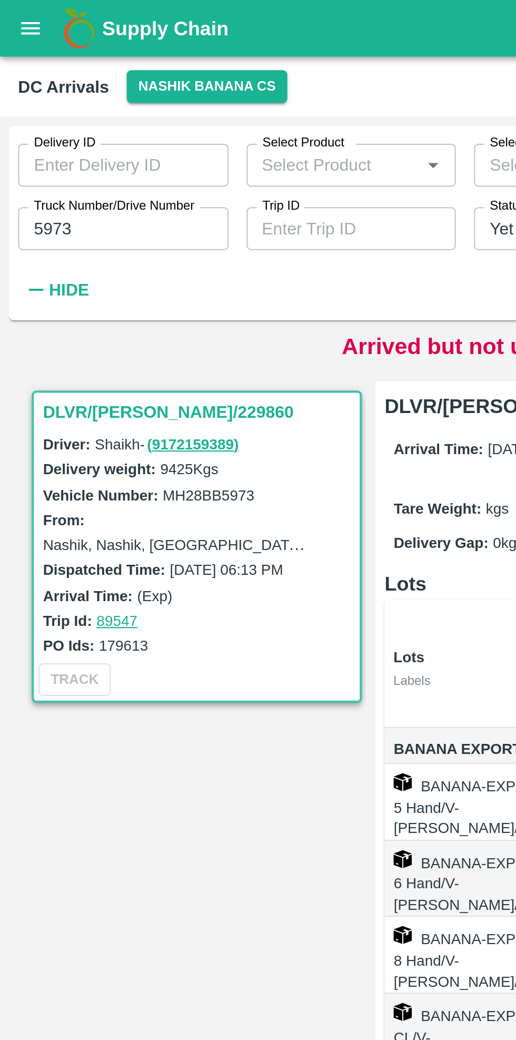
click at [54, 105] on input "5973" at bounding box center [57, 106] width 98 height 20
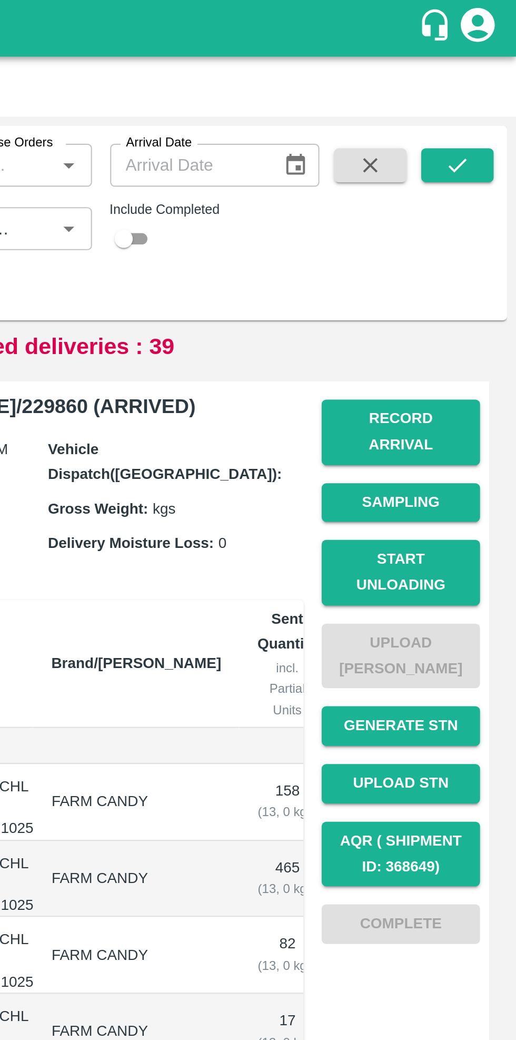
type input "5325"
click at [485, 84] on button "submit" at bounding box center [489, 77] width 34 height 16
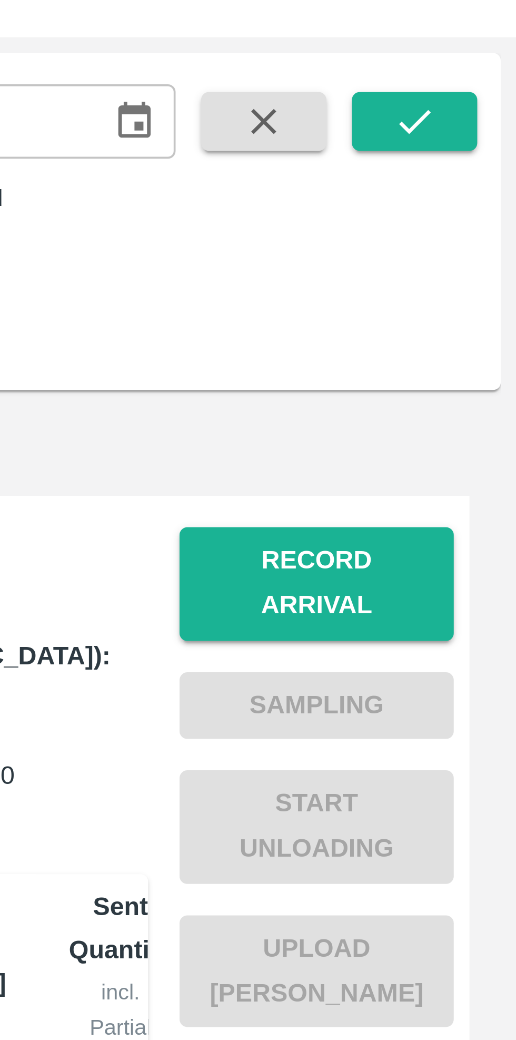
click at [469, 197] on button "Record Arrival" at bounding box center [463, 201] width 74 height 31
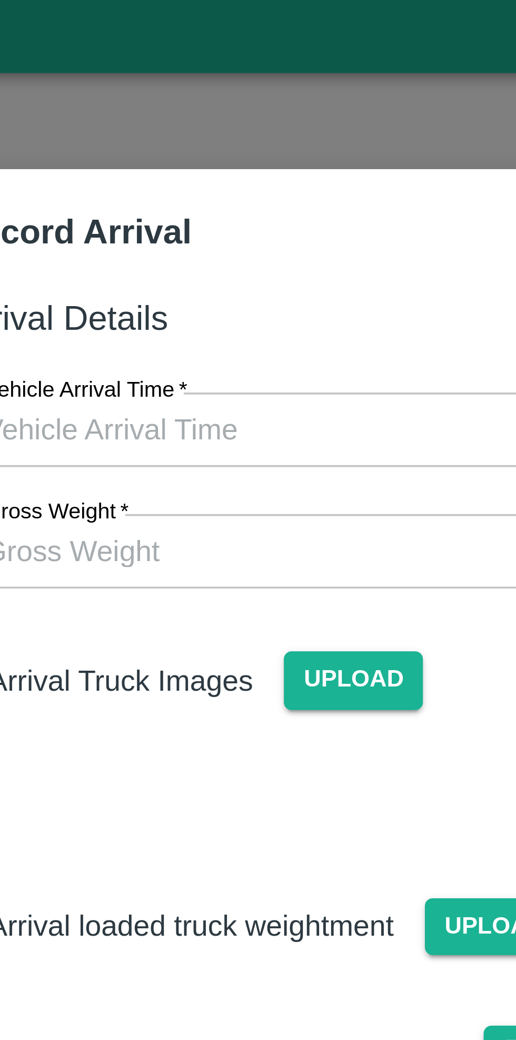
click at [241, 121] on input "Vehicle Arrival Time   *" at bounding box center [255, 122] width 232 height 20
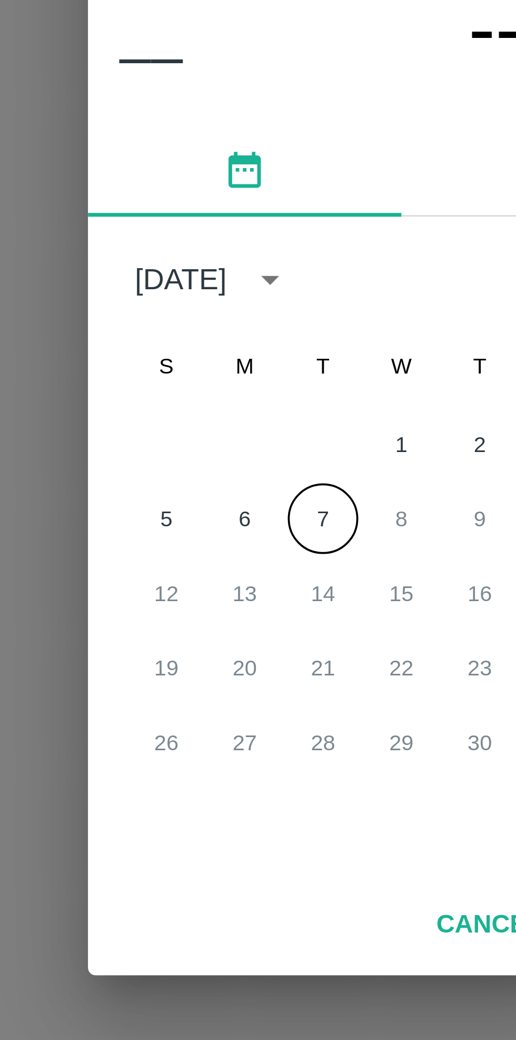
click at [237, 541] on button "7" at bounding box center [237, 544] width 19 height 19
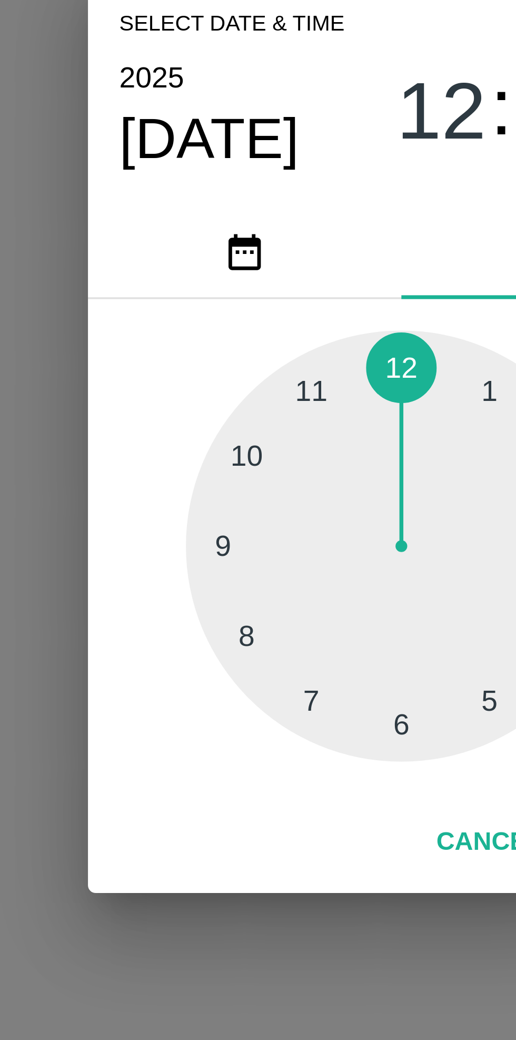
click at [209, 550] on div at bounding box center [258, 552] width 116 height 116
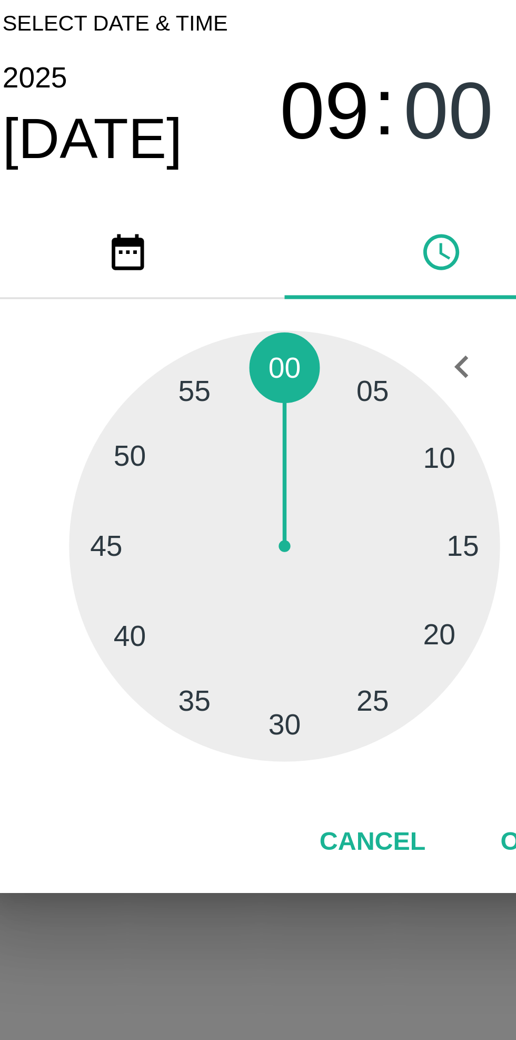
click at [301, 527] on div at bounding box center [258, 552] width 116 height 116
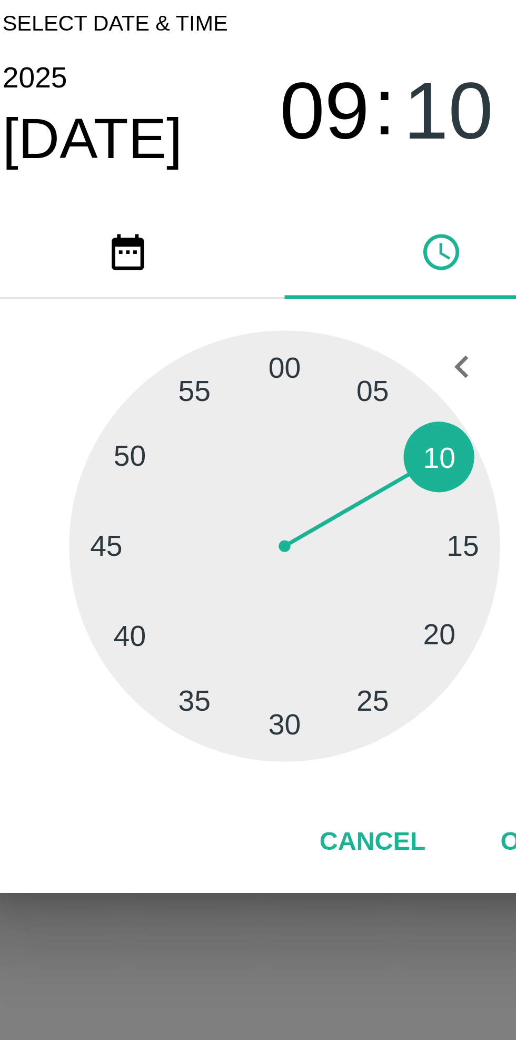
type input "[DATE] 09:10 AM"
click at [314, 629] on button "OK" at bounding box center [321, 631] width 34 height 18
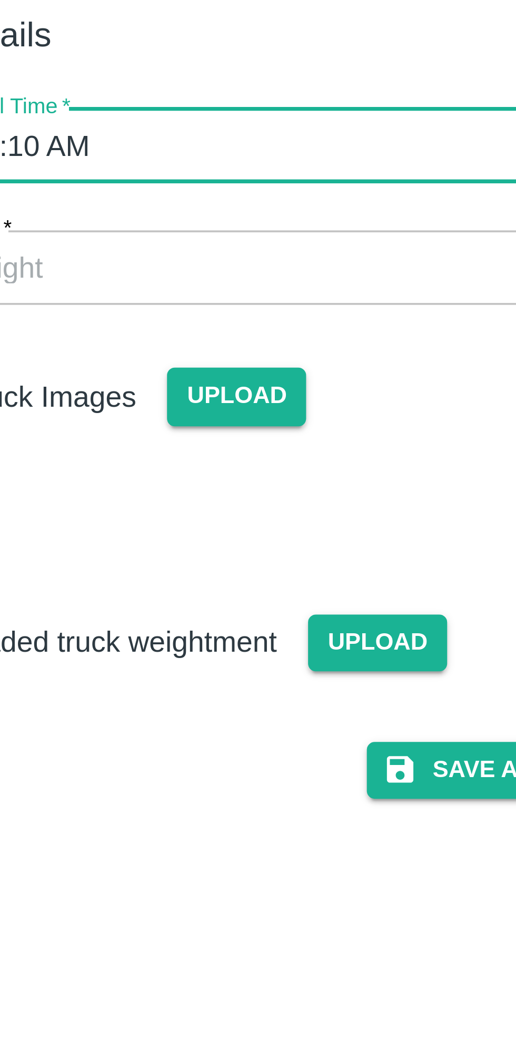
click at [248, 190] on span "Upload" at bounding box center [245, 189] width 37 height 15
click at [0, 0] on input "Upload" at bounding box center [0, 0] width 0 height 0
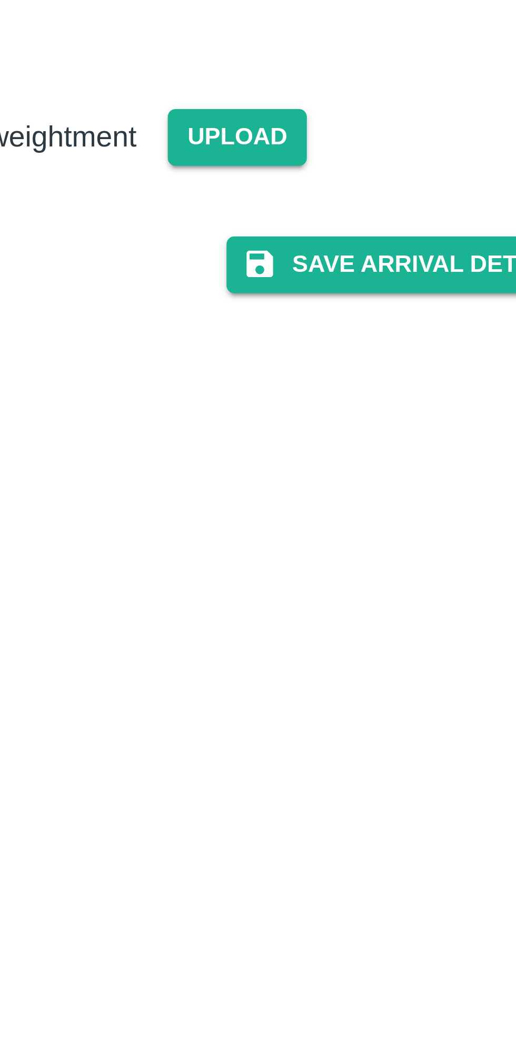
click at [334, 372] on button "Save Arrival Details" at bounding box center [328, 364] width 97 height 15
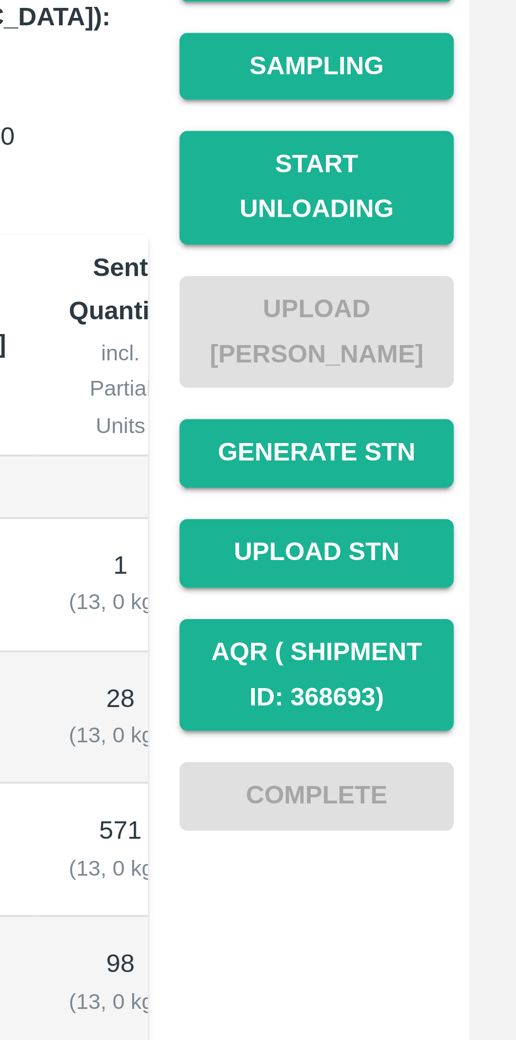
click at [465, 259] on button "Start Unloading" at bounding box center [463, 266] width 74 height 31
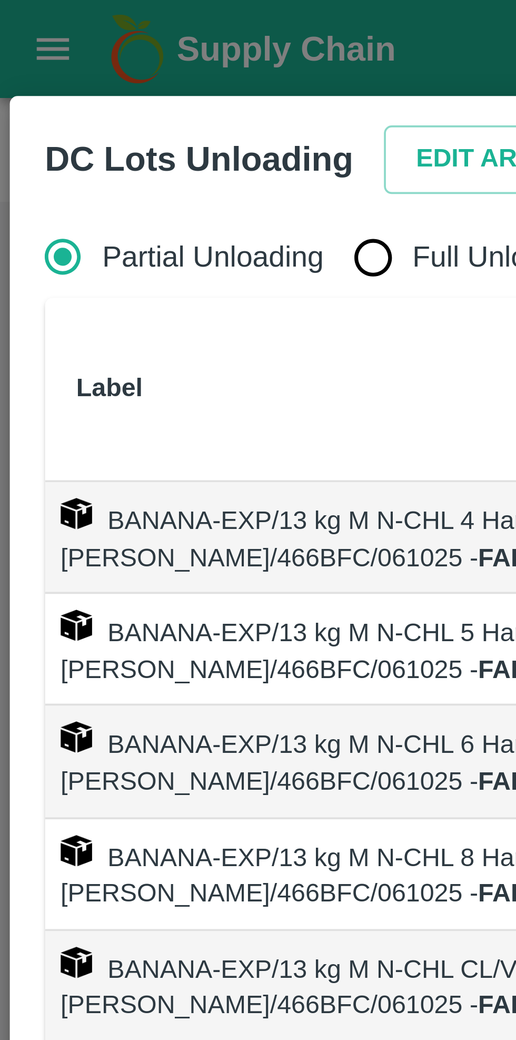
click at [127, 41] on button "Edit Arrival" at bounding box center [135, 43] width 64 height 18
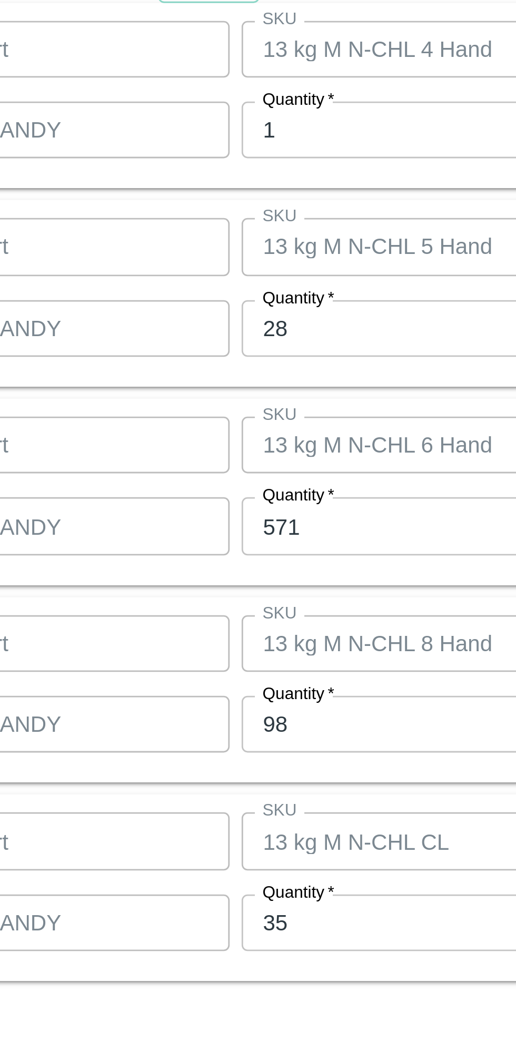
click at [205, 466] on input "28" at bounding box center [238, 470] width 137 height 20
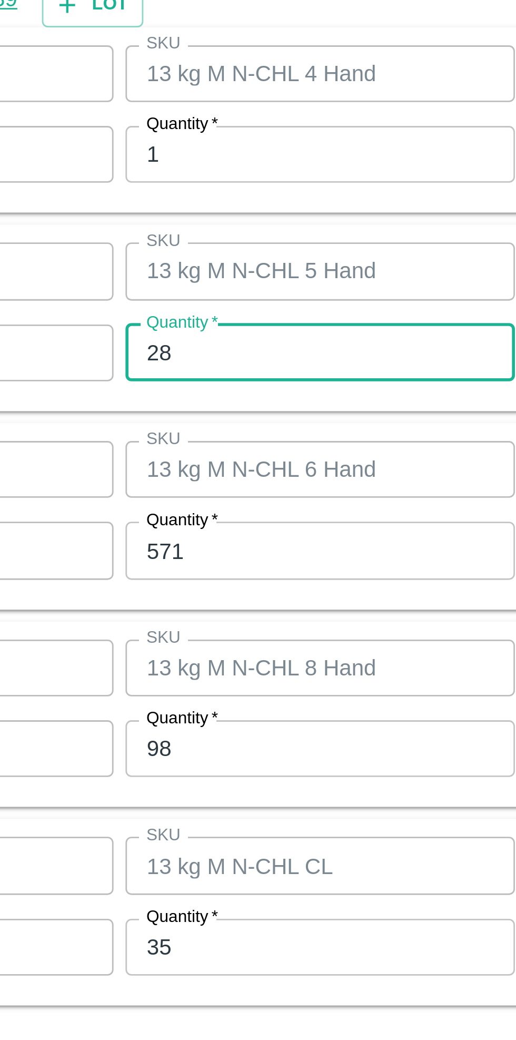
type input "2"
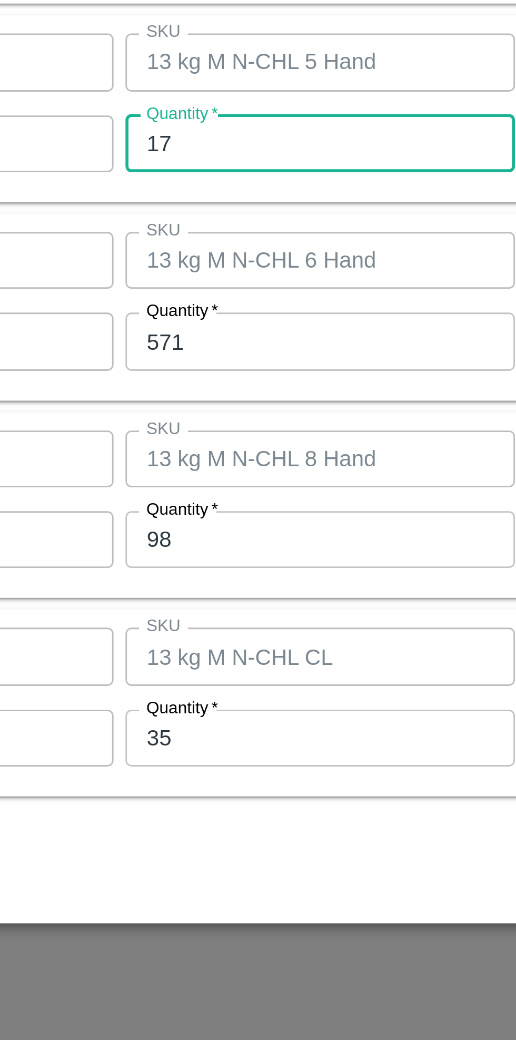
type input "17"
click at [217, 540] on input "571" at bounding box center [238, 539] width 137 height 20
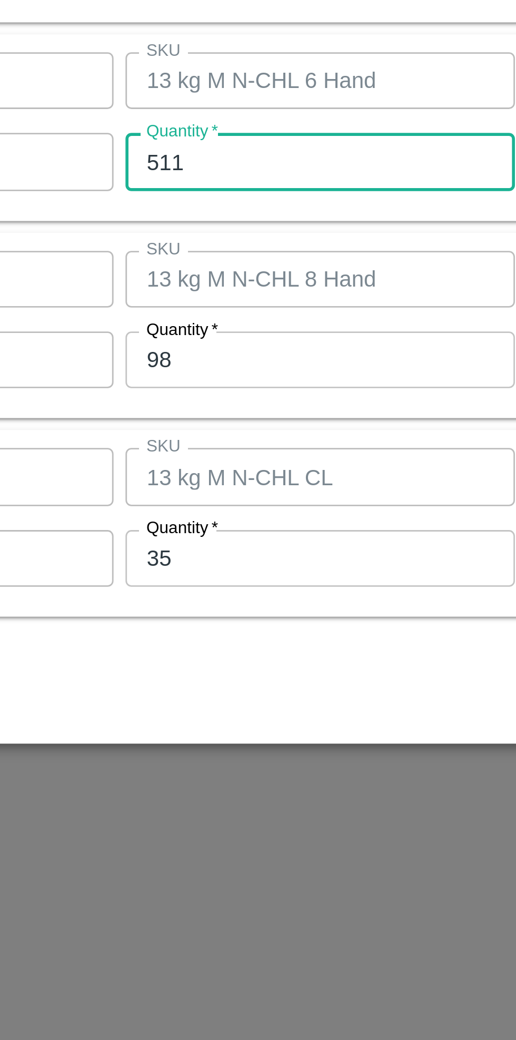
type input "511"
click at [215, 609] on input "98" at bounding box center [238, 609] width 137 height 20
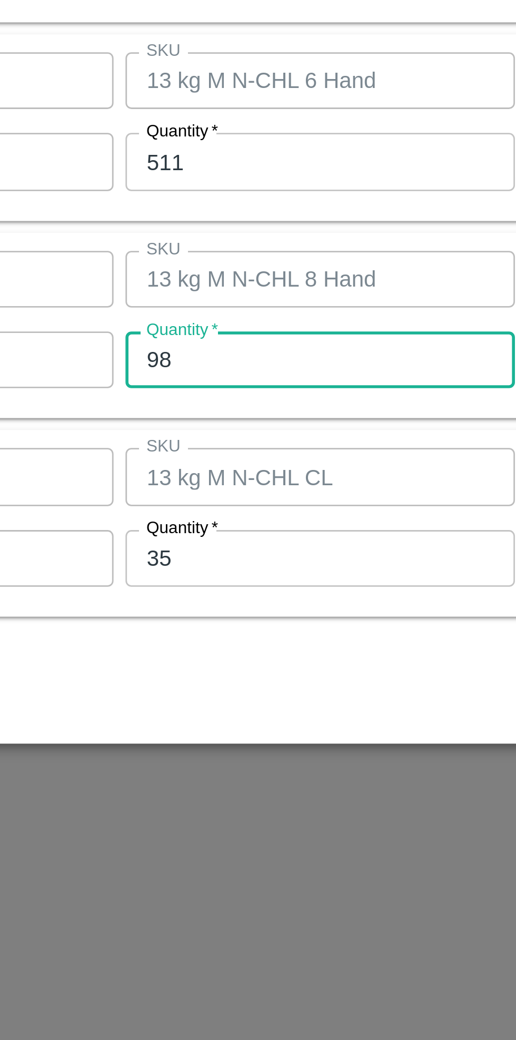
type input "9"
type input "158"
click at [220, 676] on input "35" at bounding box center [238, 679] width 137 height 20
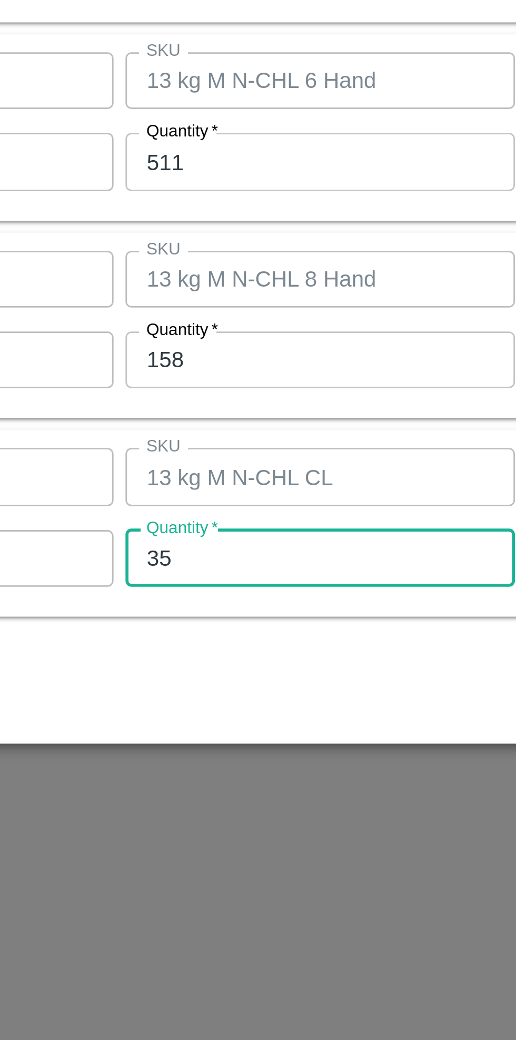
type input "3"
type input "46"
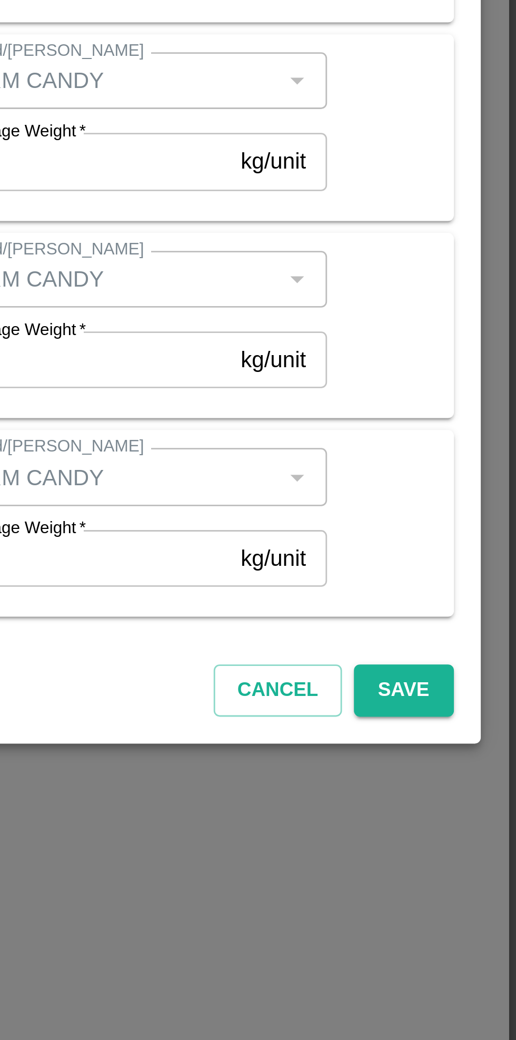
click at [477, 729] on button "Save" at bounding box center [476, 726] width 35 height 18
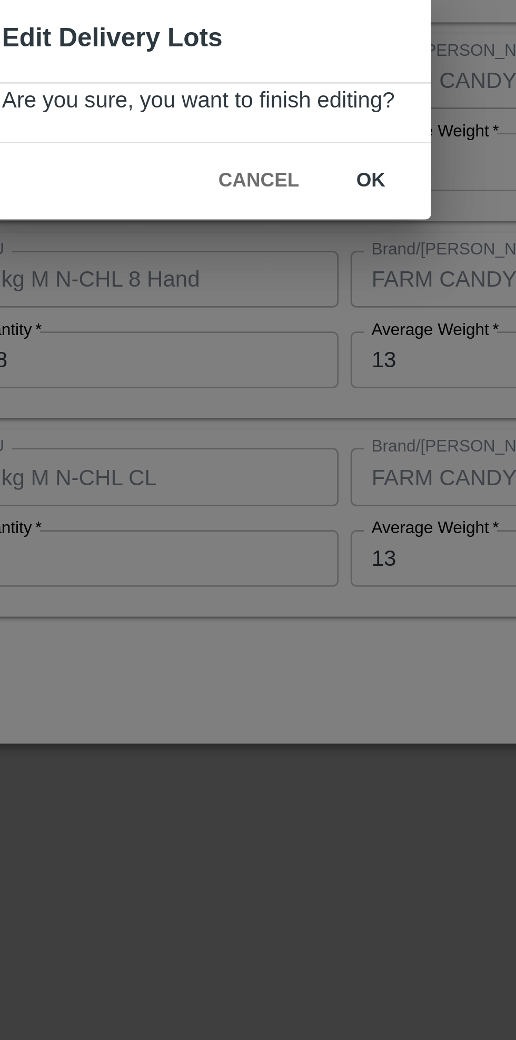
click at [320, 547] on button "ok" at bounding box center [319, 546] width 34 height 18
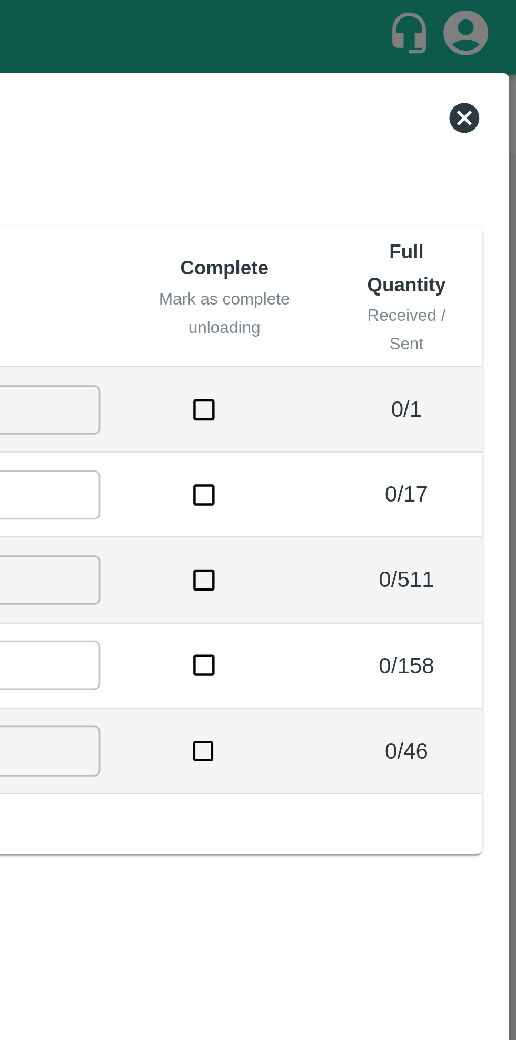
click at [499, 47] on icon at bounding box center [497, 41] width 13 height 13
